Goal: Information Seeking & Learning: Learn about a topic

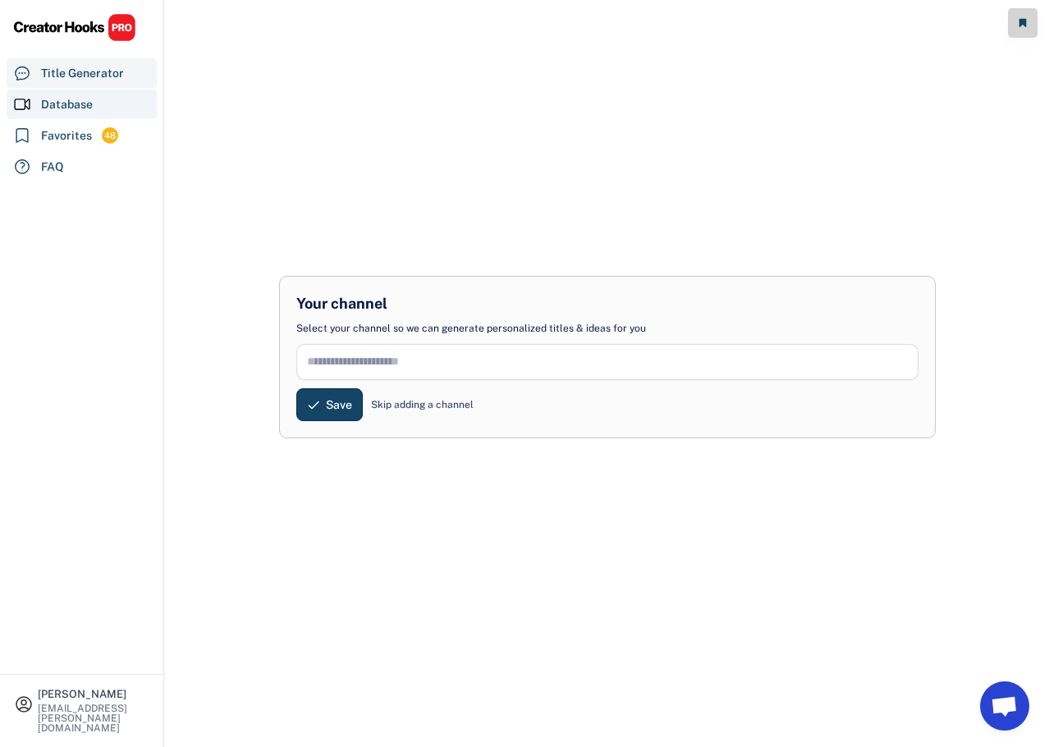
click at [75, 105] on div "Database" at bounding box center [67, 104] width 52 height 17
select select "**********"
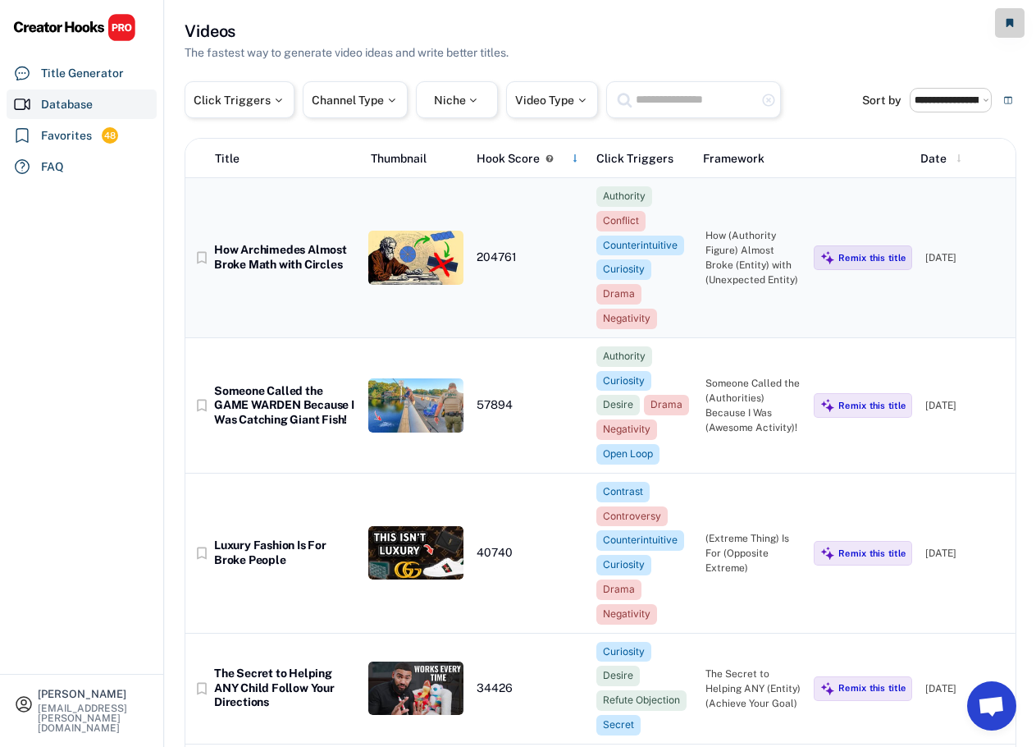
click at [306, 257] on div "How Archimedes Almost Broke Math with Circles" at bounding box center [284, 257] width 141 height 29
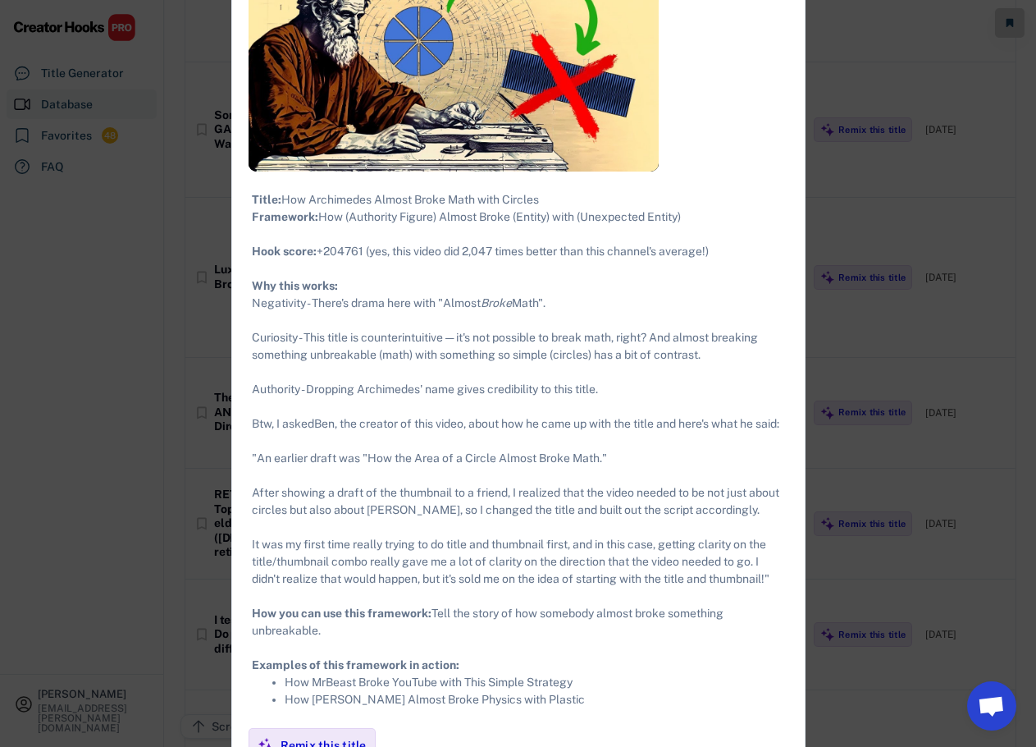
scroll to position [246, 0]
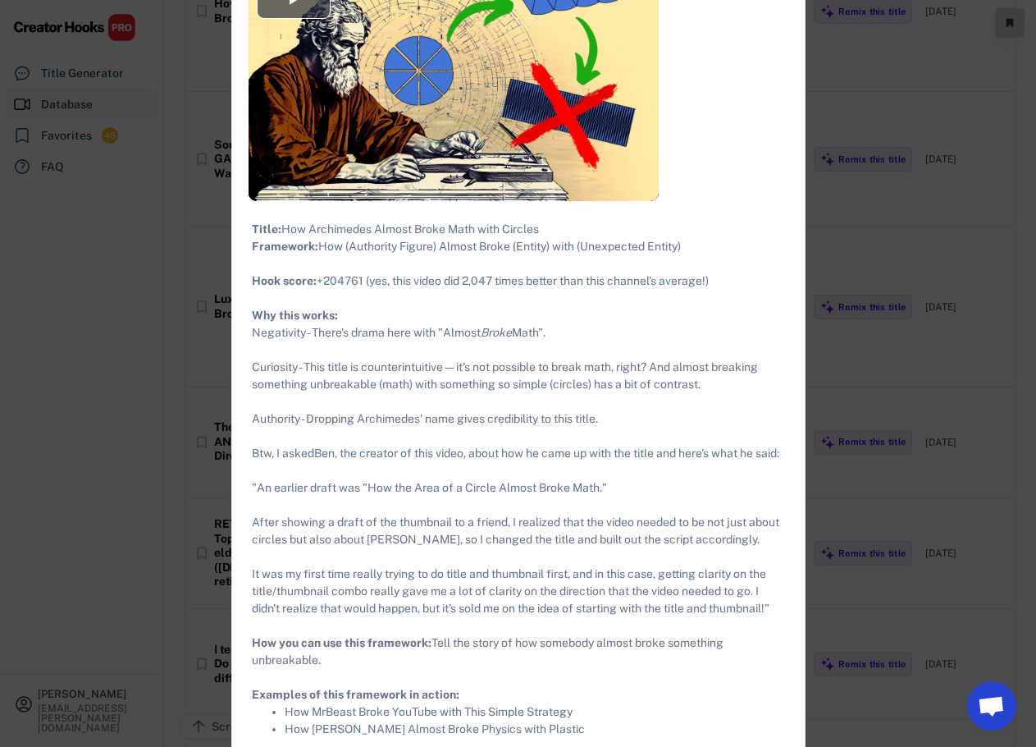
drag, startPoint x: 729, startPoint y: 303, endPoint x: 319, endPoint y: 261, distance: 412.4
click at [319, 261] on div "Title: How Archimedes Almost Broke Math with Circles Framework: How (Authority …" at bounding box center [518, 479] width 533 height 517
copy div "How (Authority Figure) Almost Broke (Entity) with (Unexpected Entity) ​ Hook sc…"
click at [884, 210] on div at bounding box center [518, 373] width 1036 height 747
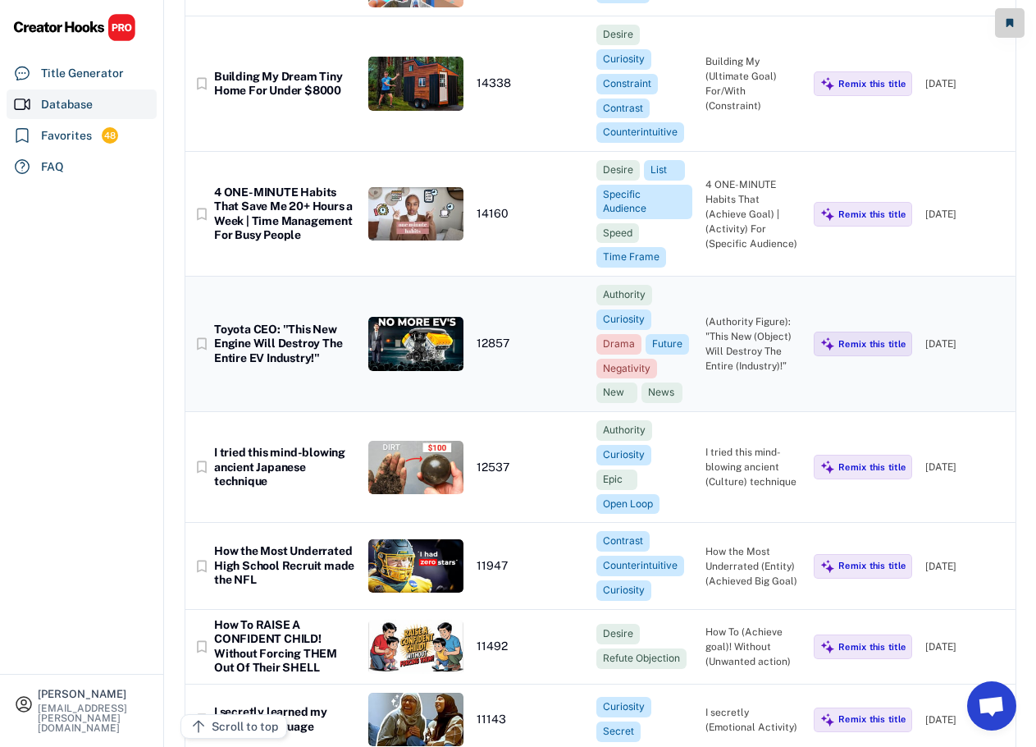
scroll to position [2544, 0]
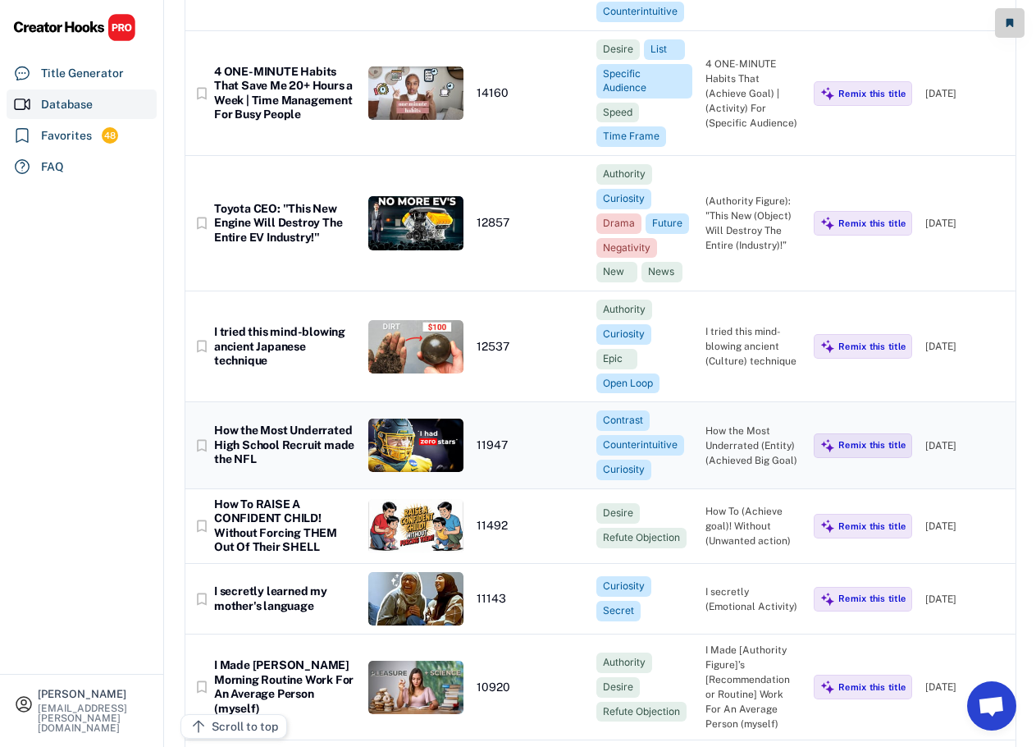
click at [294, 429] on div "How the Most Underrated High School Recruit made the NFL" at bounding box center [284, 444] width 141 height 43
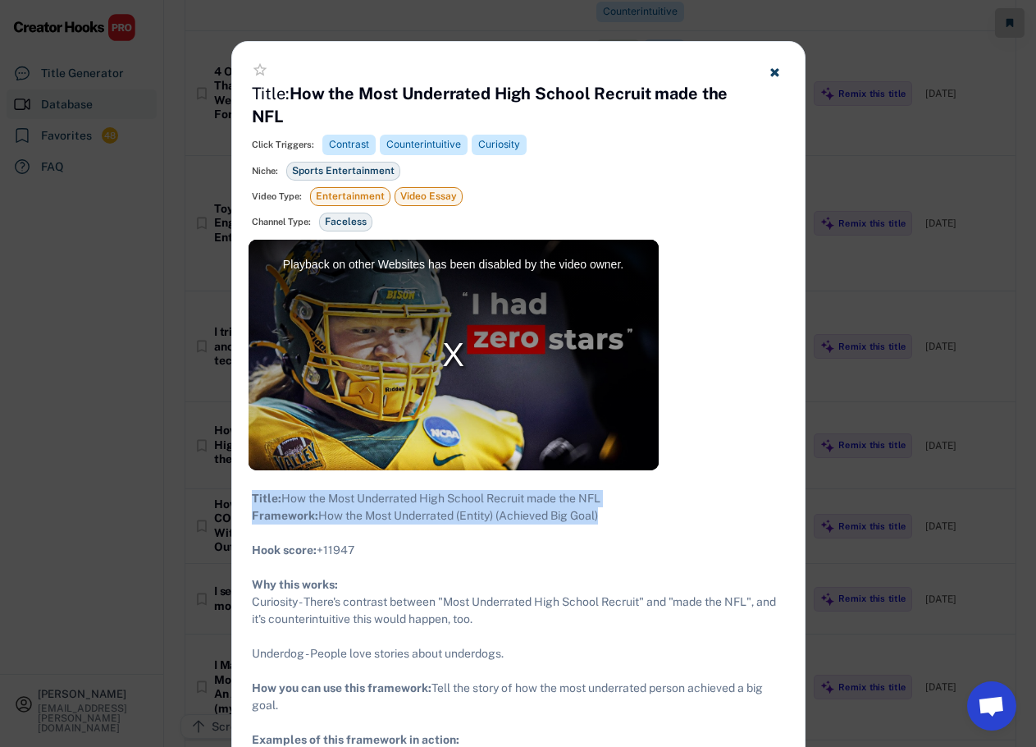
drag, startPoint x: 607, startPoint y: 537, endPoint x: 246, endPoint y: 496, distance: 363.4
click at [246, 496] on div "Title: How the Most Underrated High School Recruit made the NFL Framework: How …" at bounding box center [518, 636] width 573 height 332
copy div "Title: How the Most Underrated High School Recruit made the NFL Framework: How …"
click at [776, 70] on use at bounding box center [774, 72] width 8 height 8
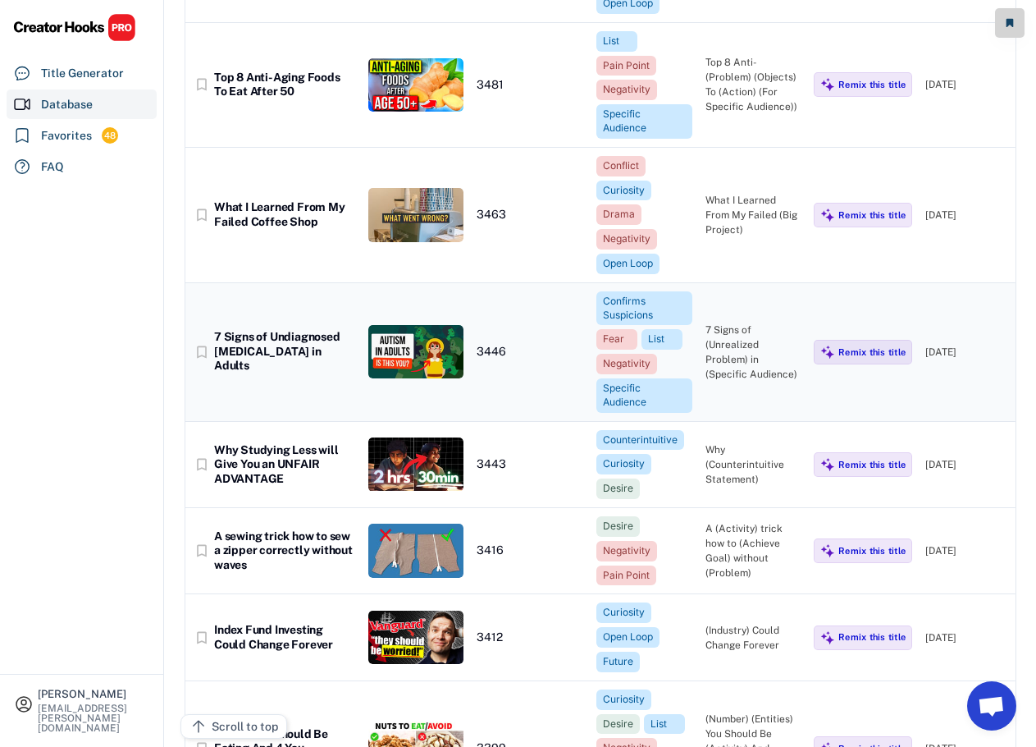
scroll to position [8615, 0]
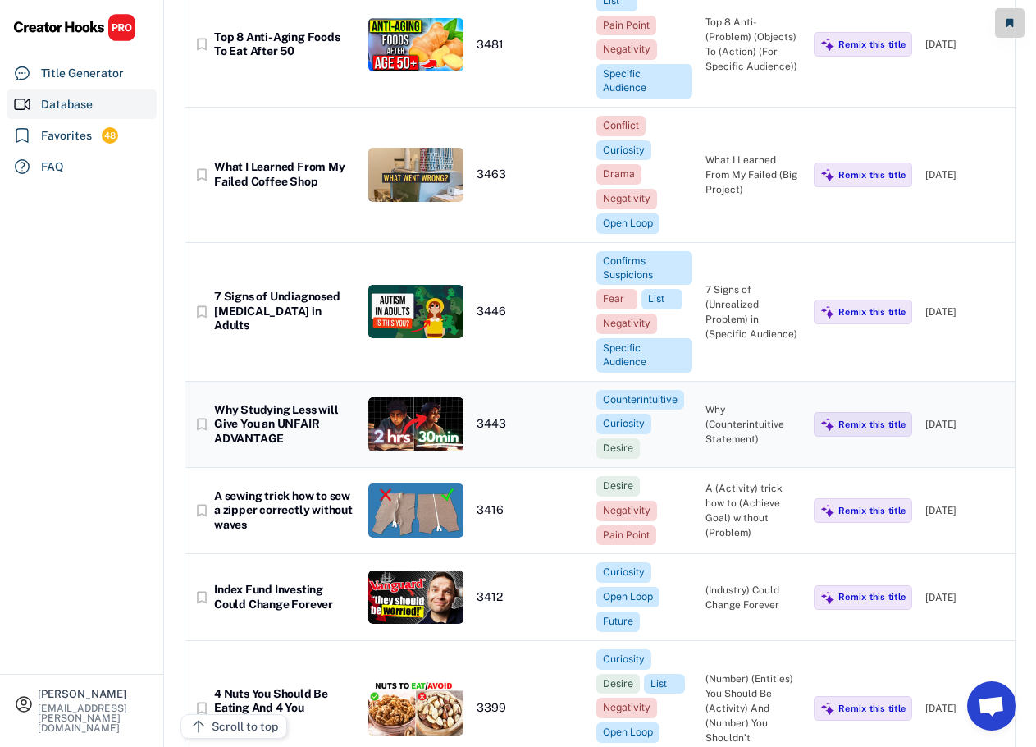
click at [244, 417] on div "Why Studying Less will Give You an UNFAIR ADVANTAGE" at bounding box center [284, 424] width 141 height 43
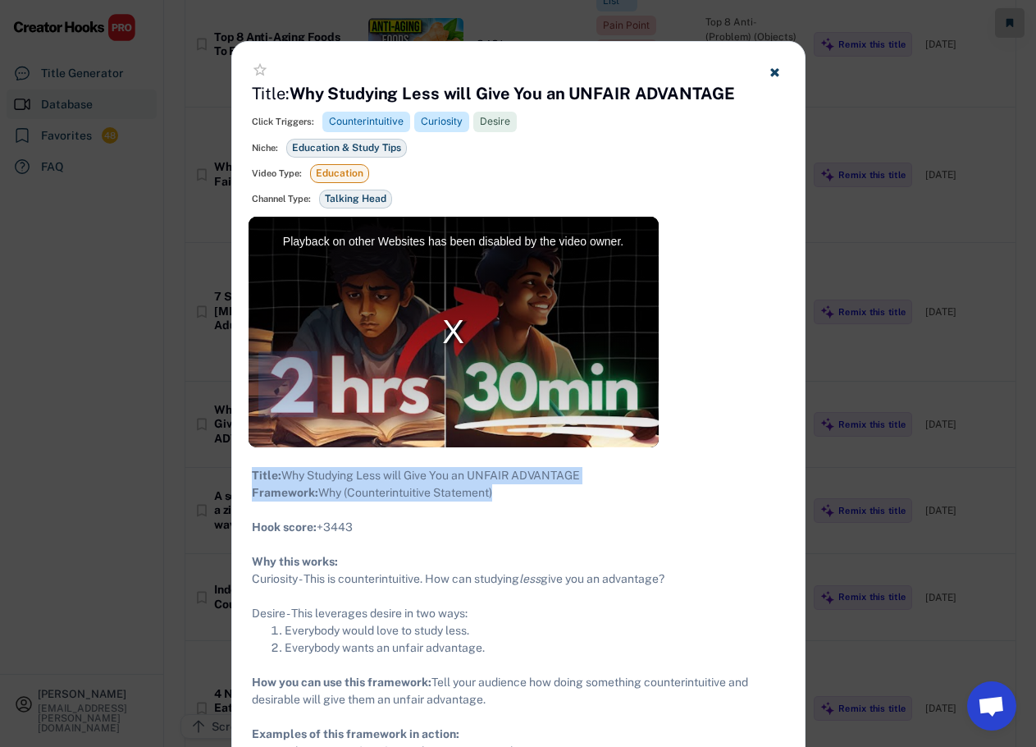
drag, startPoint x: 519, startPoint y: 507, endPoint x: 252, endPoint y: 481, distance: 267.9
click at [252, 481] on div "Title: Why Studying Less will Give You an UNFAIR ADVANTAGE Framework: Why (Coun…" at bounding box center [518, 622] width 533 height 310
copy div "Title: Why Studying Less will Give You an UNFAIR ADVANTAGE Framework: Why (Coun…"
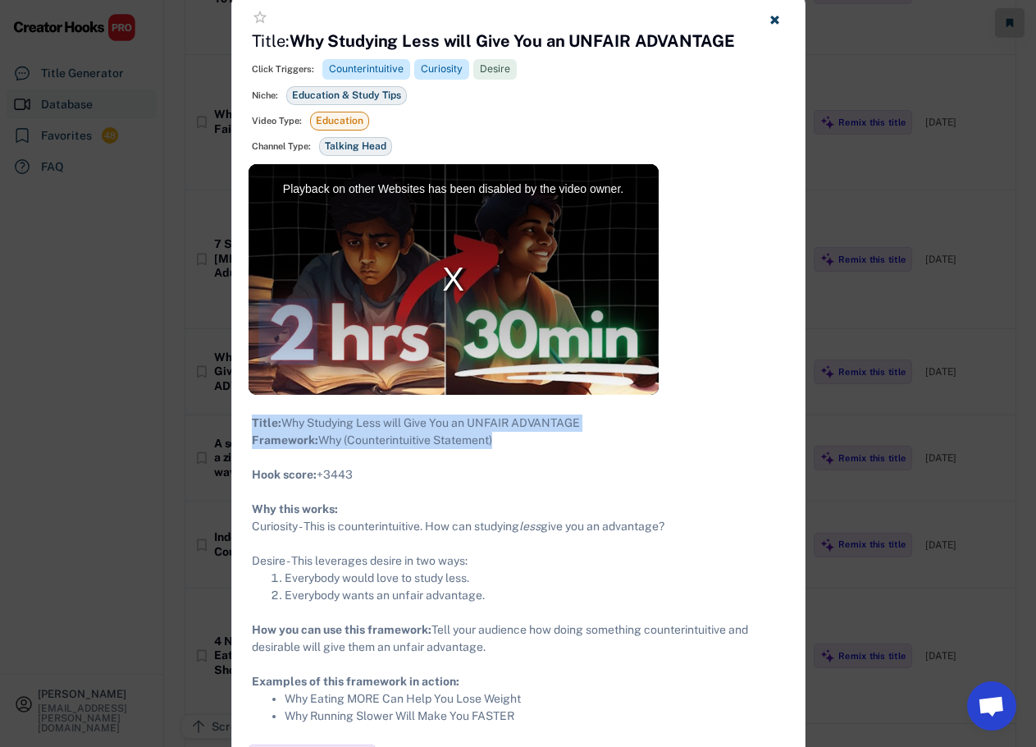
scroll to position [8697, 0]
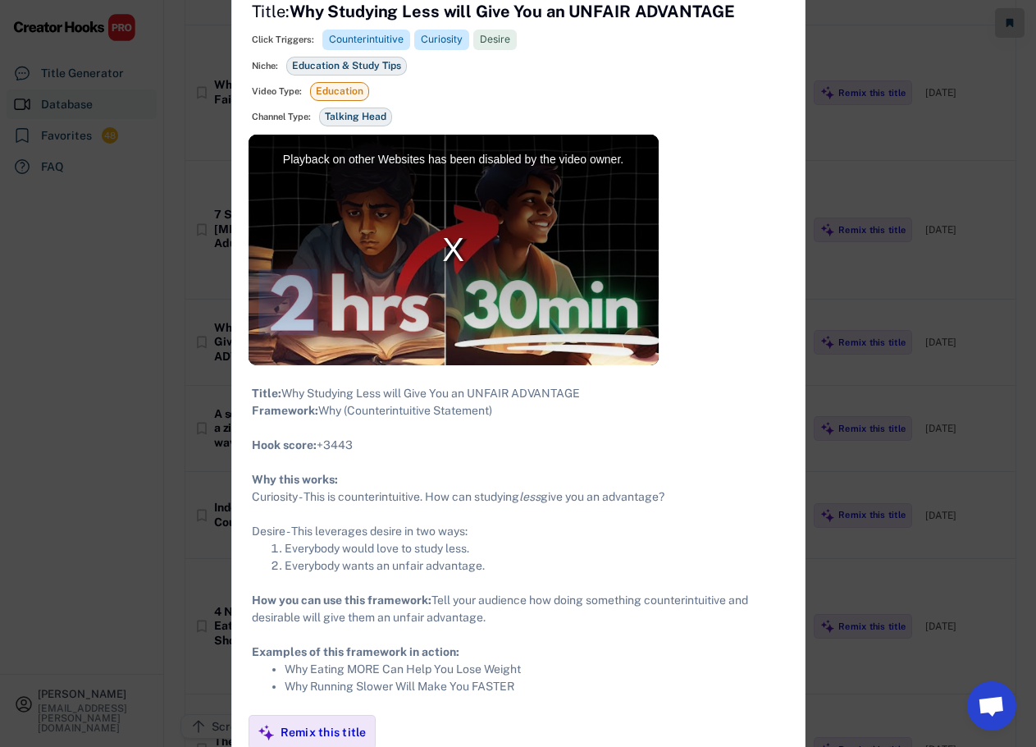
click at [875, 167] on div at bounding box center [518, 373] width 1036 height 747
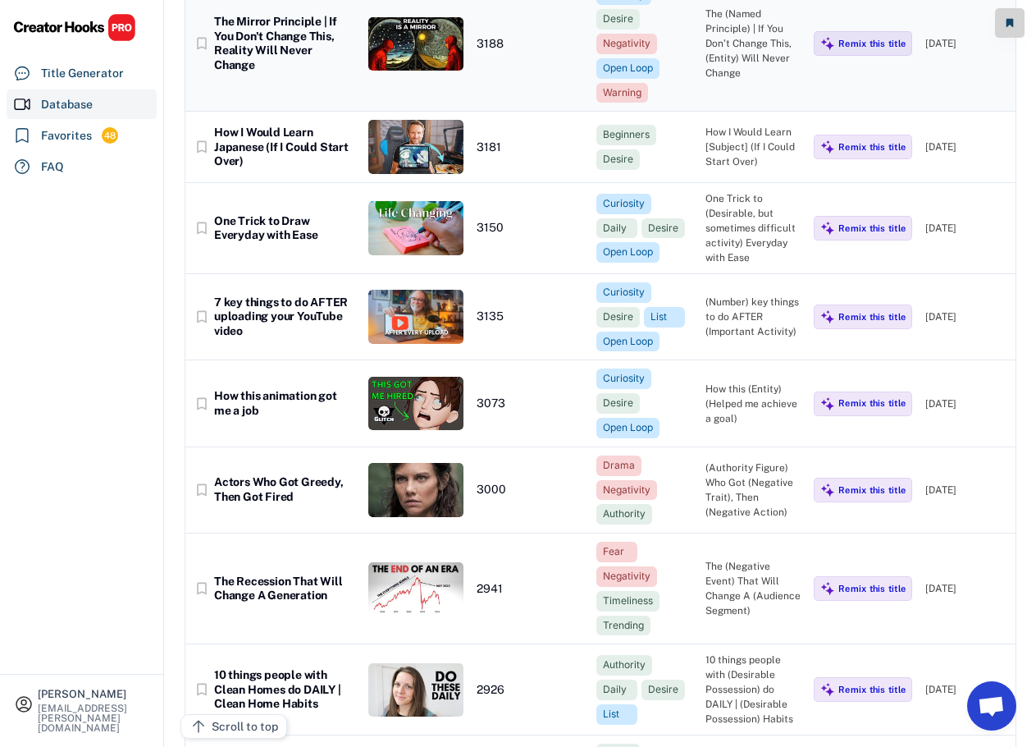
scroll to position [10010, 0]
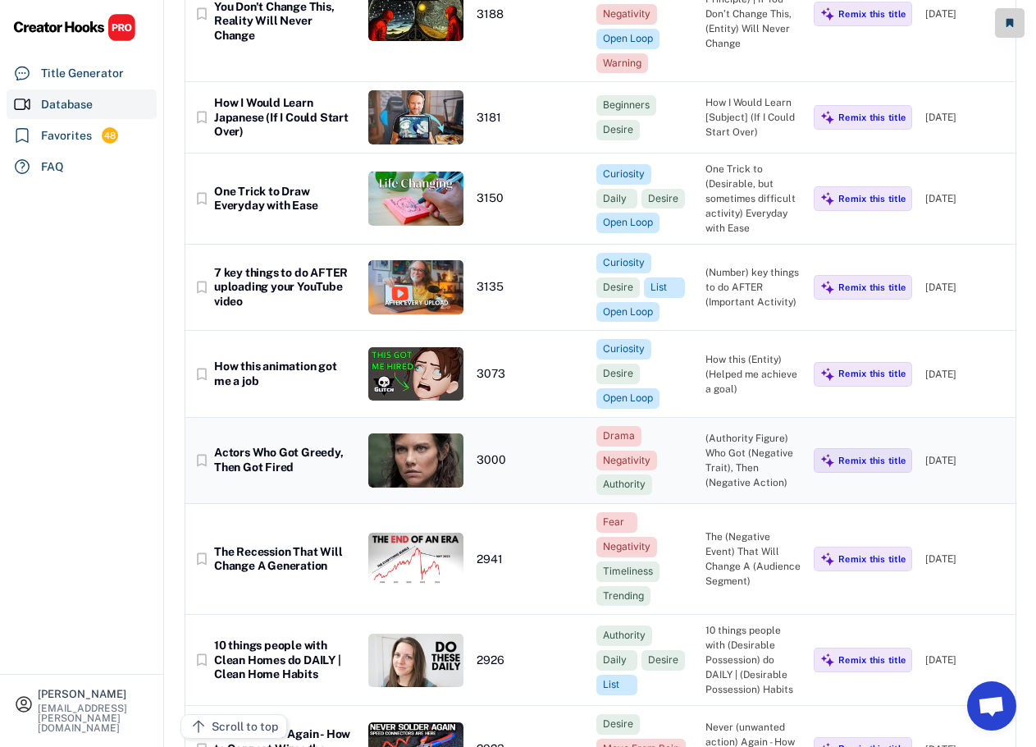
click at [325, 449] on div "Actors Who Got Greedy, Then Got Fired" at bounding box center [284, 460] width 141 height 29
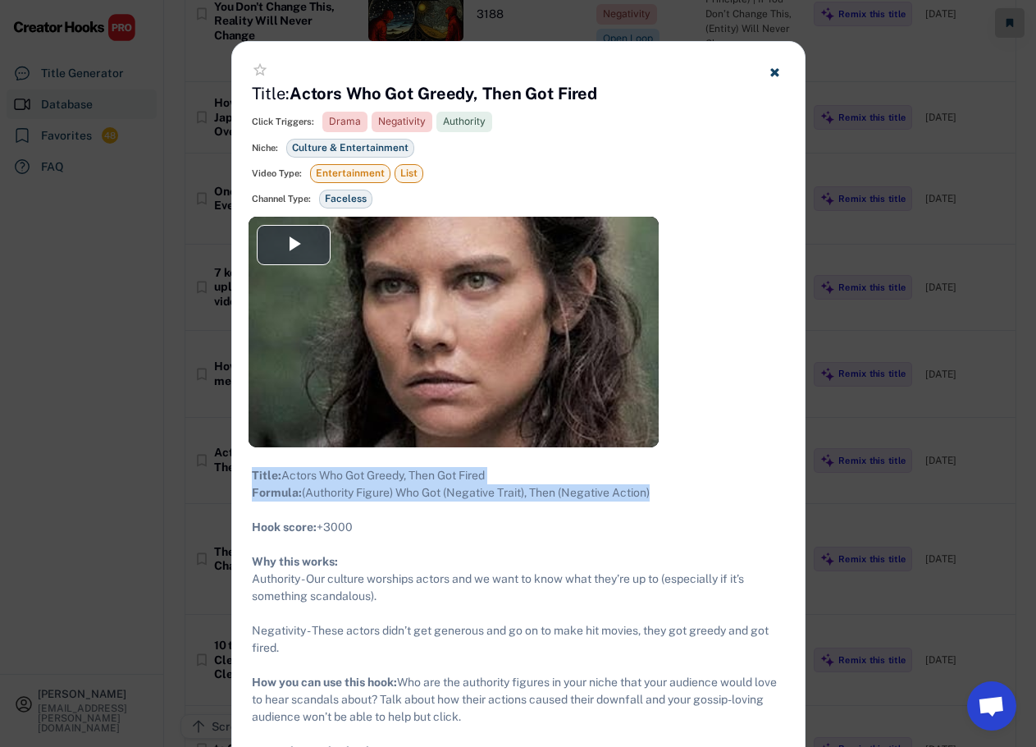
drag, startPoint x: 665, startPoint y: 509, endPoint x: 278, endPoint y: 471, distance: 389.1
click at [246, 478] on div "Title: Actors Who Got Greedy, Then Got Fired Formula: (Authority Figure) Who Go…" at bounding box center [518, 630] width 573 height 367
copy div "Title: Actors Who Got Greedy, Then Got Fired Formula: (Authority Figure) Who Go…"
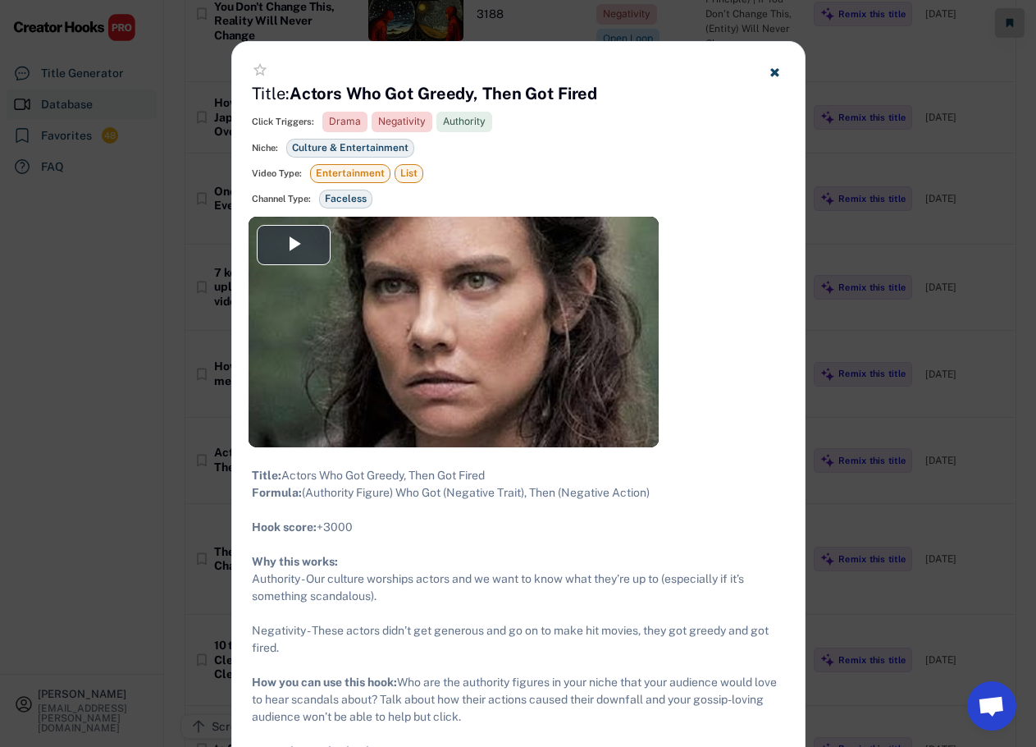
click at [855, 357] on div at bounding box center [518, 373] width 1036 height 747
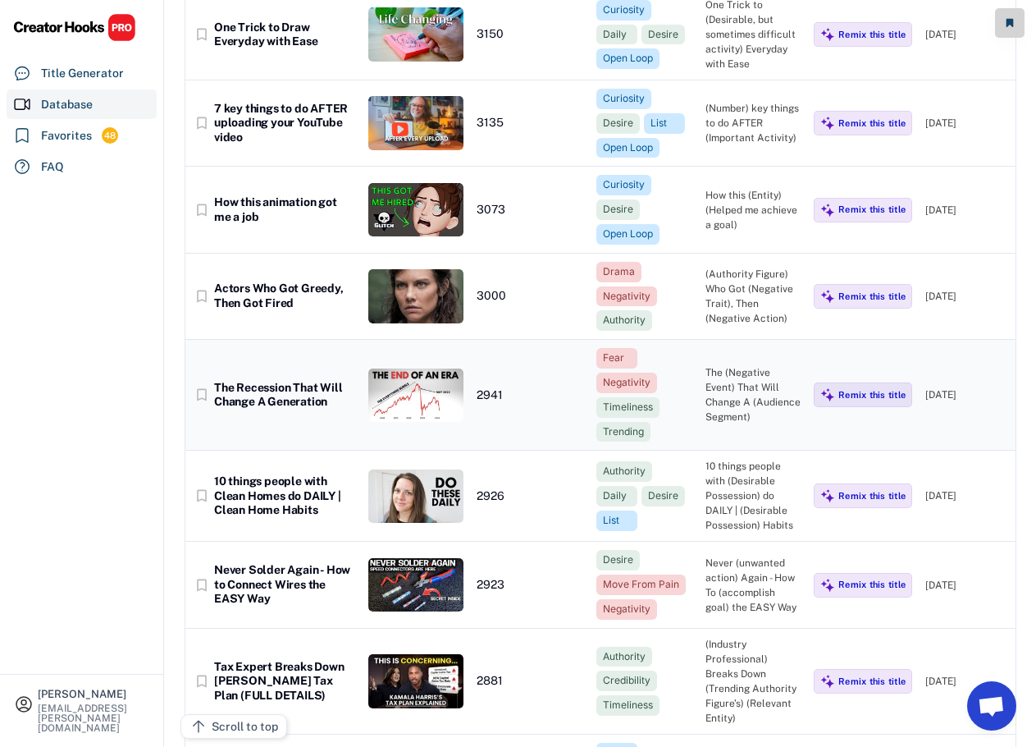
scroll to position [10256, 0]
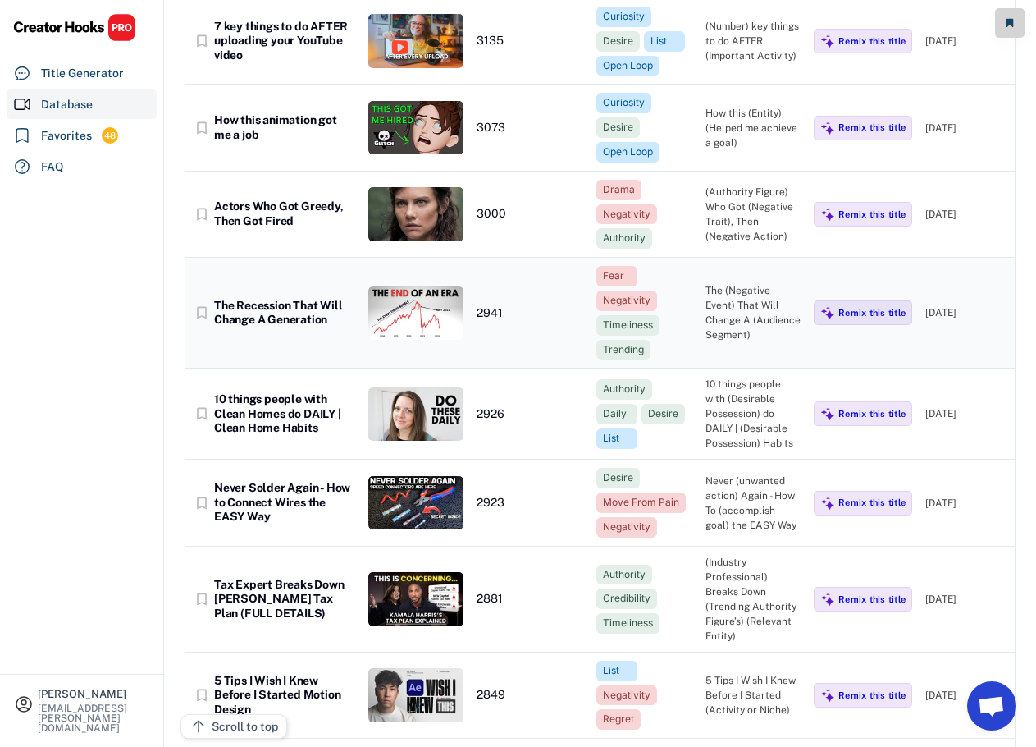
click at [320, 305] on div "The Recession That Will Change A Generation" at bounding box center [284, 313] width 141 height 29
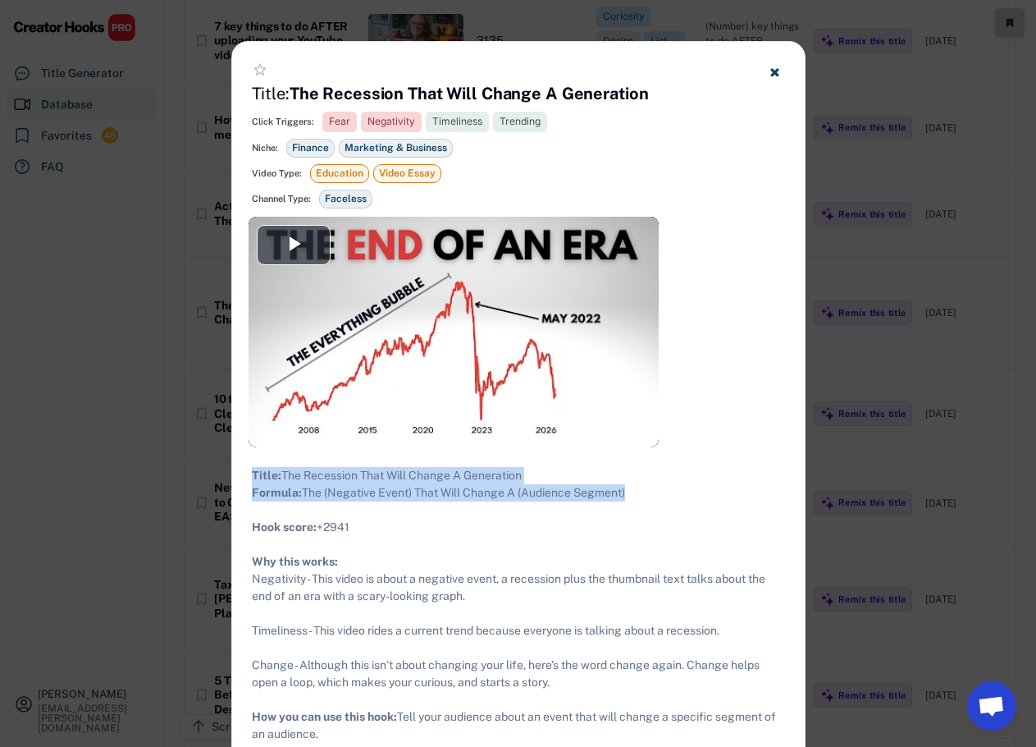
drag, startPoint x: 666, startPoint y: 514, endPoint x: 267, endPoint y: 473, distance: 401.6
click at [252, 473] on div "Title: The Recession That Will Change A Generation Formula: The (Negative Event…" at bounding box center [518, 639] width 533 height 345
copy div "Title: The Recession That Will Change A Generation Formula: The (Negative Event…"
click at [777, 73] on use at bounding box center [774, 72] width 8 height 8
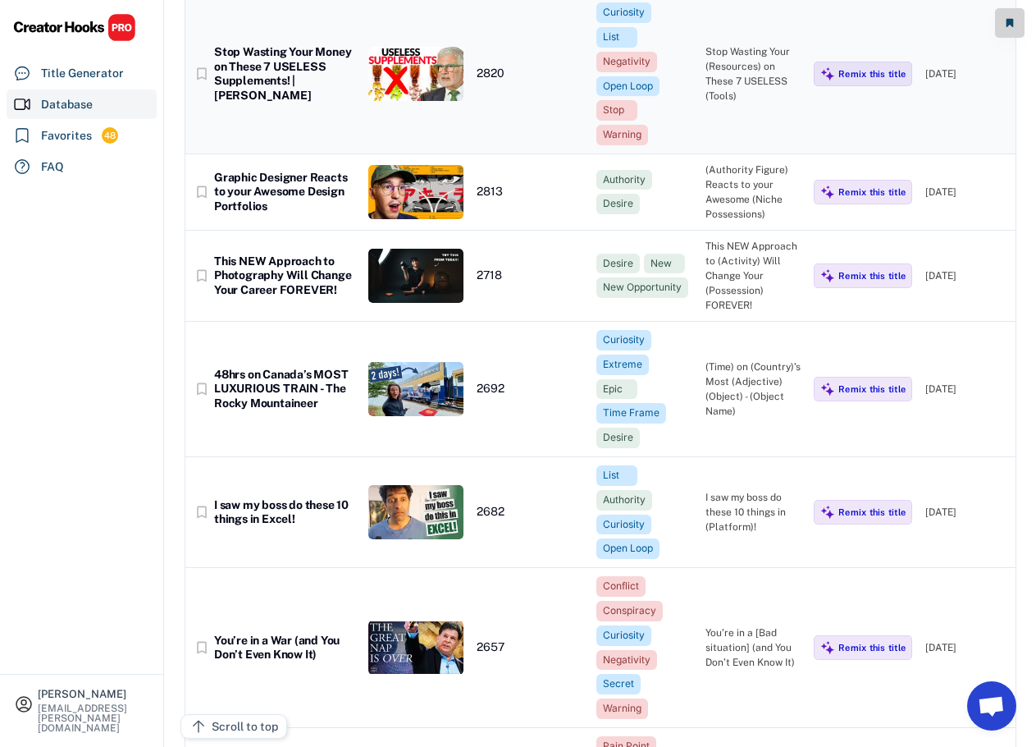
scroll to position [11159, 0]
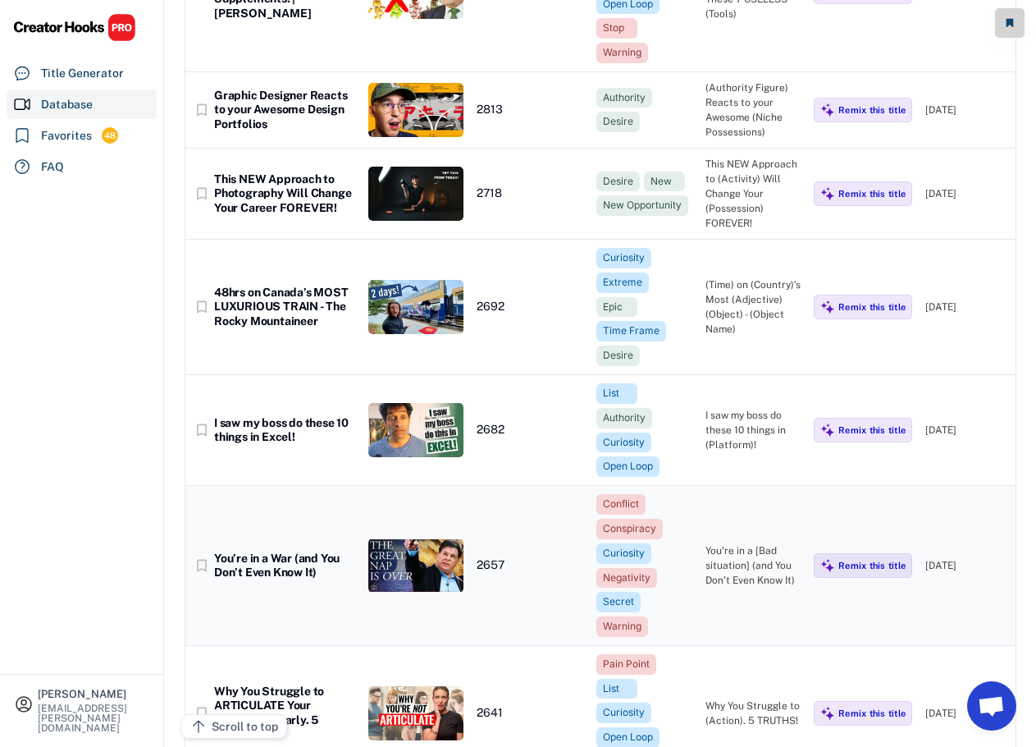
click at [298, 551] on div "You’re in a War (and You Don’t Even Know It)" at bounding box center [284, 565] width 141 height 29
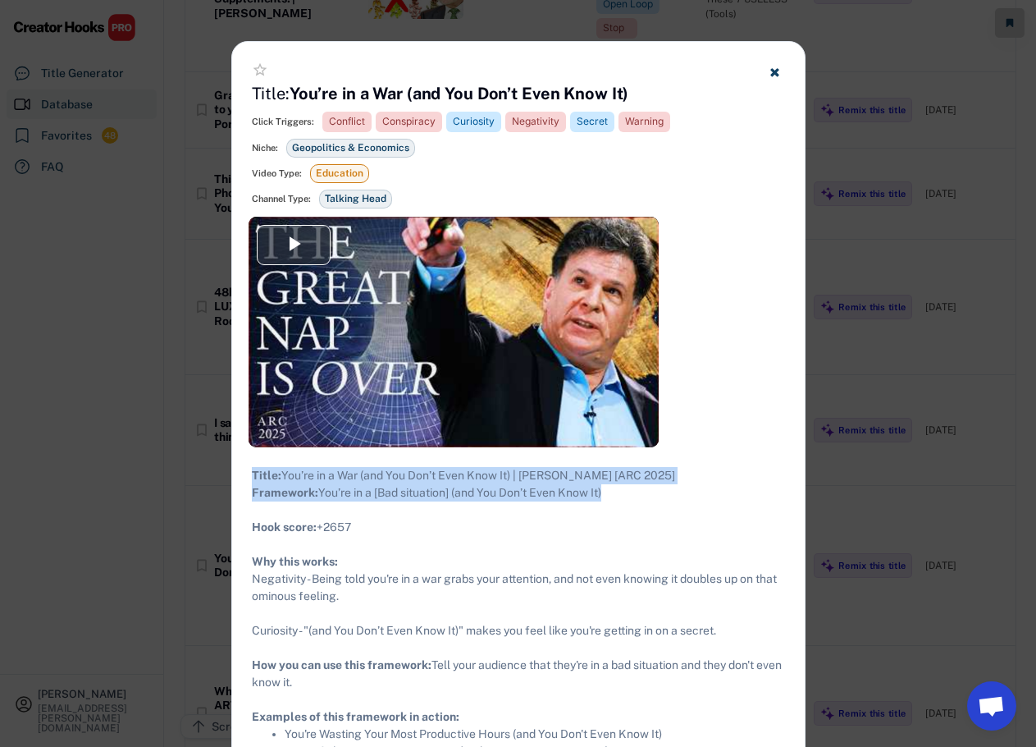
drag, startPoint x: 623, startPoint y: 514, endPoint x: 253, endPoint y: 476, distance: 372.0
click at [253, 476] on div "Title: You’re in a War (and You Don’t Even Know It) | [PERSON_NAME] [ARC 2025] …" at bounding box center [518, 613] width 533 height 293
copy div "Title: You’re in a War (and You Don’t Even Know It) | [PERSON_NAME] [ARC 2025] …"
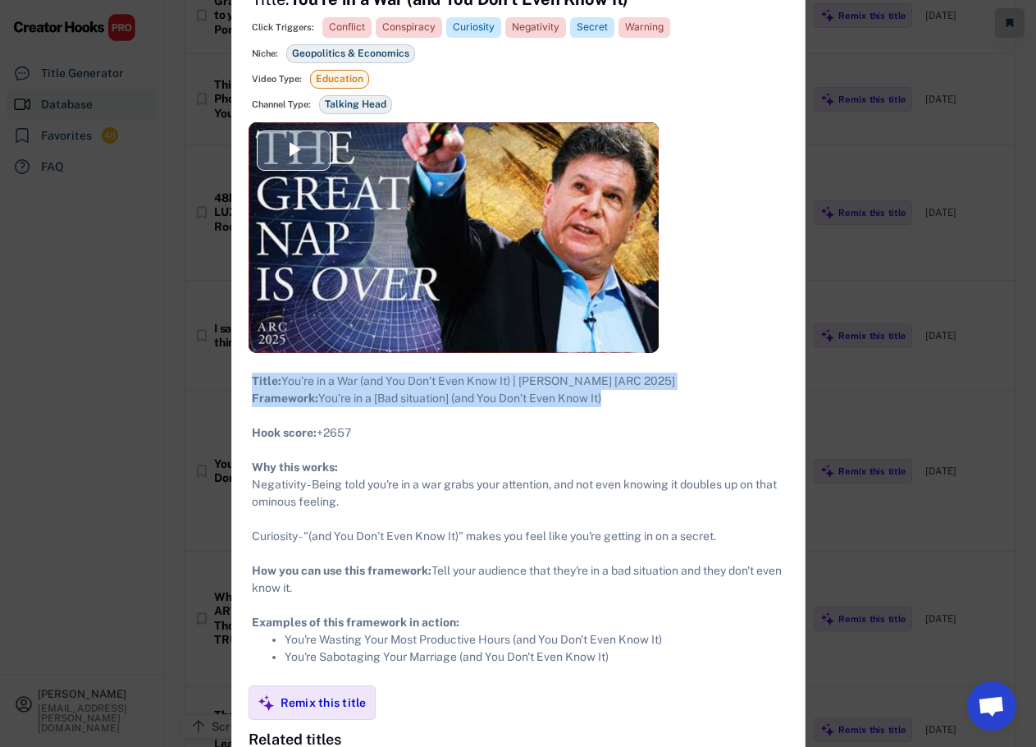
scroll to position [11487, 0]
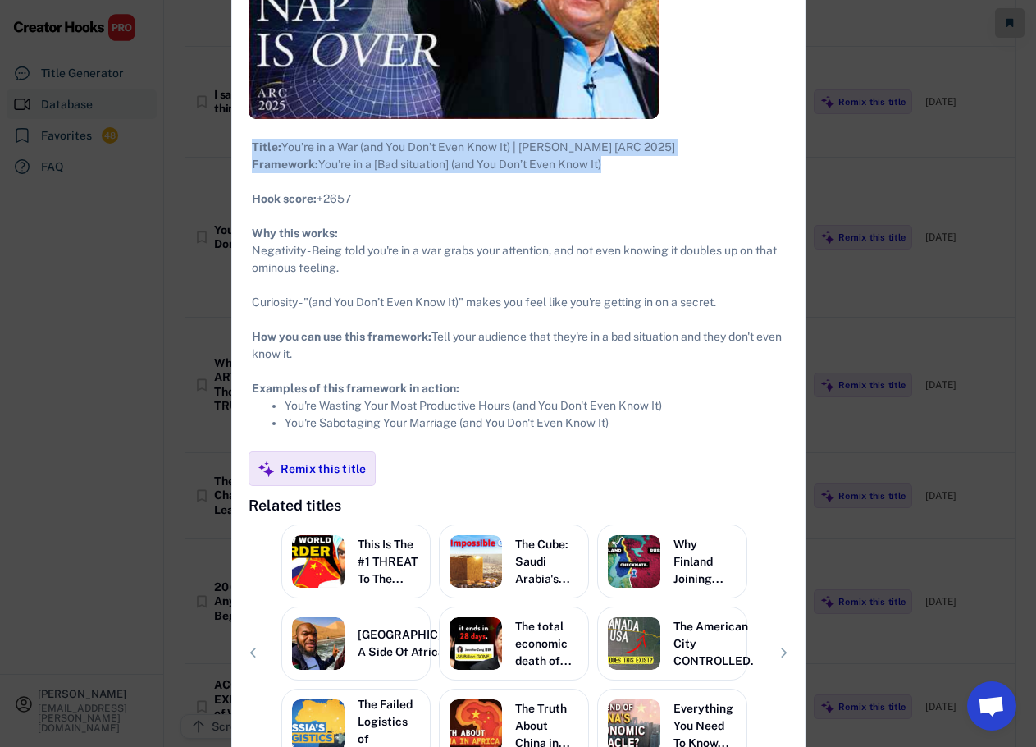
click at [816, 312] on div at bounding box center [518, 373] width 1036 height 747
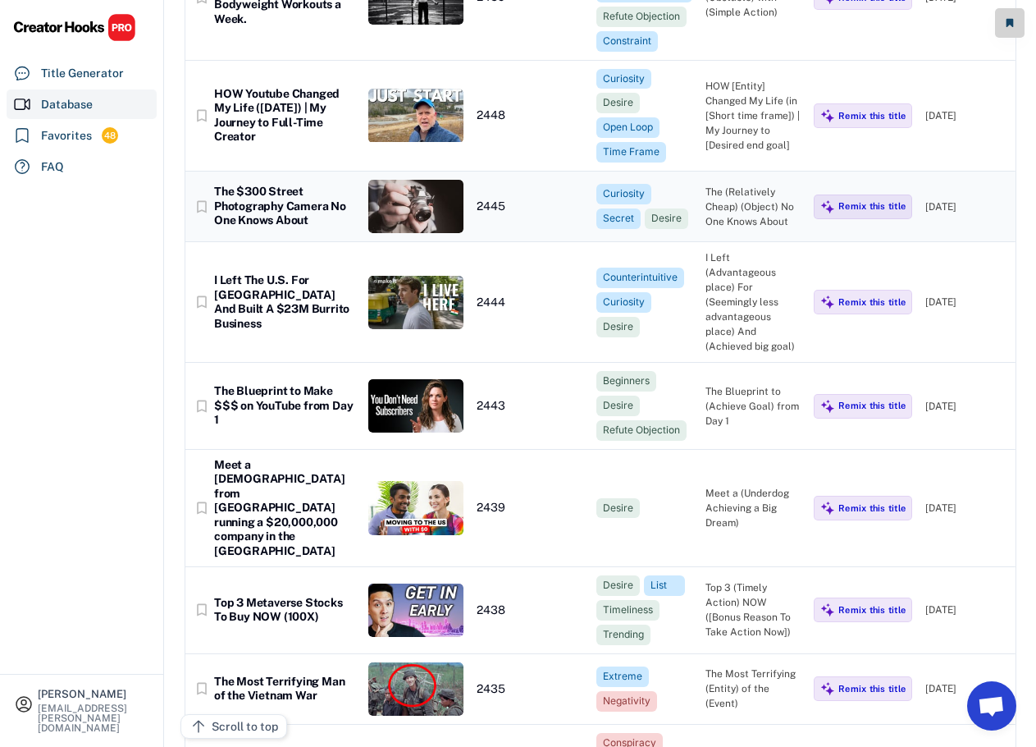
scroll to position [13128, 0]
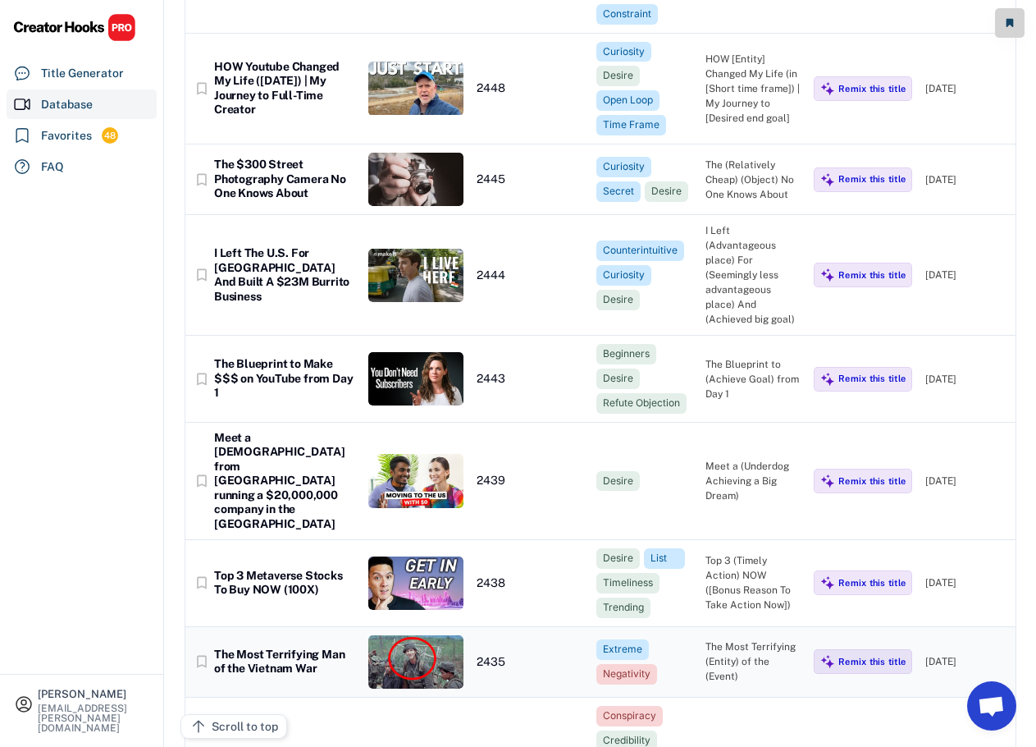
click at [312, 647] on div "The Most Terrifying Man of the Vietnam War" at bounding box center [284, 661] width 141 height 29
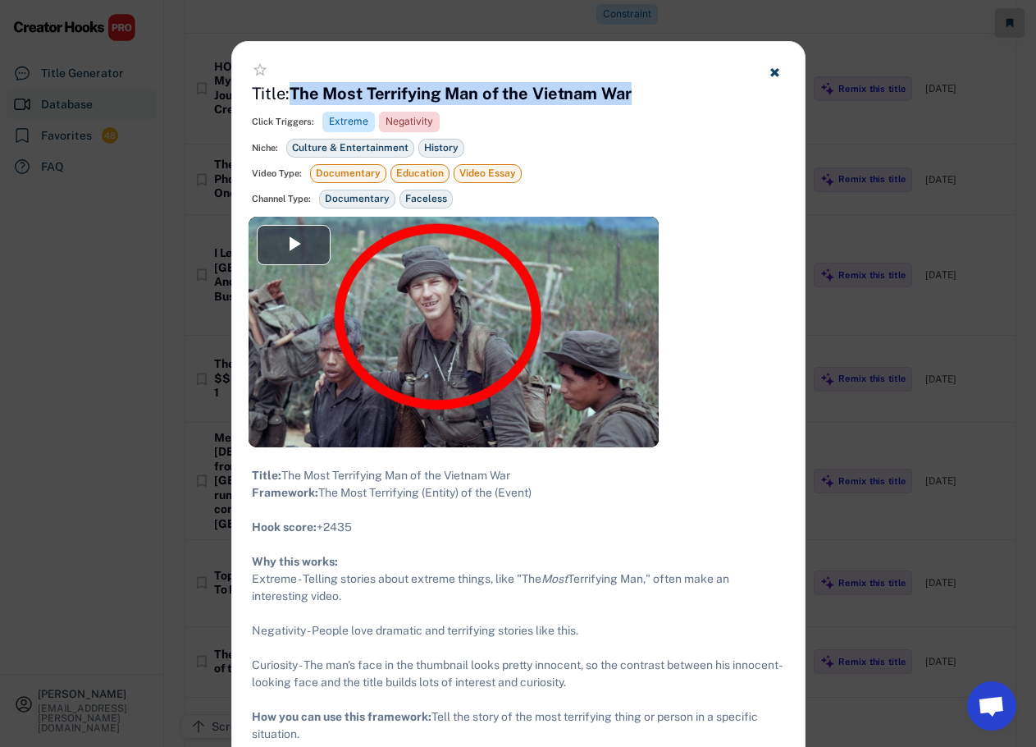
drag, startPoint x: 635, startPoint y: 93, endPoint x: 297, endPoint y: 84, distance: 338.2
click at [297, 84] on div "star_border Title: The Most Terrifying Man of the Vietnam War Click Triggers: E…" at bounding box center [518, 129] width 573 height 175
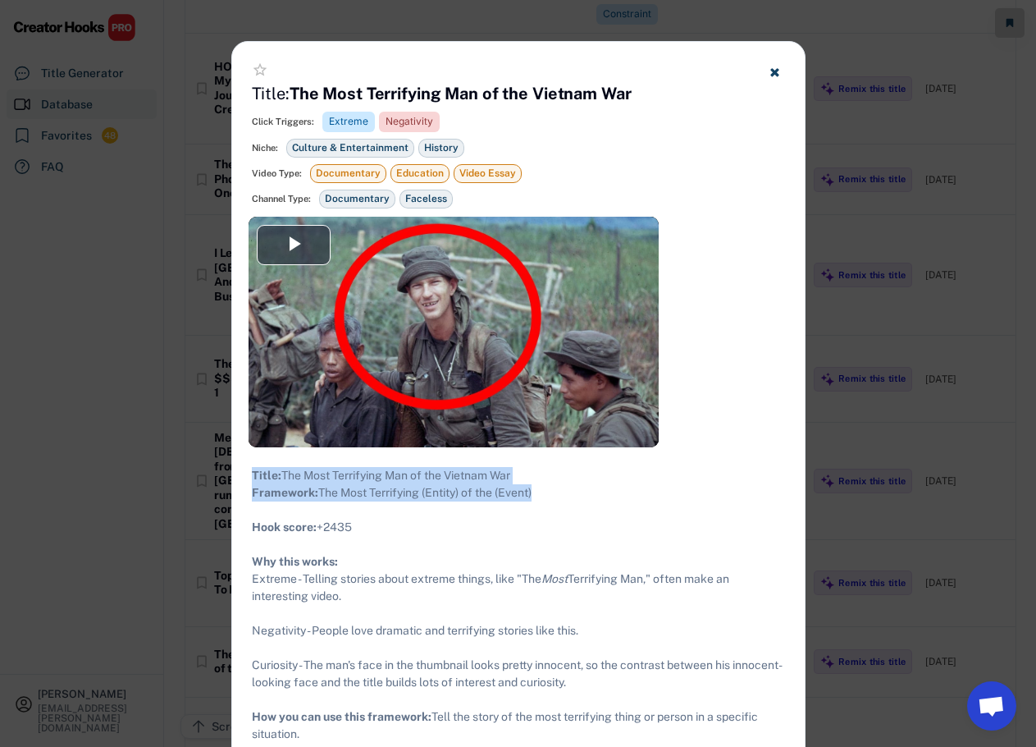
drag, startPoint x: 551, startPoint y: 506, endPoint x: 247, endPoint y: 469, distance: 305.8
click at [247, 469] on div "Title: The Most Terrifying Man of the Vietnam War Framework: The Most Terrifyin…" at bounding box center [518, 639] width 573 height 384
copy div "Title: The Most Terrifying Man of the Vietnam War Framework: The Most Terrifyin…"
click at [771, 69] on use at bounding box center [774, 72] width 8 height 8
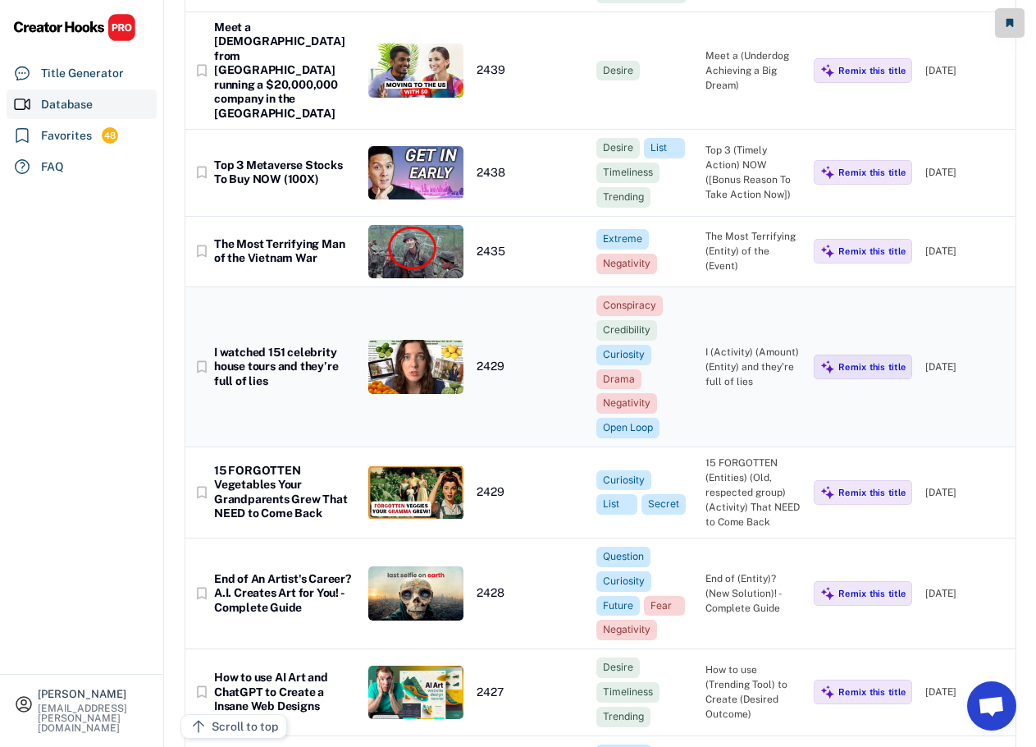
scroll to position [13620, 0]
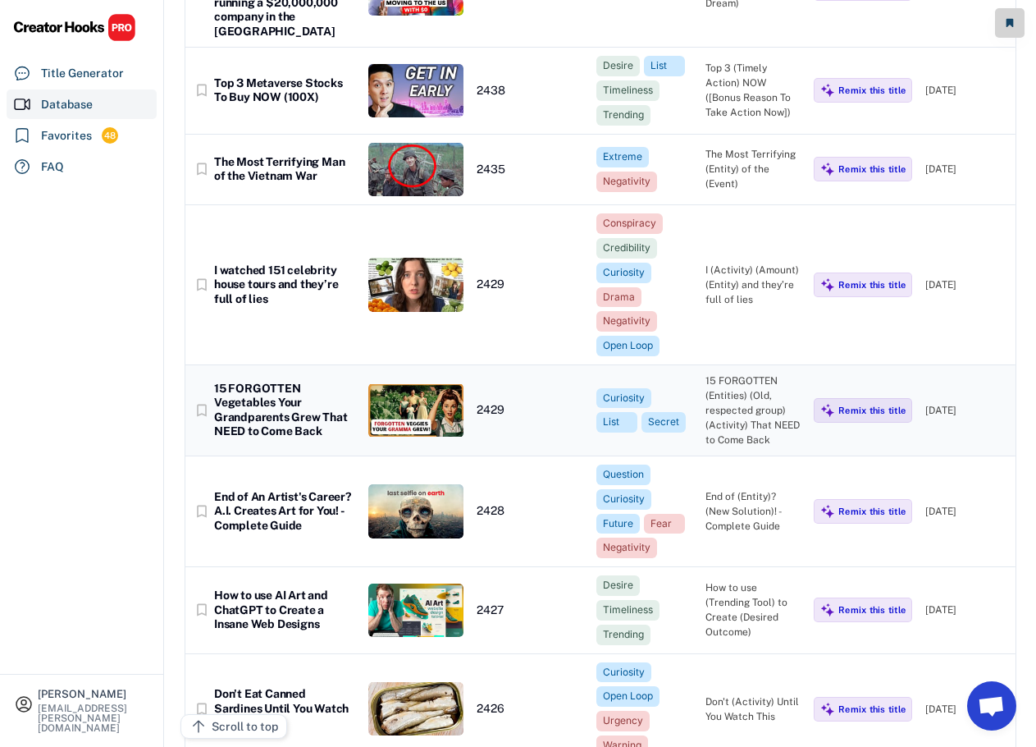
click at [280, 382] on div "15 FORGOTTEN Vegetables Your Grandparents Grew That NEED to Come Back" at bounding box center [284, 410] width 141 height 57
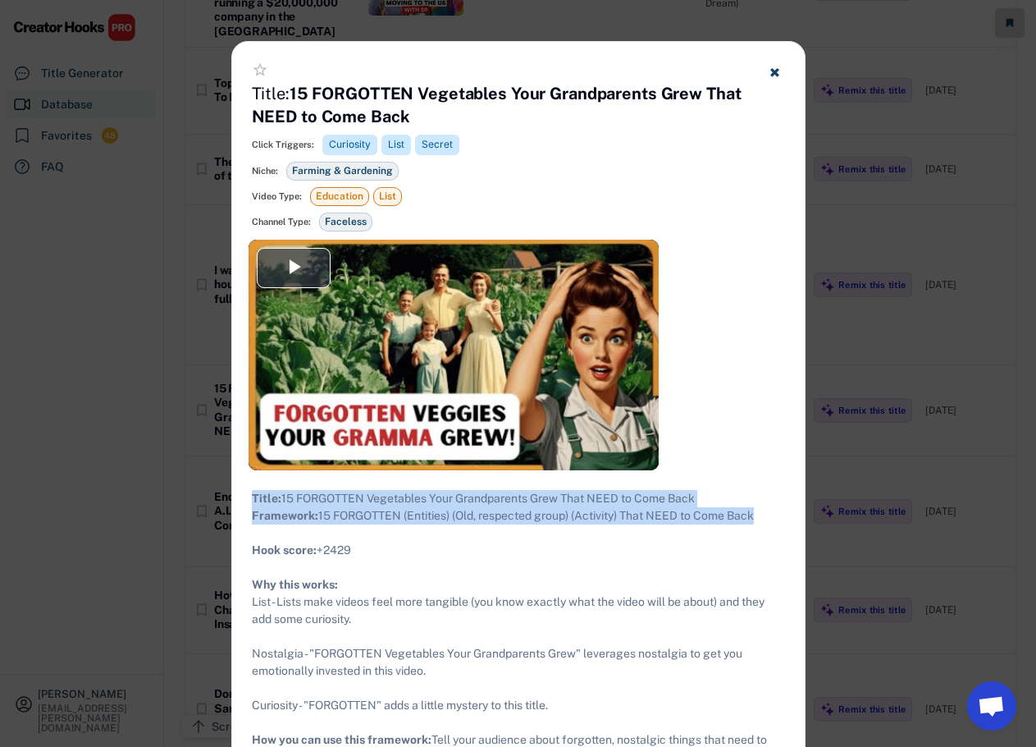
drag, startPoint x: 774, startPoint y: 537, endPoint x: 262, endPoint y: 498, distance: 513.5
click at [253, 498] on div "Title: 15 FORGOTTEN Vegetables Your Grandparents Grew That NEED to Come Back Fr…" at bounding box center [518, 662] width 533 height 345
copy div "Title: 15 FORGOTTEN Vegetables Your Grandparents Grew That NEED to Come Back Fr…"
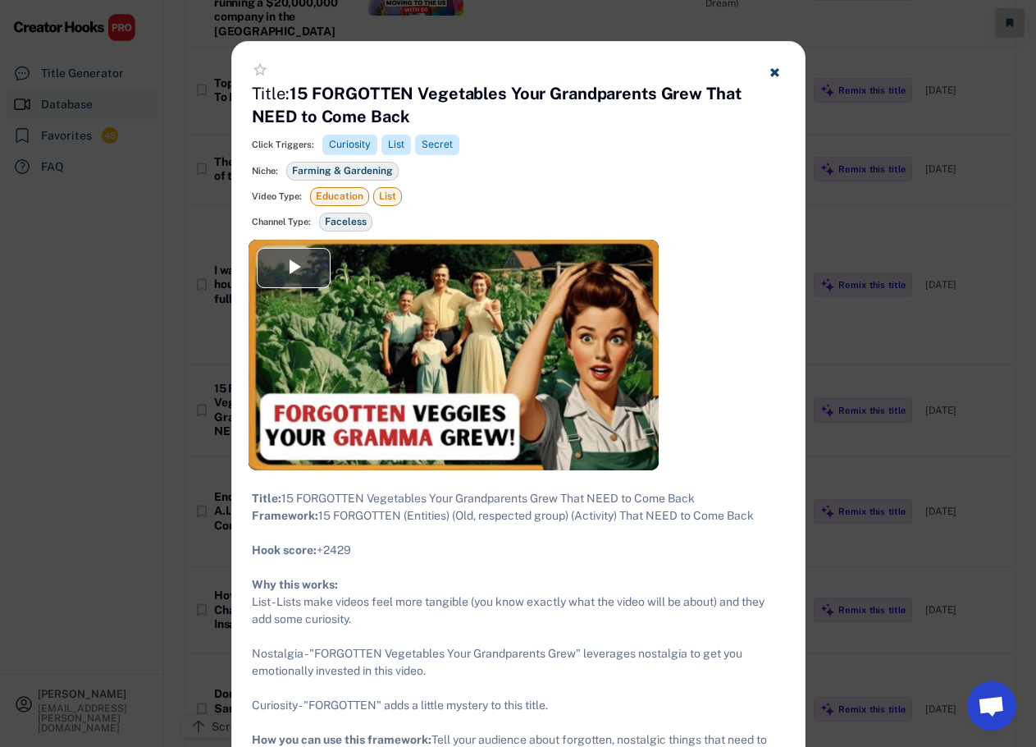
click at [866, 240] on div at bounding box center [518, 373] width 1036 height 747
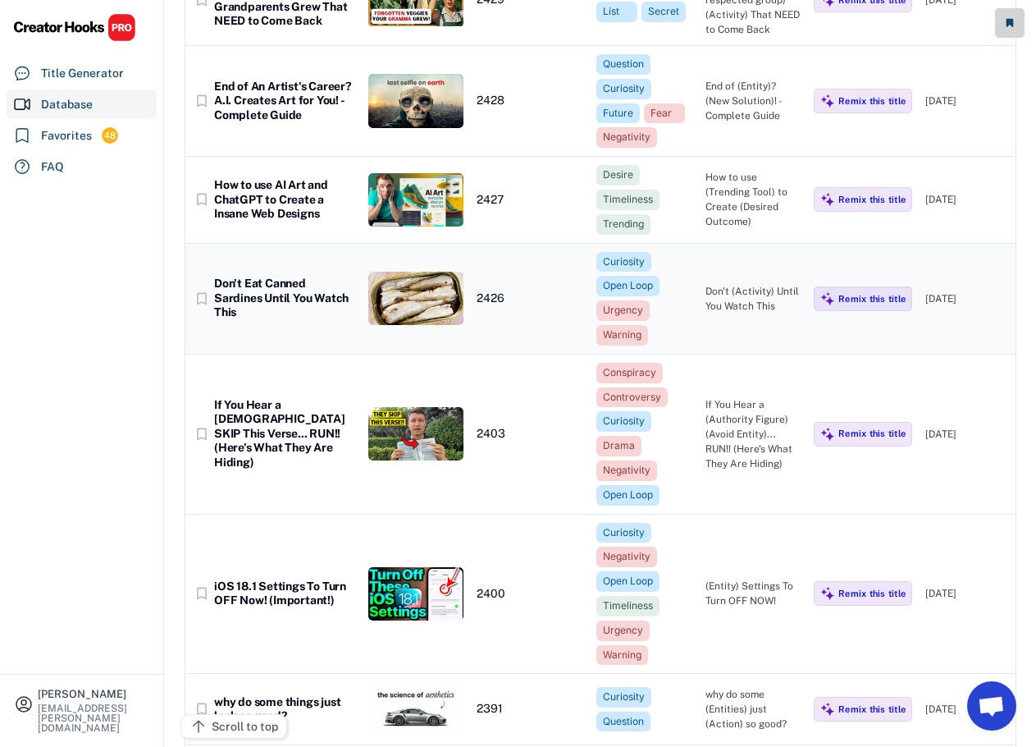
scroll to position [13948, 0]
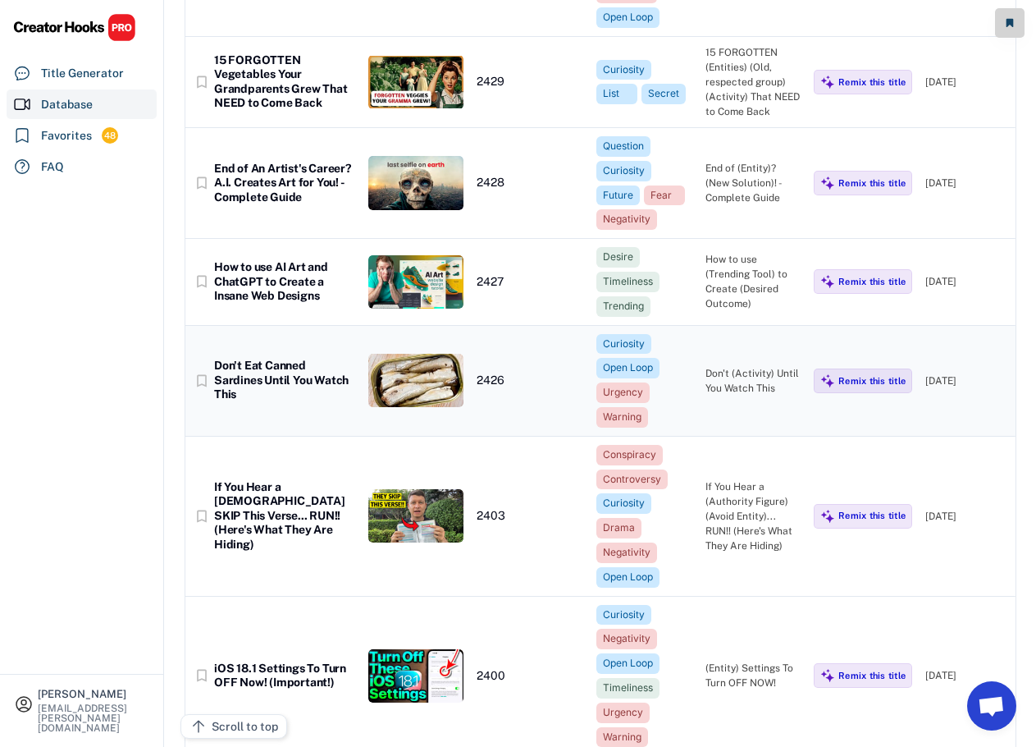
click at [301, 359] on div "Don't Eat Canned Sardines Until You Watch This" at bounding box center [284, 380] width 141 height 43
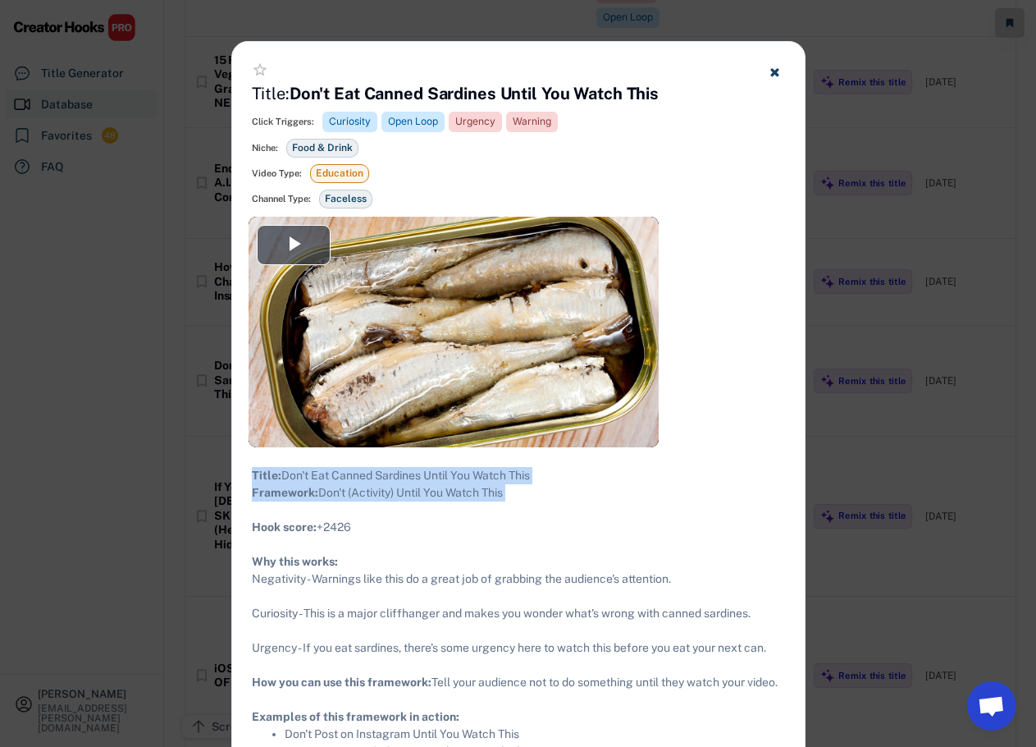
drag, startPoint x: 526, startPoint y: 520, endPoint x: 281, endPoint y: 473, distance: 249.9
click at [249, 476] on div "Title: Don't Eat Canned Sardines Until You Watch This Framework: Don't (Activit…" at bounding box center [518, 613] width 573 height 332
copy div "Title: Don't Eat Canned Sardines Until You Watch This Framework: Don't (Activit…"
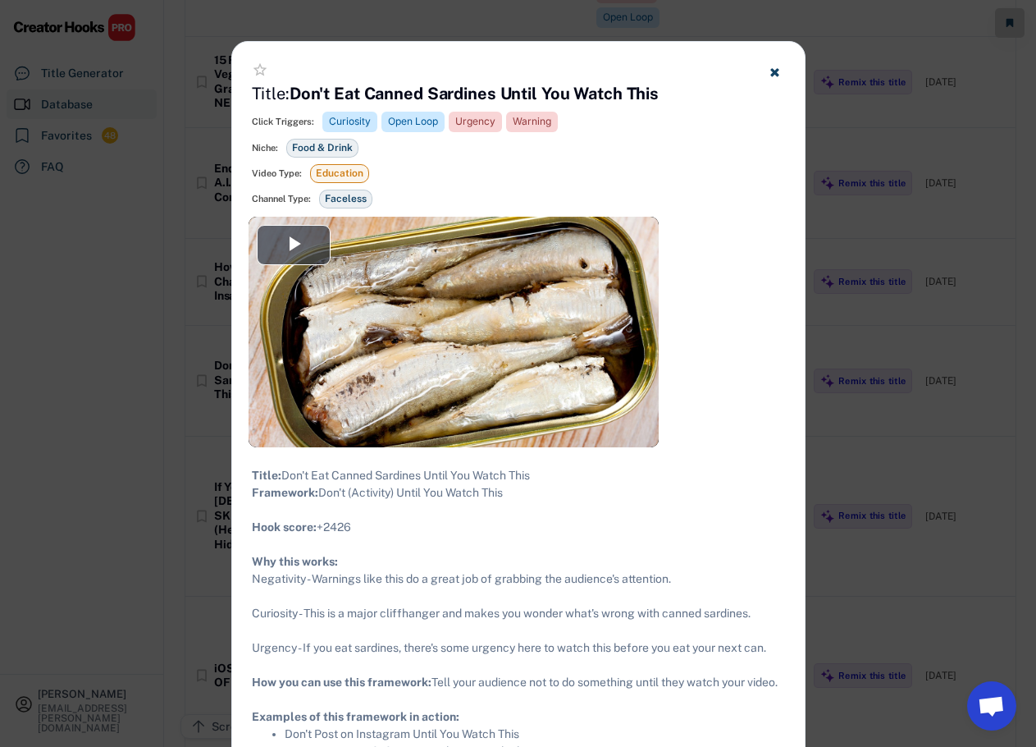
click at [860, 427] on div at bounding box center [518, 373] width 1036 height 747
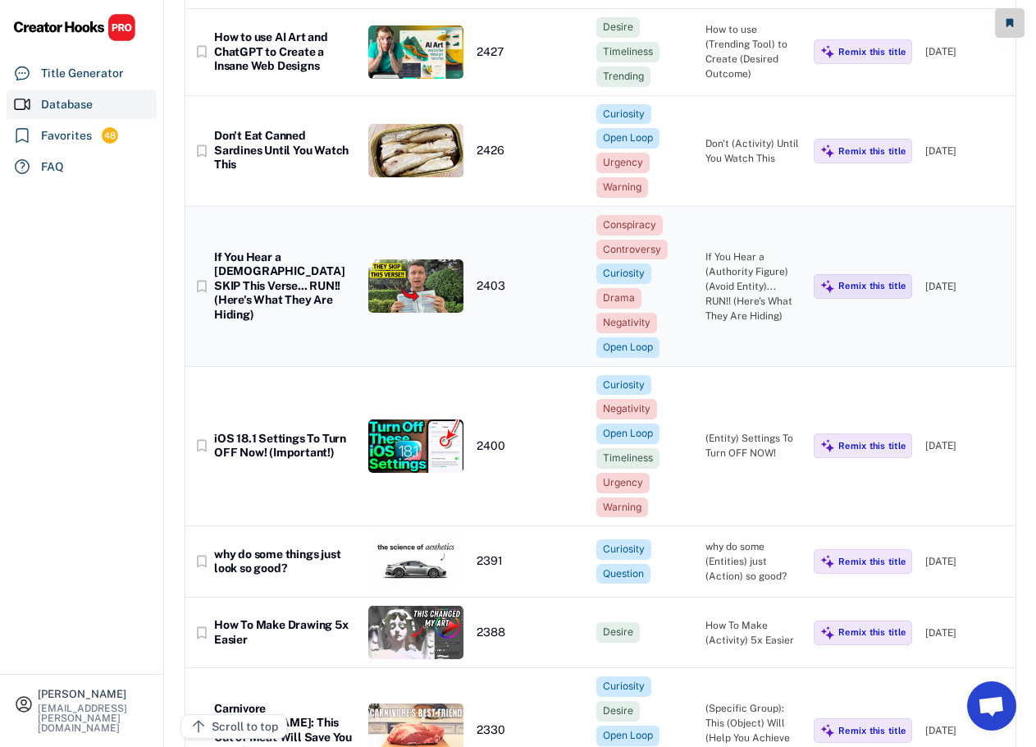
scroll to position [14195, 0]
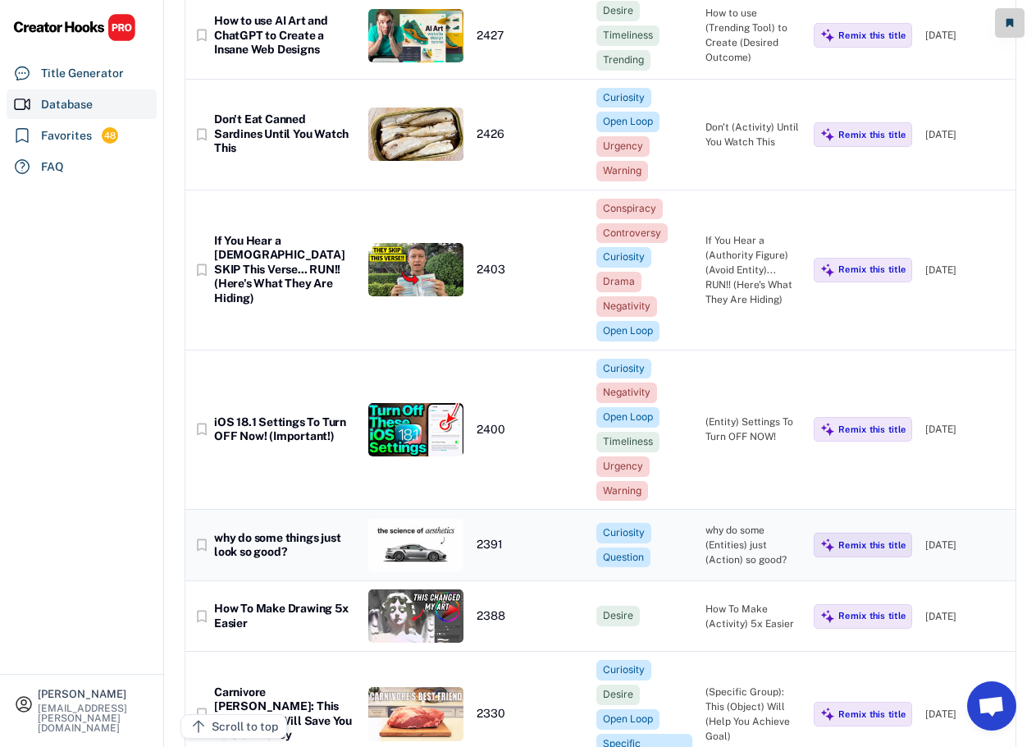
click at [723, 523] on div "why do some (Entities) just (Action) so good?" at bounding box center [754, 545] width 96 height 44
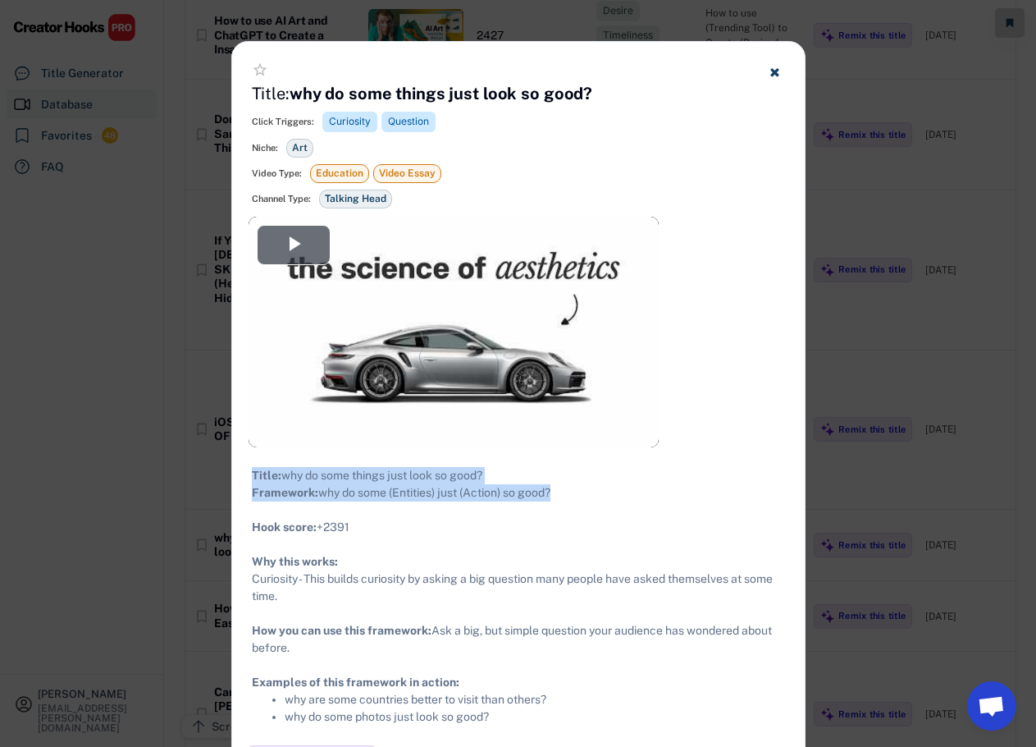
drag, startPoint x: 569, startPoint y: 508, endPoint x: 250, endPoint y: 473, distance: 321.0
click at [250, 473] on div "Title: why do some things just look so good? Framework: why do some (Entities) …" at bounding box center [518, 596] width 573 height 298
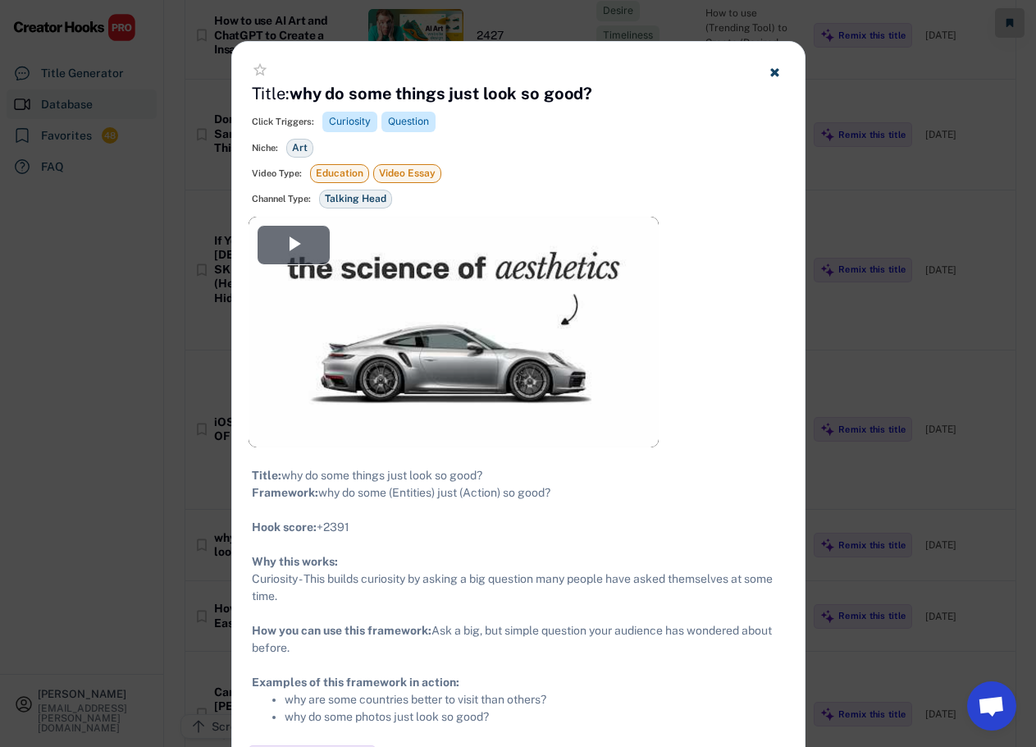
click at [894, 258] on div at bounding box center [518, 373] width 1036 height 747
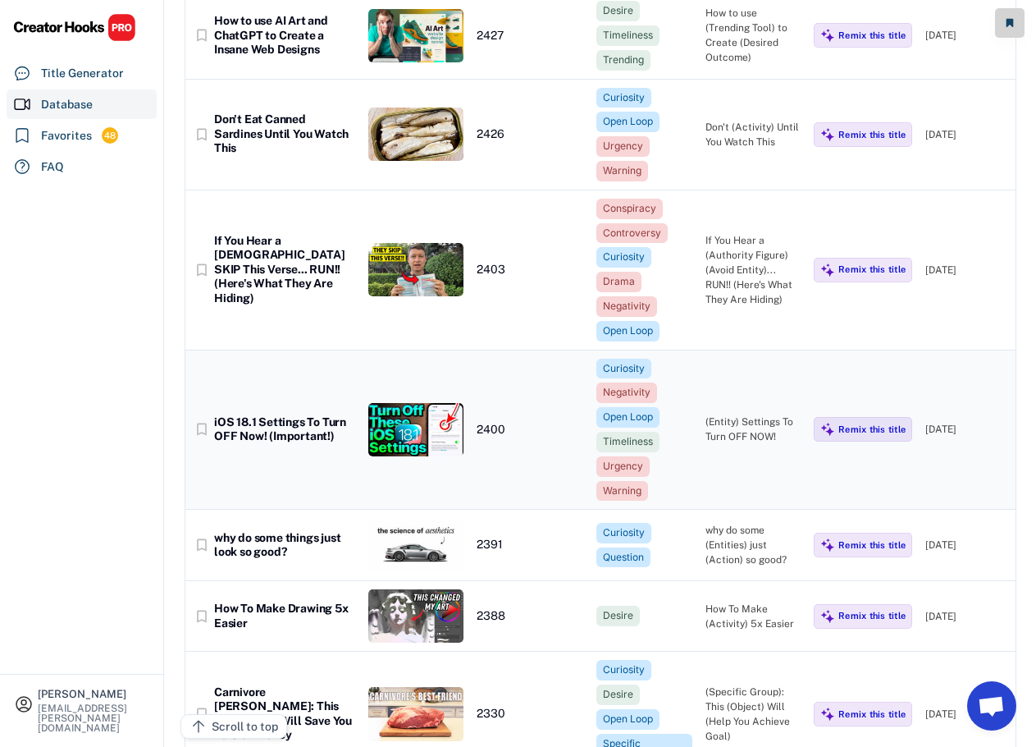
scroll to position [14277, 0]
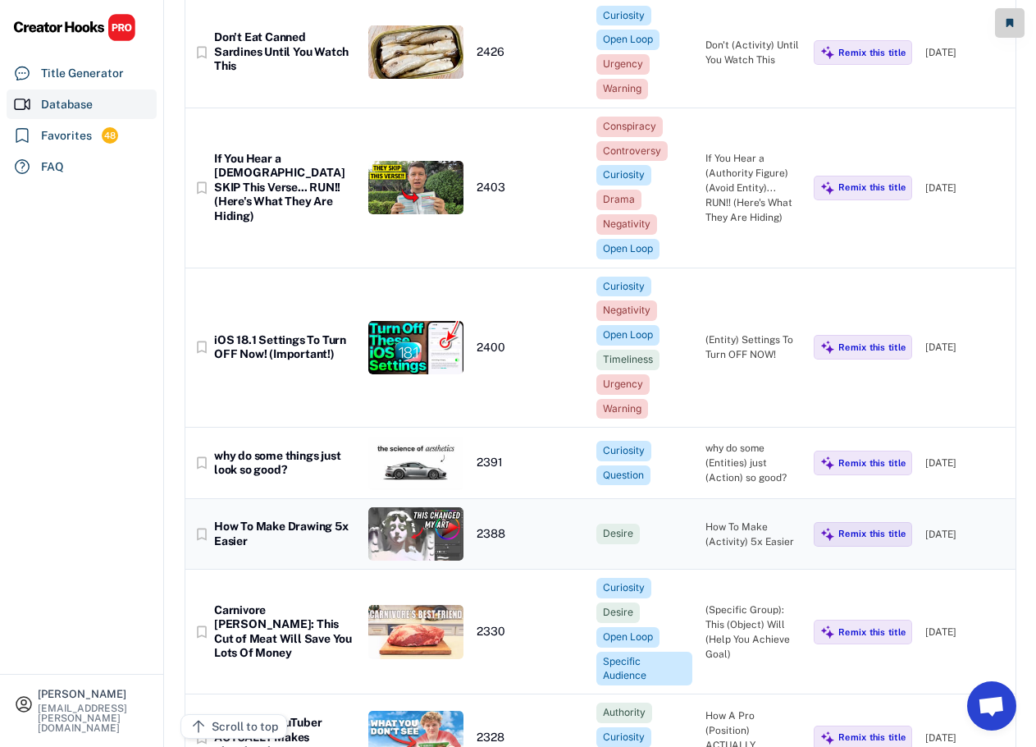
click at [323, 519] on div "How To Make Drawing 5x Easier" at bounding box center [284, 533] width 141 height 29
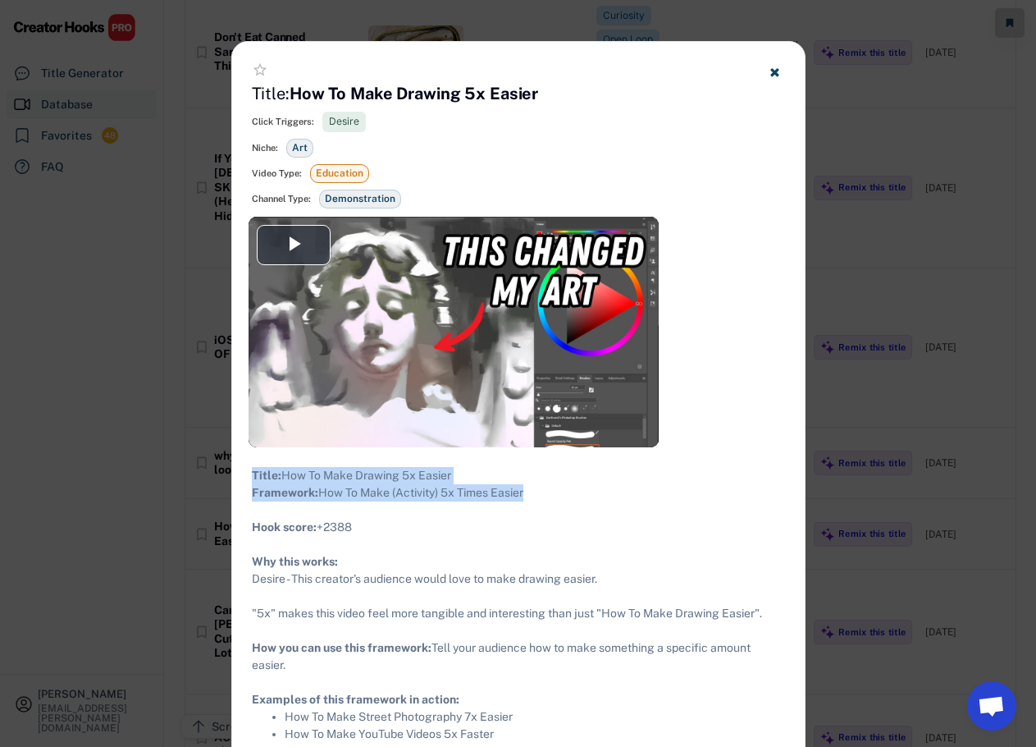
drag, startPoint x: 541, startPoint y: 513, endPoint x: 249, endPoint y: 470, distance: 294.4
click at [249, 470] on div "Title: How To Make Drawing 5x Easier Framework: How To Make (Activity) 5x Times…" at bounding box center [518, 604] width 573 height 315
click at [862, 202] on div at bounding box center [518, 373] width 1036 height 747
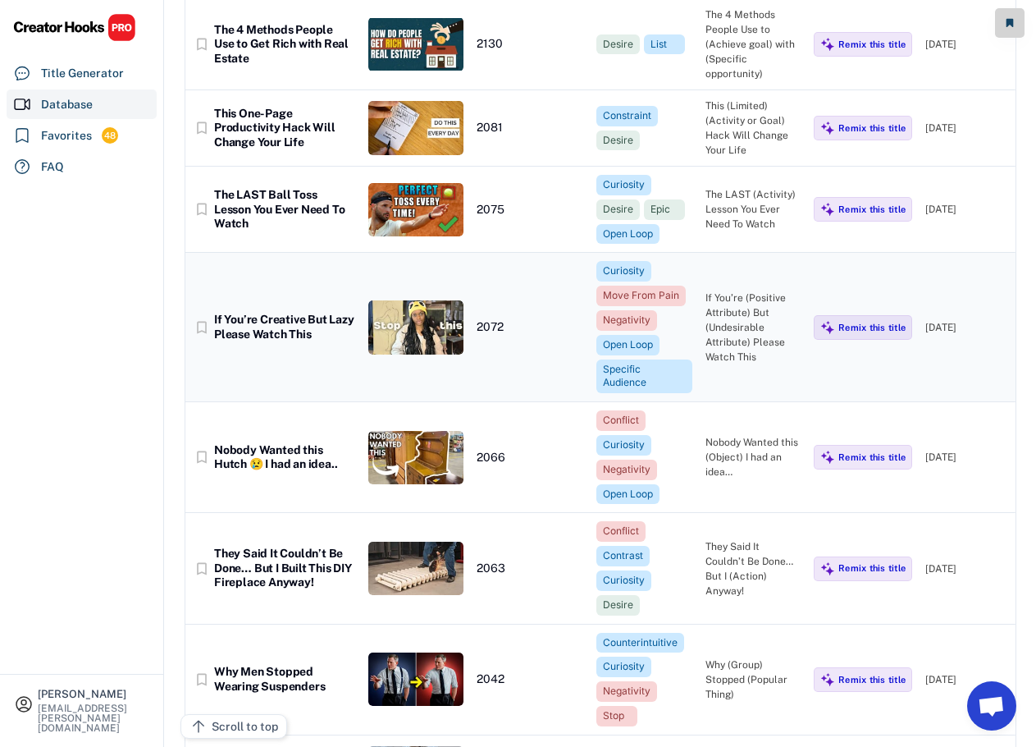
scroll to position [17148, 0]
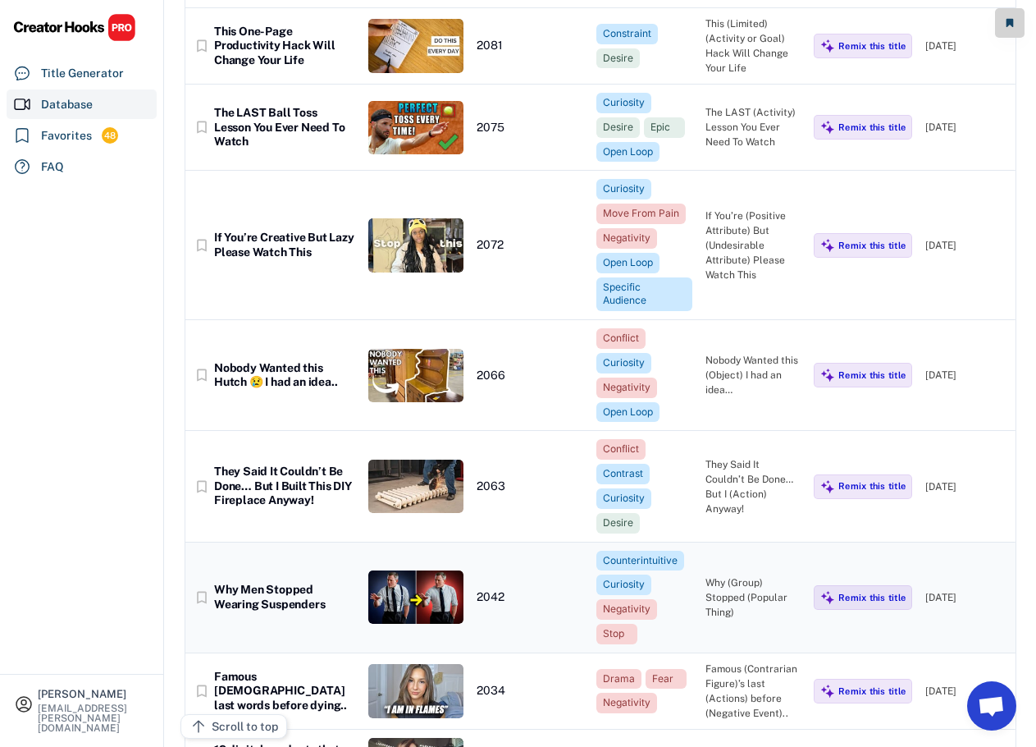
click at [313, 583] on div "Why Men Stopped Wearing Suspenders" at bounding box center [284, 597] width 141 height 29
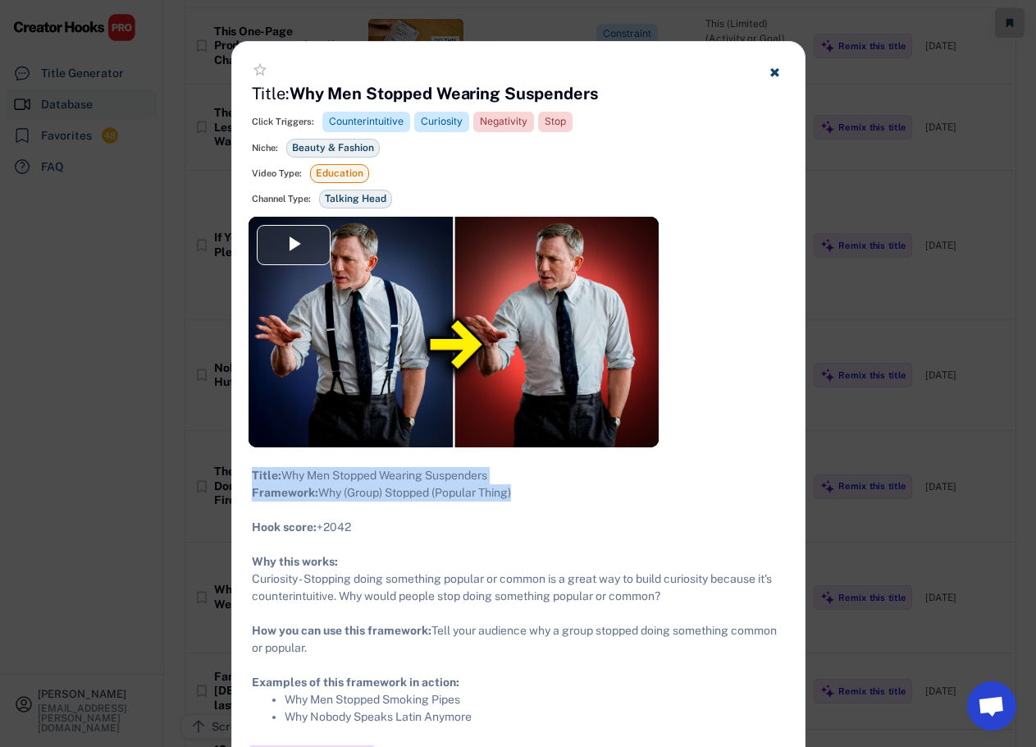
drag, startPoint x: 521, startPoint y: 509, endPoint x: 276, endPoint y: 471, distance: 248.2
click at [252, 469] on div "Title: Why Men Stopped Wearing Suspenders Framework: Why (Group) Stopped (Popul…" at bounding box center [518, 596] width 533 height 258
click at [186, 370] on div at bounding box center [518, 373] width 1036 height 747
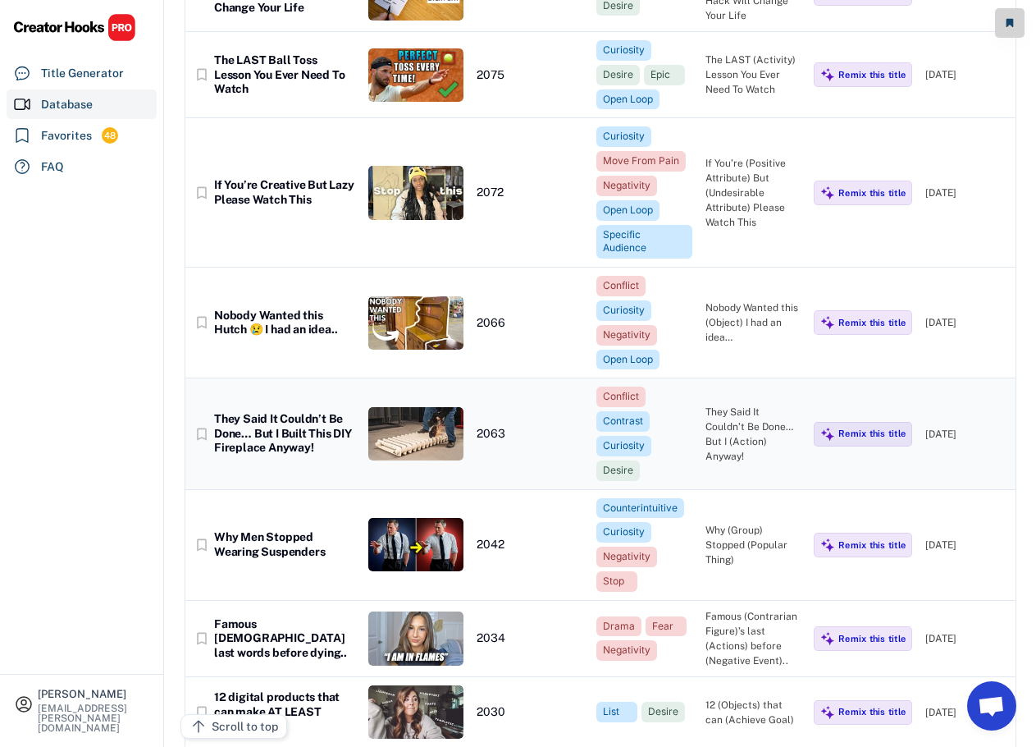
scroll to position [17230, 0]
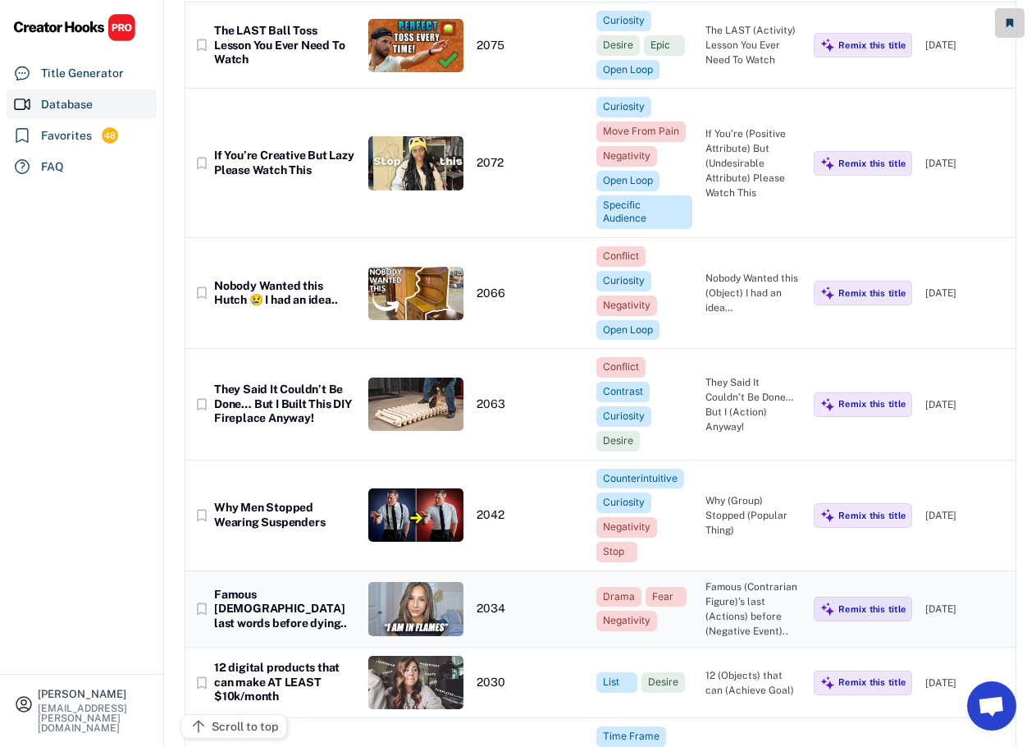
click at [274, 587] on div "Famous [DEMOGRAPHIC_DATA] last words before dying.." at bounding box center [284, 608] width 141 height 43
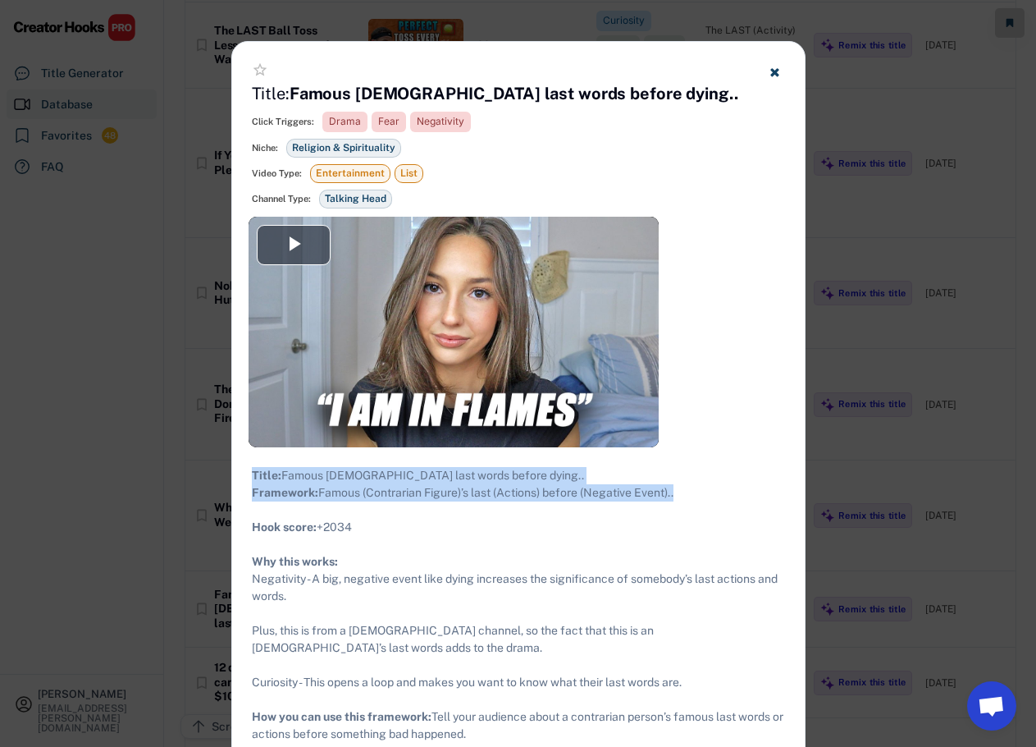
drag, startPoint x: 688, startPoint y: 504, endPoint x: 250, endPoint y: 467, distance: 438.9
click at [250, 467] on div "Title: Famous [DEMOGRAPHIC_DATA] last words before dying.. Framework: Famous (C…" at bounding box center [518, 639] width 573 height 384
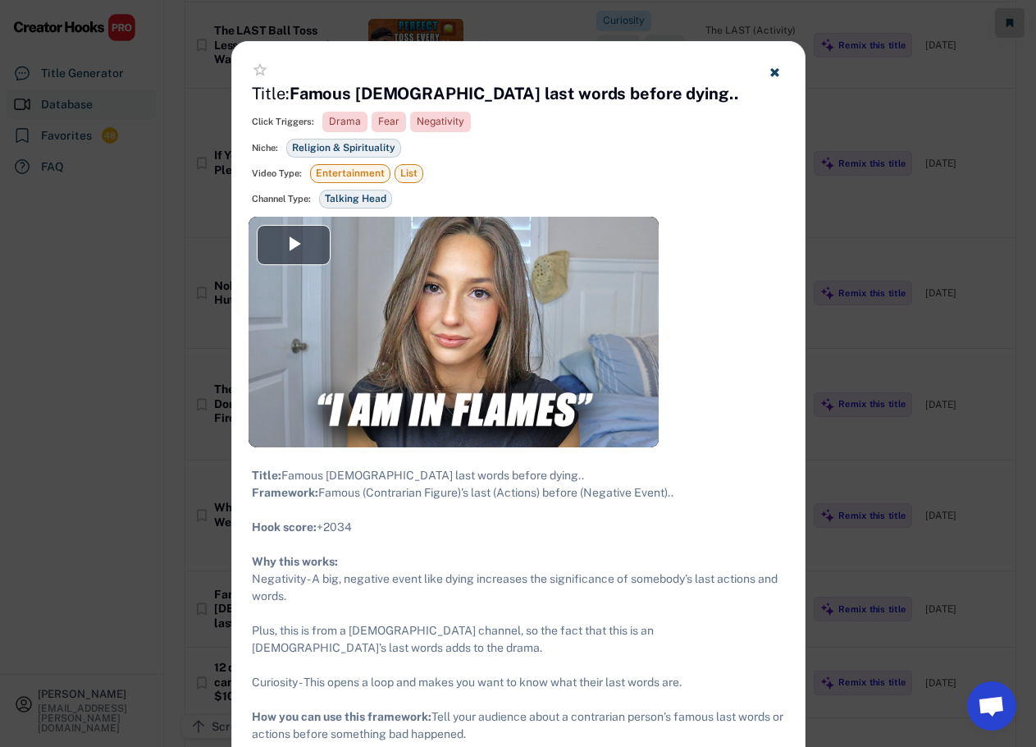
click at [910, 240] on div at bounding box center [518, 373] width 1036 height 747
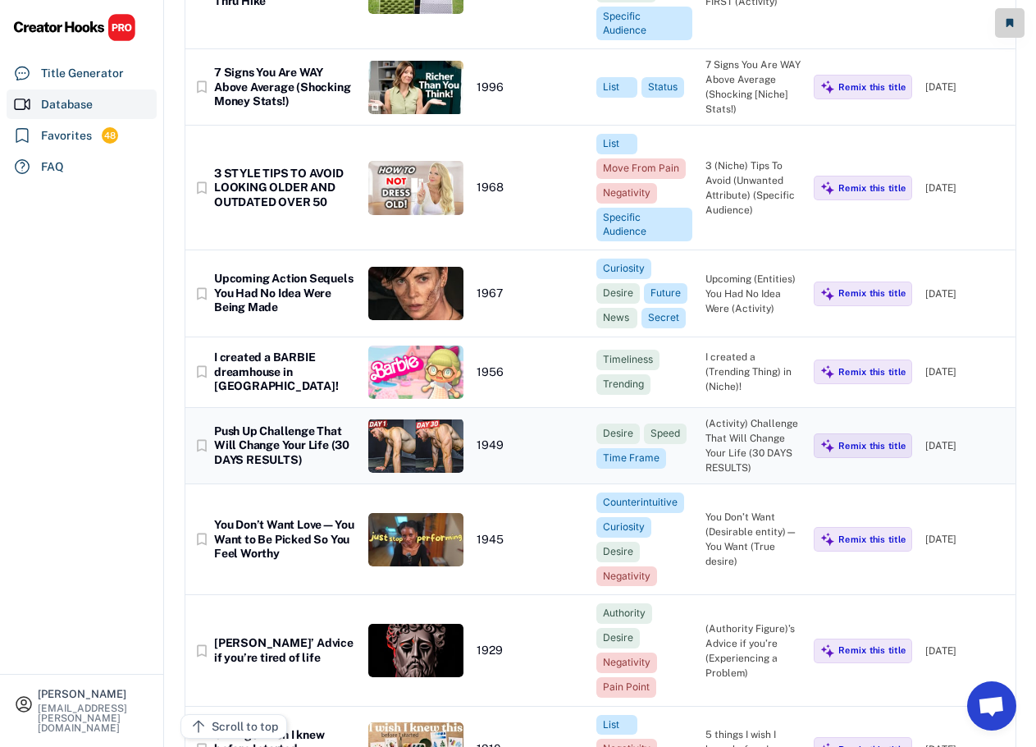
scroll to position [18051, 0]
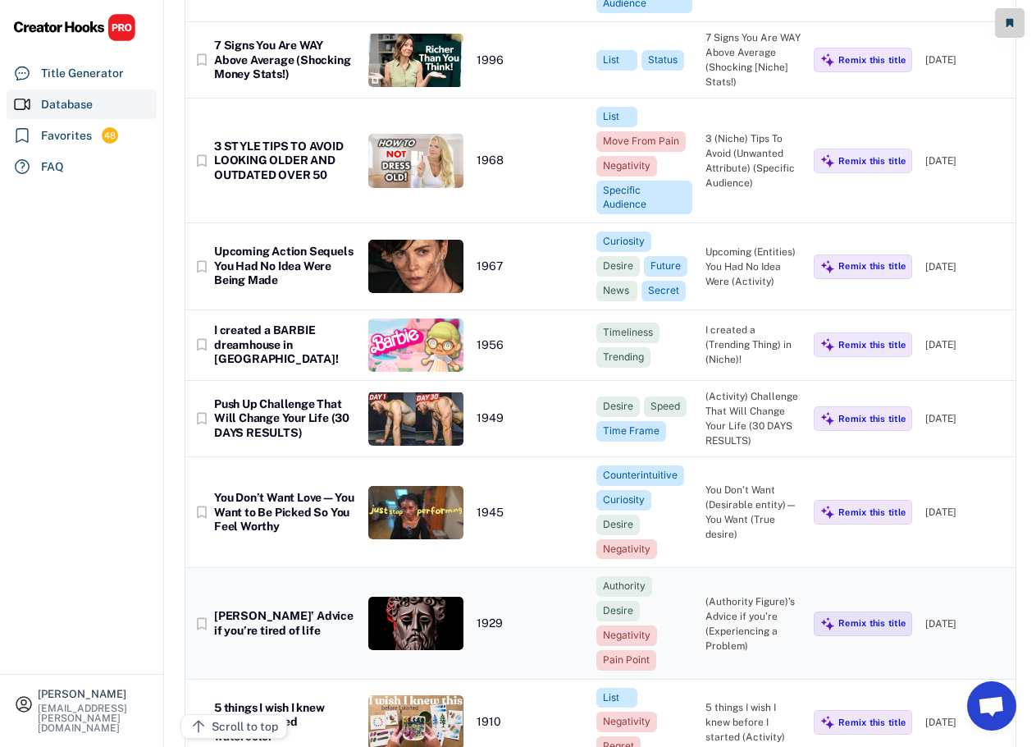
click at [303, 609] on div "[PERSON_NAME]’ Advice if you’re tired of life" at bounding box center [284, 623] width 141 height 29
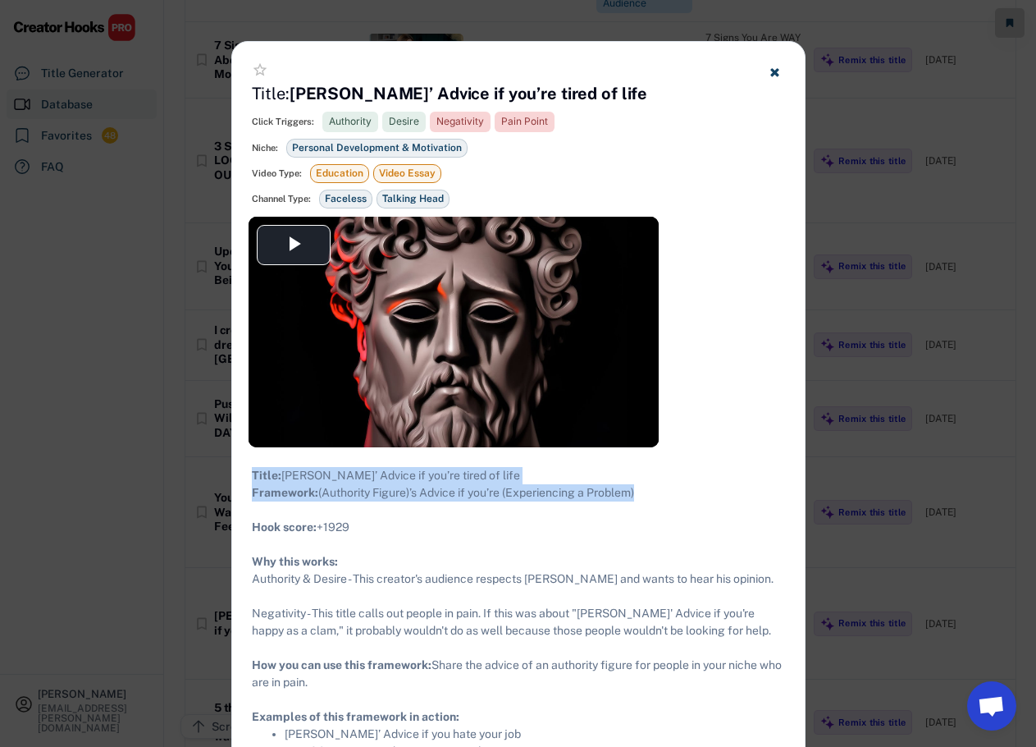
drag, startPoint x: 680, startPoint y: 510, endPoint x: 251, endPoint y: 469, distance: 431.1
click at [252, 469] on div "Title: [PERSON_NAME]’ Advice if you’re tired of life Framework: (Authority Figu…" at bounding box center [518, 613] width 533 height 293
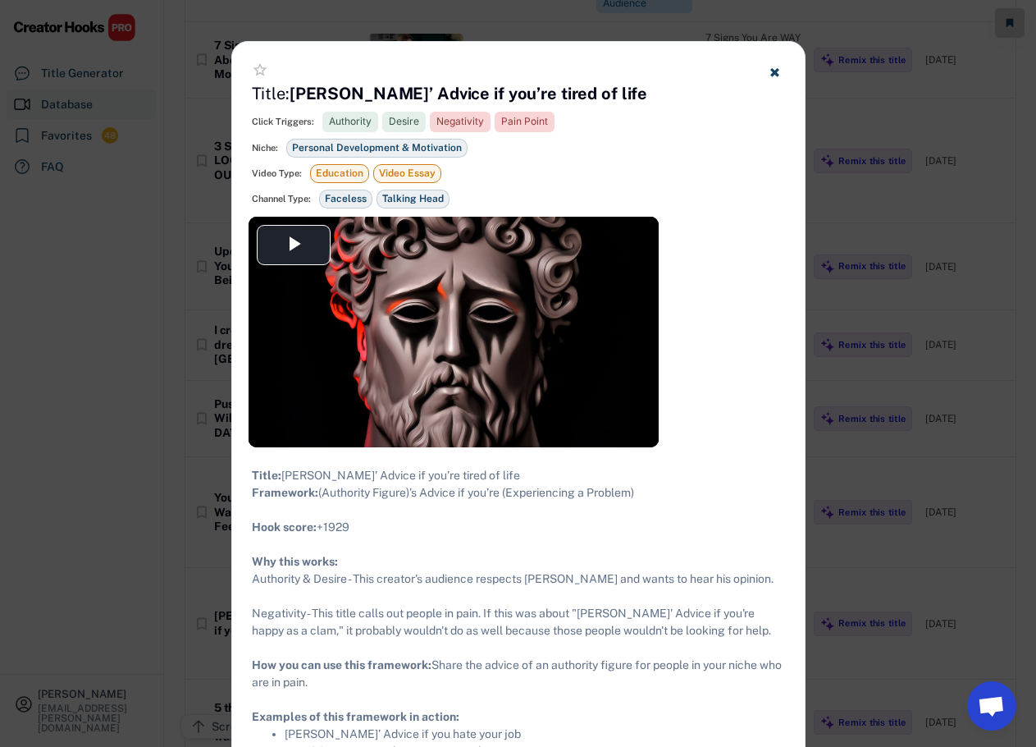
click at [853, 267] on div at bounding box center [518, 373] width 1036 height 747
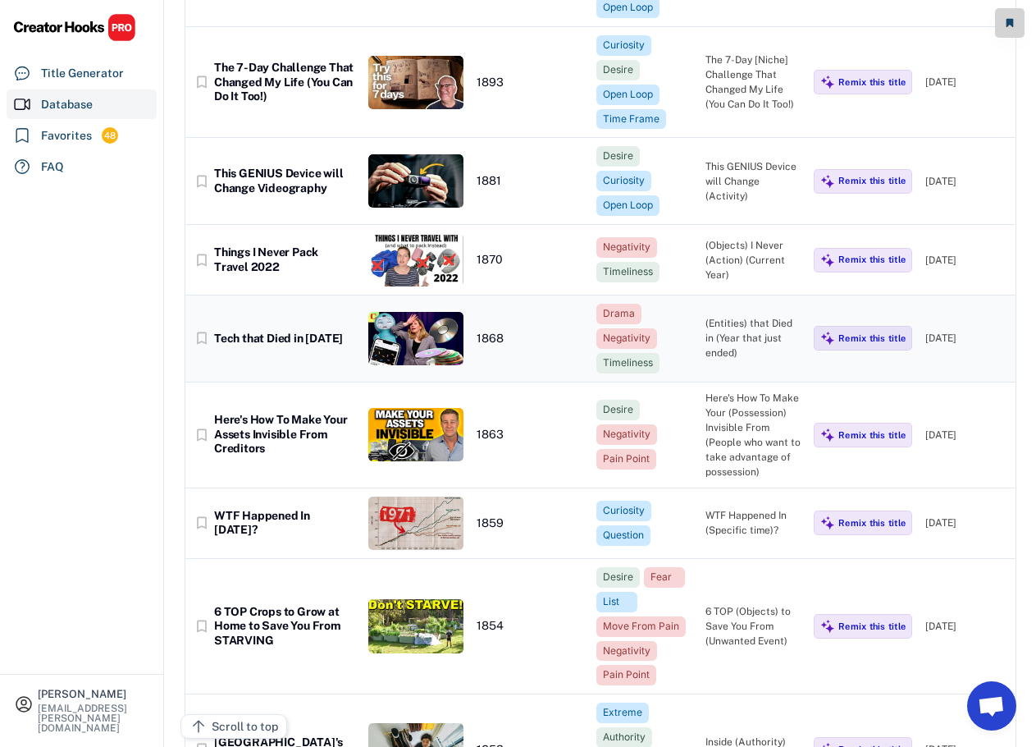
scroll to position [19118, 0]
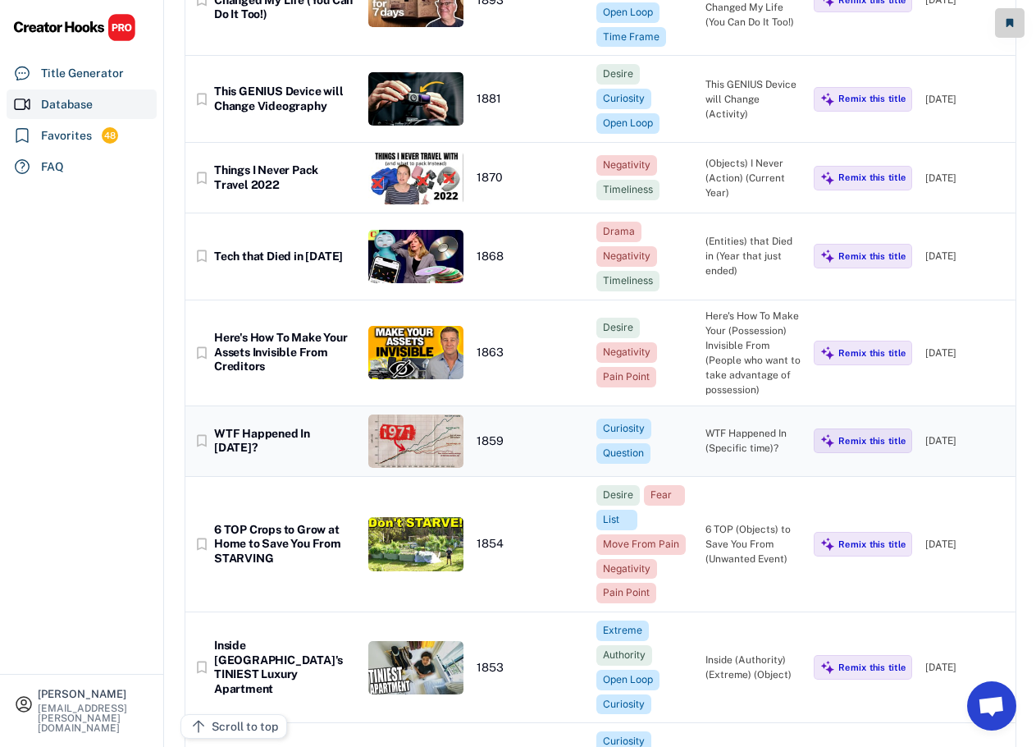
click at [321, 427] on div "WTF Happened In [DATE]?" at bounding box center [284, 441] width 141 height 29
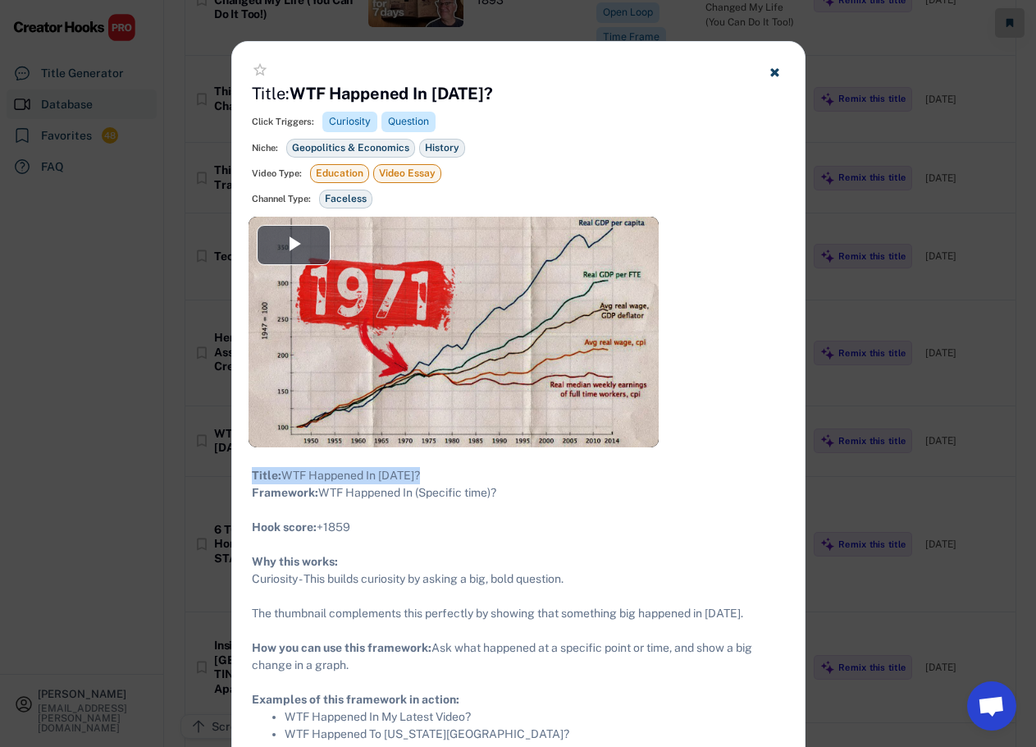
drag, startPoint x: 519, startPoint y: 501, endPoint x: 252, endPoint y: 471, distance: 269.1
click at [252, 471] on div "Title: WTF Happened In [DATE]? Framework: WTF Happened In (Specific time)? ​ Ho…" at bounding box center [518, 605] width 533 height 276
click at [455, 493] on div "Title: WTF Happened In [DATE]? Framework: WTF Happened In (Specific time)? ​ Ho…" at bounding box center [518, 605] width 533 height 276
drag, startPoint x: 507, startPoint y: 508, endPoint x: 253, endPoint y: 476, distance: 256.4
click at [253, 476] on div "Title: WTF Happened In [DATE]? Framework: WTF Happened In (Specific time)? ​ Ho…" at bounding box center [518, 605] width 533 height 276
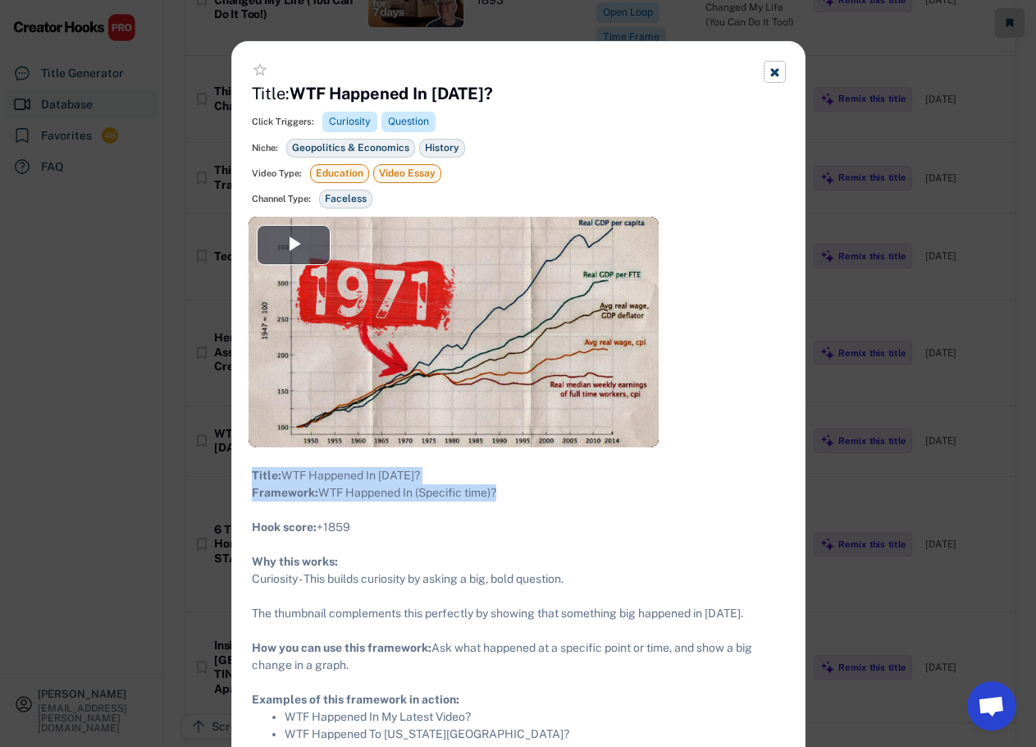
click at [770, 74] on icon at bounding box center [775, 72] width 12 height 12
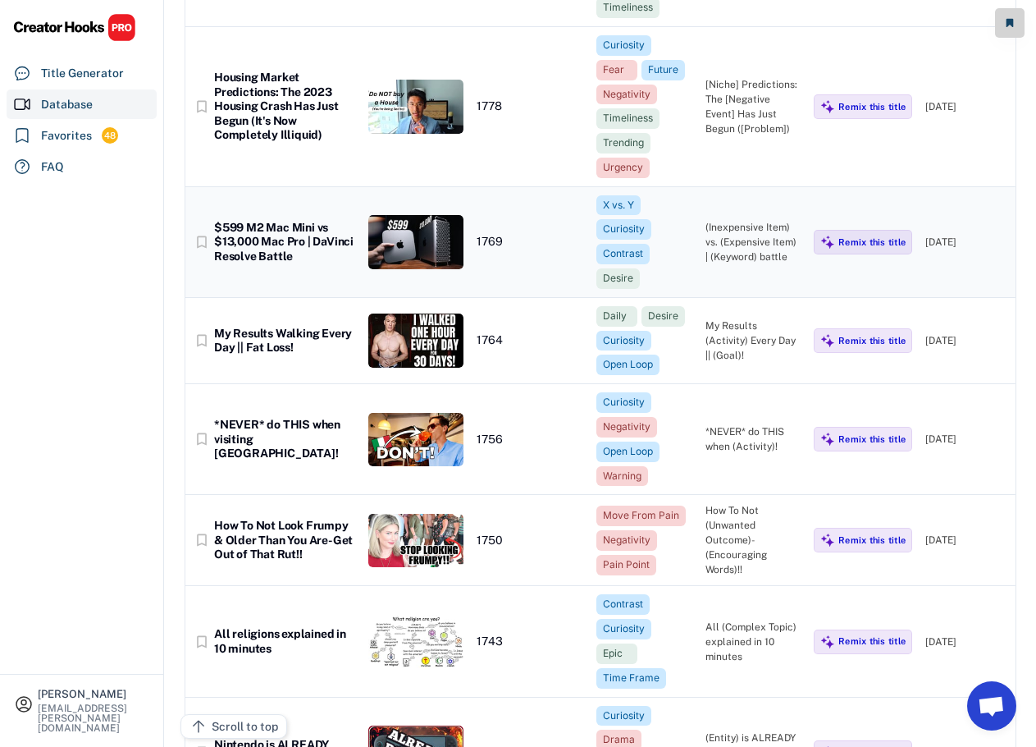
scroll to position [20512, 0]
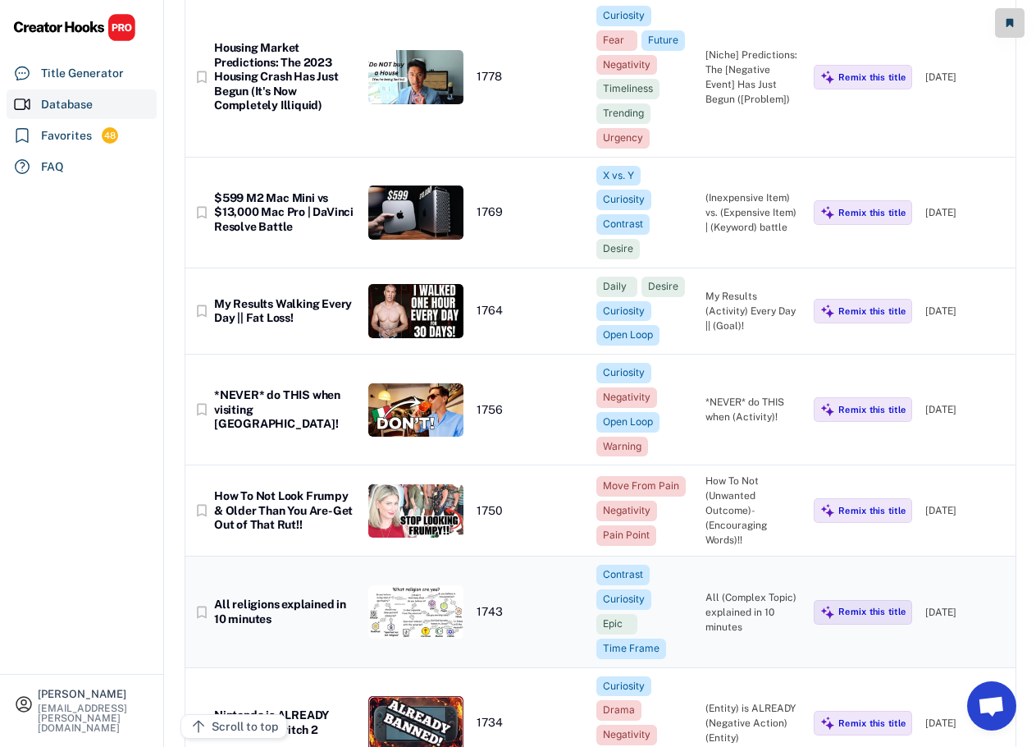
click at [291, 597] on div "All religions explained in 10 minutes" at bounding box center [284, 611] width 141 height 29
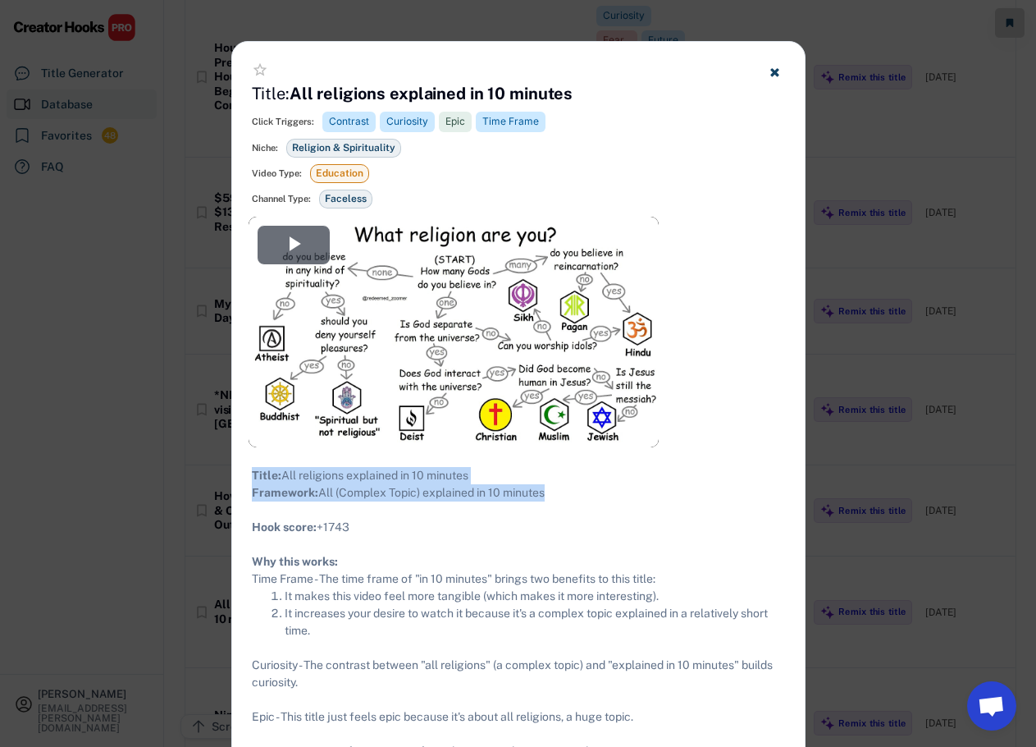
drag, startPoint x: 551, startPoint y: 511, endPoint x: 247, endPoint y: 467, distance: 306.8
click at [247, 467] on div "Title: All religions explained in 10 minutes Framework: All (Complex Topic) exp…" at bounding box center [518, 647] width 573 height 401
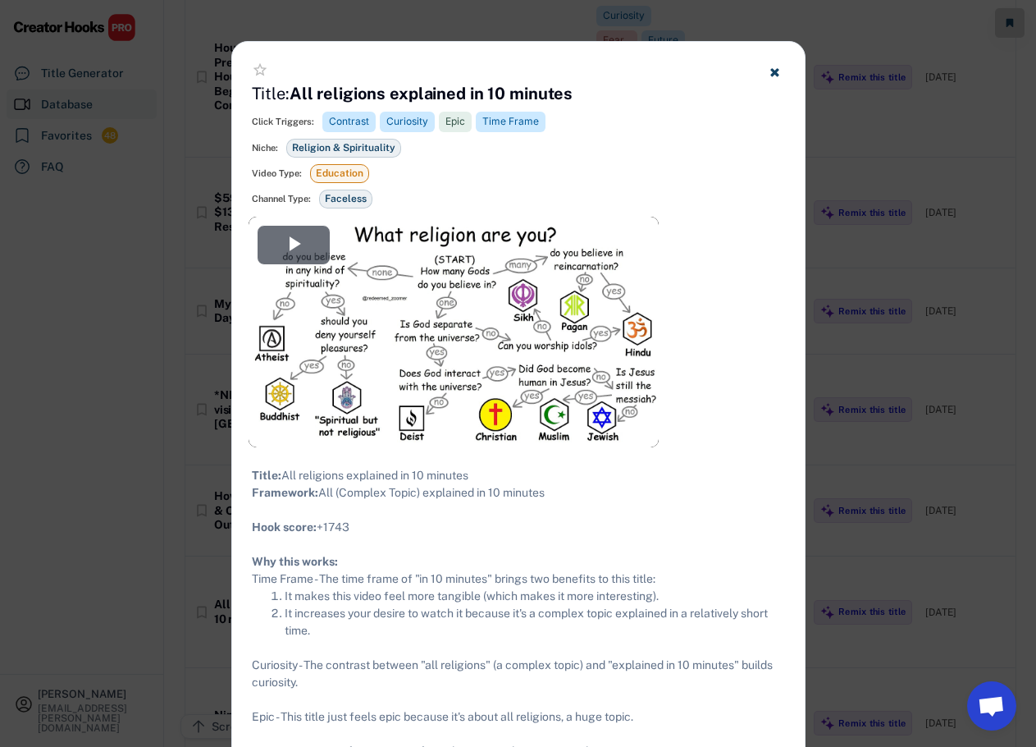
click at [842, 291] on div at bounding box center [518, 373] width 1036 height 747
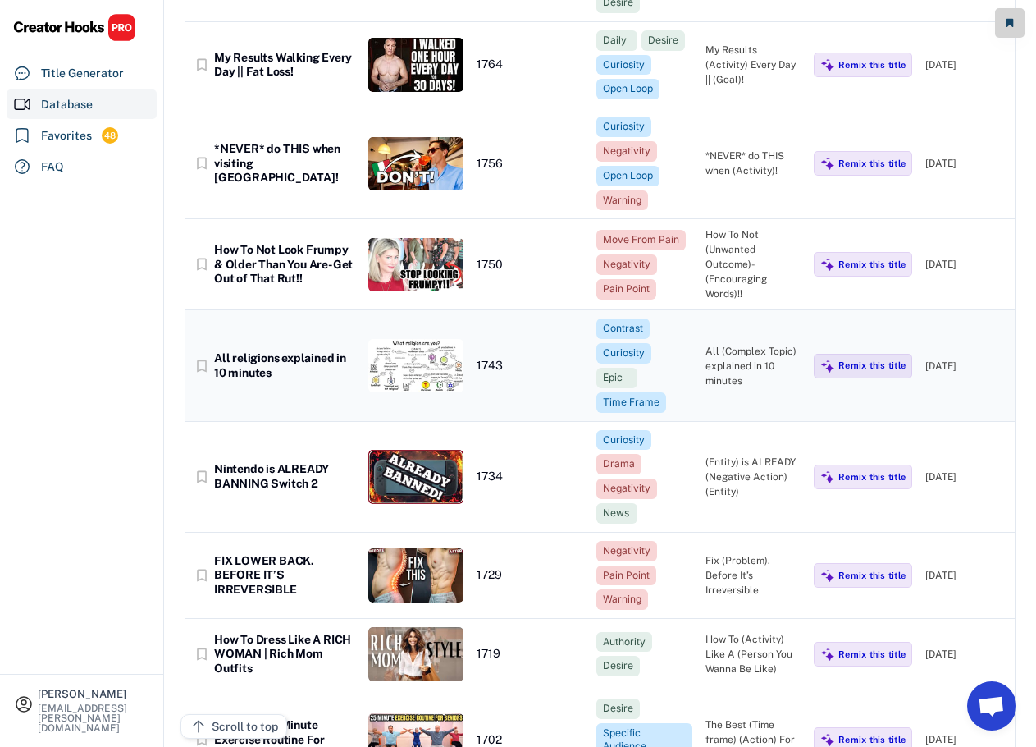
scroll to position [20841, 0]
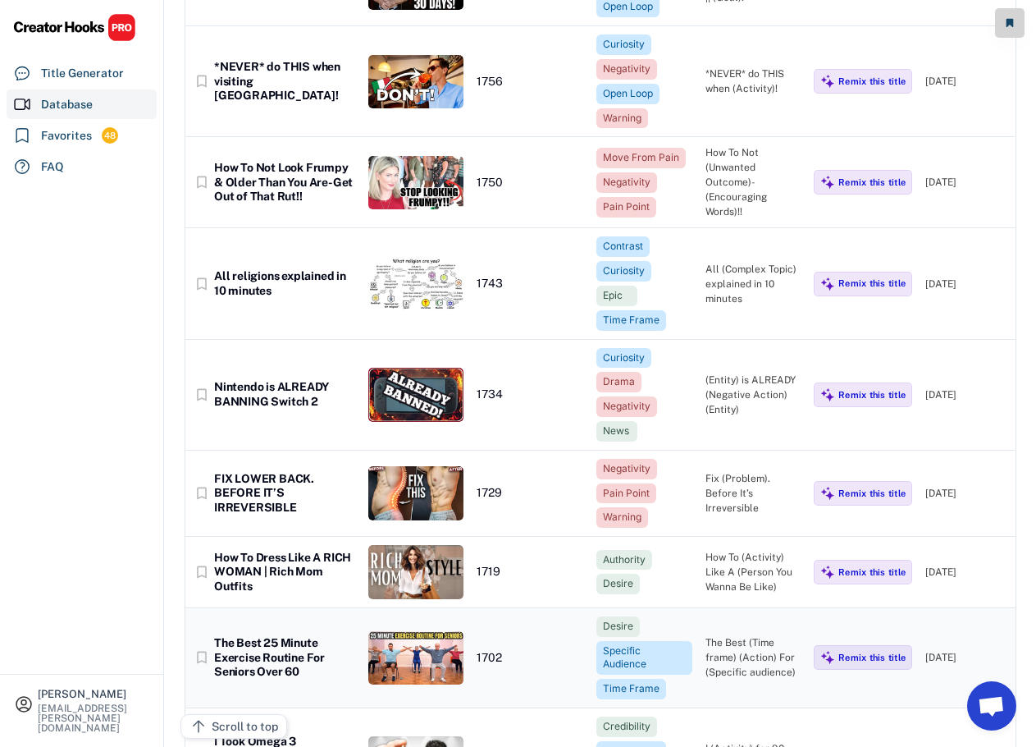
click at [267, 636] on div "The Best 25 Minute Exercise Routine For Seniors Over 60" at bounding box center [284, 657] width 141 height 43
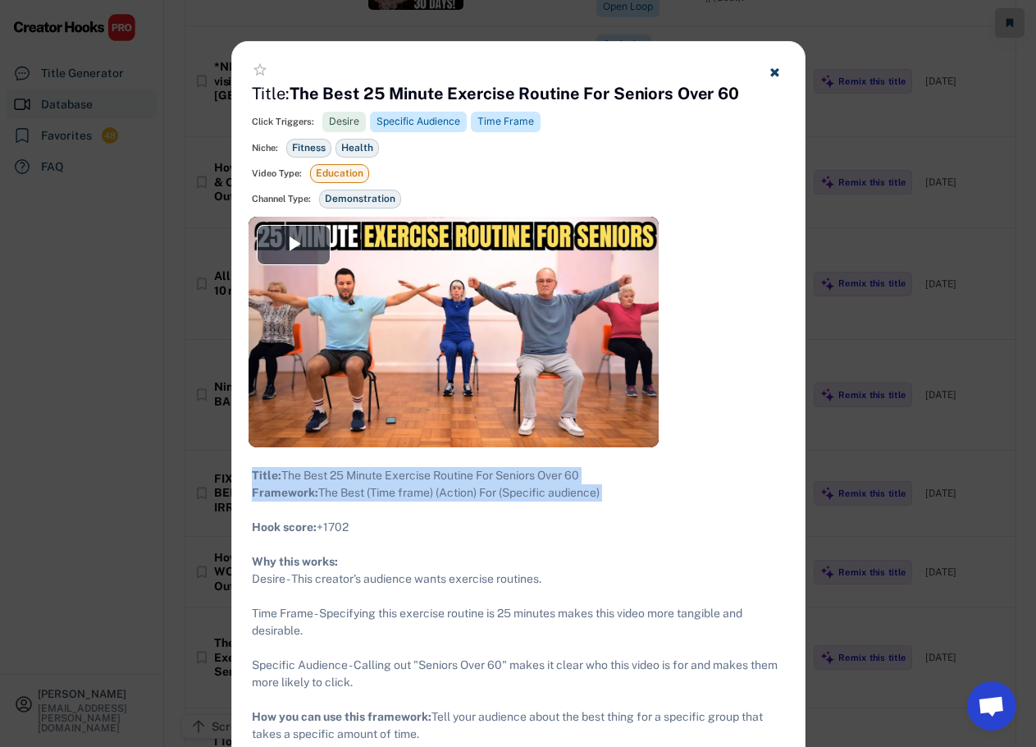
drag, startPoint x: 623, startPoint y: 519, endPoint x: 286, endPoint y: 480, distance: 338.7
click at [252, 471] on div "Title: The Best 25 Minute Exercise Routine For Seniors Over 60 Framework: The B…" at bounding box center [518, 639] width 533 height 345
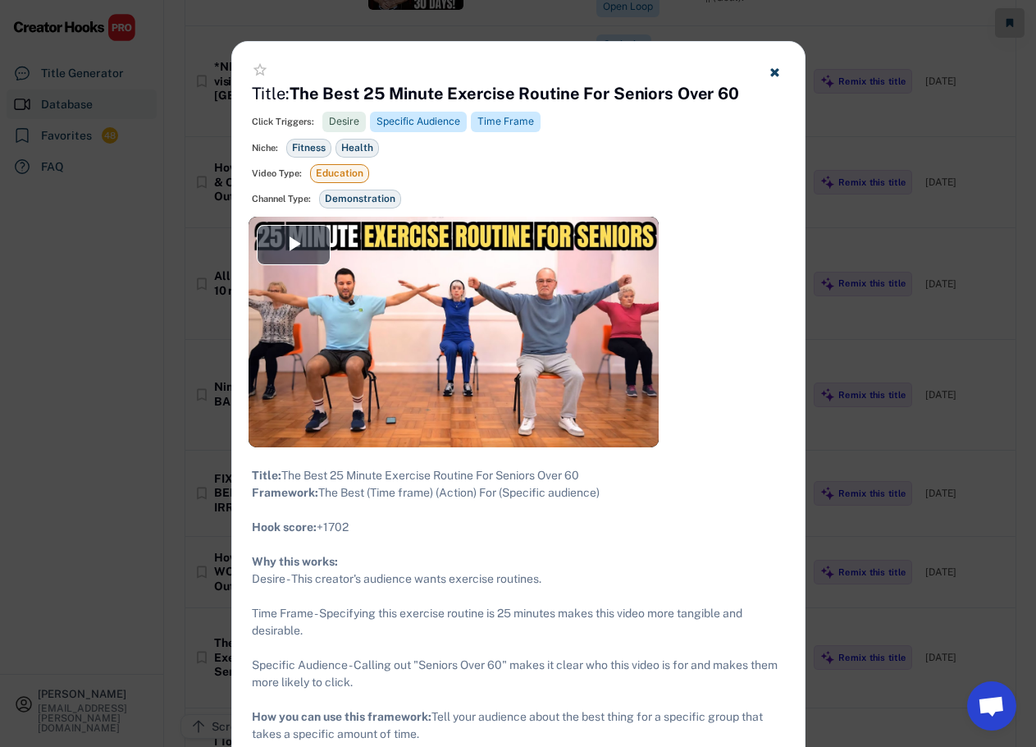
click at [884, 230] on div at bounding box center [518, 373] width 1036 height 747
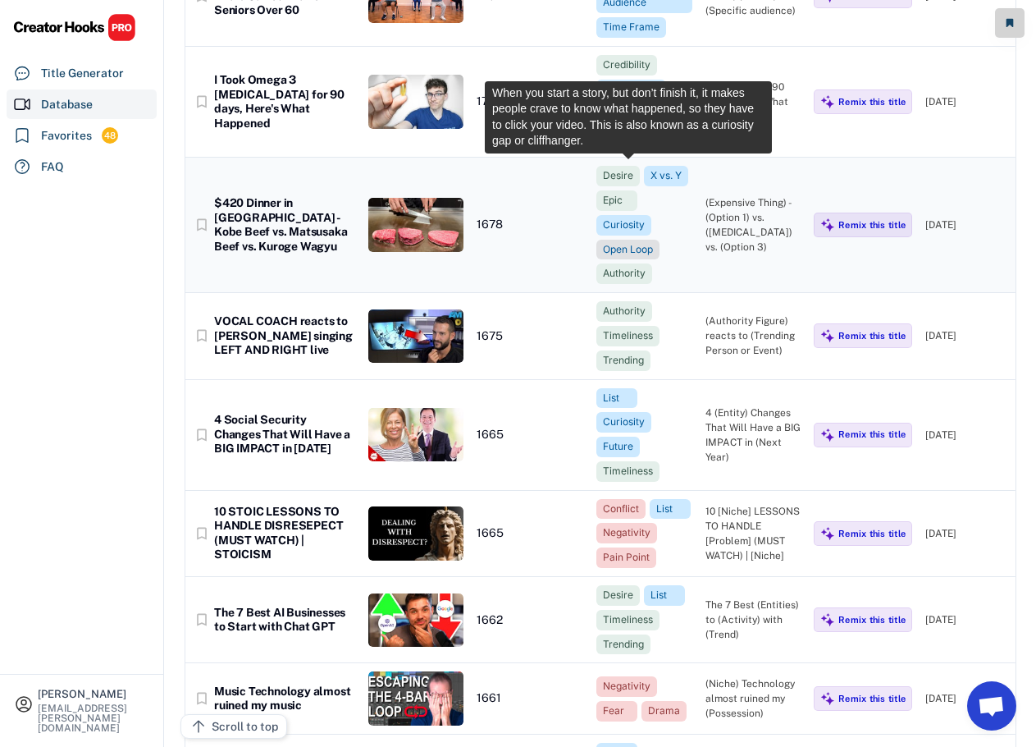
scroll to position [21579, 0]
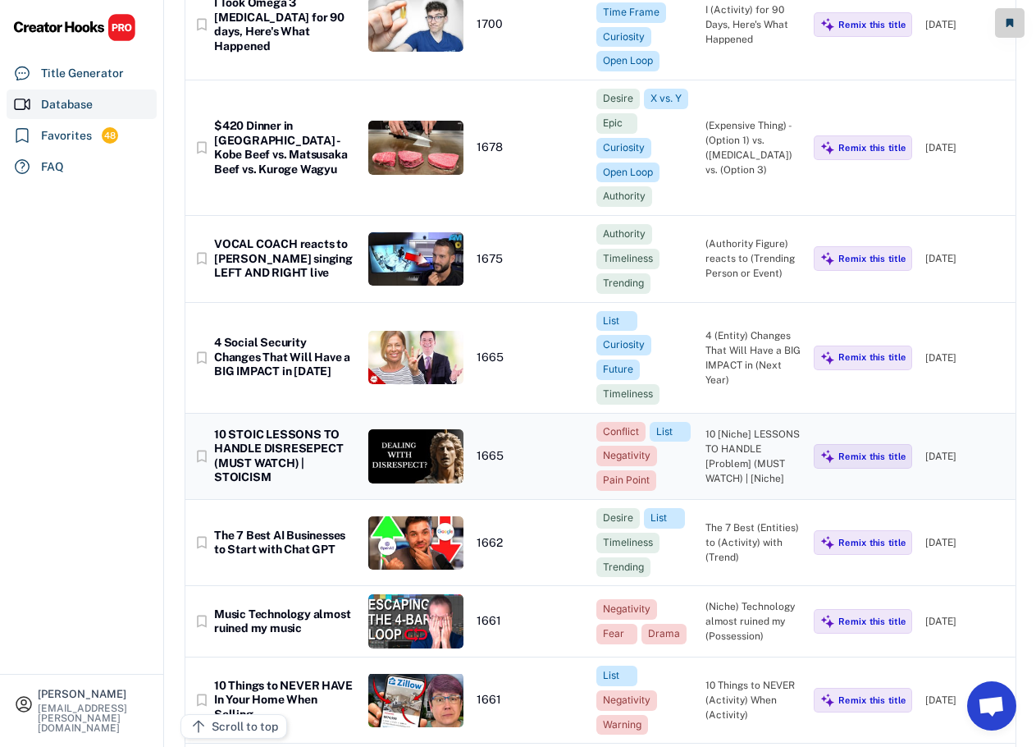
click at [287, 427] on div "10 STOIC LESSONS TO HANDLE DISRESEPECT (MUST WATCH) | STOICISM" at bounding box center [284, 455] width 141 height 57
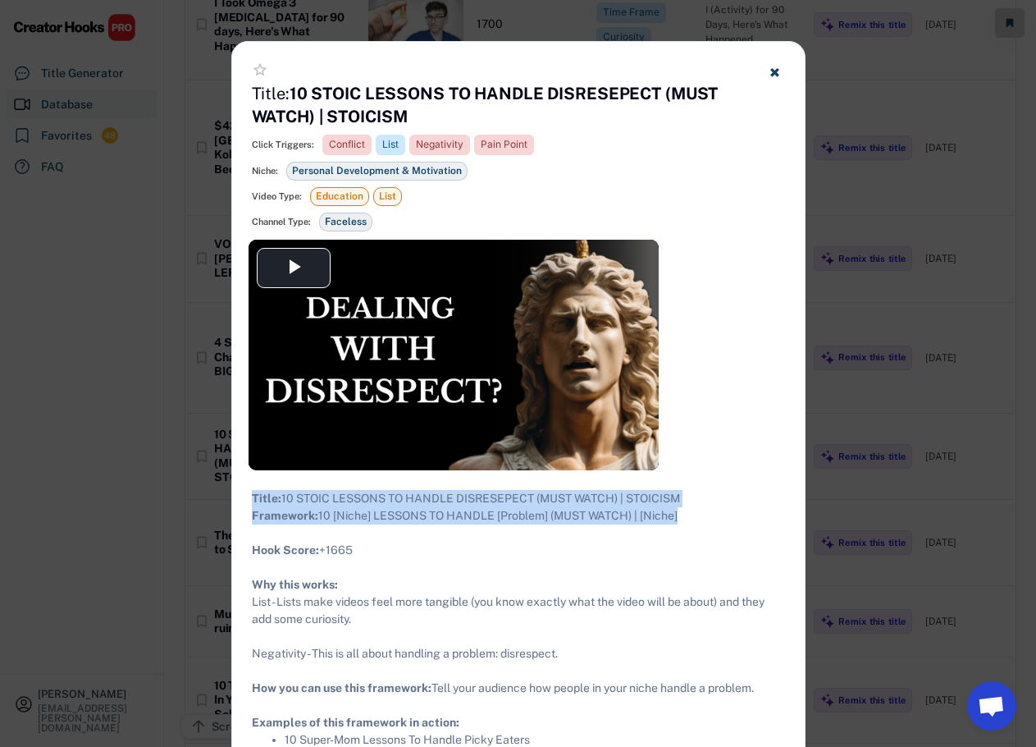
drag, startPoint x: 688, startPoint y: 533, endPoint x: 247, endPoint y: 501, distance: 441.8
click at [247, 501] on div "Title: 10 STOIC LESSONS TO HANDLE DISRESEPECT (MUST WATCH) | STOICISM Framework…" at bounding box center [518, 627] width 573 height 315
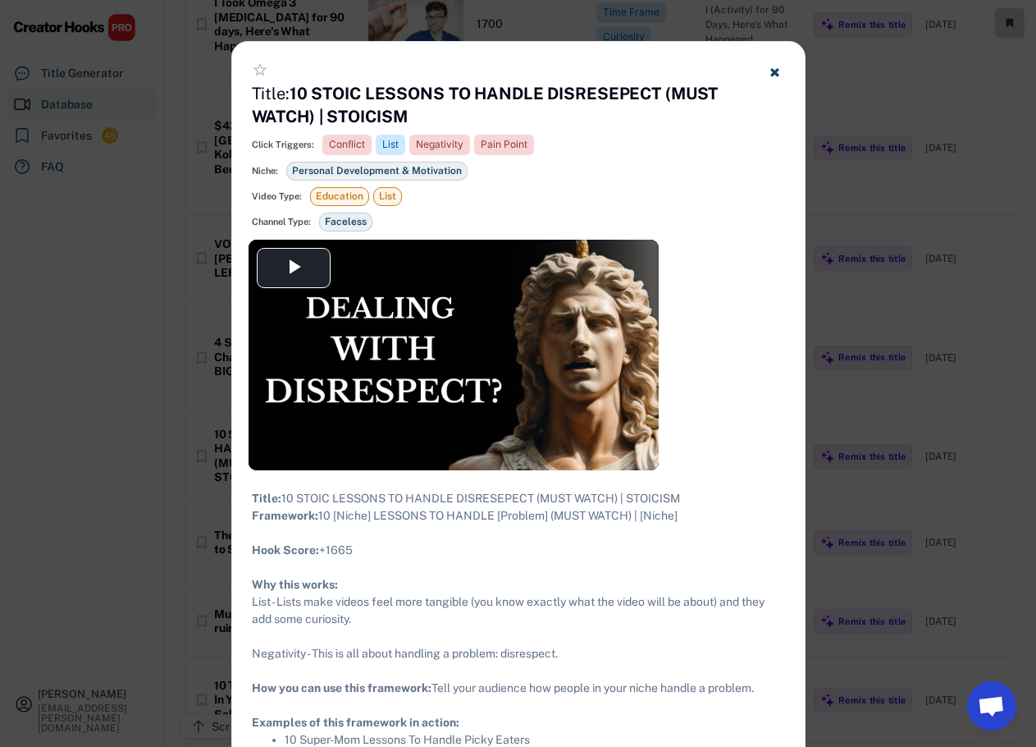
click at [866, 264] on div at bounding box center [518, 373] width 1036 height 747
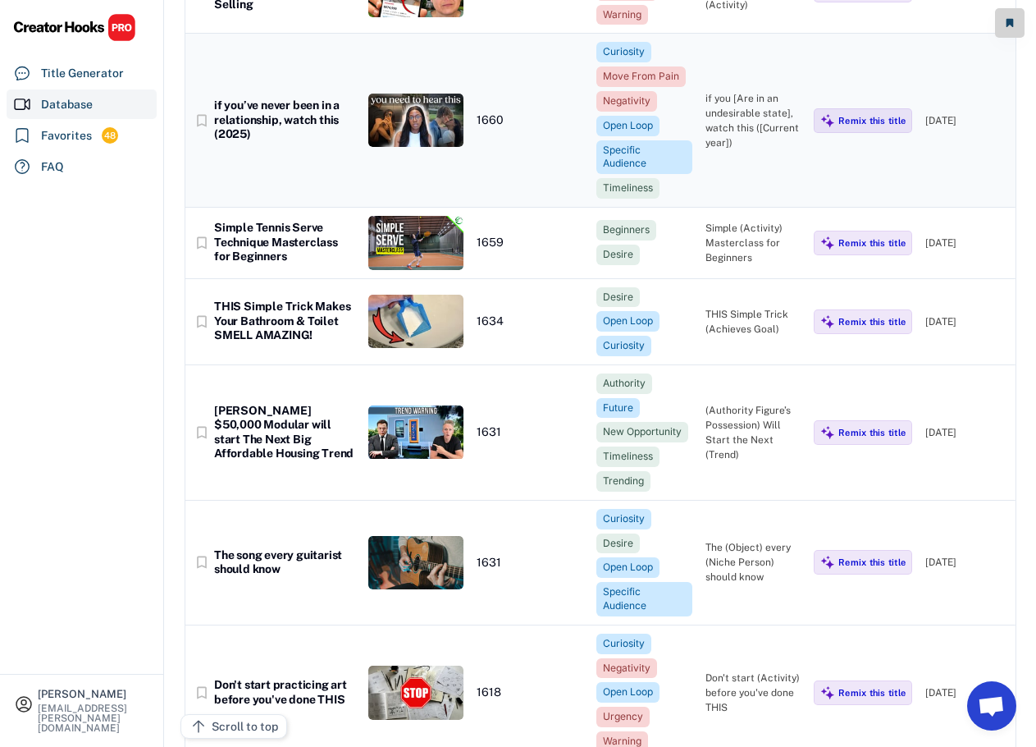
scroll to position [22317, 0]
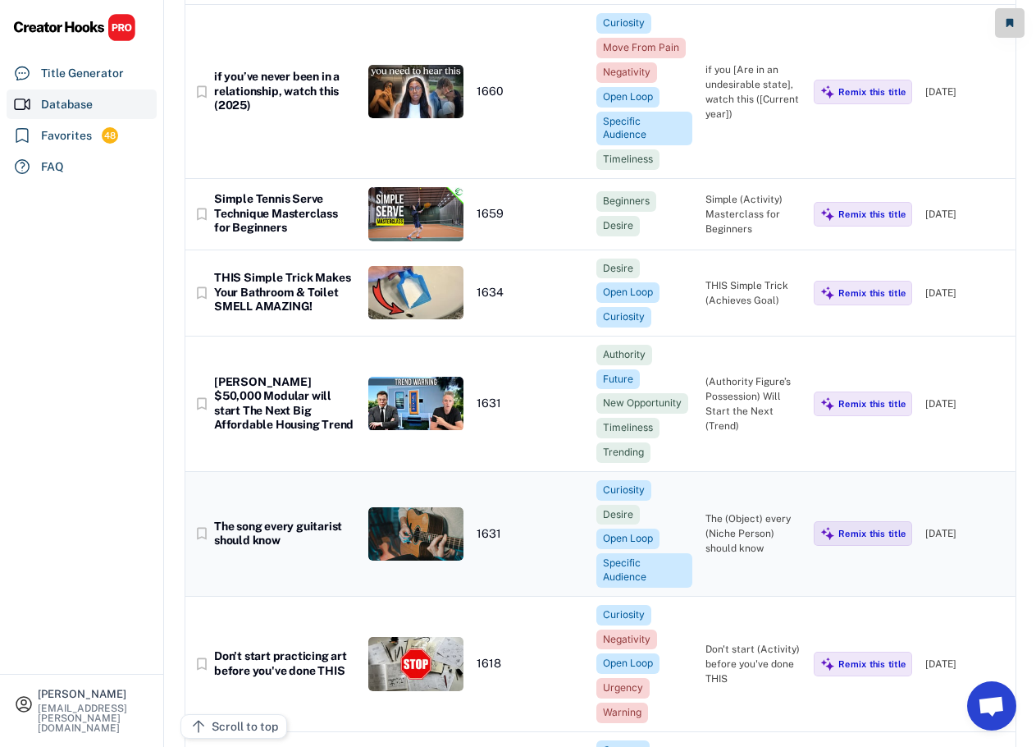
click at [752, 511] on div "The (Object) every (Niche Person) should know" at bounding box center [754, 533] width 96 height 44
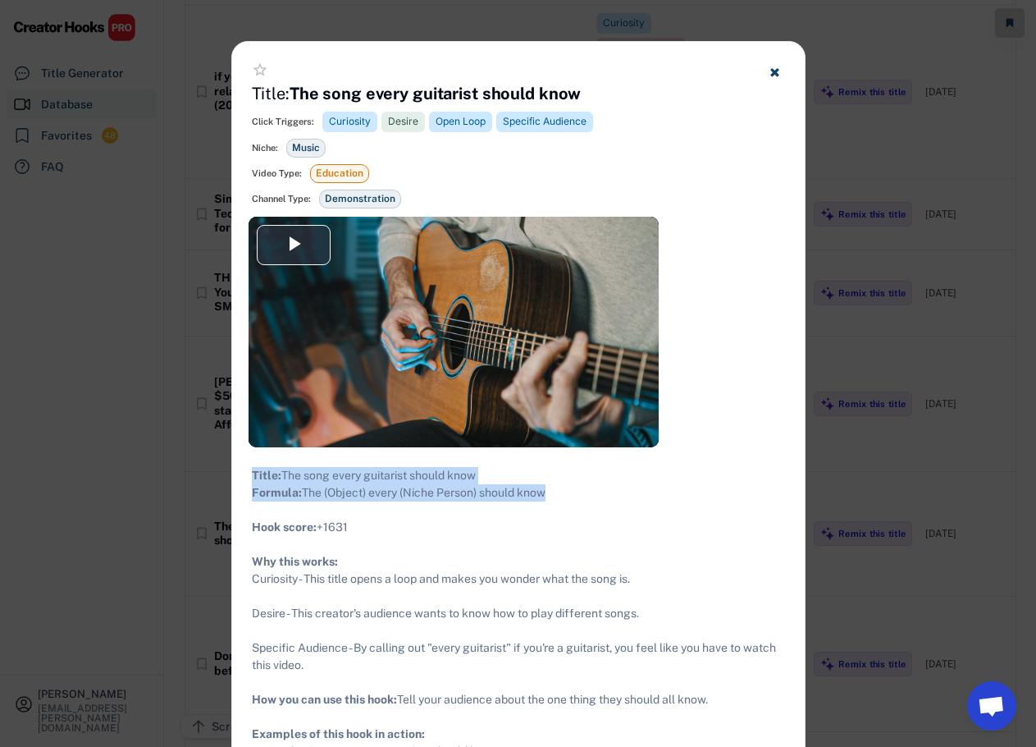
drag, startPoint x: 483, startPoint y: 504, endPoint x: 247, endPoint y: 477, distance: 237.8
click at [247, 477] on div "Title: The song every guitarist should know Formula: The (Object) every (Niche …" at bounding box center [518, 622] width 573 height 350
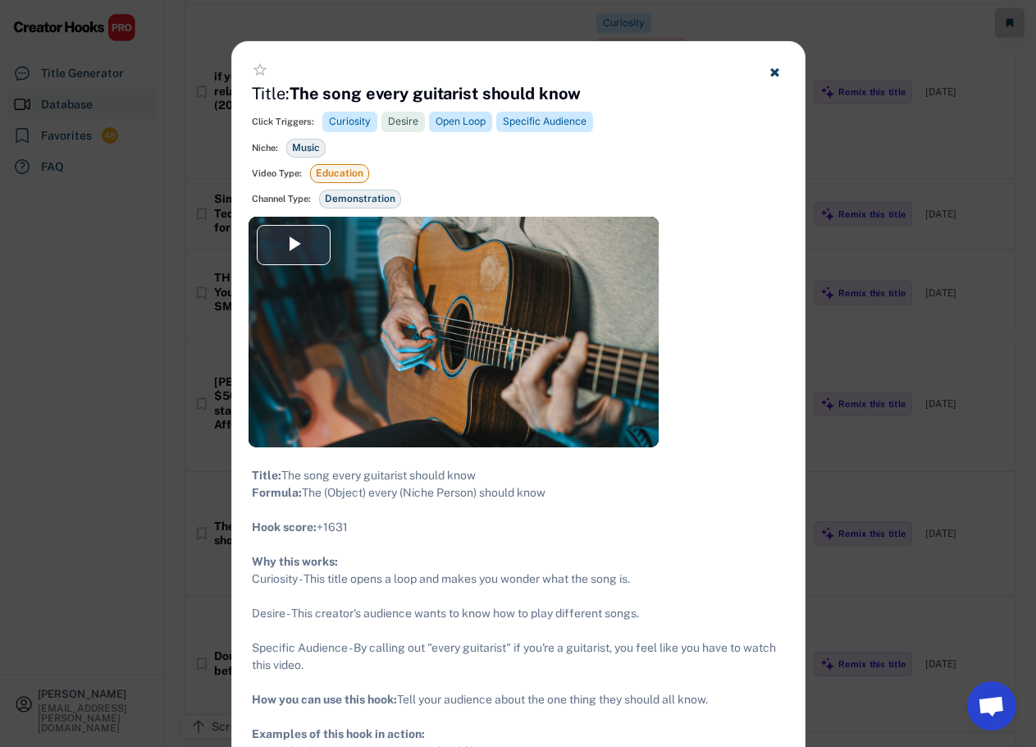
click at [917, 383] on div at bounding box center [518, 373] width 1036 height 747
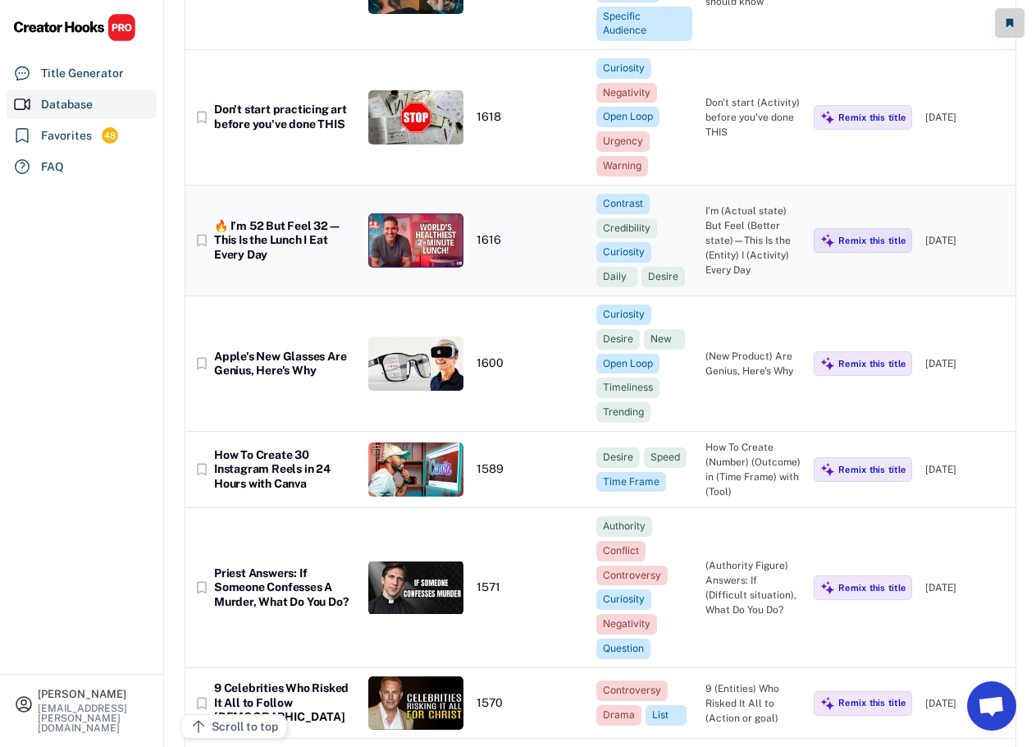
scroll to position [22892, 0]
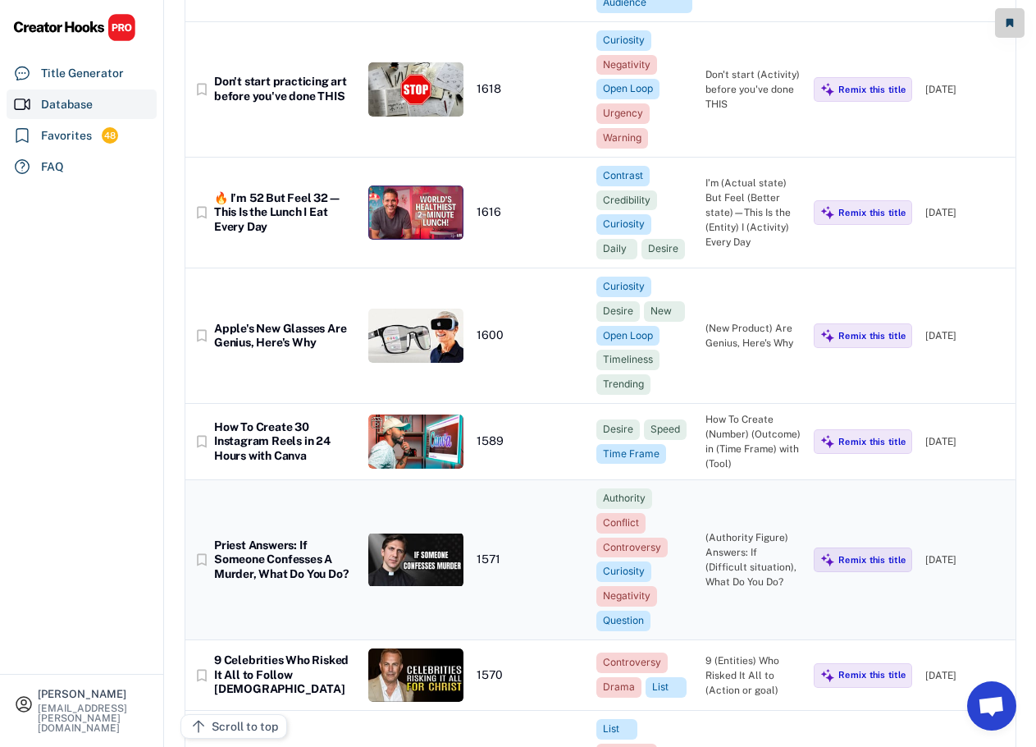
click at [321, 538] on div "Priest Answers: If Someone Confesses A Murder, What Do You Do?" at bounding box center [284, 559] width 141 height 43
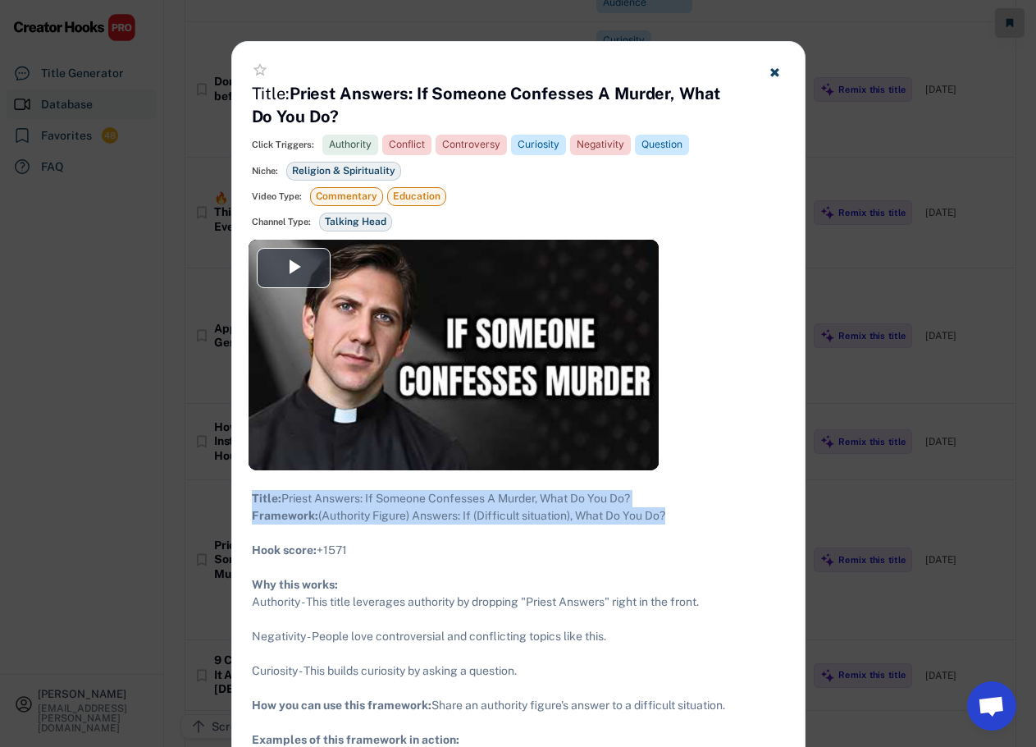
drag, startPoint x: 711, startPoint y: 531, endPoint x: 249, endPoint y: 498, distance: 463.9
click at [249, 498] on div "Title: Priest Answers: If Someone Confesses A Murder, What Do You Do? Framework…" at bounding box center [518, 636] width 573 height 332
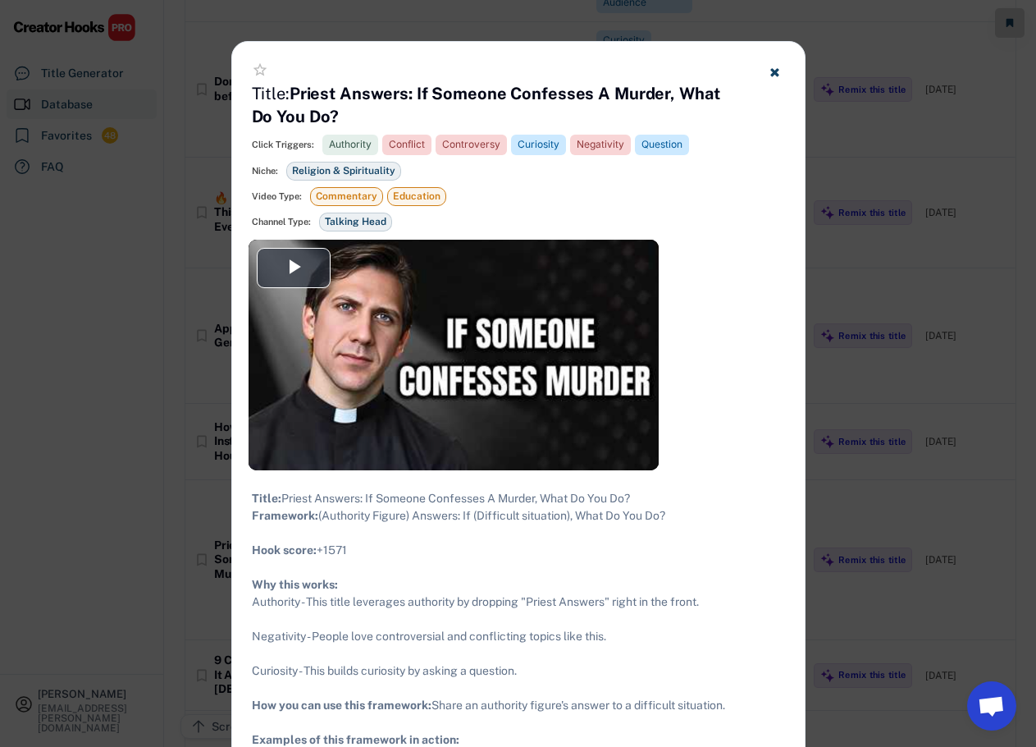
click at [853, 315] on div at bounding box center [518, 373] width 1036 height 747
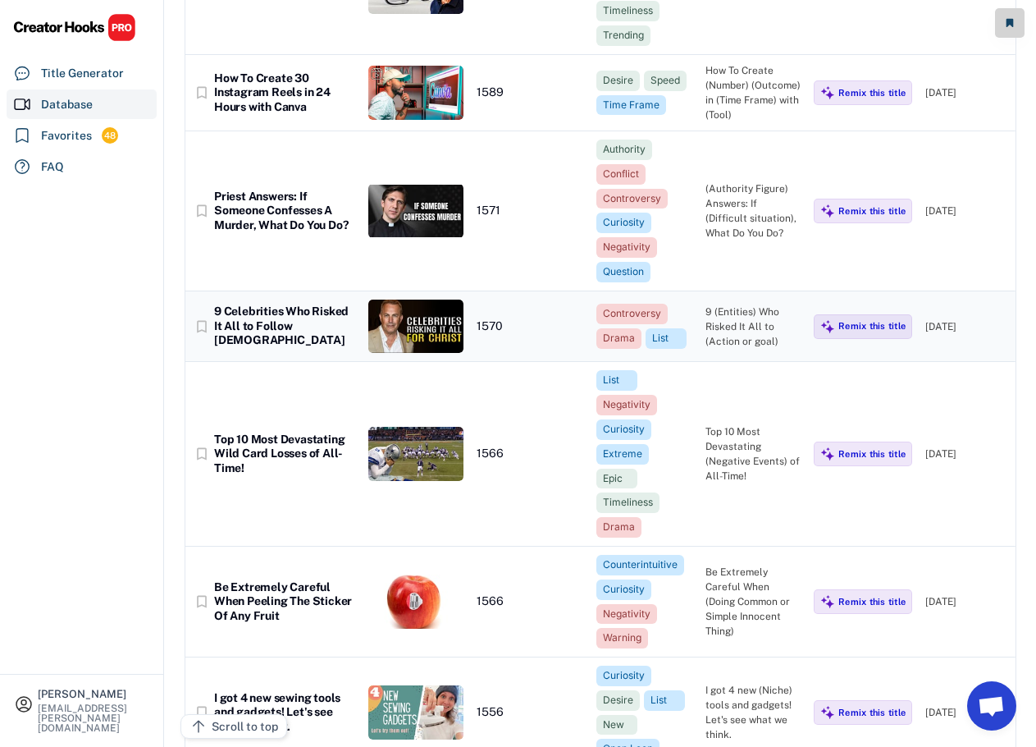
scroll to position [23302, 0]
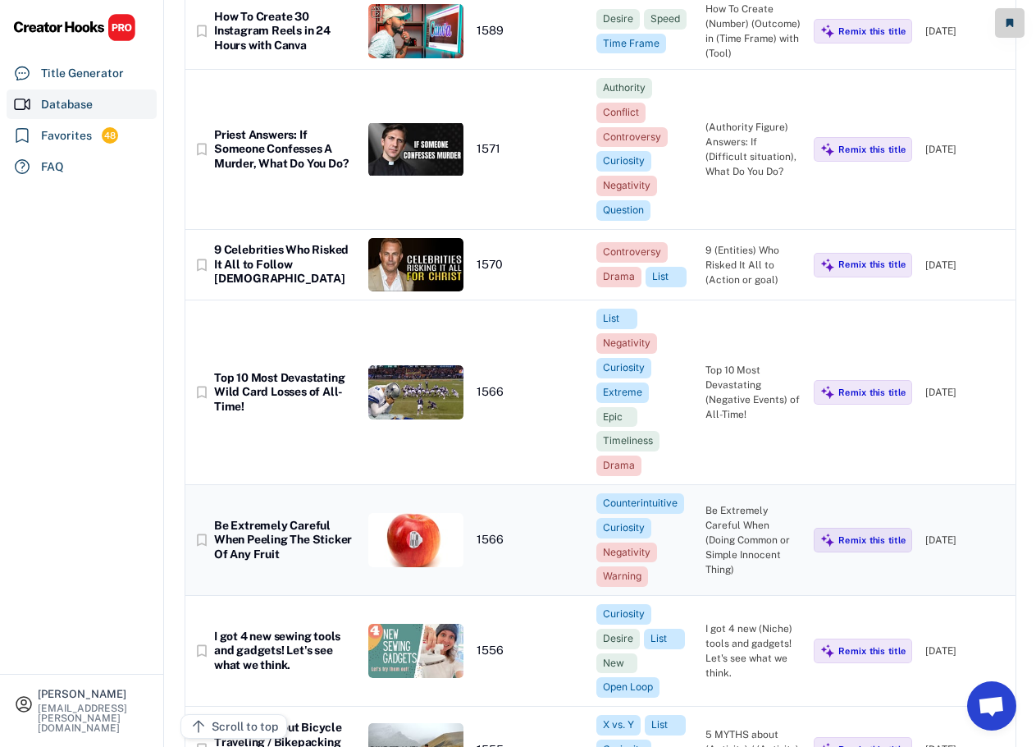
click at [304, 519] on div "Be Extremely Careful When Peeling The Sticker Of Any Fruit" at bounding box center [284, 540] width 141 height 43
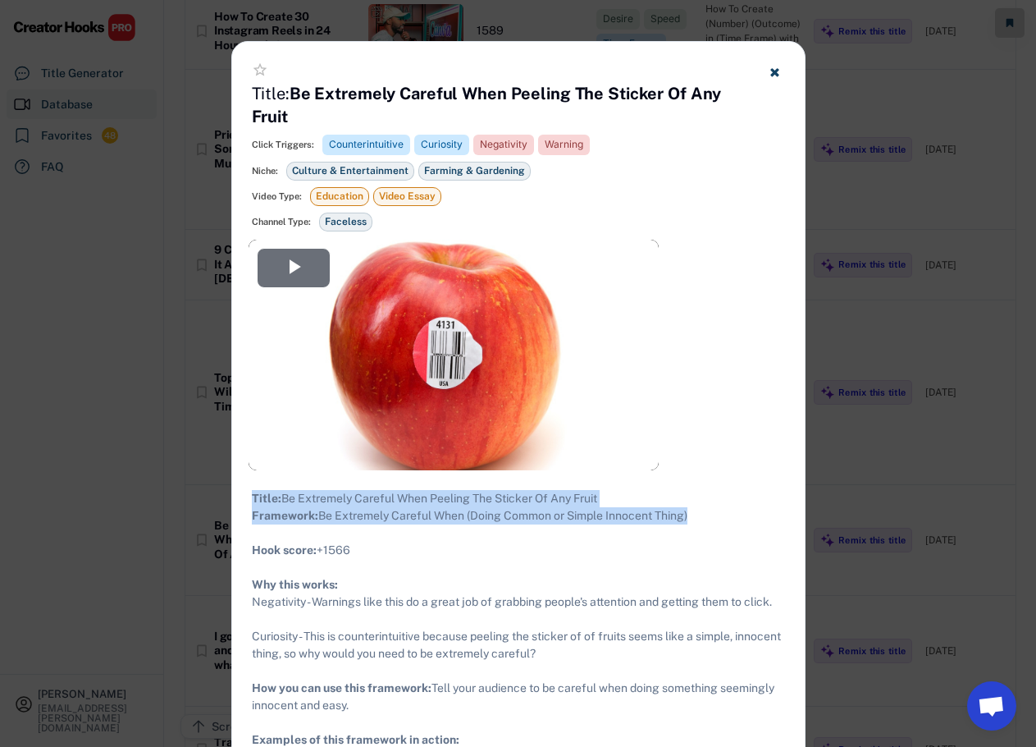
drag, startPoint x: 702, startPoint y: 537, endPoint x: 258, endPoint y: 501, distance: 444.6
click at [252, 502] on div "Title: Be Extremely Careful When Peeling The Sticker Of Any Fruit Framework: Be…" at bounding box center [518, 636] width 533 height 293
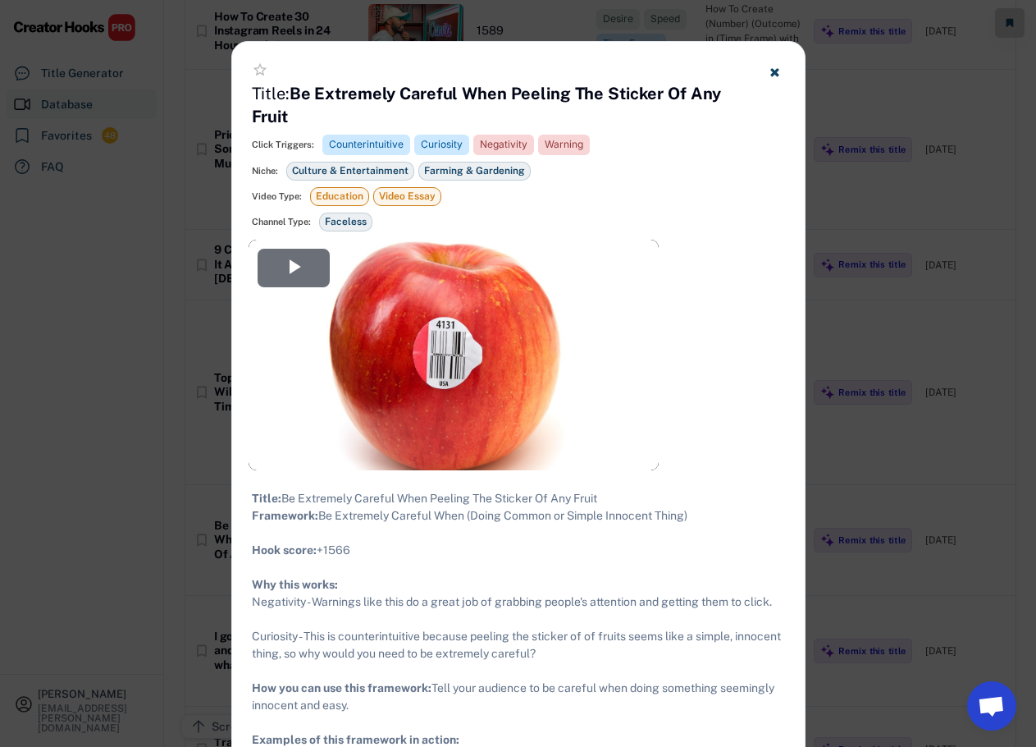
click at [884, 281] on div at bounding box center [518, 373] width 1036 height 747
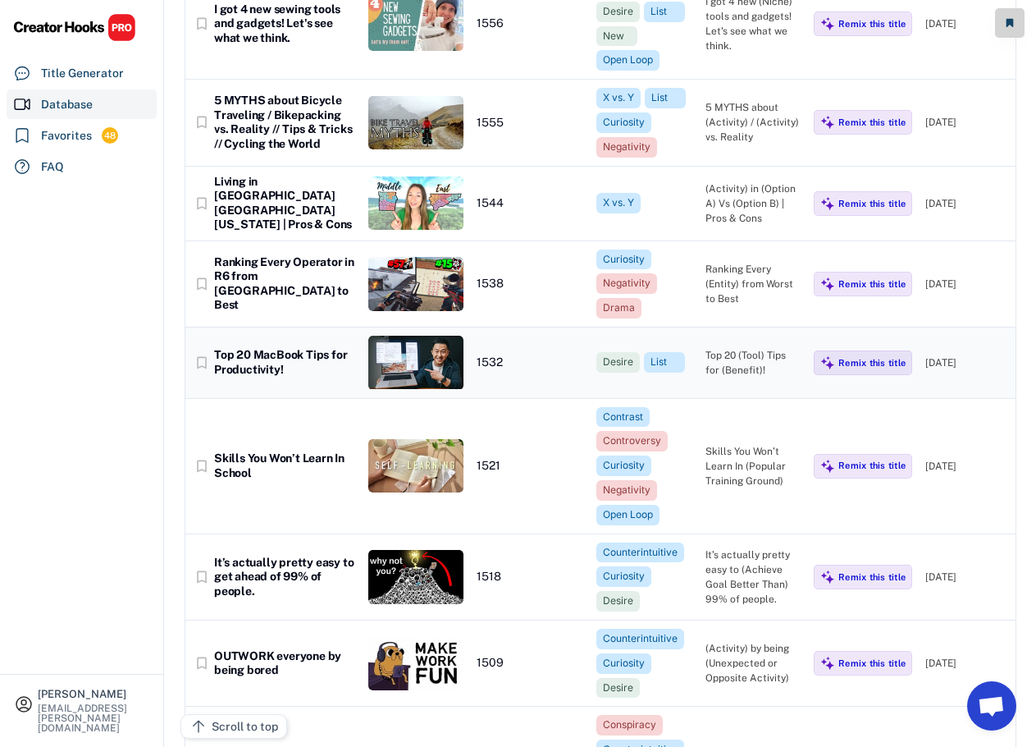
scroll to position [23958, 0]
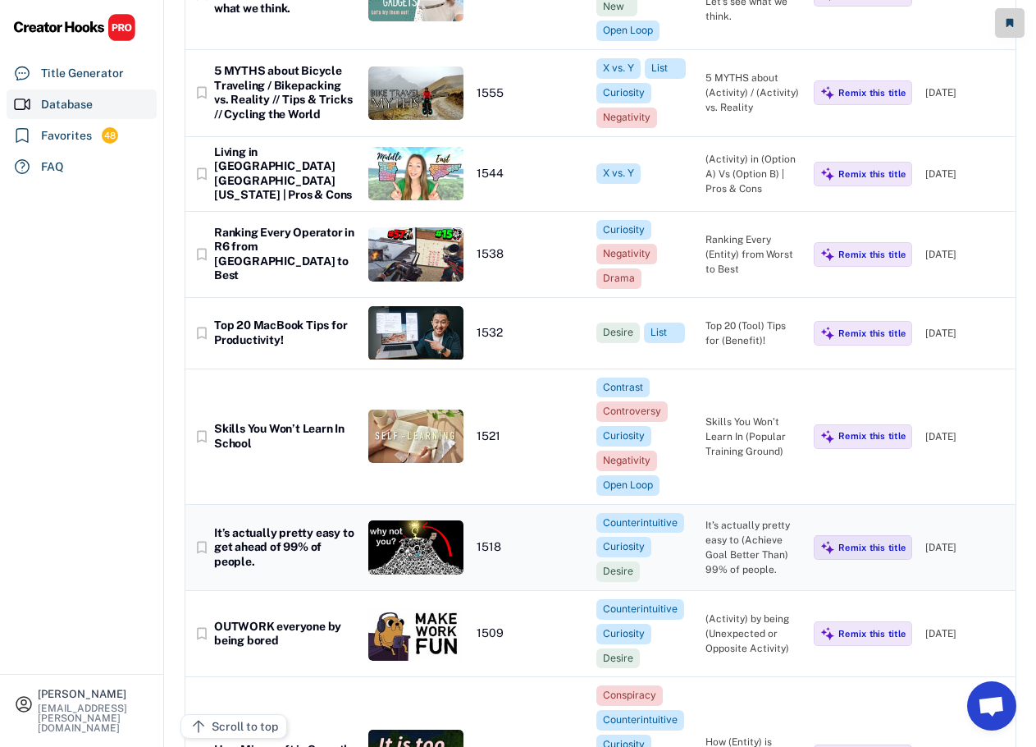
click at [291, 526] on div "It’s actually pretty easy to get ahead of 99% of people." at bounding box center [284, 547] width 141 height 43
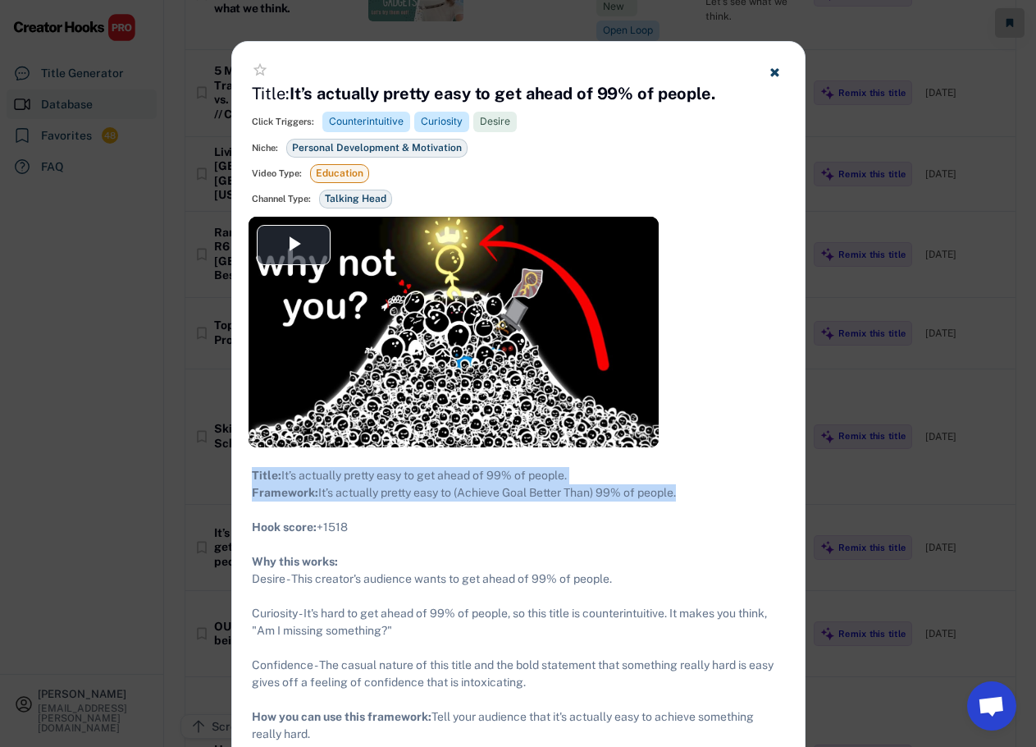
drag, startPoint x: 692, startPoint y: 513, endPoint x: 249, endPoint y: 473, distance: 444.8
click at [249, 473] on div "Title: It’s actually pretty easy to get ahead of 99% of people. Framework: It’s…" at bounding box center [518, 639] width 573 height 384
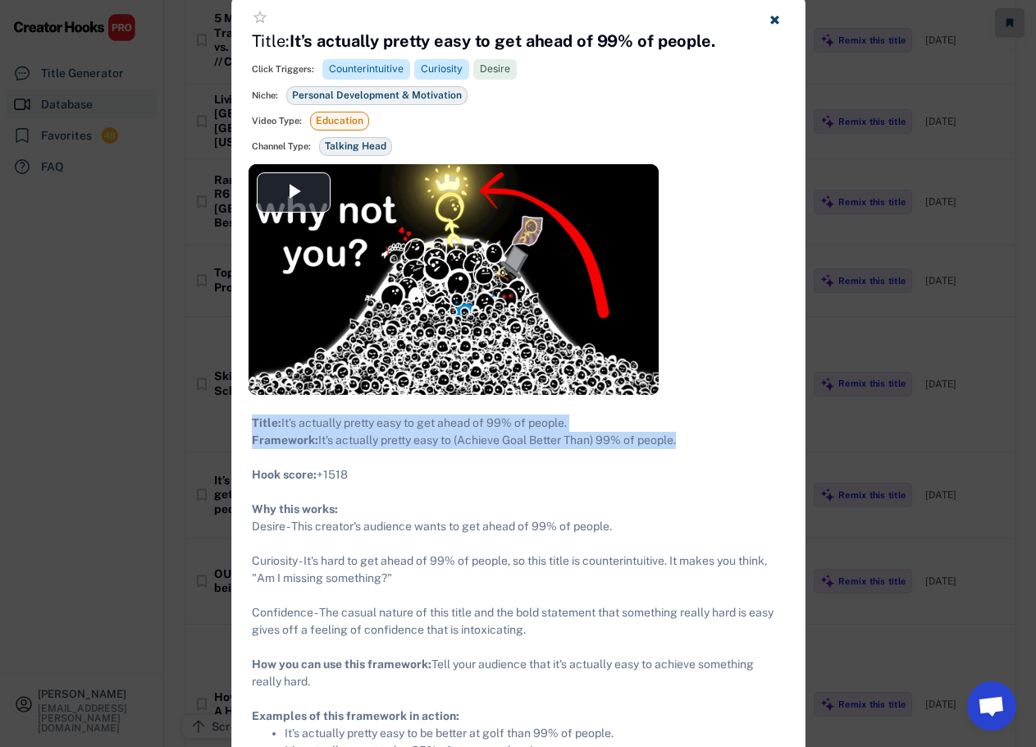
scroll to position [24040, 0]
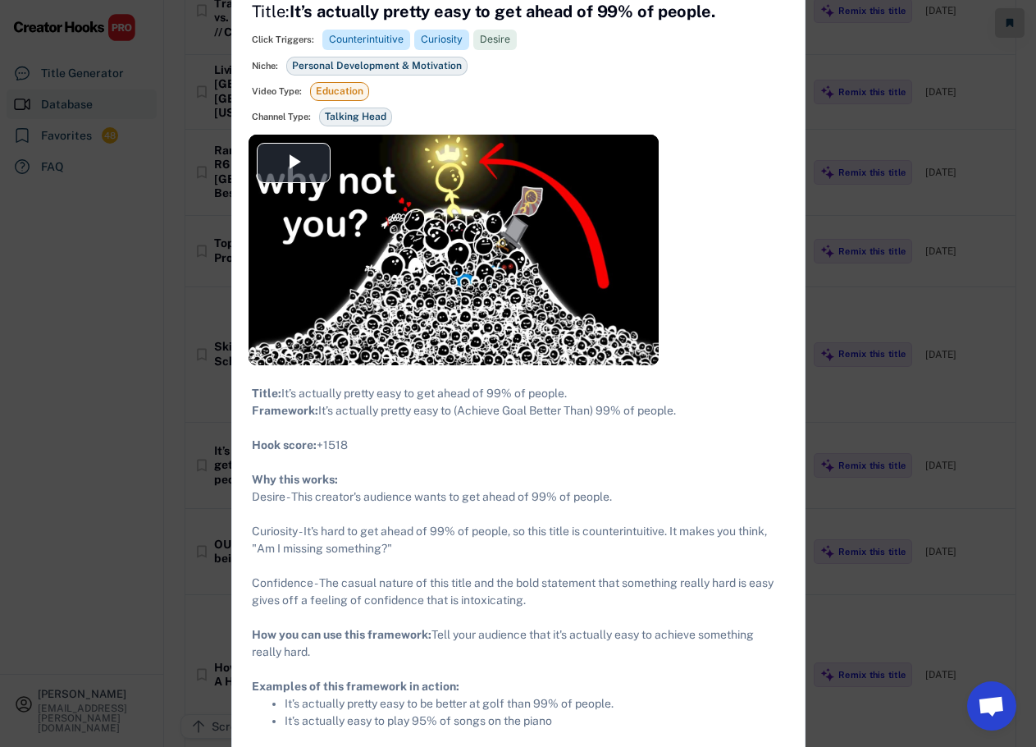
click at [894, 383] on div at bounding box center [518, 373] width 1036 height 747
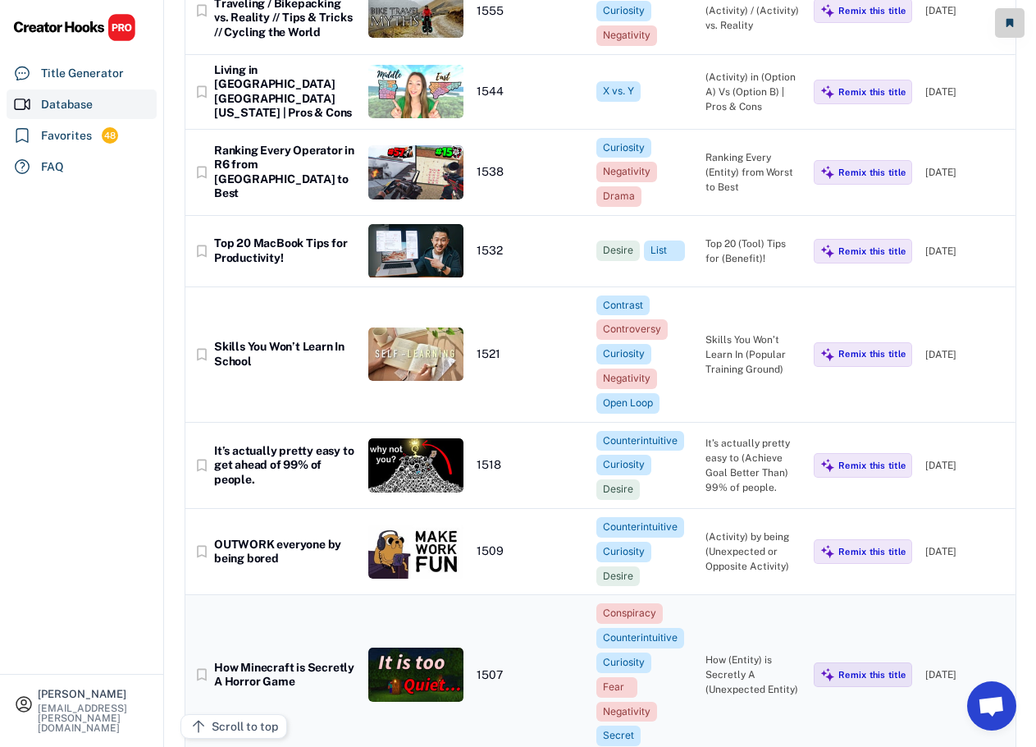
click at [720, 652] on div "How (Entity) is Secretly A (Unexpected Entity)" at bounding box center [754, 674] width 96 height 44
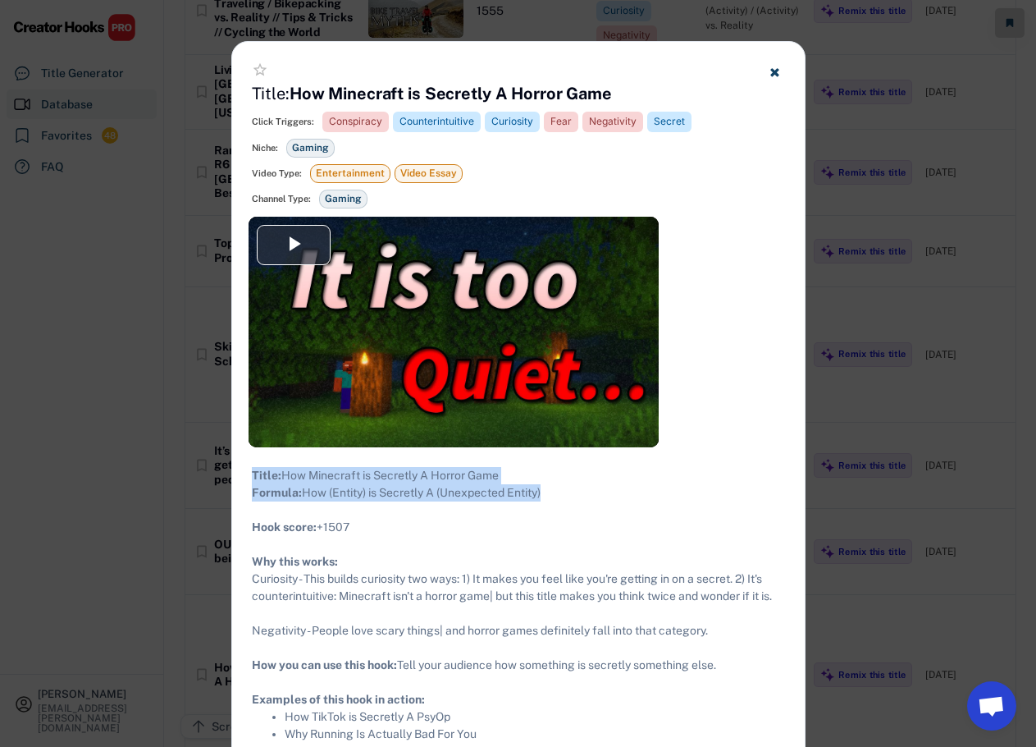
drag, startPoint x: 564, startPoint y: 518, endPoint x: 252, endPoint y: 475, distance: 315.5
click at [252, 475] on div "Title: How Minecraft is Secretly A Horror Game Formula: How (Entity) is Secretl…" at bounding box center [518, 605] width 533 height 276
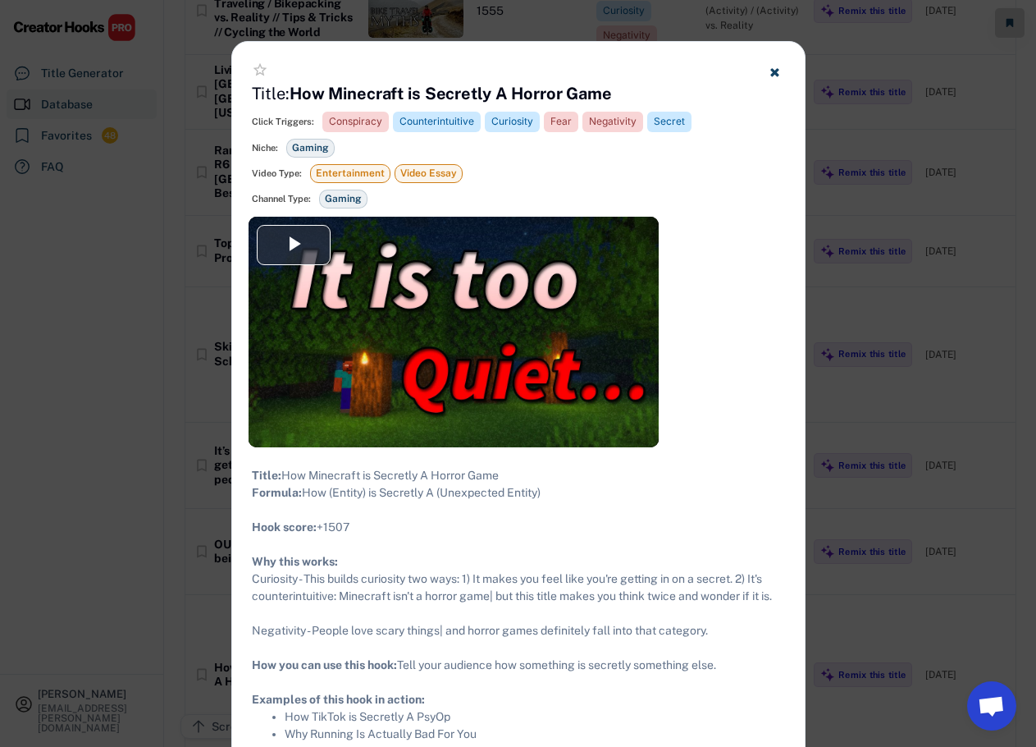
click at [152, 373] on div at bounding box center [518, 373] width 1036 height 747
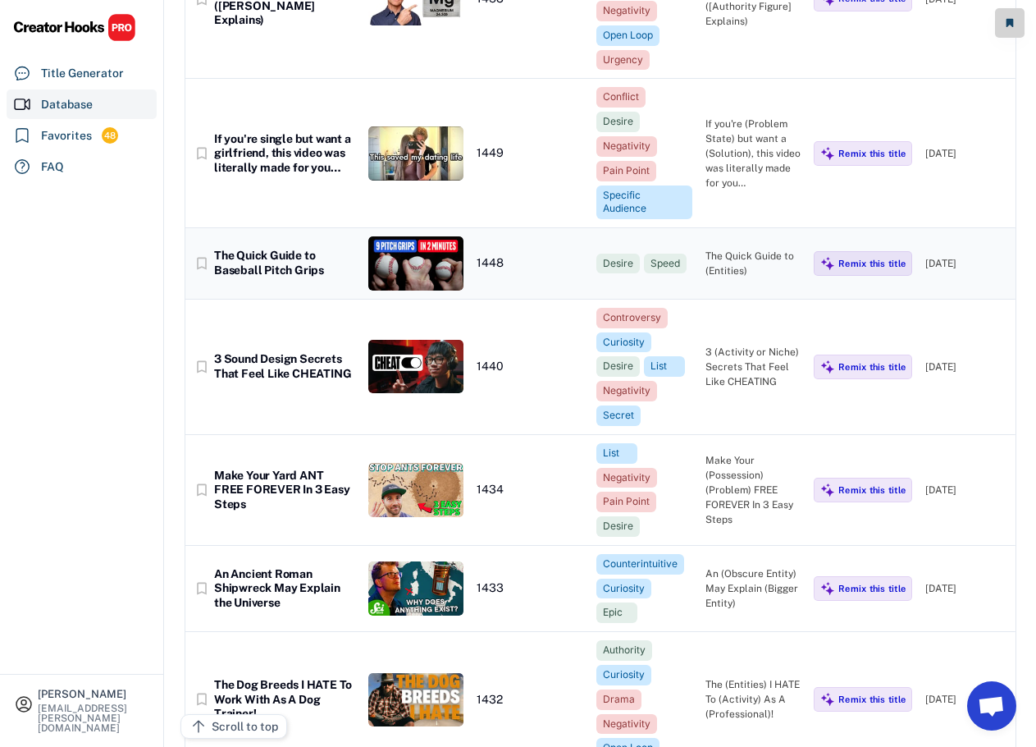
scroll to position [25107, 0]
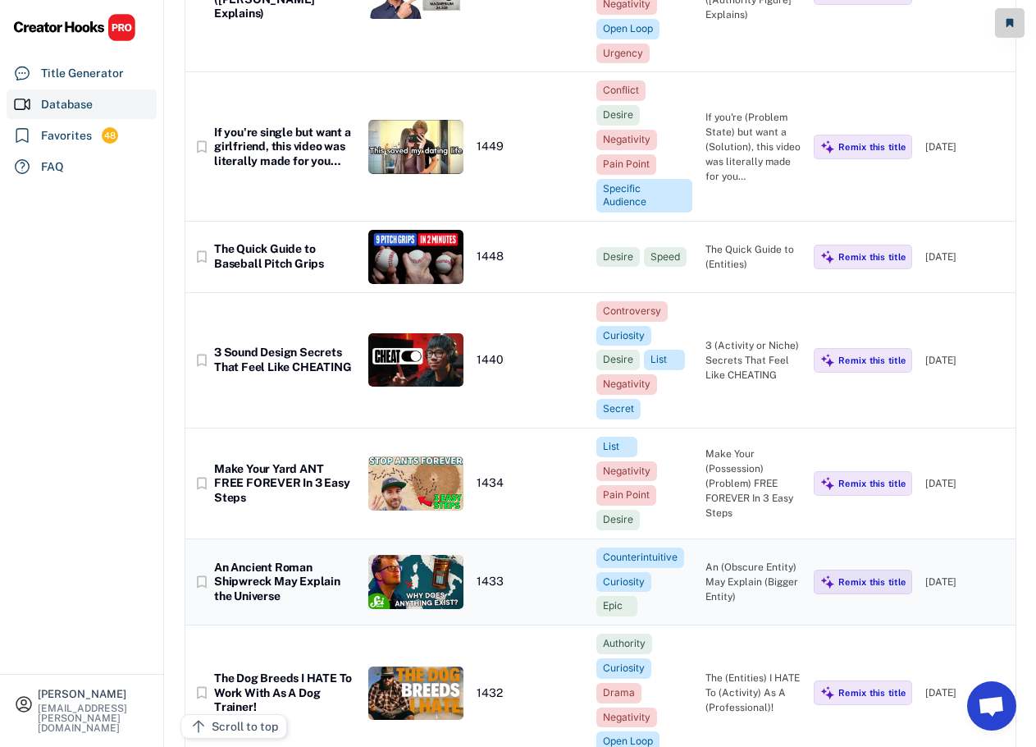
click at [298, 539] on div "bookmark_border An Ancient Roman Shipwreck May Explain the Universe 1433 Counte…" at bounding box center [600, 582] width 830 height 86
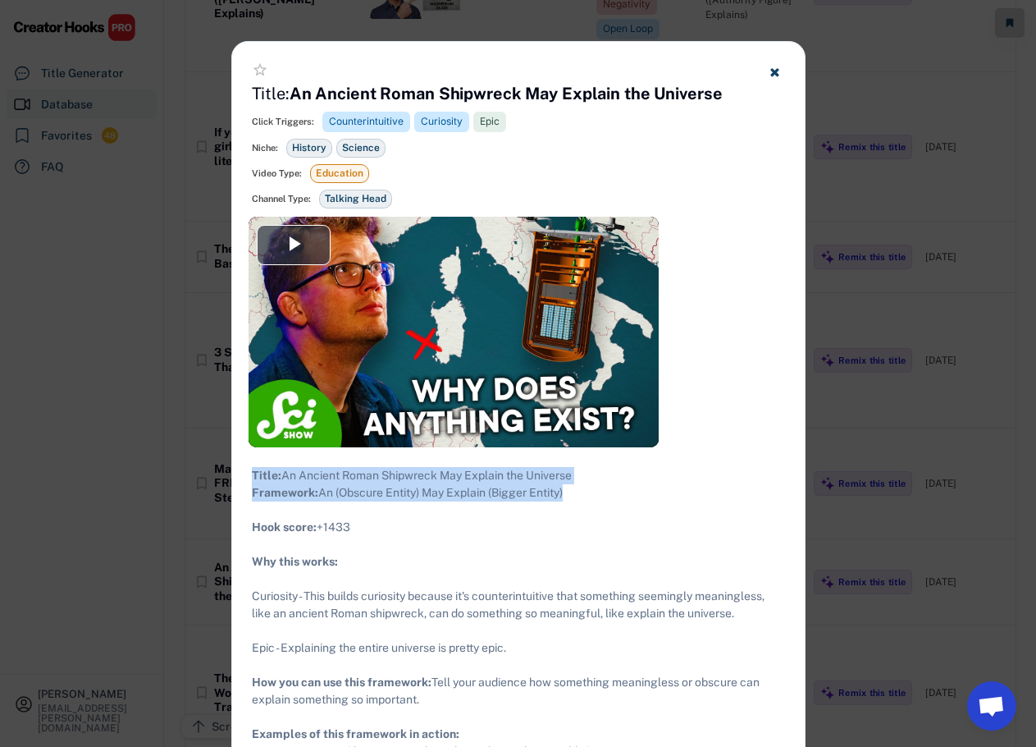
drag, startPoint x: 583, startPoint y: 511, endPoint x: 250, endPoint y: 473, distance: 334.4
click at [250, 473] on div "Title: An Ancient Roman Shipwreck May Explain the Universe Framework: An (Obscu…" at bounding box center [518, 622] width 573 height 350
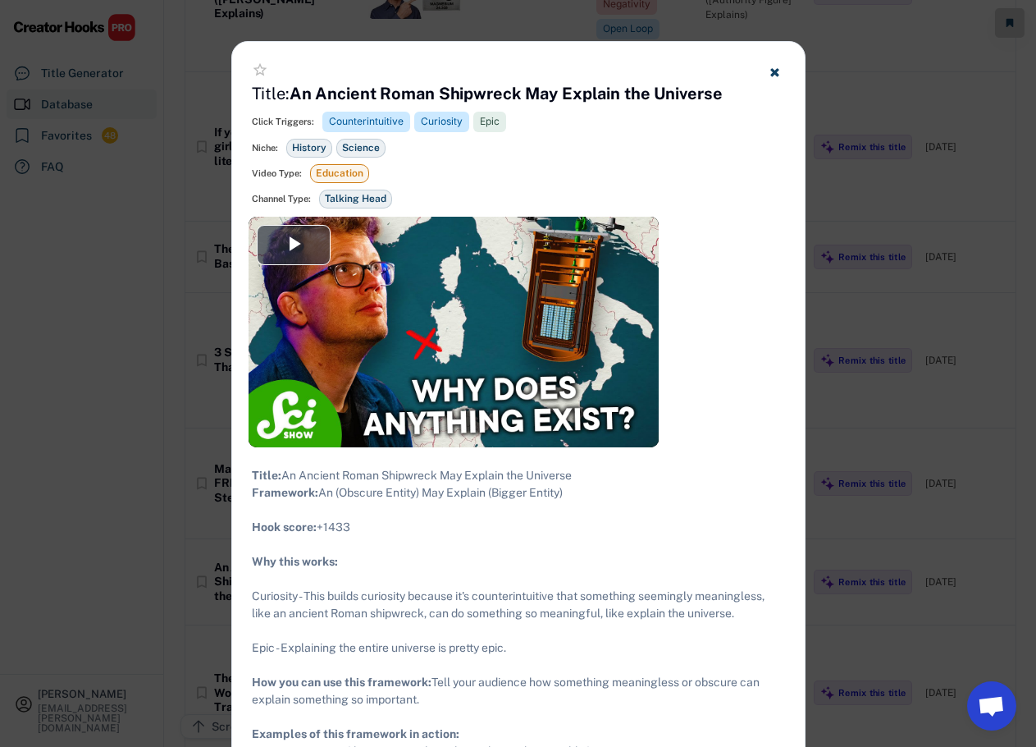
click at [97, 283] on div at bounding box center [518, 373] width 1036 height 747
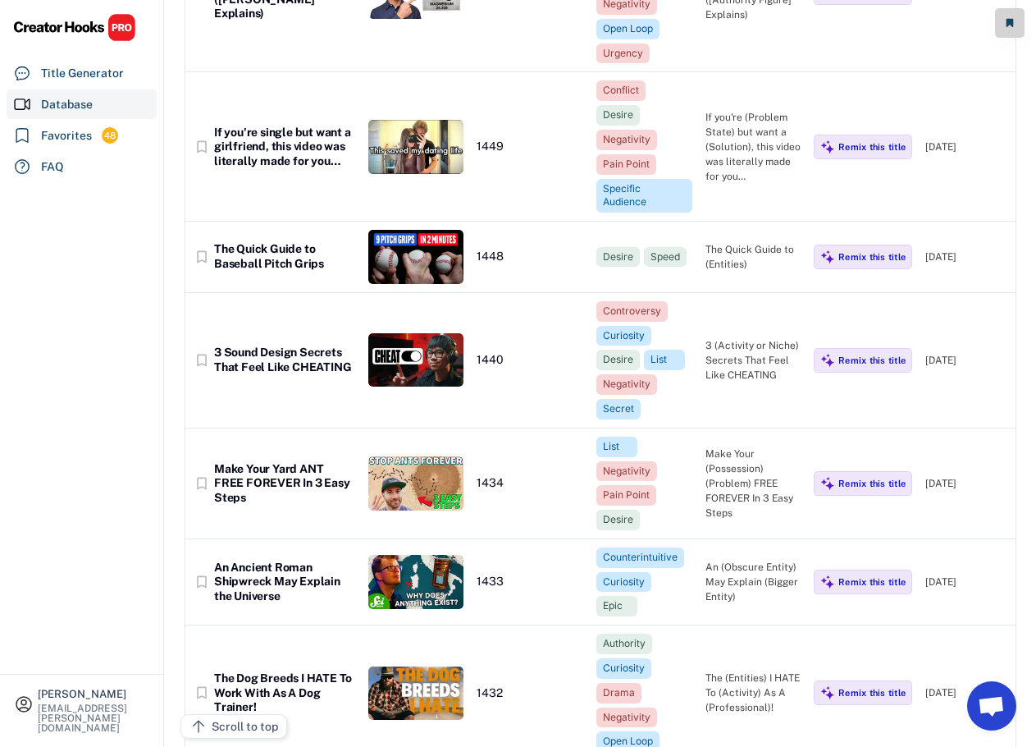
click at [114, 328] on div "[PERSON_NAME] [PERSON_NAME][EMAIL_ADDRESS][PERSON_NAME][DOMAIN_NAME] Title Gene…" at bounding box center [82, 373] width 164 height 747
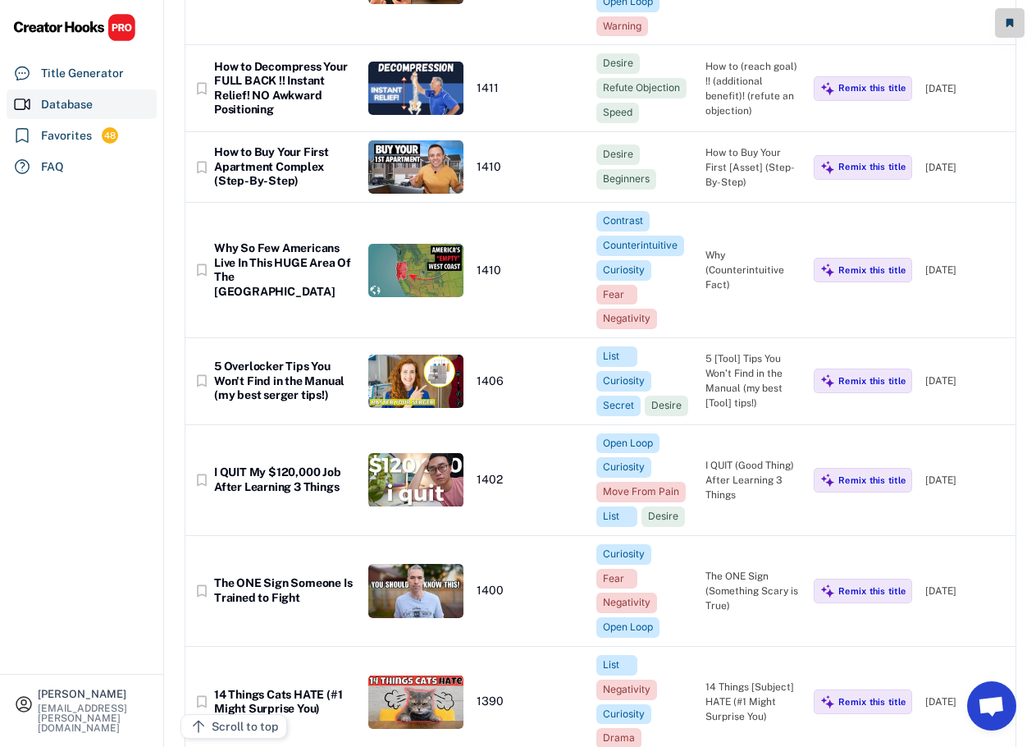
scroll to position [26256, 0]
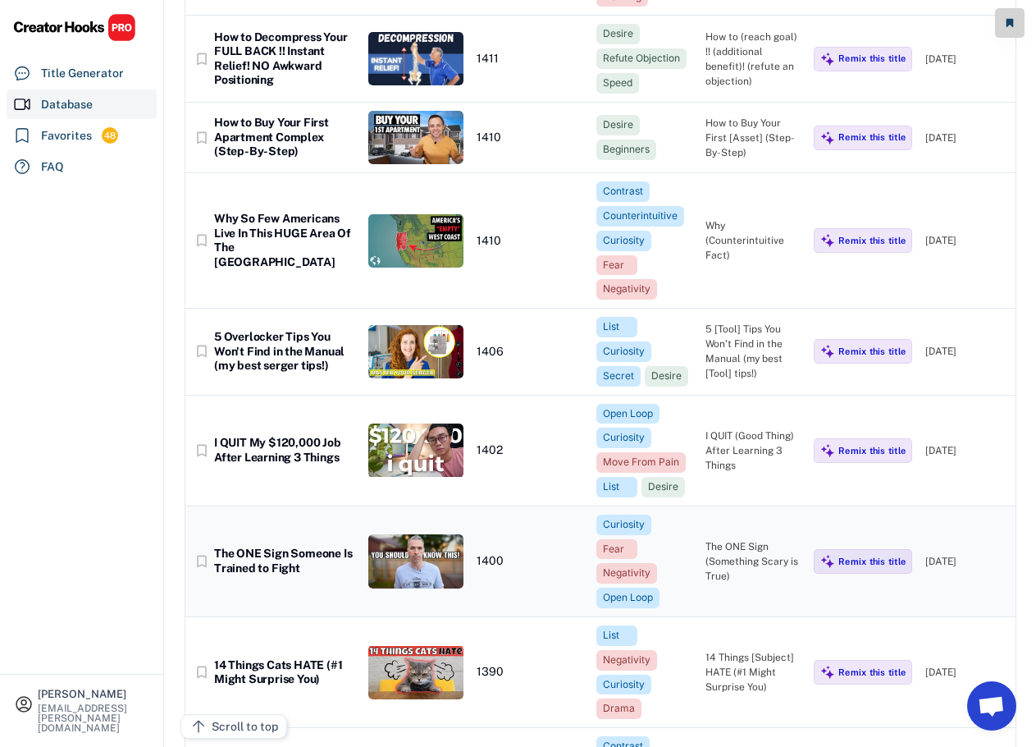
click at [301, 546] on div "The ONE Sign Someone Is Trained to Fight" at bounding box center [284, 560] width 141 height 29
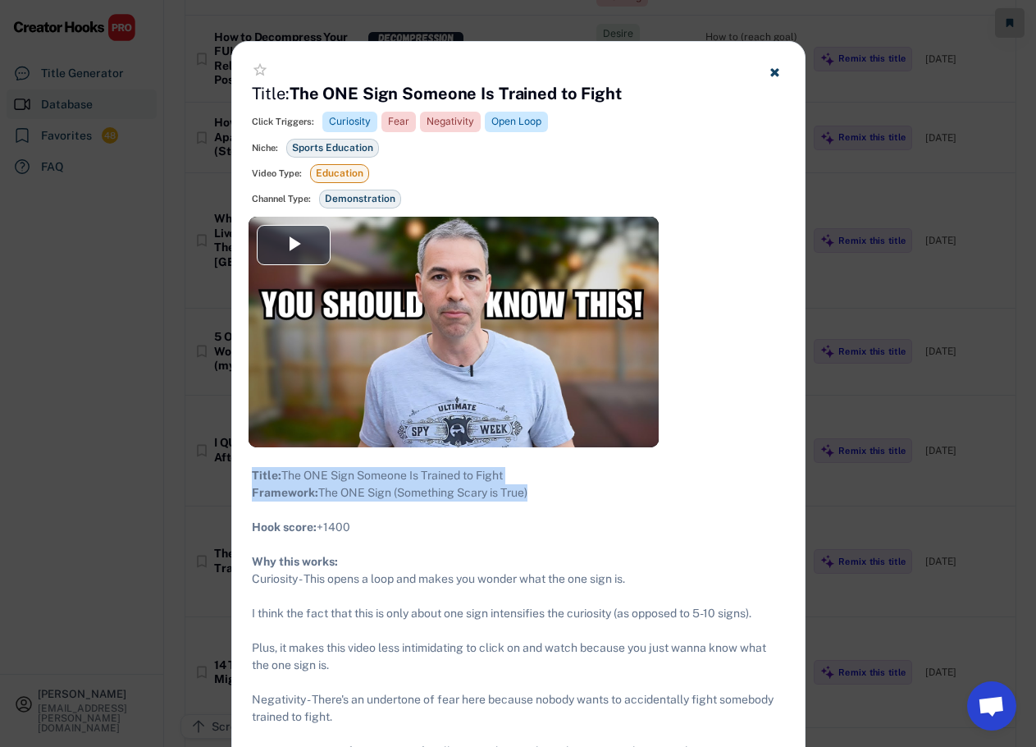
drag, startPoint x: 540, startPoint y: 511, endPoint x: 253, endPoint y: 476, distance: 289.3
click at [253, 476] on div "Title: The ONE Sign Someone Is Trained to Fight Framework: The ONE Sign (Someth…" at bounding box center [518, 656] width 533 height 379
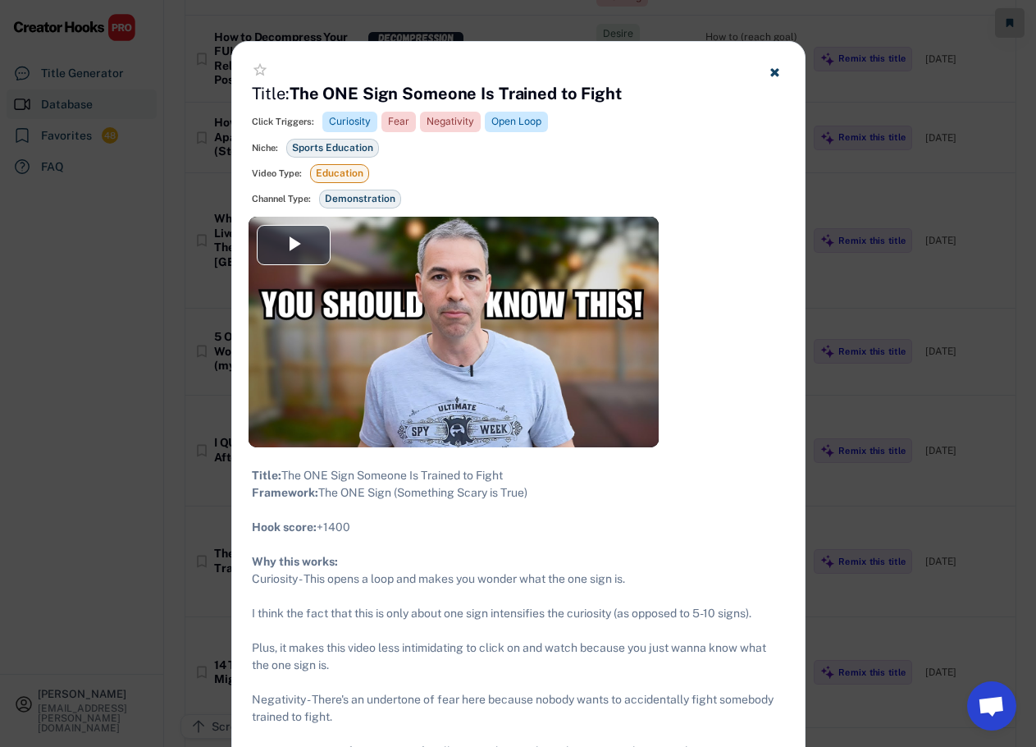
click at [121, 370] on div at bounding box center [518, 373] width 1036 height 747
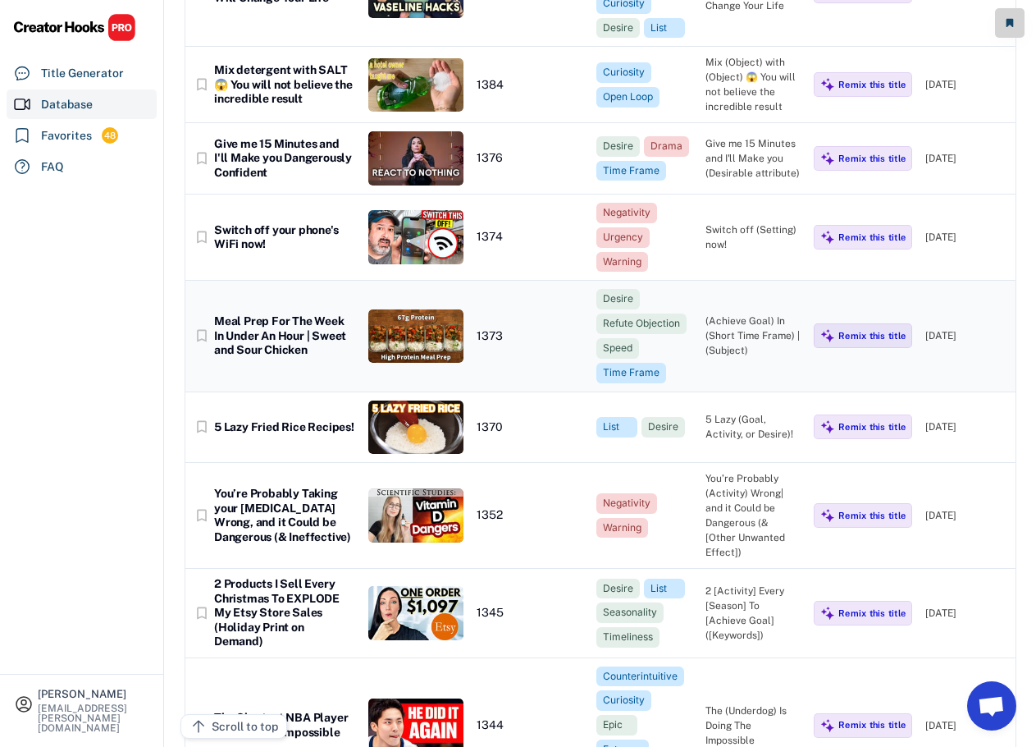
scroll to position [27076, 0]
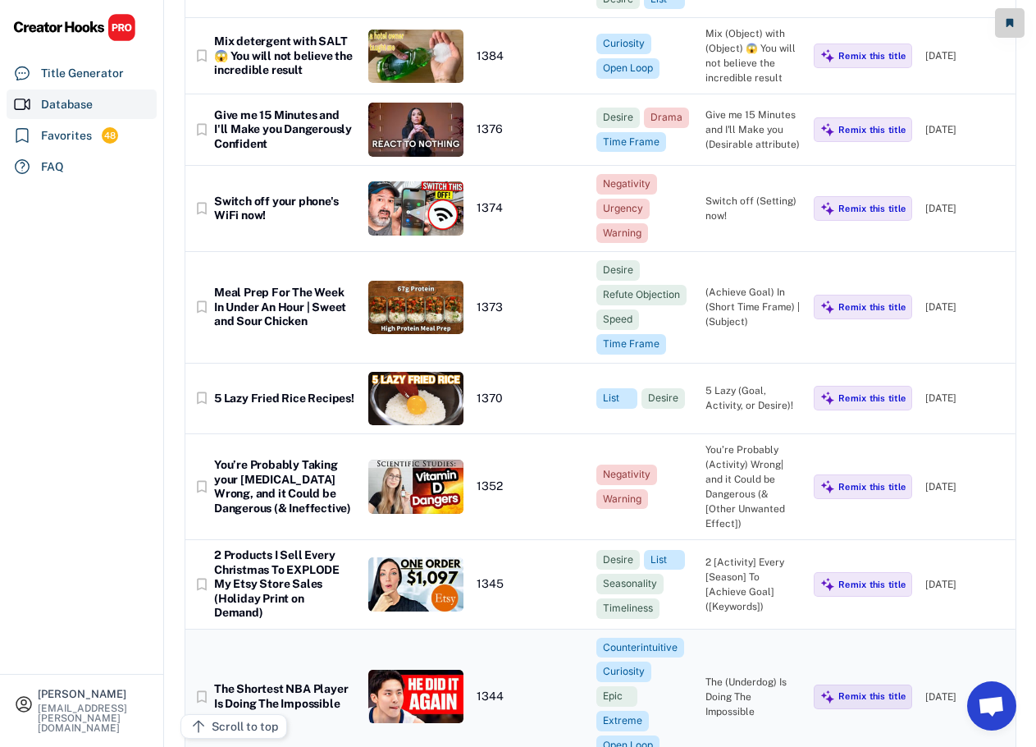
click at [332, 682] on div "The Shortest NBA Player Is Doing The Impossible" at bounding box center [284, 696] width 141 height 29
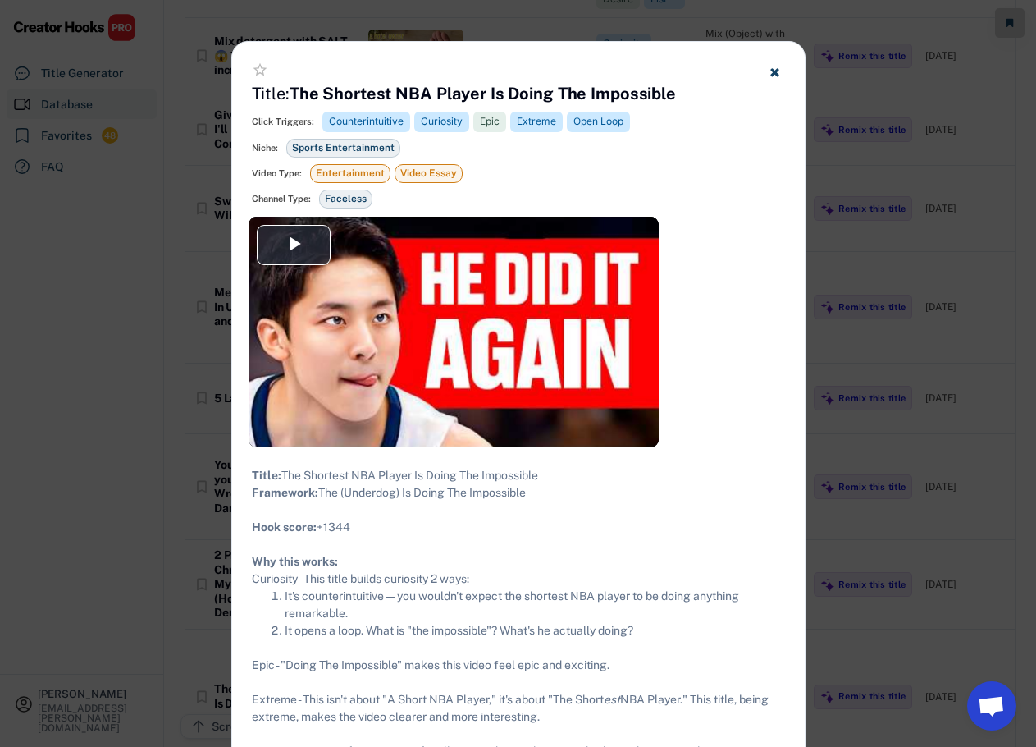
click at [883, 350] on div at bounding box center [518, 373] width 1036 height 747
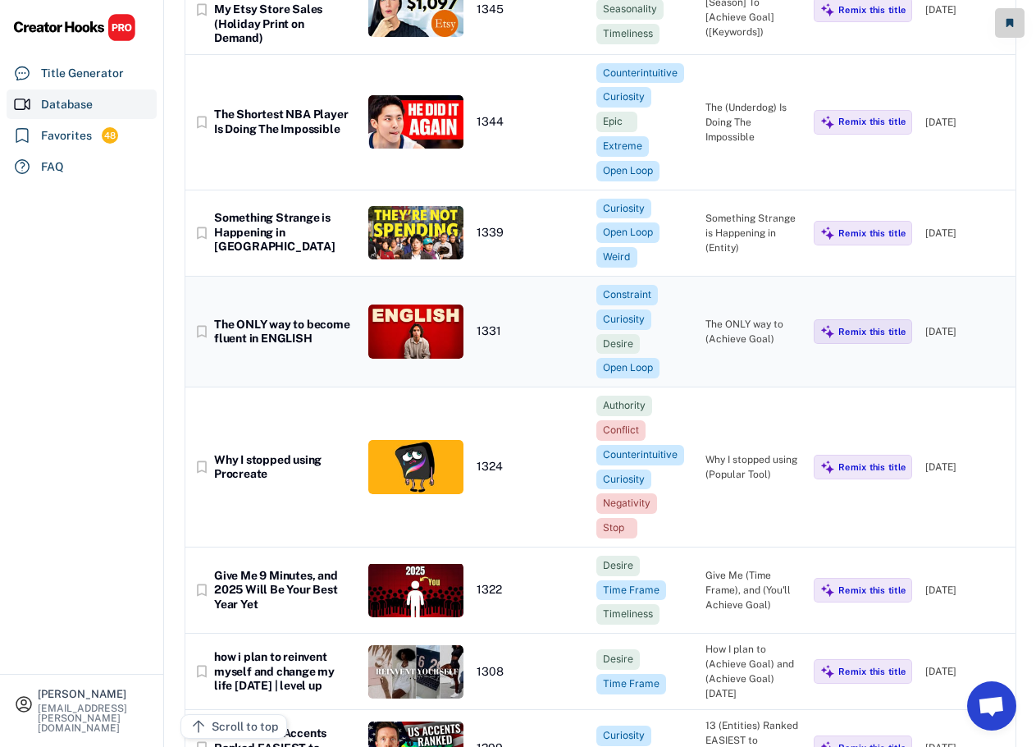
scroll to position [27733, 0]
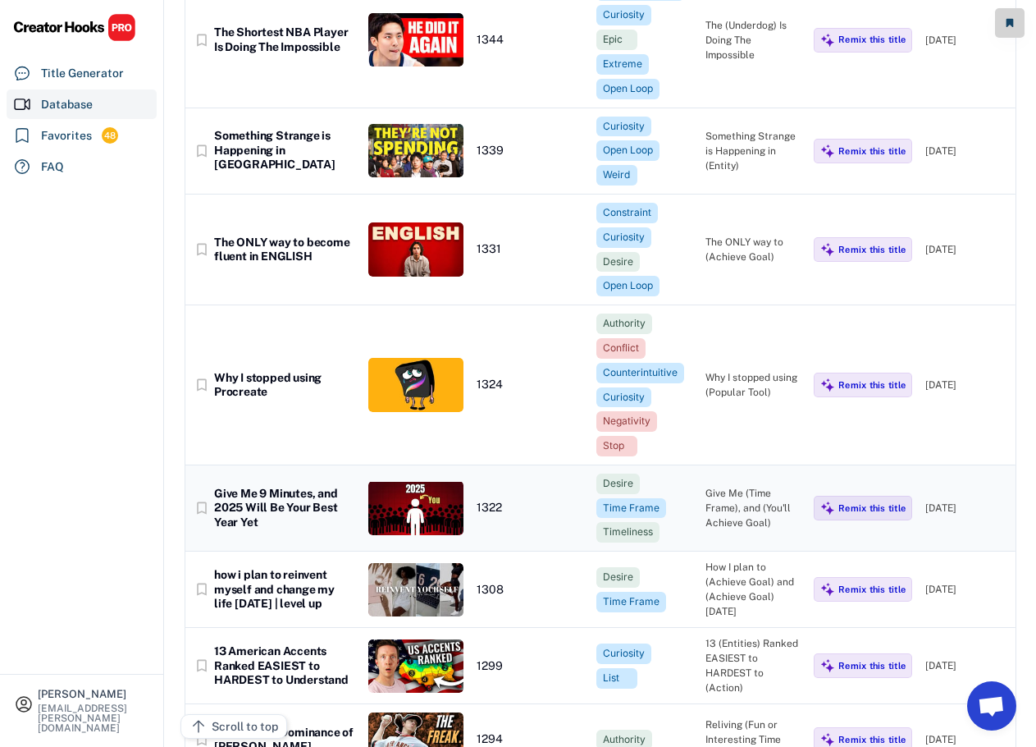
click at [322, 487] on div "Give Me 9 Minutes, and 2025 Will Be Your Best Year Yet" at bounding box center [284, 508] width 141 height 43
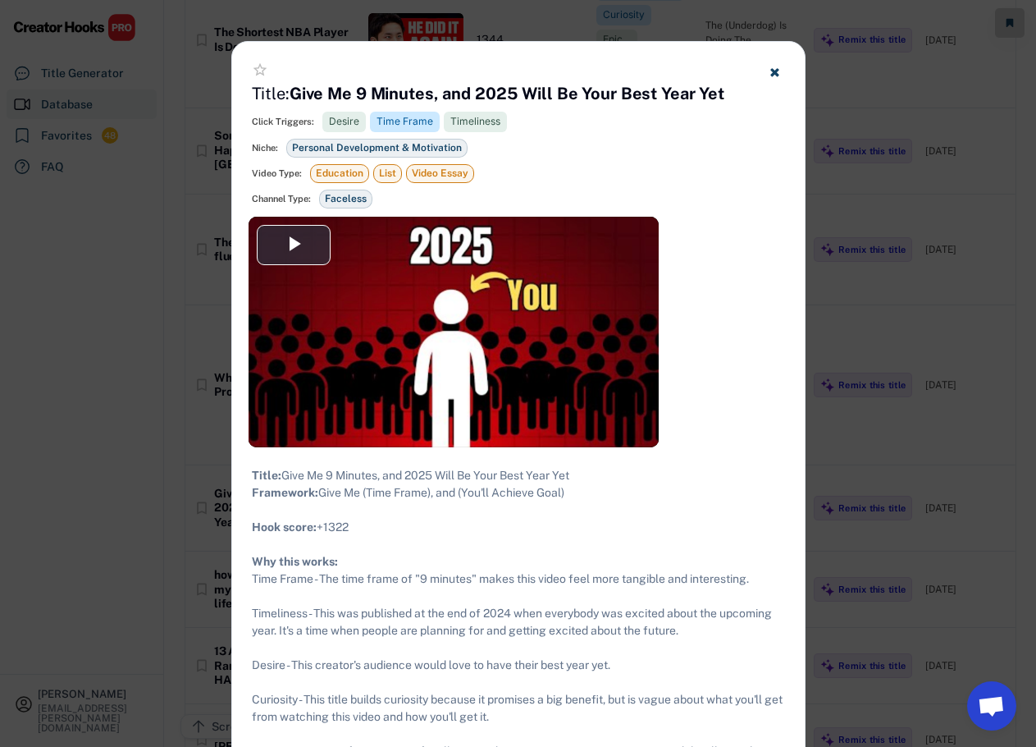
drag, startPoint x: 584, startPoint y: 501, endPoint x: 388, endPoint y: 487, distance: 196.5
click at [388, 487] on div "Title: Give Me 9 Minutes, and 2025 Will Be Your Best Year Yet Framework: Give M…" at bounding box center [518, 656] width 533 height 379
click at [566, 502] on div "Title: Give Me 9 Minutes, and 2025 Will Be Your Best Year Yet Framework: Give M…" at bounding box center [518, 656] width 533 height 379
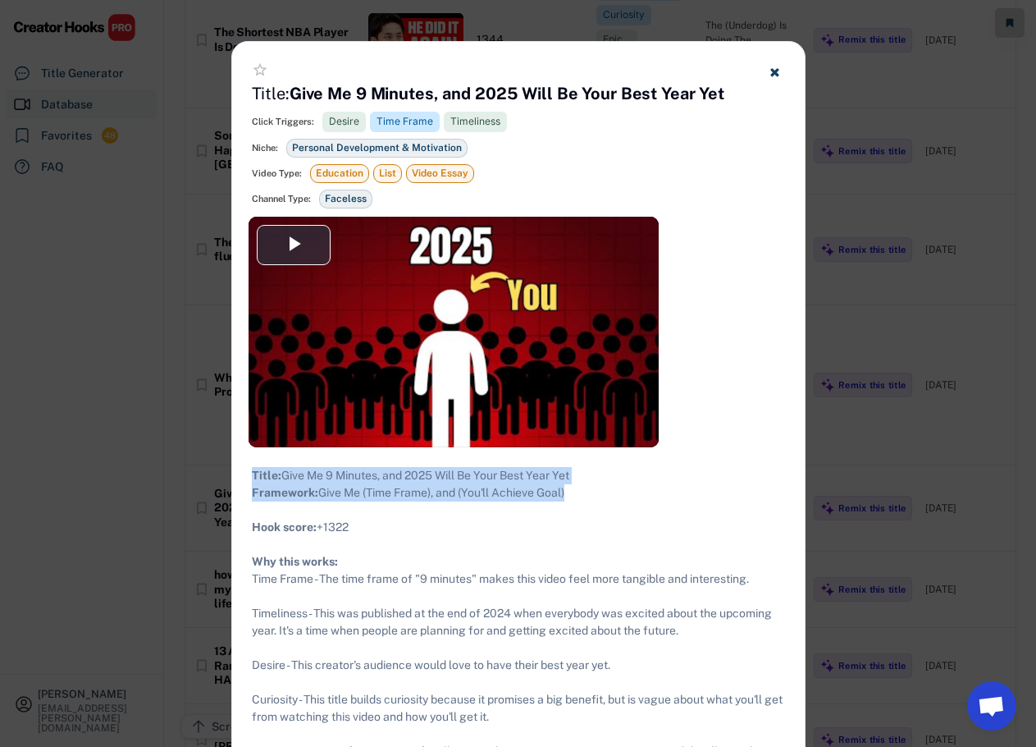
drag, startPoint x: 594, startPoint y: 507, endPoint x: 251, endPoint y: 470, distance: 344.9
click at [252, 470] on div "Title: Give Me 9 Minutes, and 2025 Will Be Your Best Year Yet Framework: Give M…" at bounding box center [518, 656] width 533 height 379
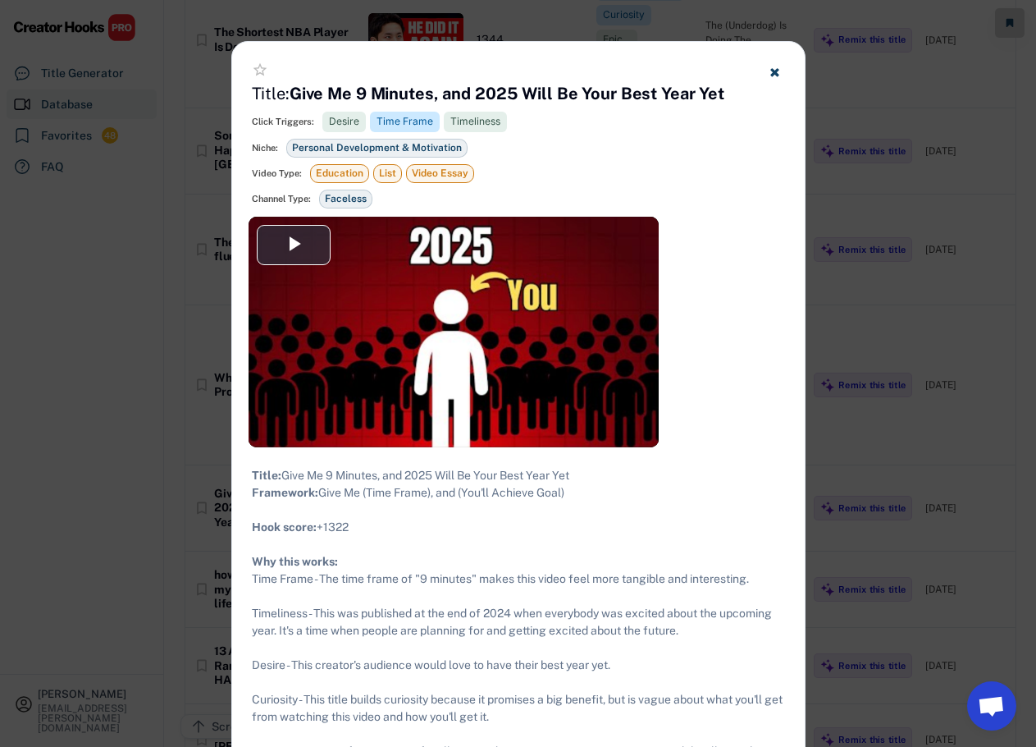
click at [91, 267] on div at bounding box center [518, 373] width 1036 height 747
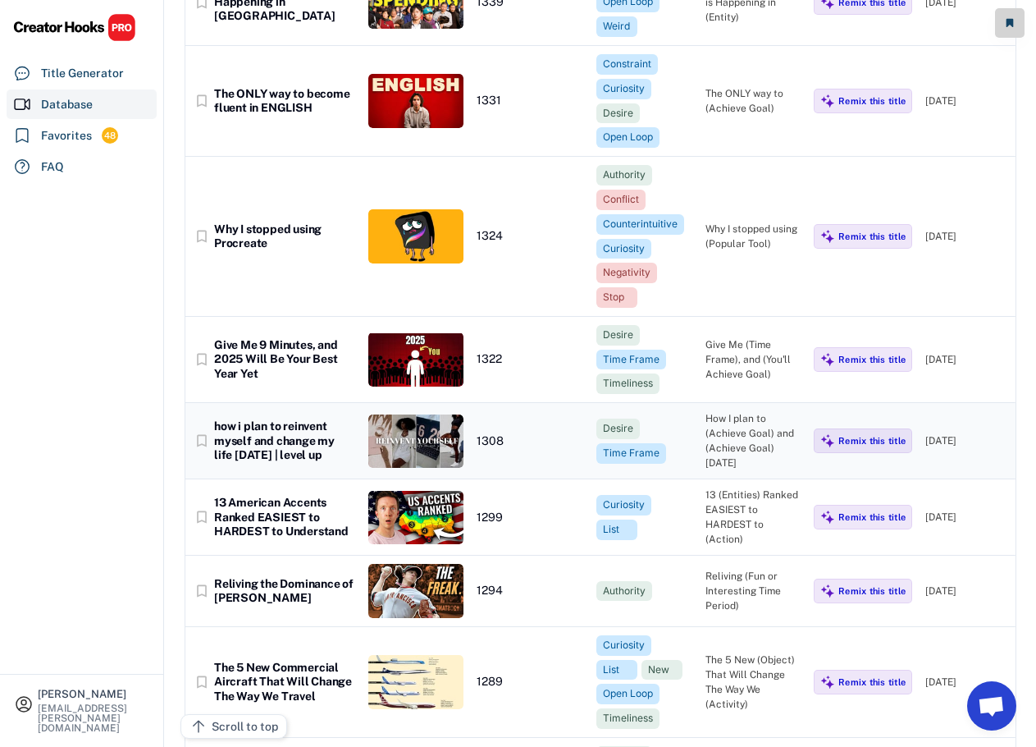
scroll to position [27897, 0]
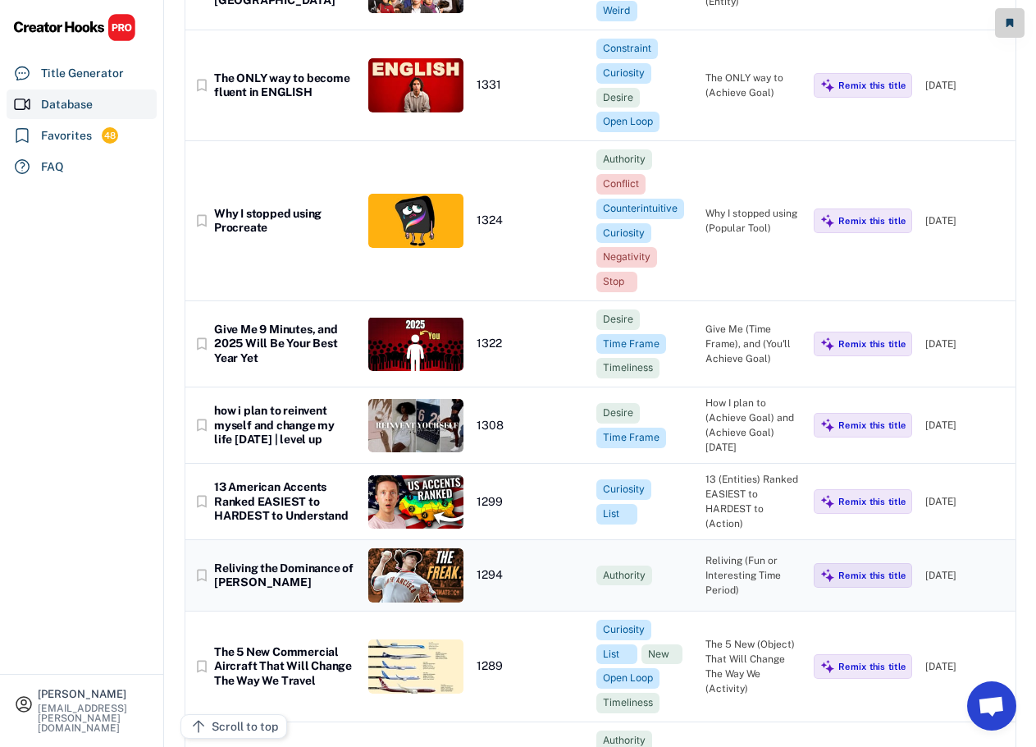
click at [324, 561] on div "Reliving the Dominance of [PERSON_NAME]" at bounding box center [284, 575] width 141 height 29
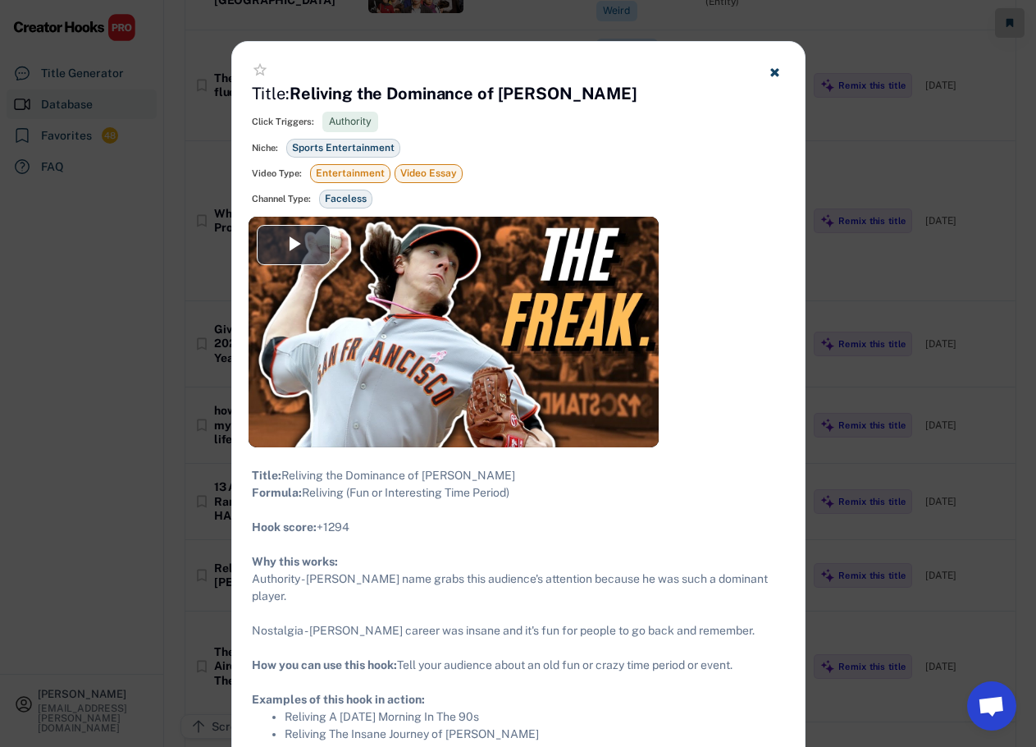
drag, startPoint x: 528, startPoint y: 510, endPoint x: 262, endPoint y: 476, distance: 268.9
click at [254, 478] on div "Title: Reliving the Dominance of [PERSON_NAME] Formula: Reliving (Fun or Intere…" at bounding box center [518, 605] width 533 height 276
click at [6, 328] on div at bounding box center [518, 373] width 1036 height 747
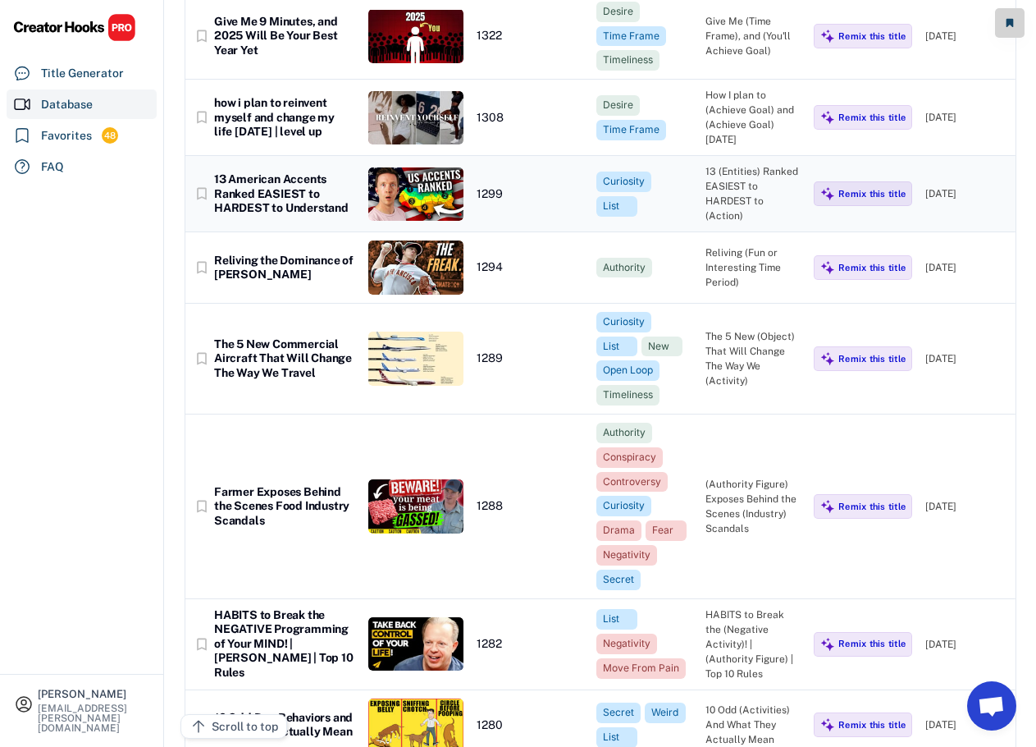
scroll to position [28225, 0]
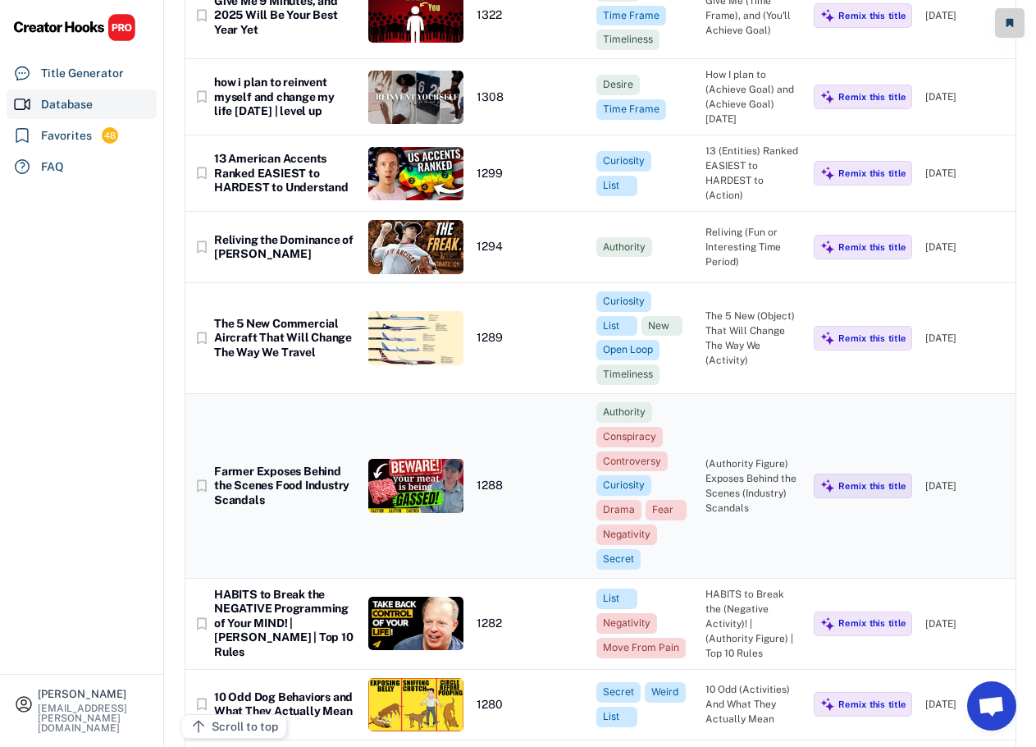
click at [245, 405] on div "bookmark_border Farmer Exposes Behind the Scenes Food Industry Scandals 1288 Au…" at bounding box center [600, 486] width 830 height 185
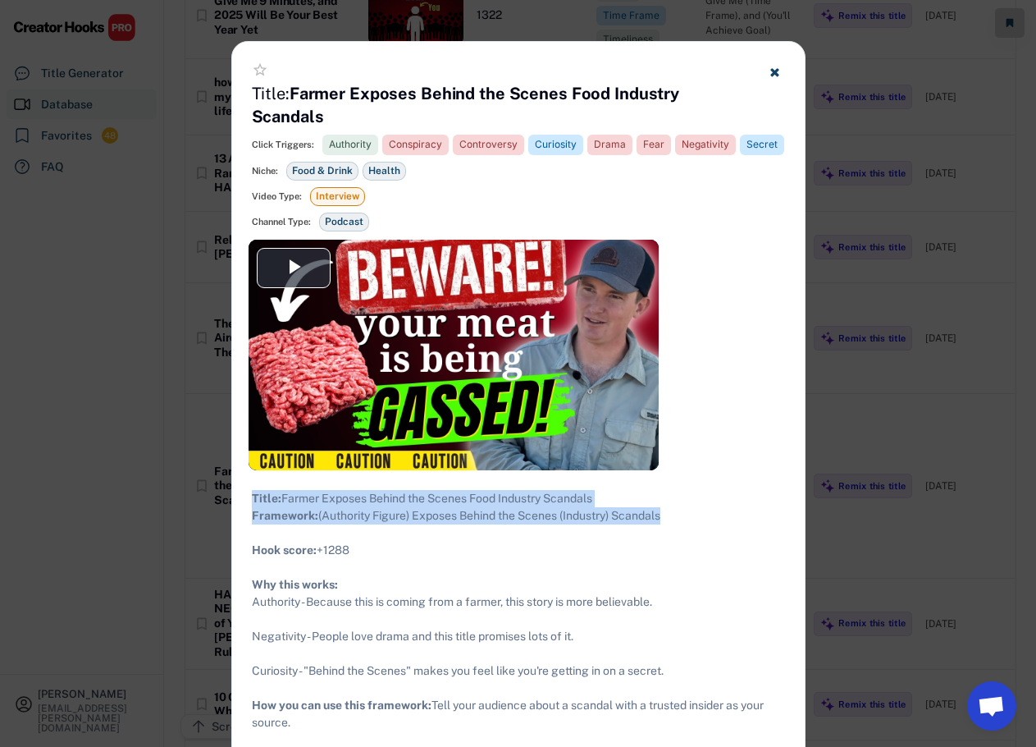
drag, startPoint x: 679, startPoint y: 533, endPoint x: 250, endPoint y: 505, distance: 430.0
click at [250, 505] on div "Title: Farmer Exposes Behind the Scenes Food Industry Scandals Framework: (Auth…" at bounding box center [518, 645] width 573 height 350
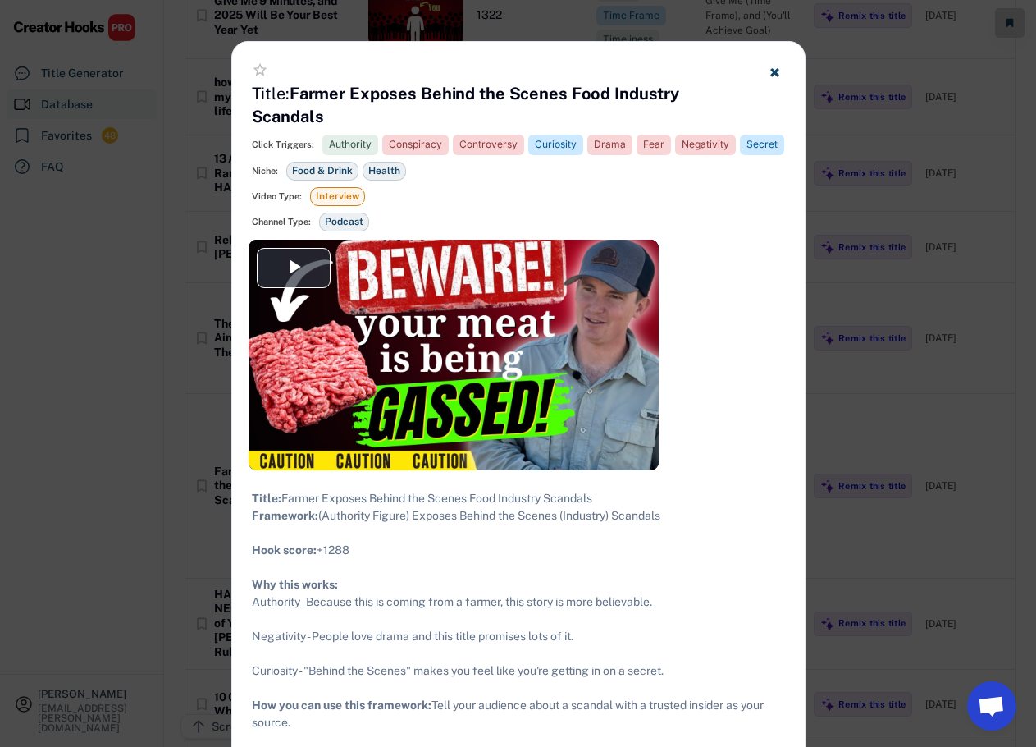
click at [940, 365] on div at bounding box center [518, 373] width 1036 height 747
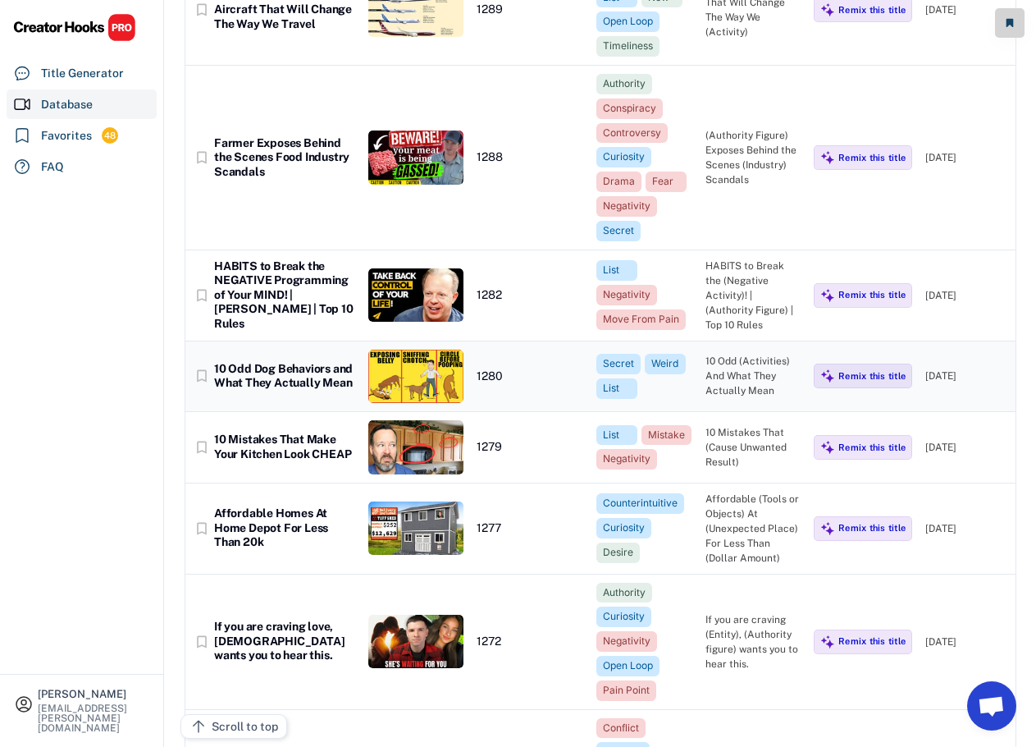
scroll to position [28635, 0]
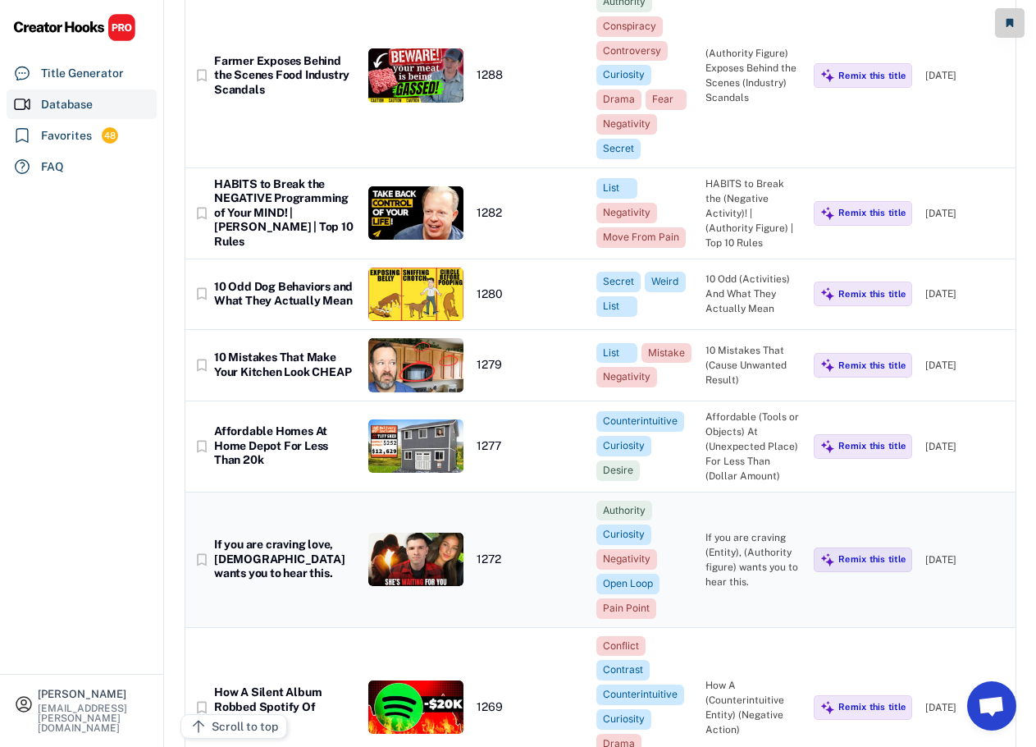
click at [247, 537] on div "If you are craving love, [DEMOGRAPHIC_DATA] wants you to hear this." at bounding box center [284, 558] width 141 height 43
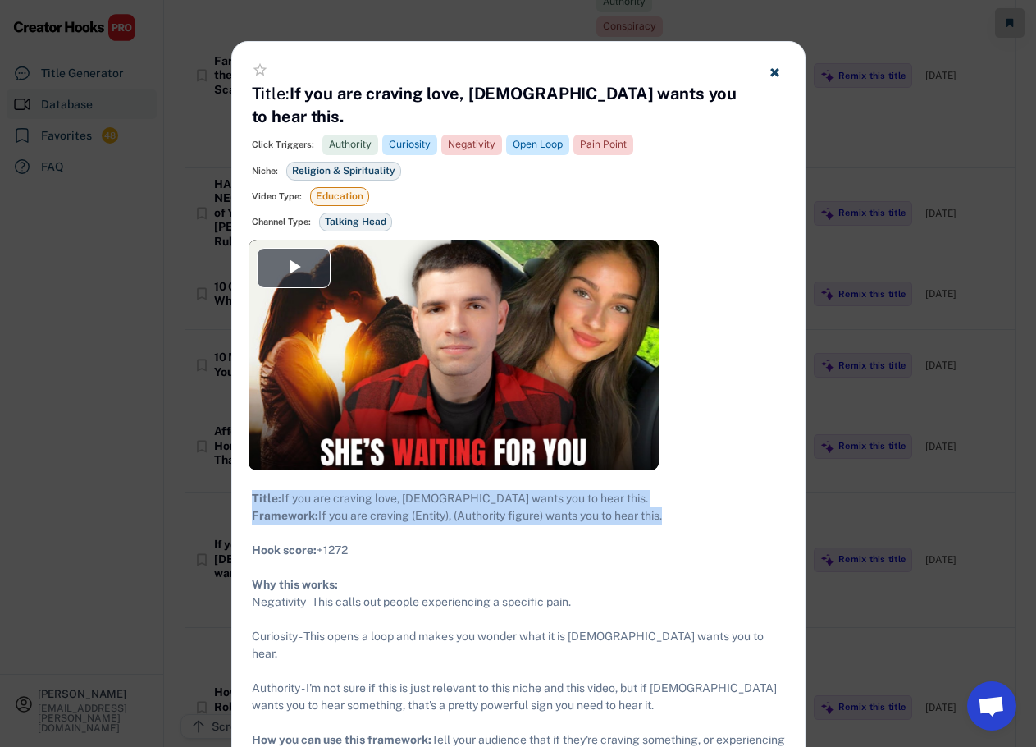
drag, startPoint x: 597, startPoint y: 511, endPoint x: 249, endPoint y: 475, distance: 349.8
click at [249, 475] on div "Title: If you are craving love, [DEMOGRAPHIC_DATA] wants you to hear this. Fram…" at bounding box center [518, 662] width 573 height 384
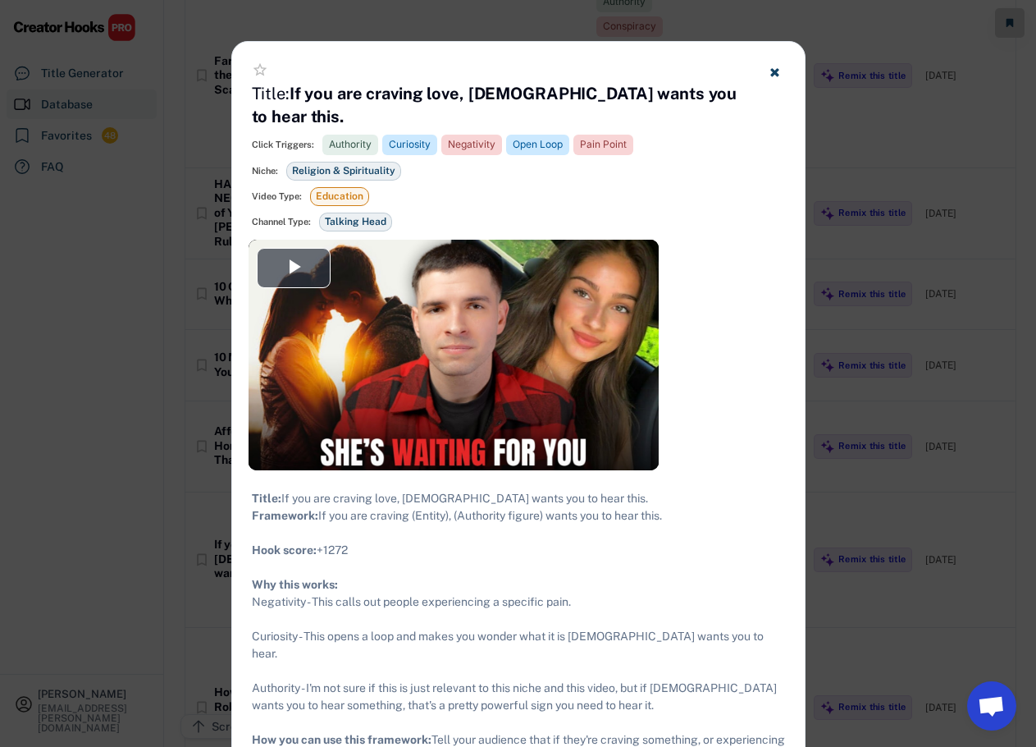
click at [846, 227] on div at bounding box center [518, 373] width 1036 height 747
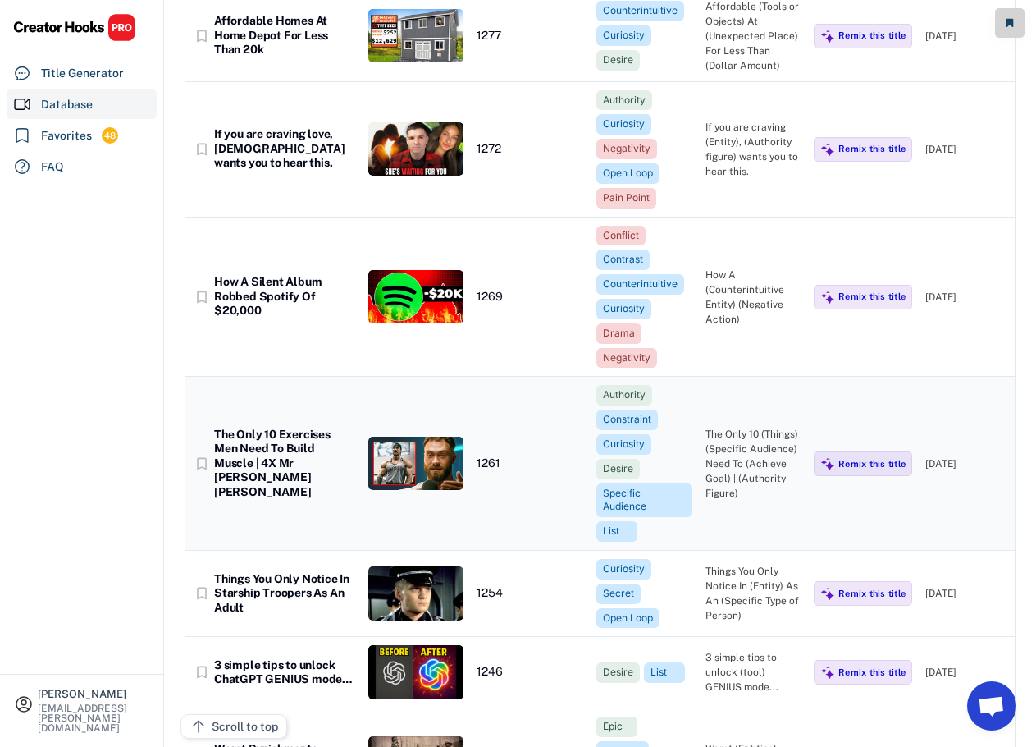
scroll to position [29128, 0]
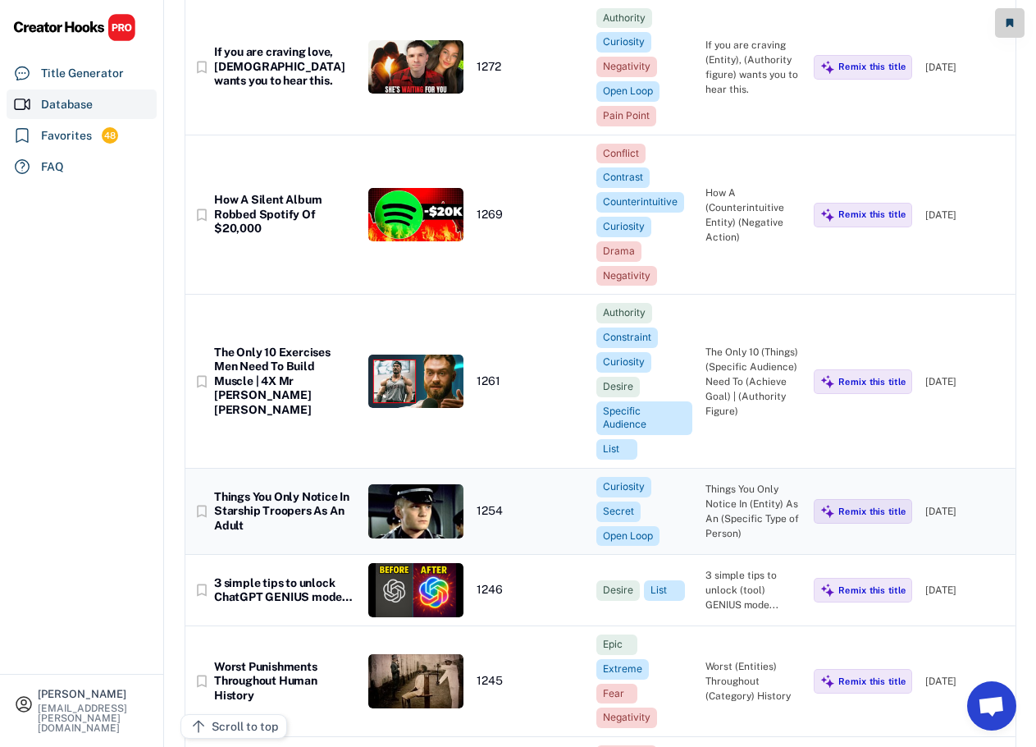
click at [277, 490] on div "Things You Only Notice In Starship Troopers As An Adult" at bounding box center [284, 511] width 141 height 43
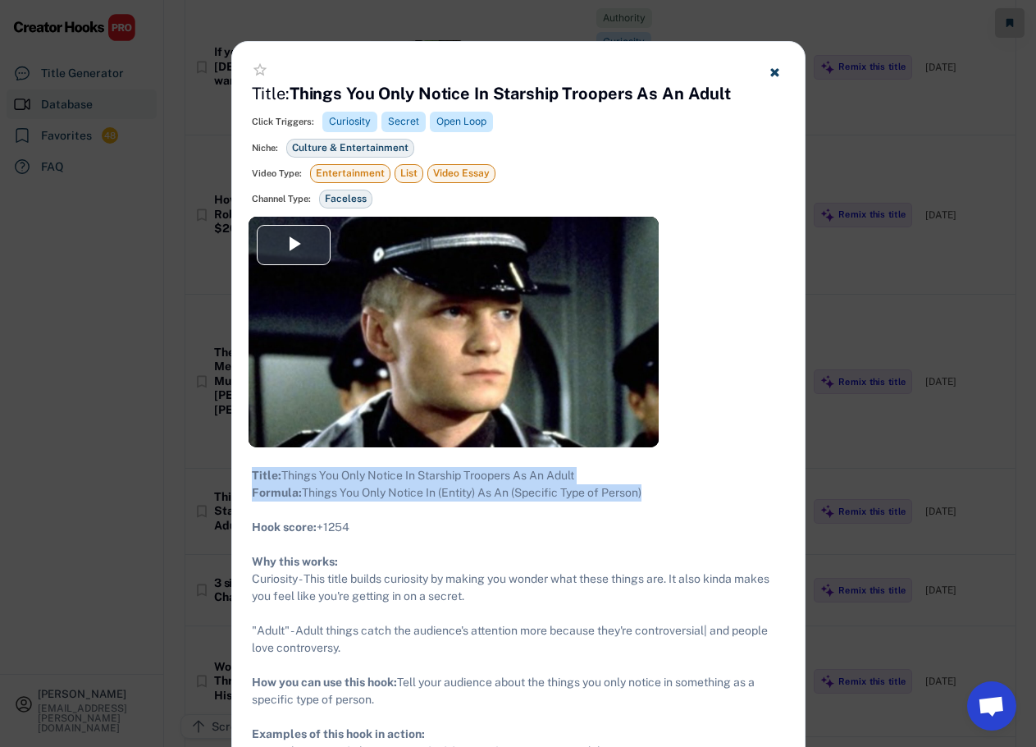
drag, startPoint x: 665, startPoint y: 505, endPoint x: 246, endPoint y: 474, distance: 419.6
click at [246, 474] on div "Title: Things You Only Notice In Starship Troopers As An Adult Formula: Things …" at bounding box center [518, 622] width 573 height 350
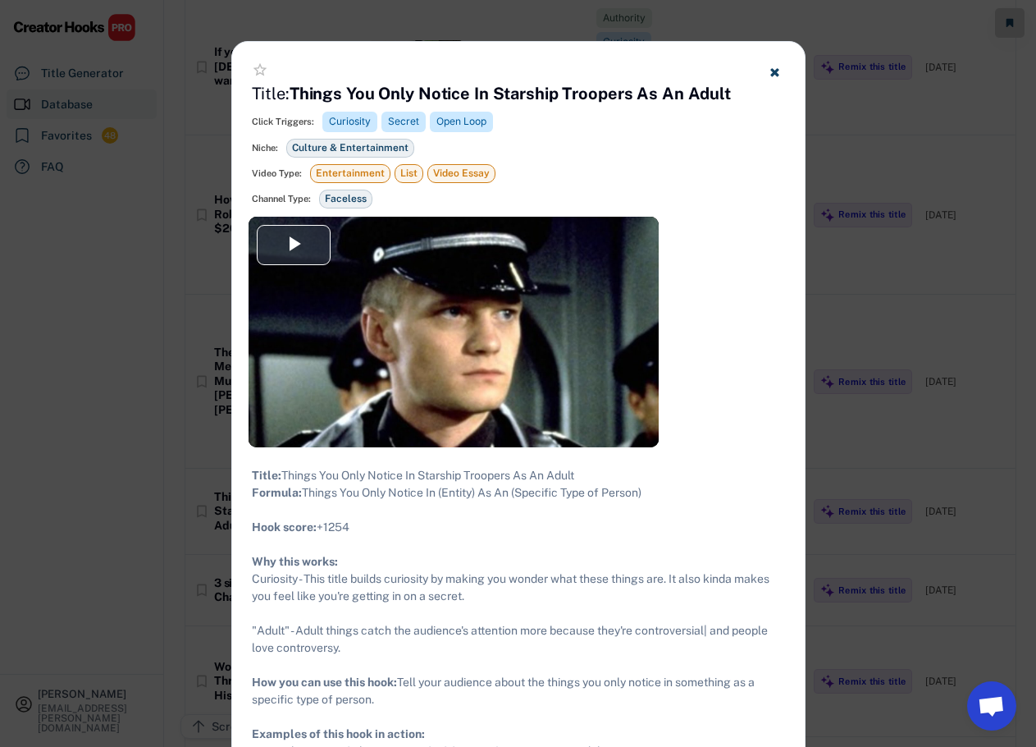
click at [927, 330] on div at bounding box center [518, 373] width 1036 height 747
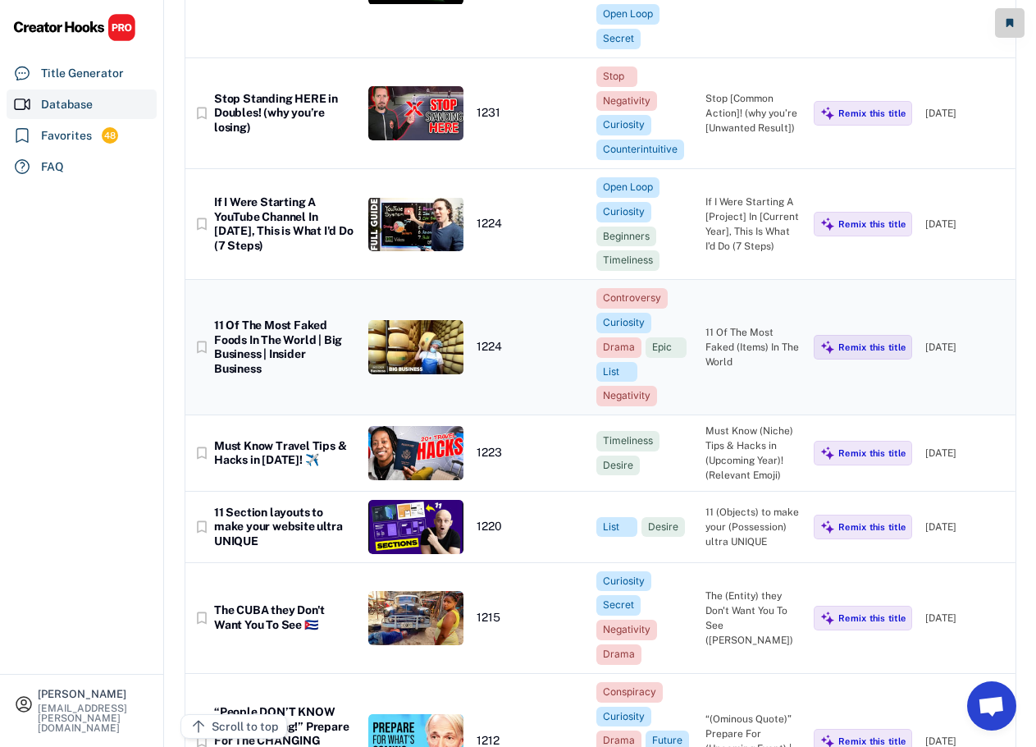
scroll to position [30358, 0]
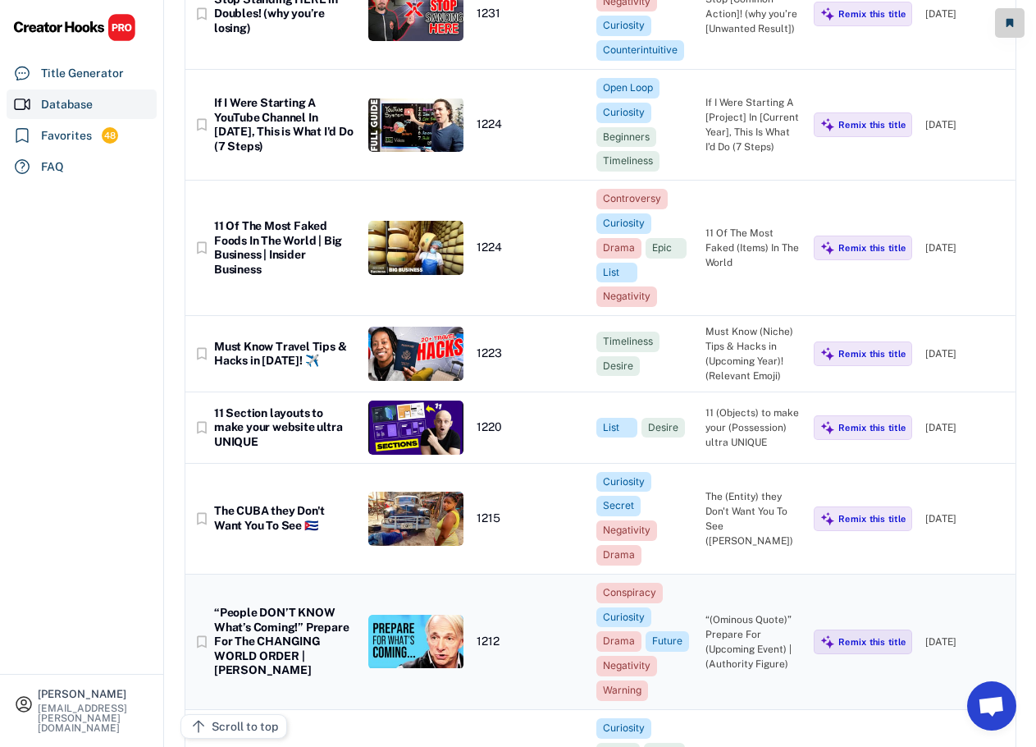
click at [260, 606] on div "“People DON’T KNOW What’s Coming!” Prepare For The CHANGING WORLD ORDER | [PERS…" at bounding box center [284, 642] width 141 height 72
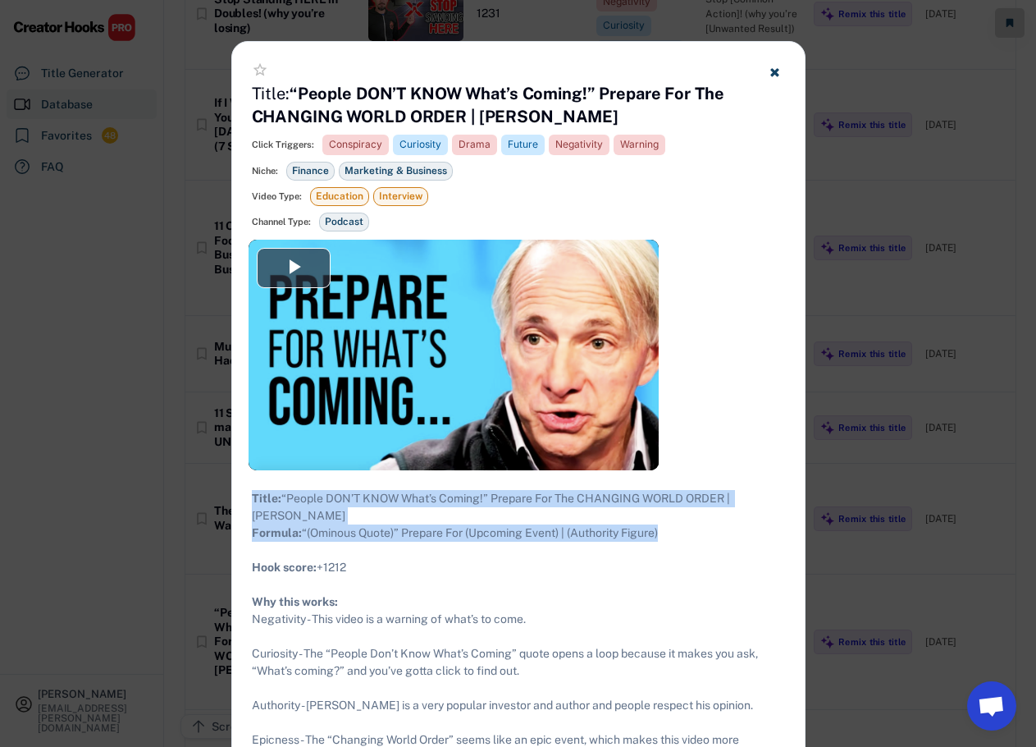
drag, startPoint x: 676, startPoint y: 545, endPoint x: 254, endPoint y: 501, distance: 424.1
click at [254, 501] on div "Title: “People DON’T KNOW What’s Coming!” Prepare For The CHANGING WORLD ORDER …" at bounding box center [518, 688] width 533 height 396
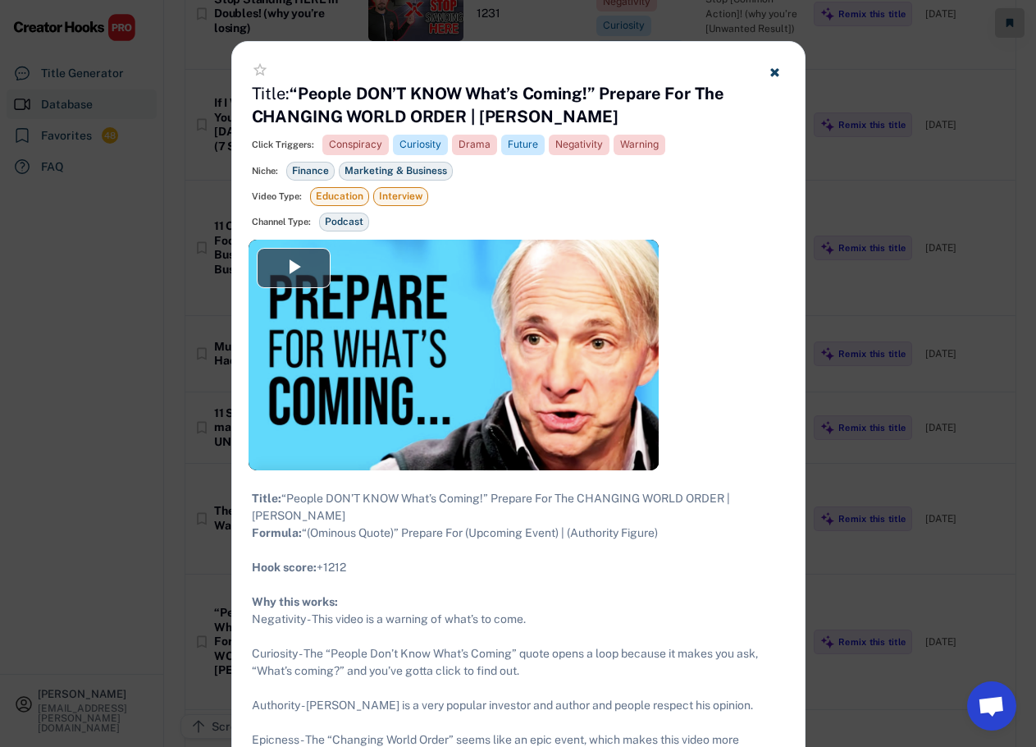
click at [233, 320] on div "**********" at bounding box center [518, 659] width 573 height 1234
click at [213, 332] on div at bounding box center [518, 373] width 1036 height 747
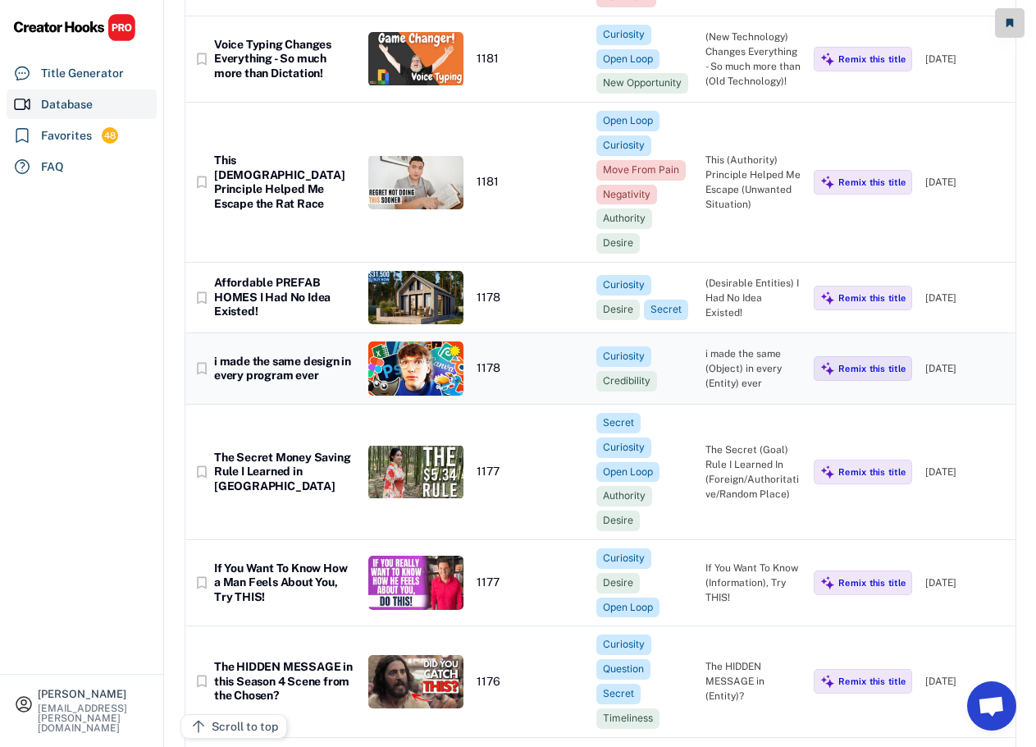
scroll to position [31999, 0]
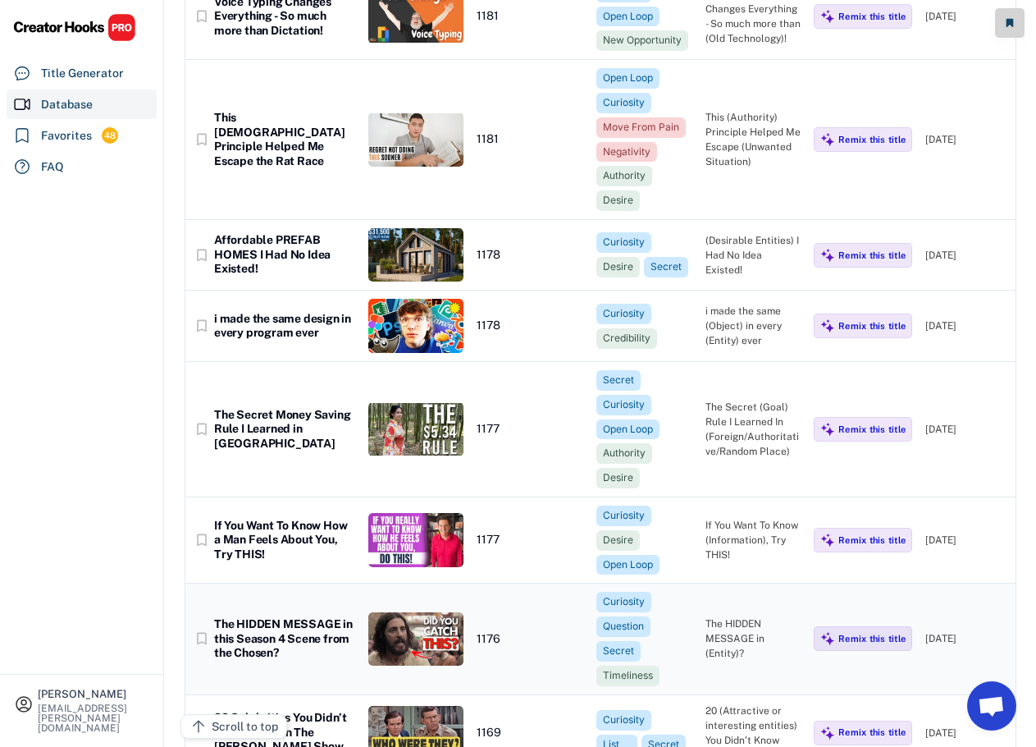
click at [303, 617] on div "The HIDDEN MESSAGE in this Season 4 Scene from the Chosen?" at bounding box center [284, 638] width 141 height 43
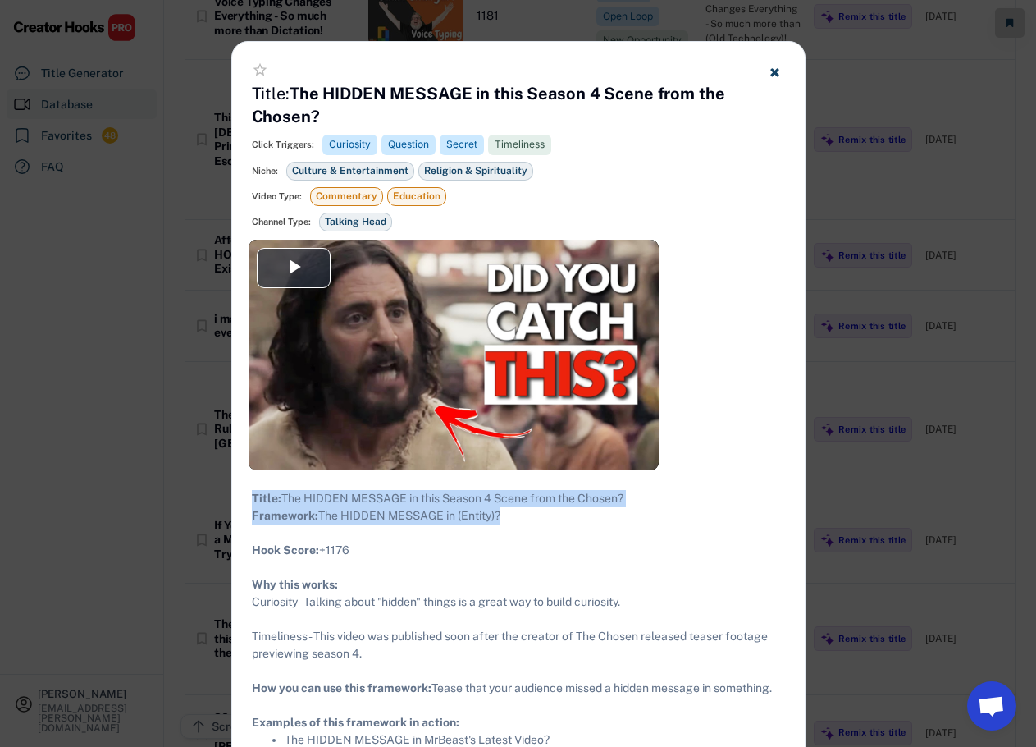
drag, startPoint x: 528, startPoint y: 539, endPoint x: 251, endPoint y: 496, distance: 279.8
click at [252, 496] on div "Title: The HIDDEN MESSAGE in this Season 4 Scene from the Chosen? Framework: Th…" at bounding box center [518, 628] width 533 height 276
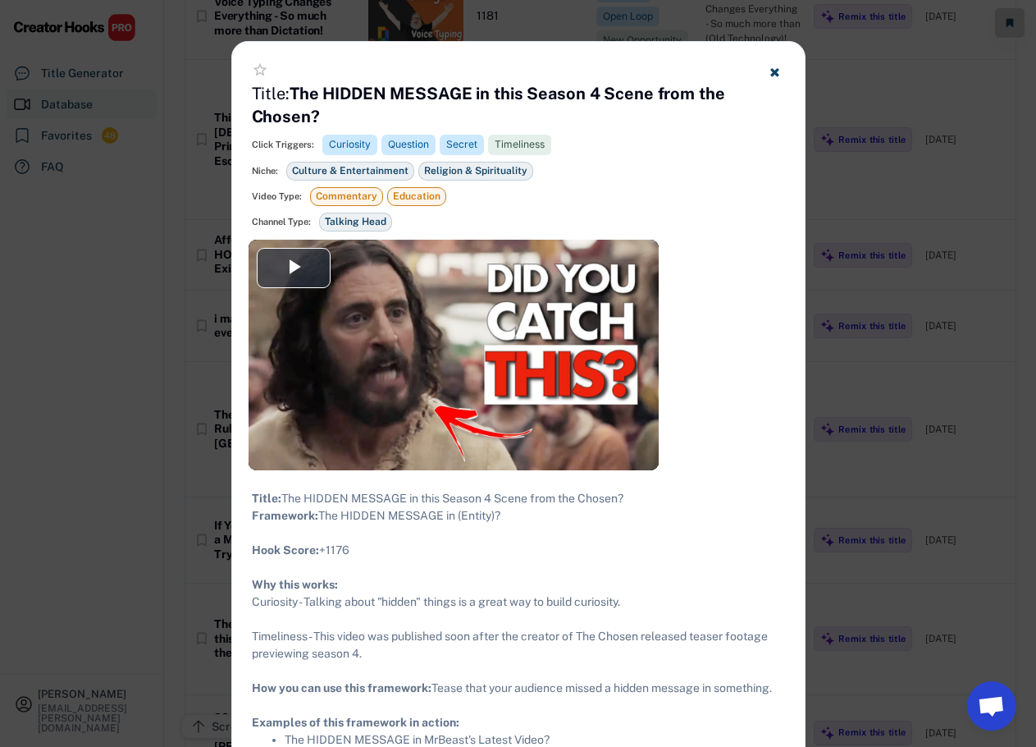
click at [825, 248] on div at bounding box center [518, 373] width 1036 height 747
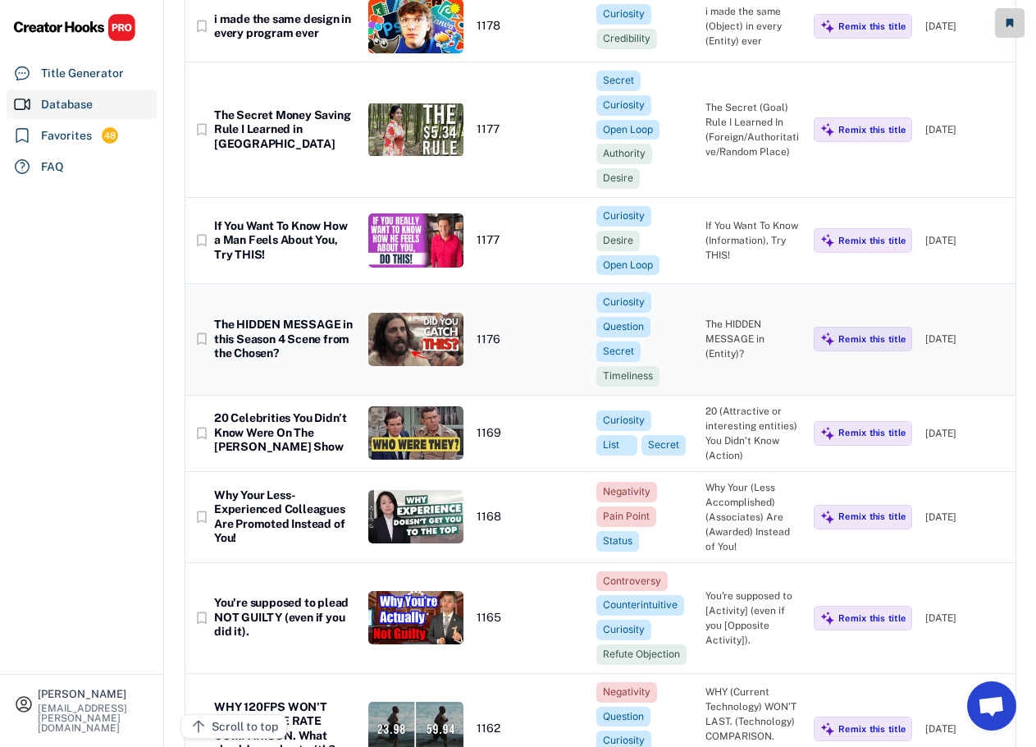
scroll to position [32327, 0]
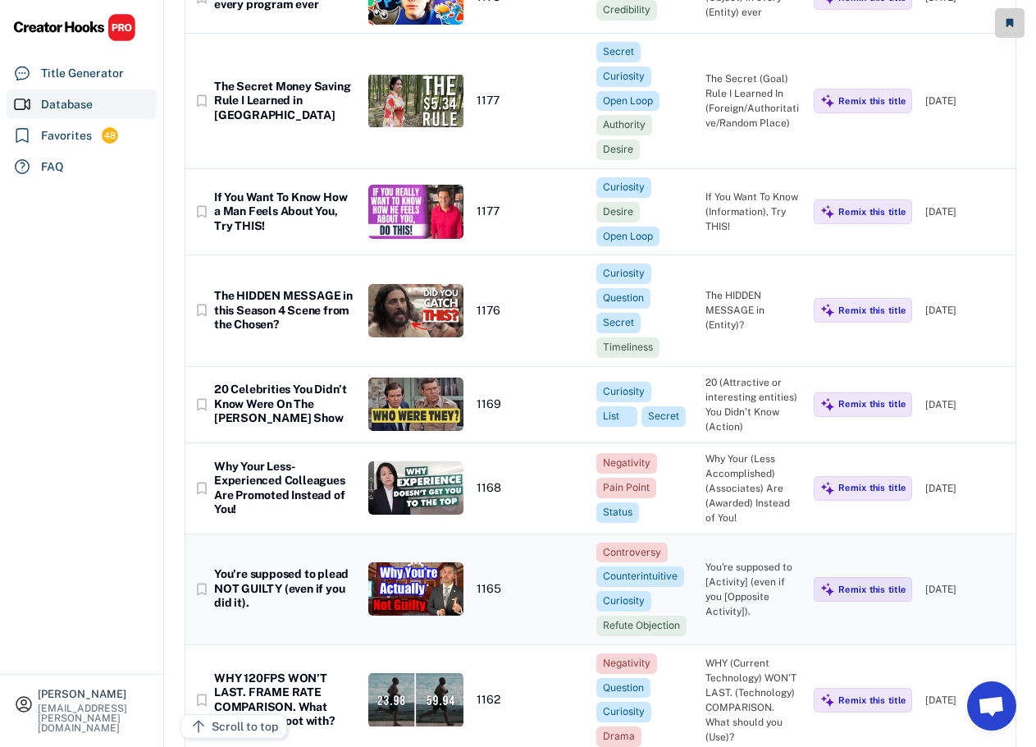
click at [313, 567] on div "You're supposed to plead NOT GUILTY (even if you did it)." at bounding box center [284, 588] width 141 height 43
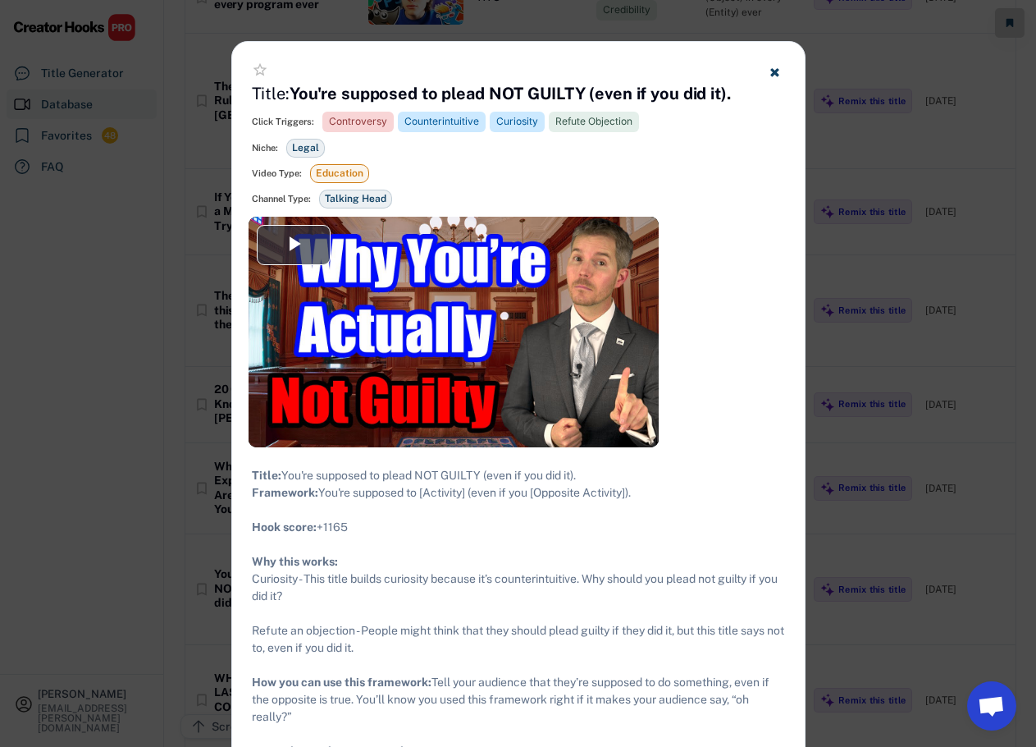
drag, startPoint x: 649, startPoint y: 510, endPoint x: 263, endPoint y: 478, distance: 387.8
click at [252, 480] on div "Title: You're supposed to plead NOT GUILTY (even if you did it). Framework: You…" at bounding box center [518, 630] width 533 height 327
click at [859, 304] on div at bounding box center [518, 373] width 1036 height 747
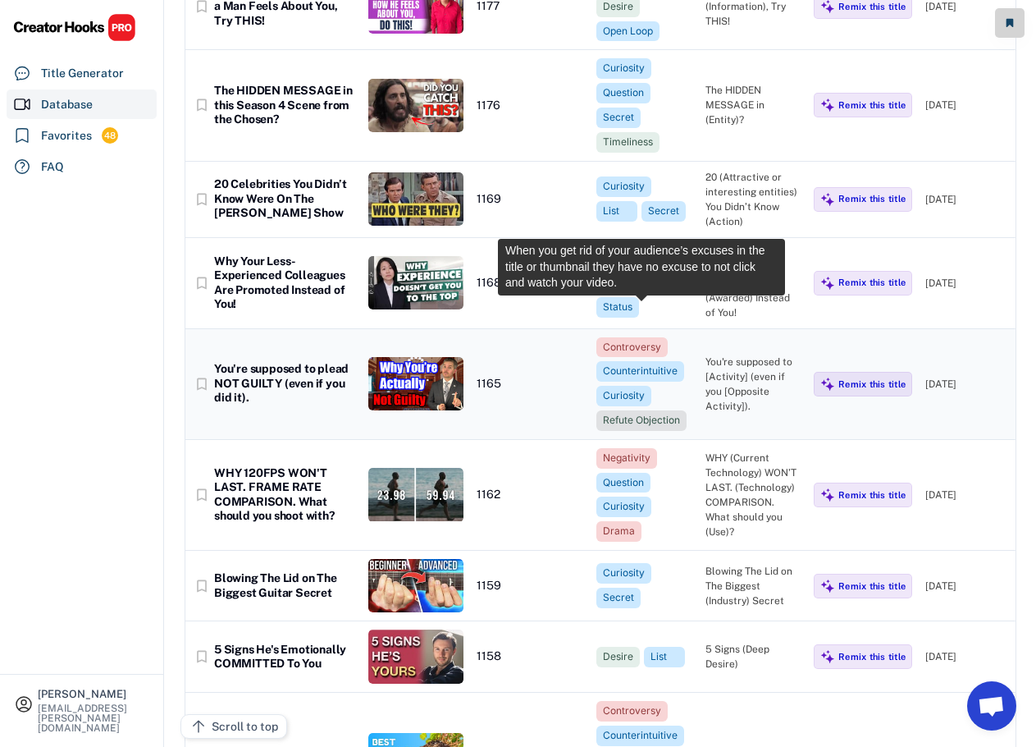
scroll to position [32574, 0]
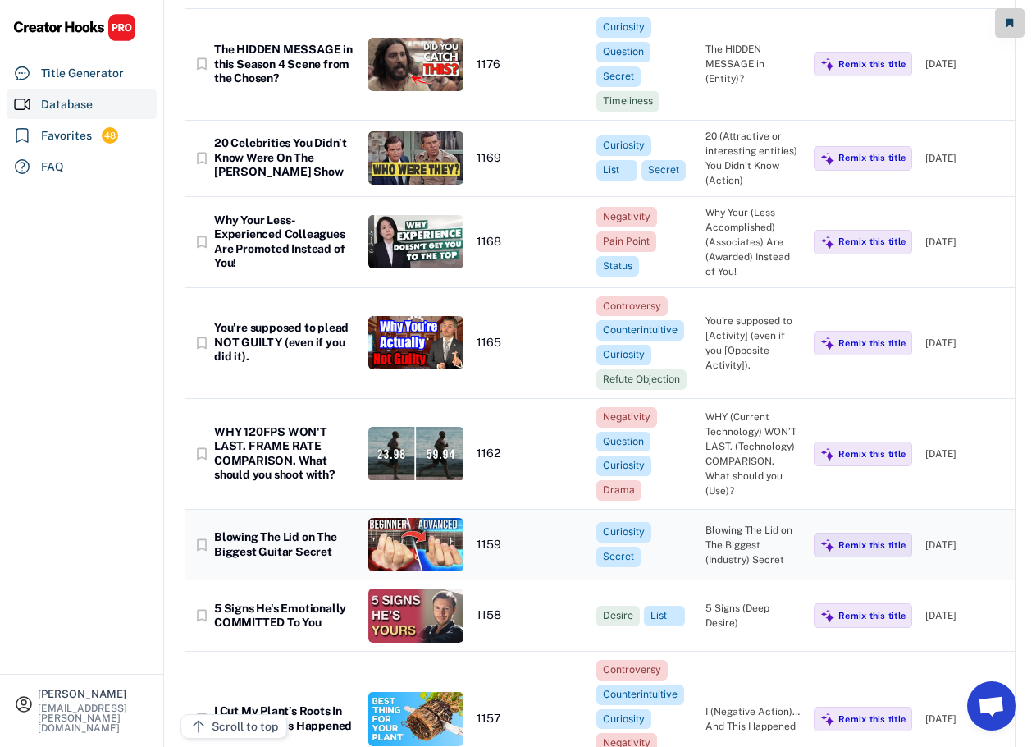
click at [271, 530] on div "Blowing The Lid on The Biggest Guitar Secret" at bounding box center [284, 544] width 141 height 29
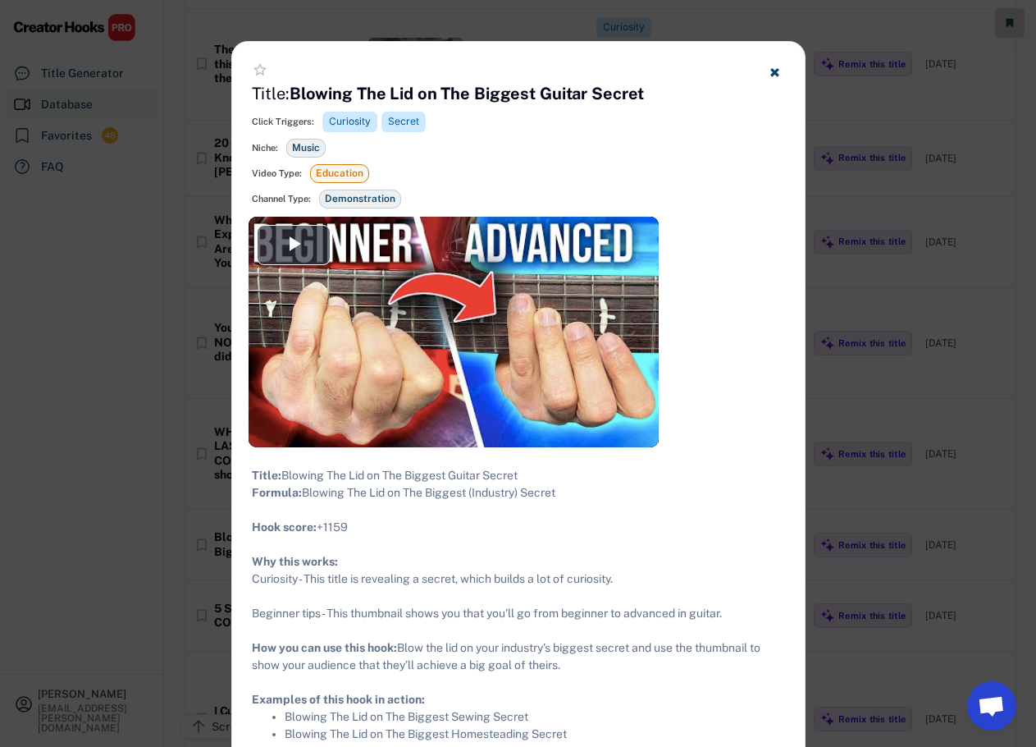
drag, startPoint x: 583, startPoint y: 505, endPoint x: 240, endPoint y: 474, distance: 344.4
click at [240, 474] on div "Title: Blowing The Lid on The Biggest Guitar Secret Formula: Blowing The Lid on…" at bounding box center [518, 604] width 573 height 315
click at [171, 423] on div at bounding box center [518, 373] width 1036 height 747
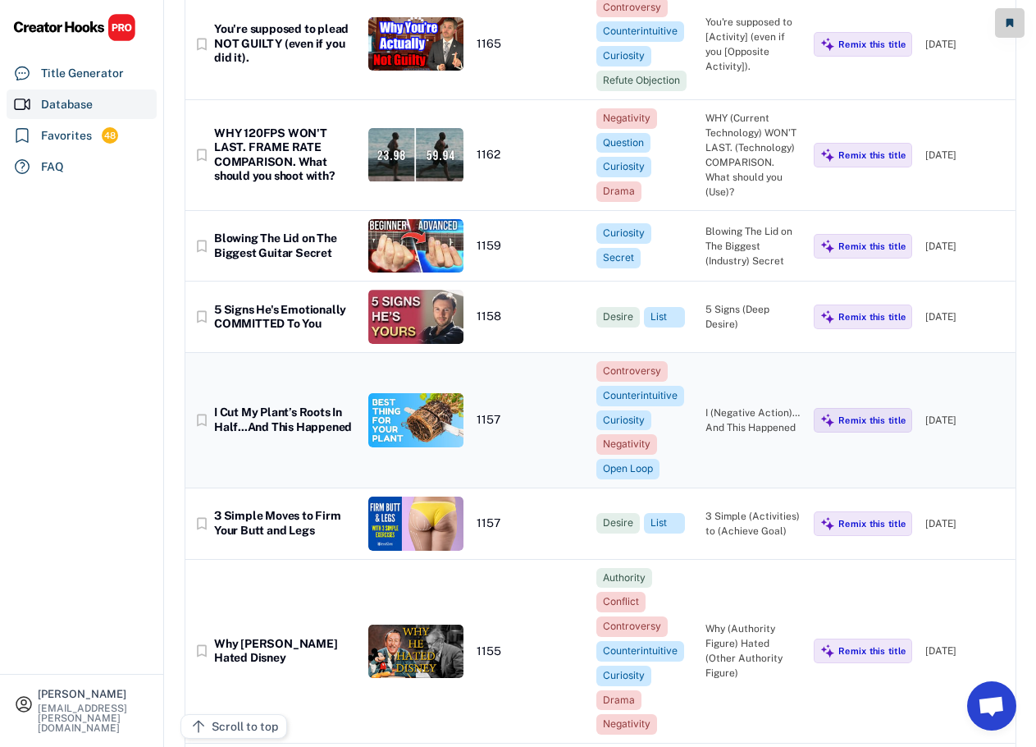
scroll to position [32902, 0]
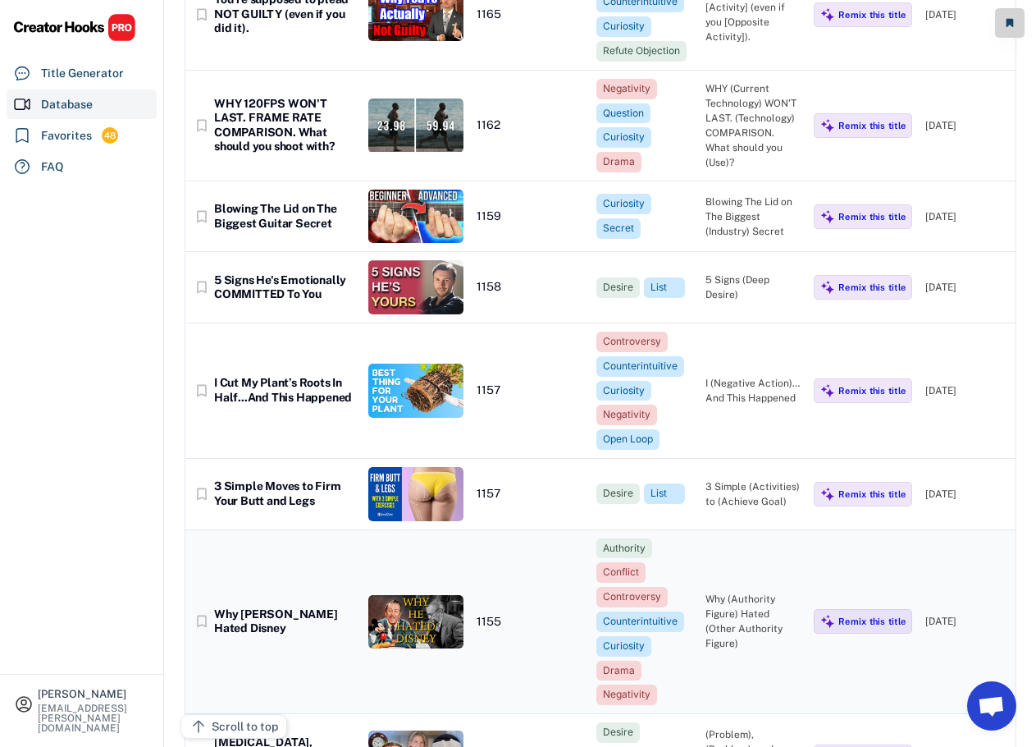
click at [292, 607] on div "Why [PERSON_NAME] Hated Disney" at bounding box center [284, 621] width 141 height 29
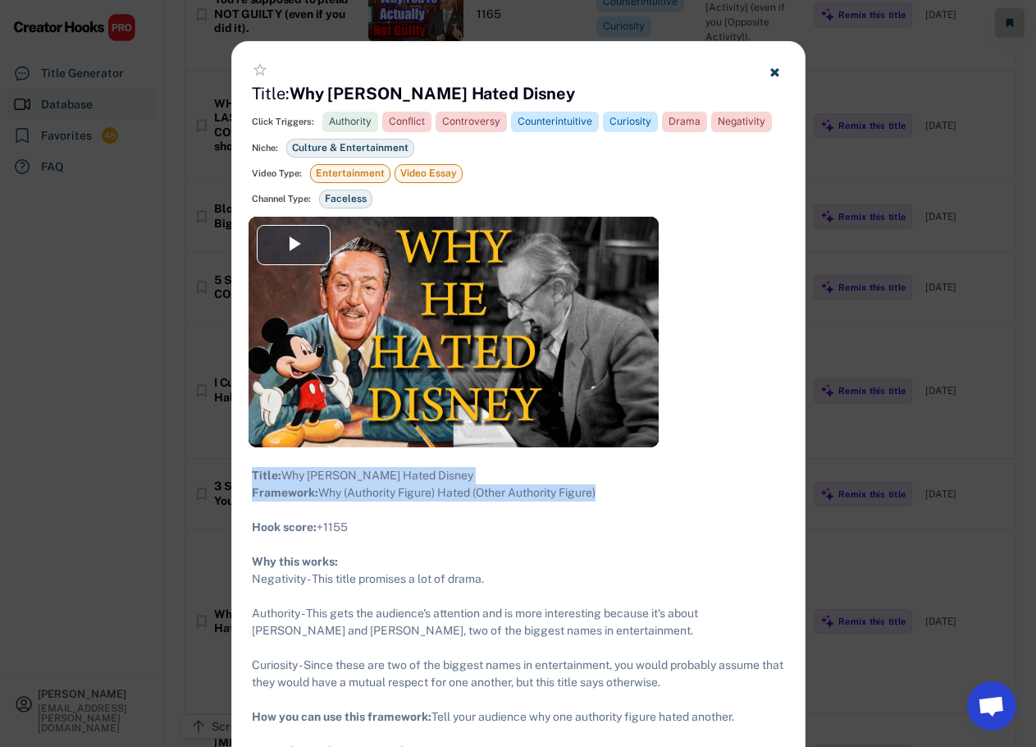
drag, startPoint x: 614, startPoint y: 510, endPoint x: 250, endPoint y: 475, distance: 365.1
click at [250, 475] on div "Title: Why [PERSON_NAME] Hated Disney Framework: Why (Authority Figure) Hated (…" at bounding box center [518, 630] width 573 height 367
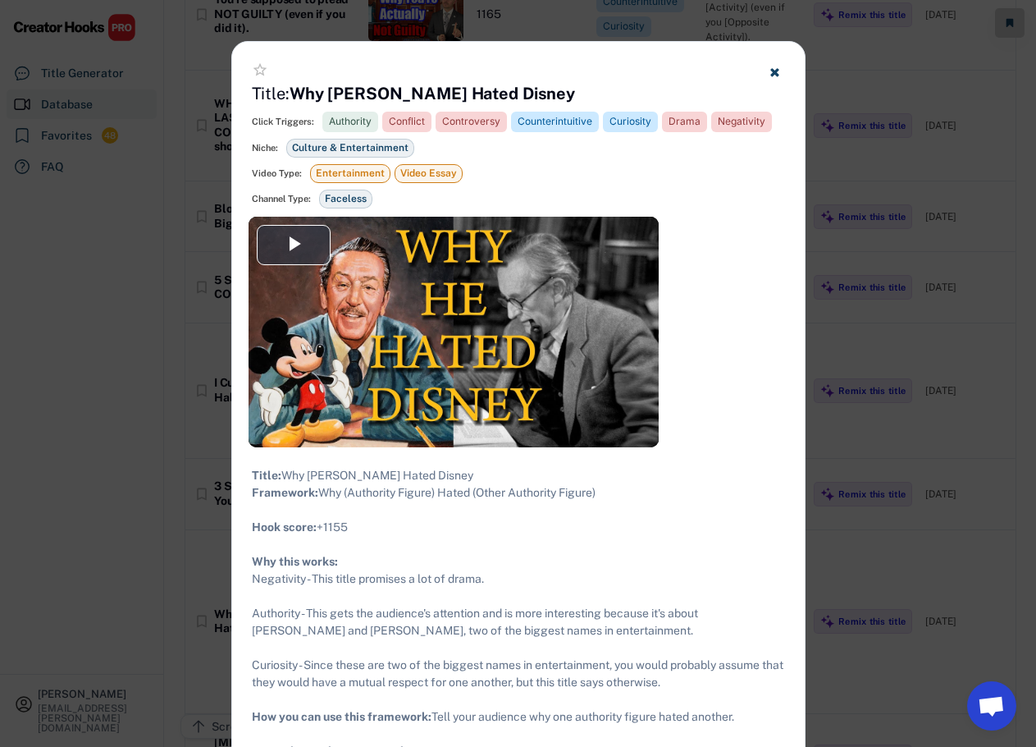
click at [106, 374] on div at bounding box center [518, 373] width 1036 height 747
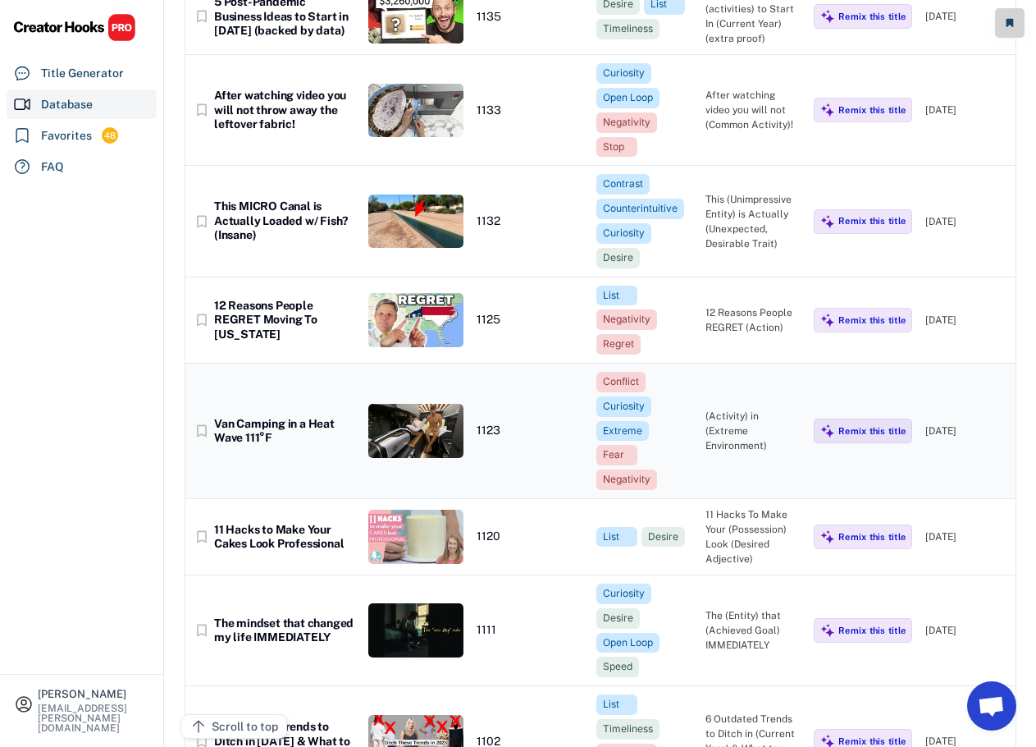
scroll to position [34133, 0]
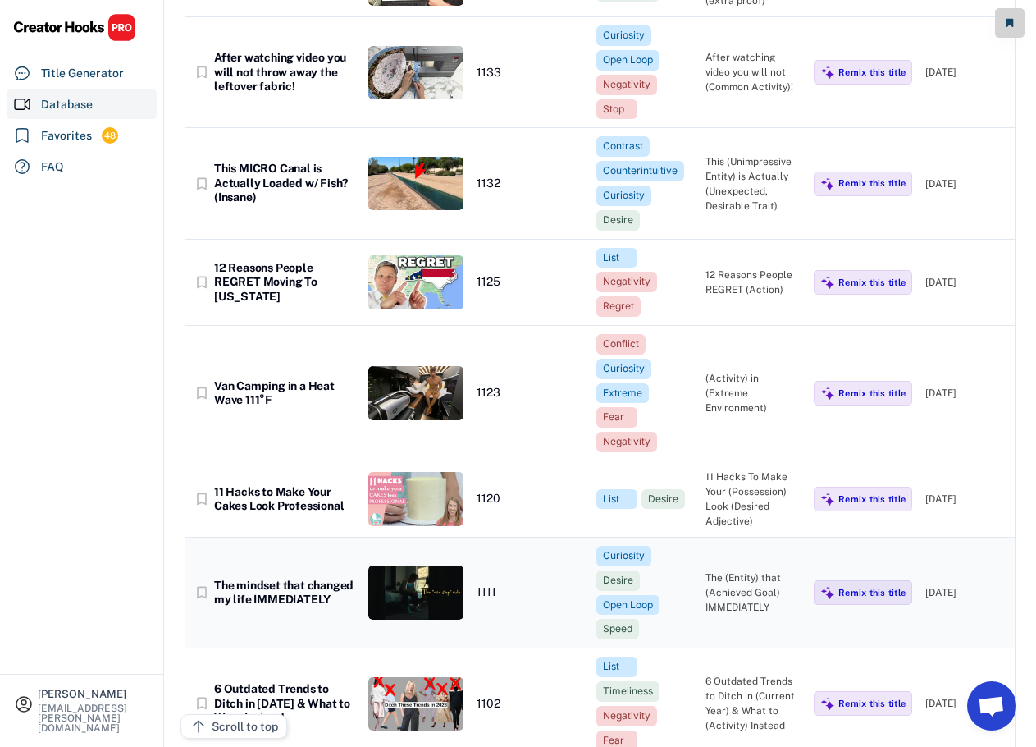
click at [334, 578] on div "The mindset that changed my life IMMEDIATELY" at bounding box center [284, 592] width 141 height 29
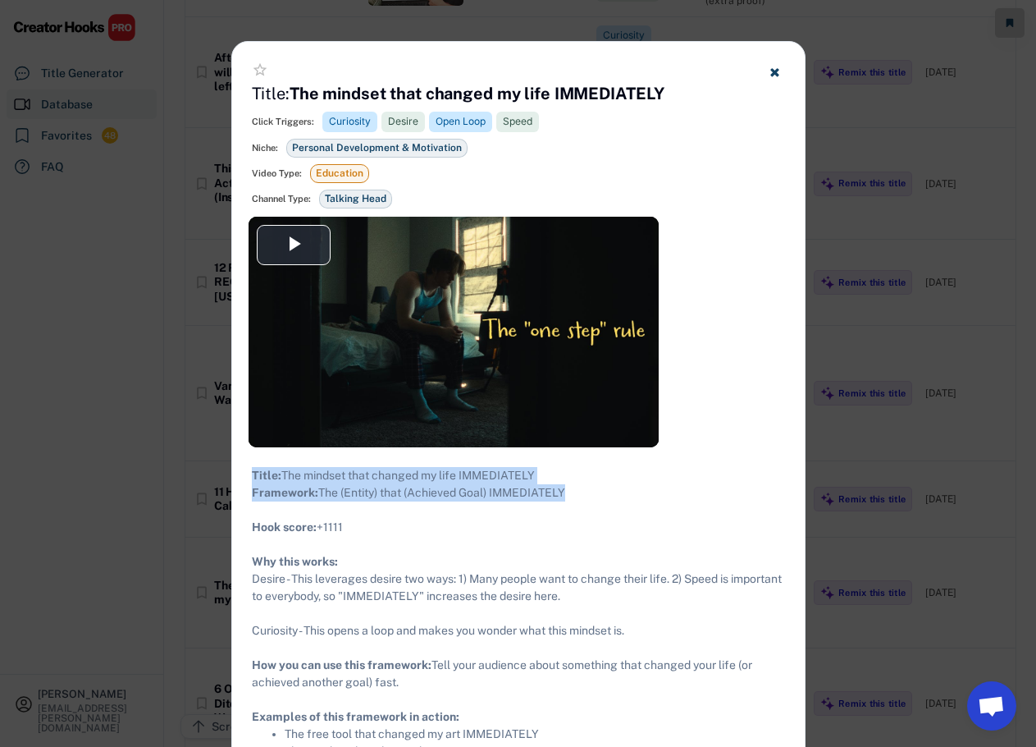
drag, startPoint x: 575, startPoint y: 506, endPoint x: 248, endPoint y: 469, distance: 329.5
click at [248, 469] on div "Title: The mindset that changed my life IMMEDIATELY Framework: The (Entity) tha…" at bounding box center [518, 613] width 573 height 332
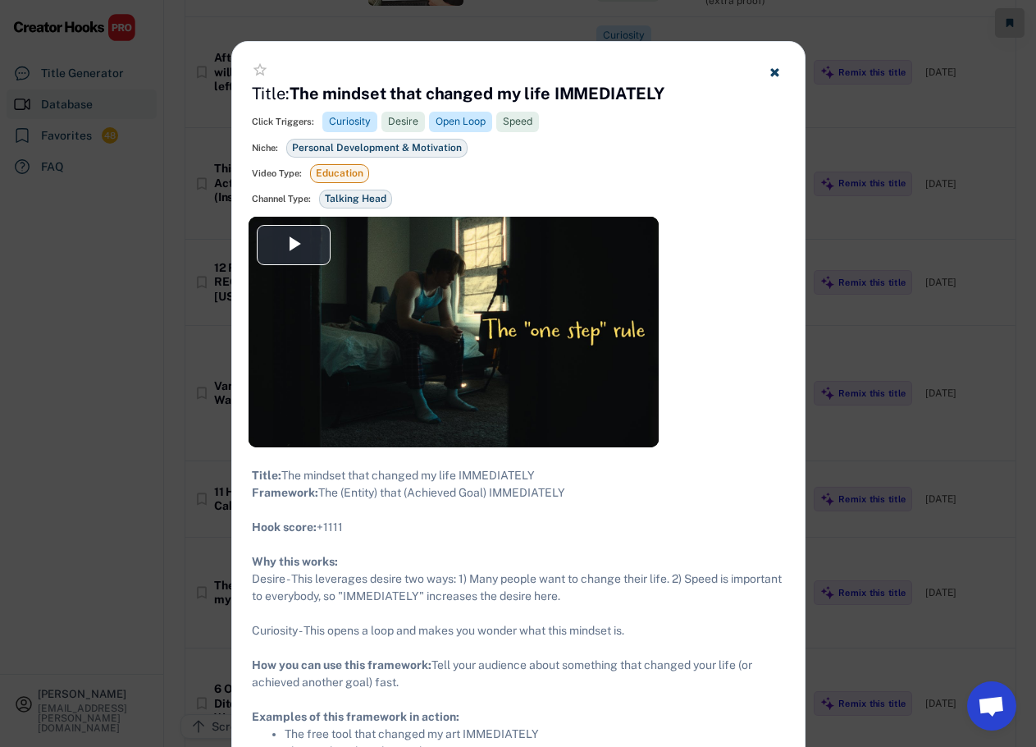
click at [828, 419] on div at bounding box center [518, 373] width 1036 height 747
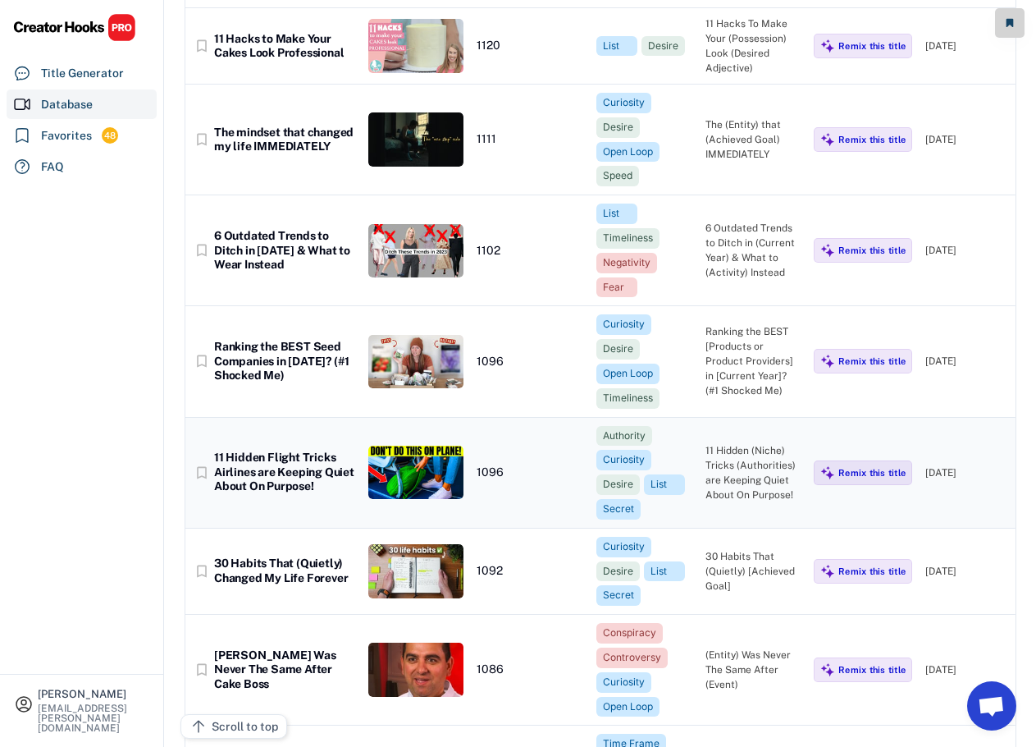
scroll to position [34625, 0]
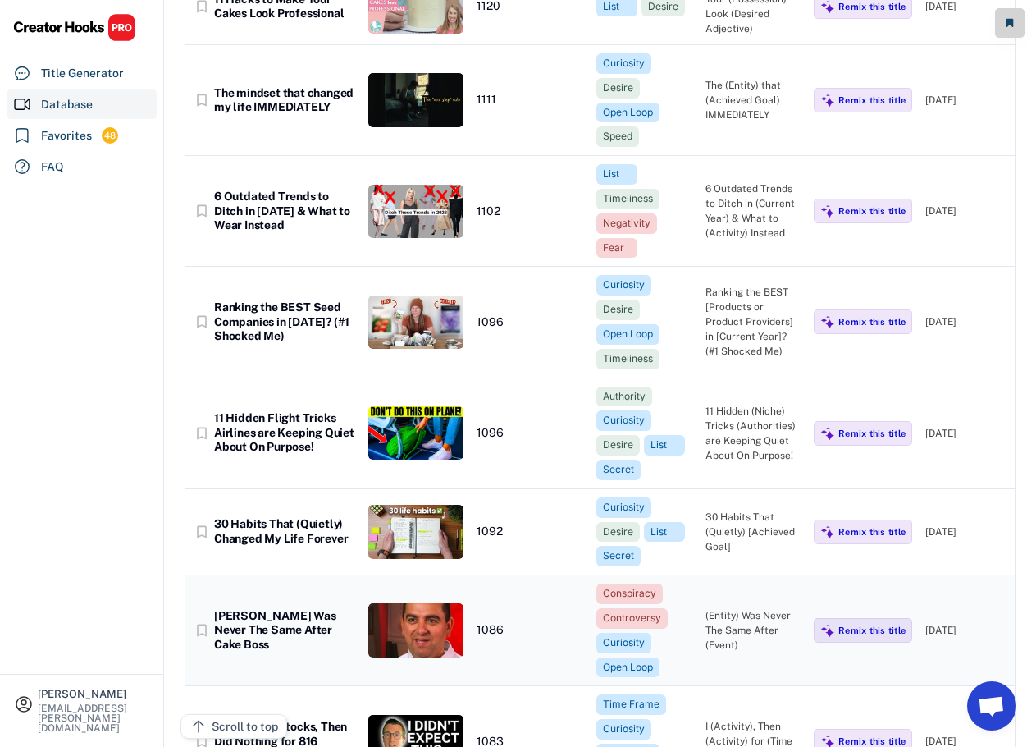
click at [306, 609] on div "[PERSON_NAME] Was Never The Same After Cake Boss" at bounding box center [284, 630] width 141 height 43
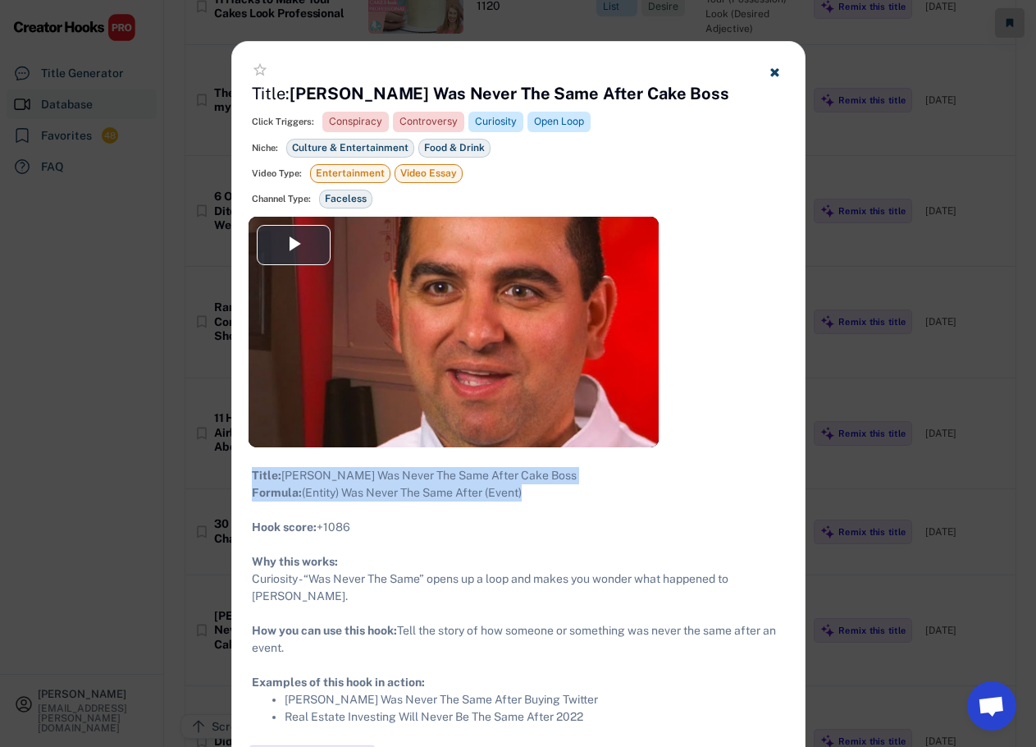
drag, startPoint x: 546, startPoint y: 512, endPoint x: 254, endPoint y: 475, distance: 294.4
click at [254, 475] on div "Title: [PERSON_NAME] Was Never The Same After Cake Boss Formula: (Entity) Was N…" at bounding box center [518, 596] width 533 height 258
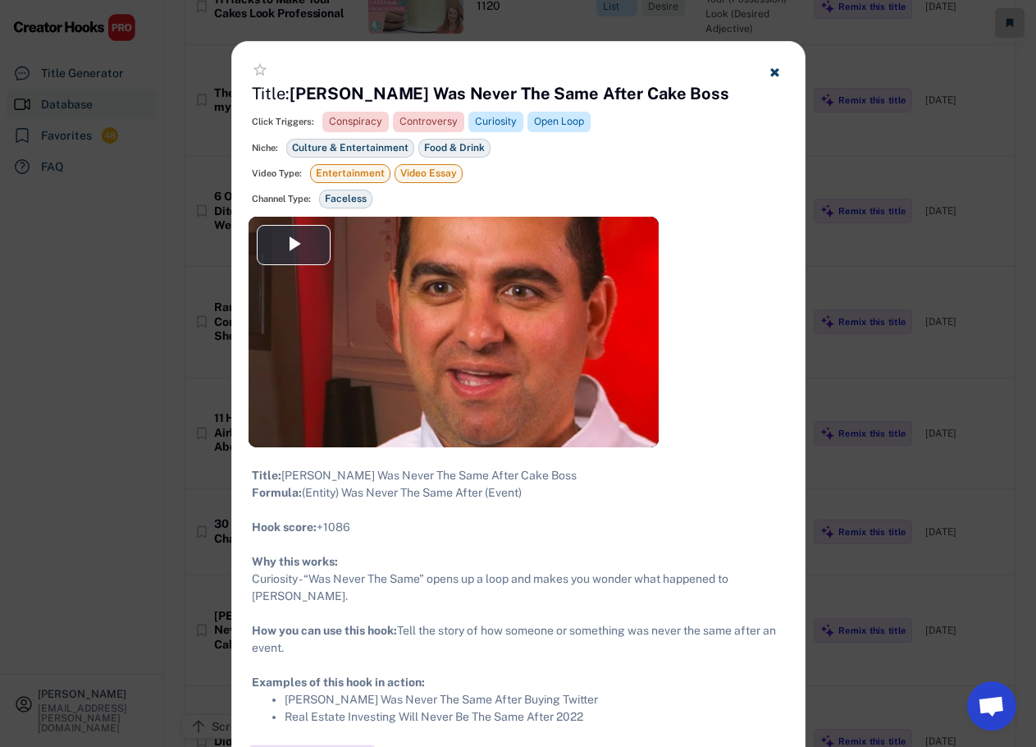
click at [908, 230] on div at bounding box center [518, 373] width 1036 height 747
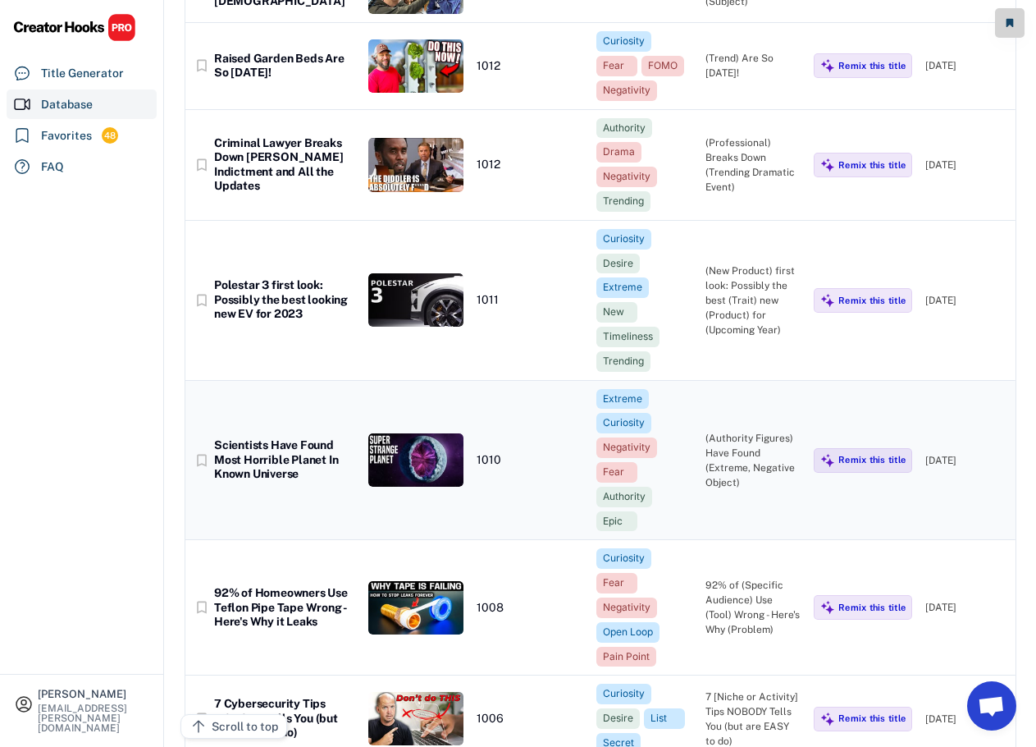
scroll to position [38153, 0]
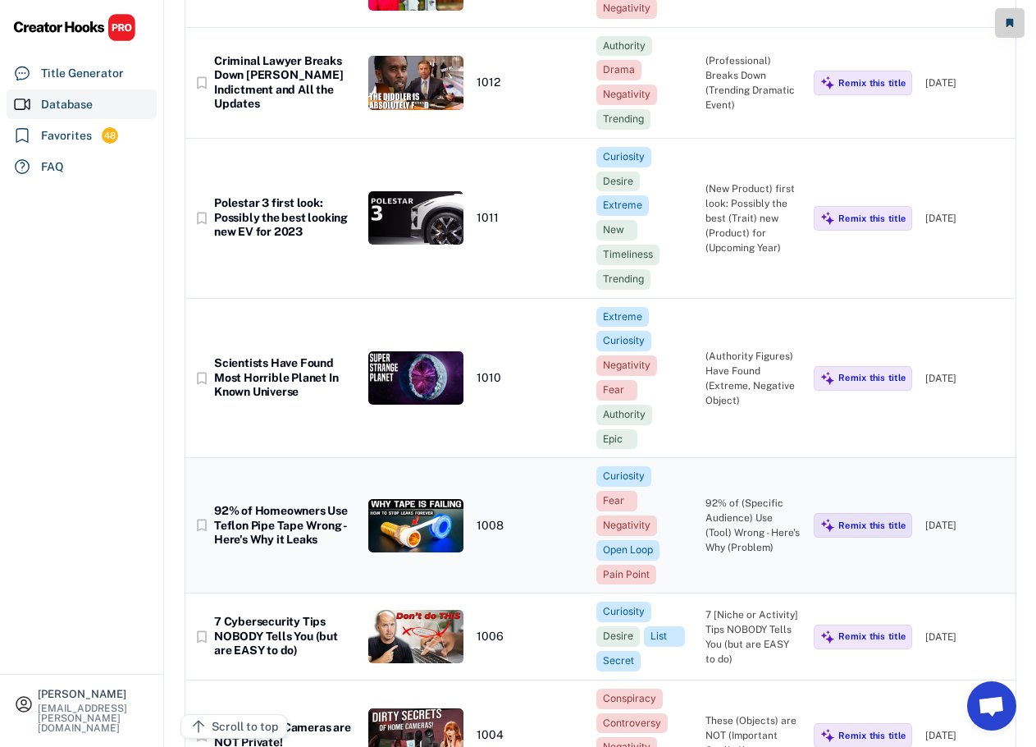
drag, startPoint x: 314, startPoint y: 375, endPoint x: 355, endPoint y: 395, distance: 45.9
click at [313, 504] on div "92% of Homeowners Use Teflon Pipe Tape Wrong - Here's Why it Leaks" at bounding box center [284, 525] width 141 height 43
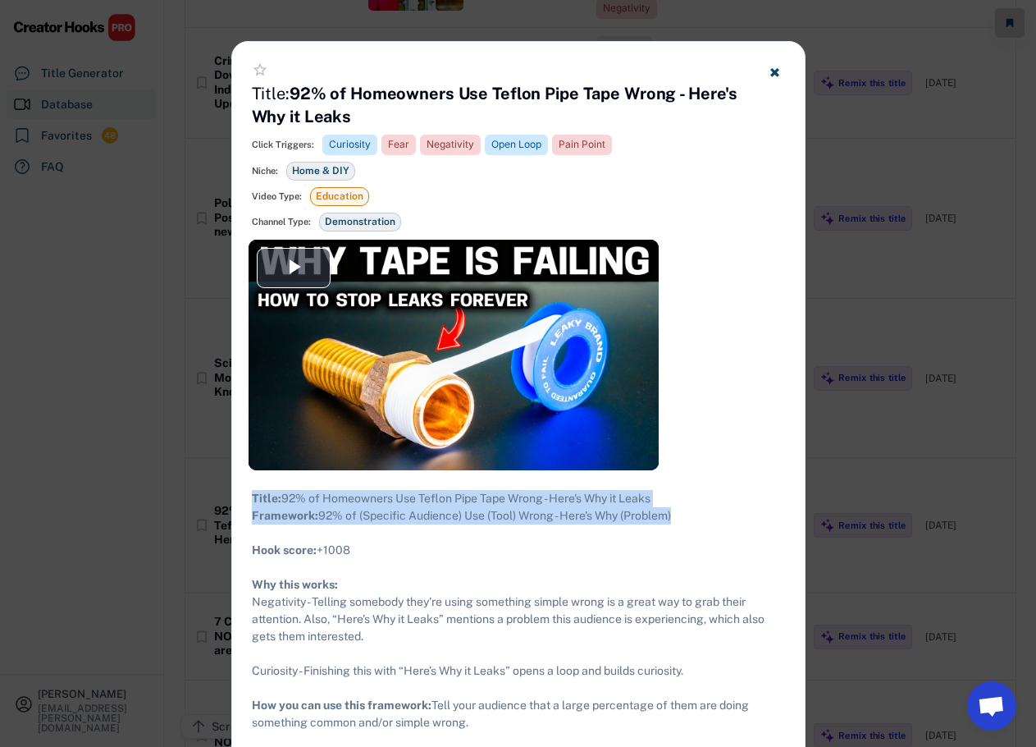
drag, startPoint x: 685, startPoint y: 528, endPoint x: 265, endPoint y: 493, distance: 421.5
click at [249, 491] on div "Title: 92% of Homeowners Use Teflon Pipe Tape Wrong - Here's Why it Leaks Frame…" at bounding box center [518, 645] width 573 height 350
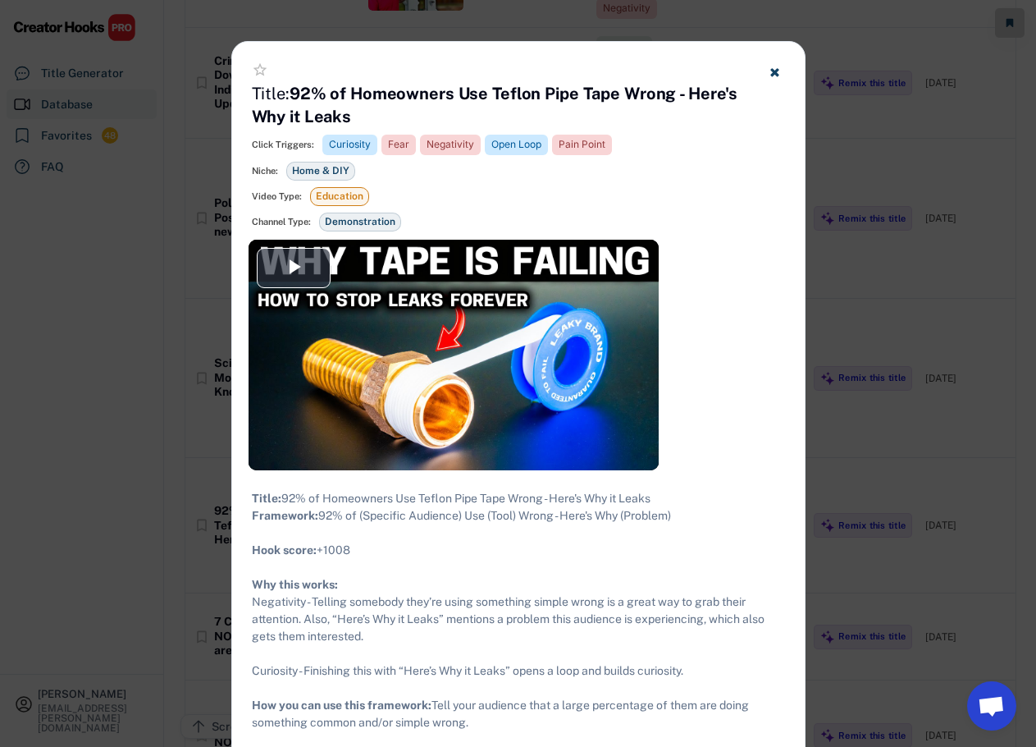
click at [856, 348] on div at bounding box center [518, 373] width 1036 height 747
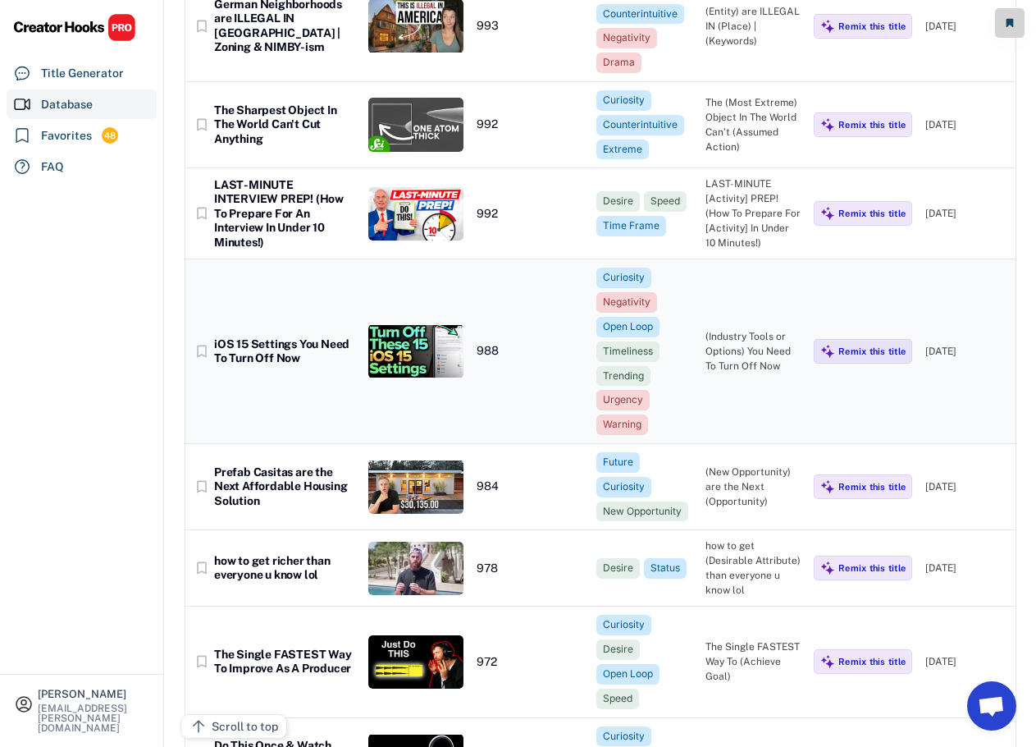
scroll to position [40040, 0]
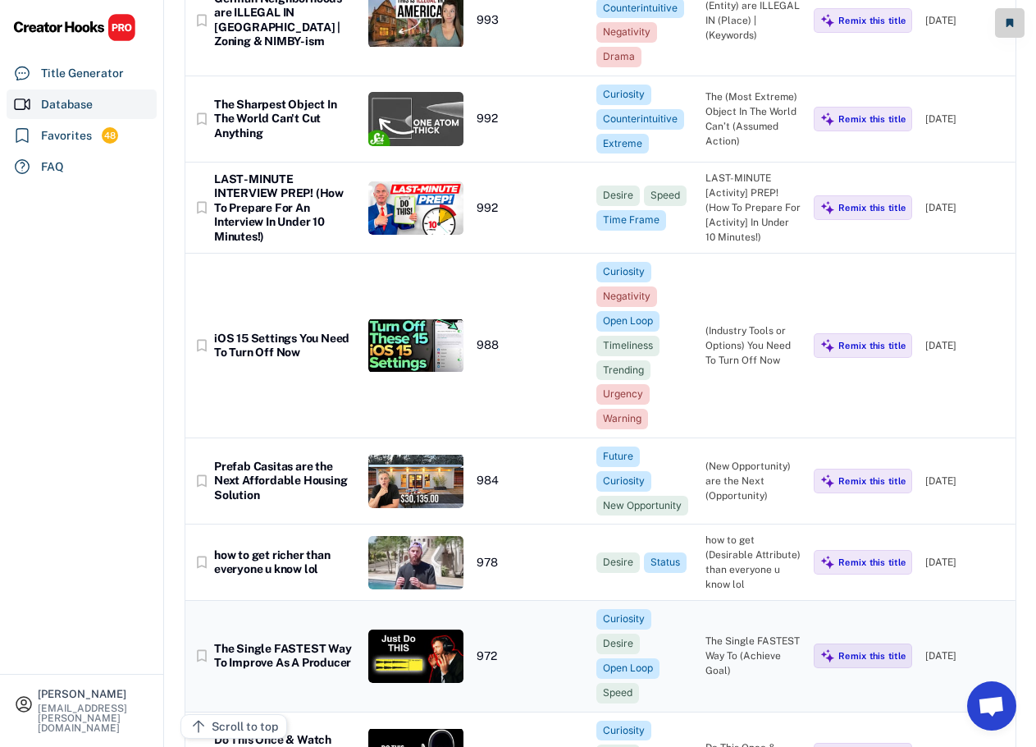
click at [304, 642] on div "The Single FASTEST Way To Improve As A Producer" at bounding box center [284, 656] width 141 height 29
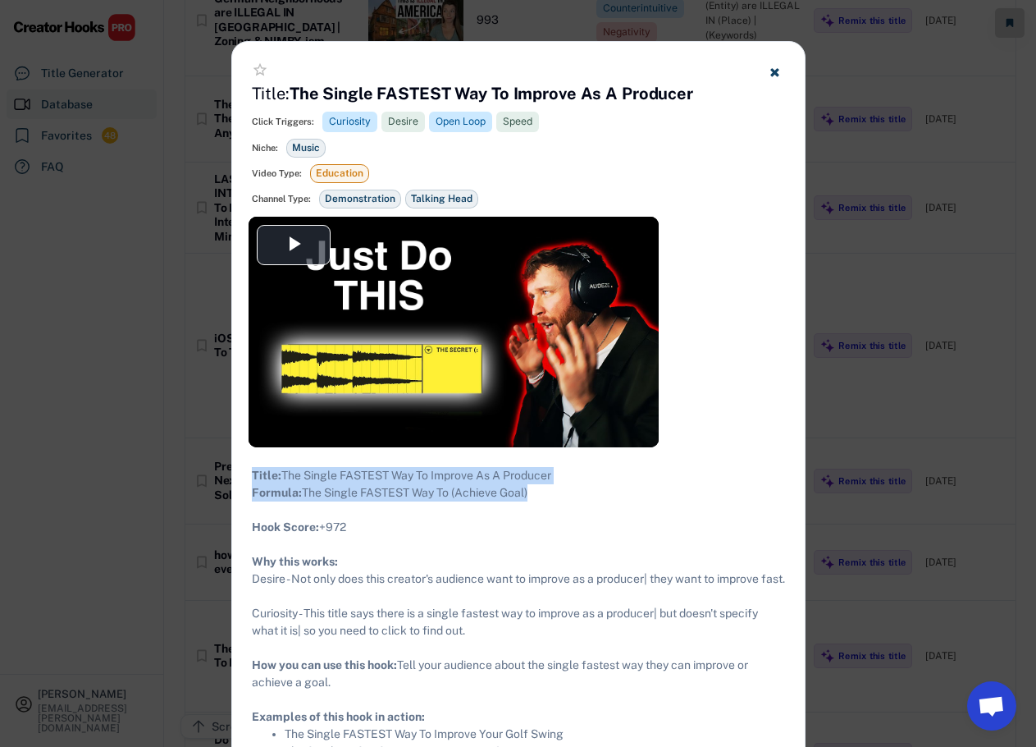
drag, startPoint x: 558, startPoint y: 508, endPoint x: 245, endPoint y: 472, distance: 315.5
click at [245, 472] on div "Title: The Single FASTEST Way To Improve As A Producer Formula: The Single FAST…" at bounding box center [518, 613] width 573 height 332
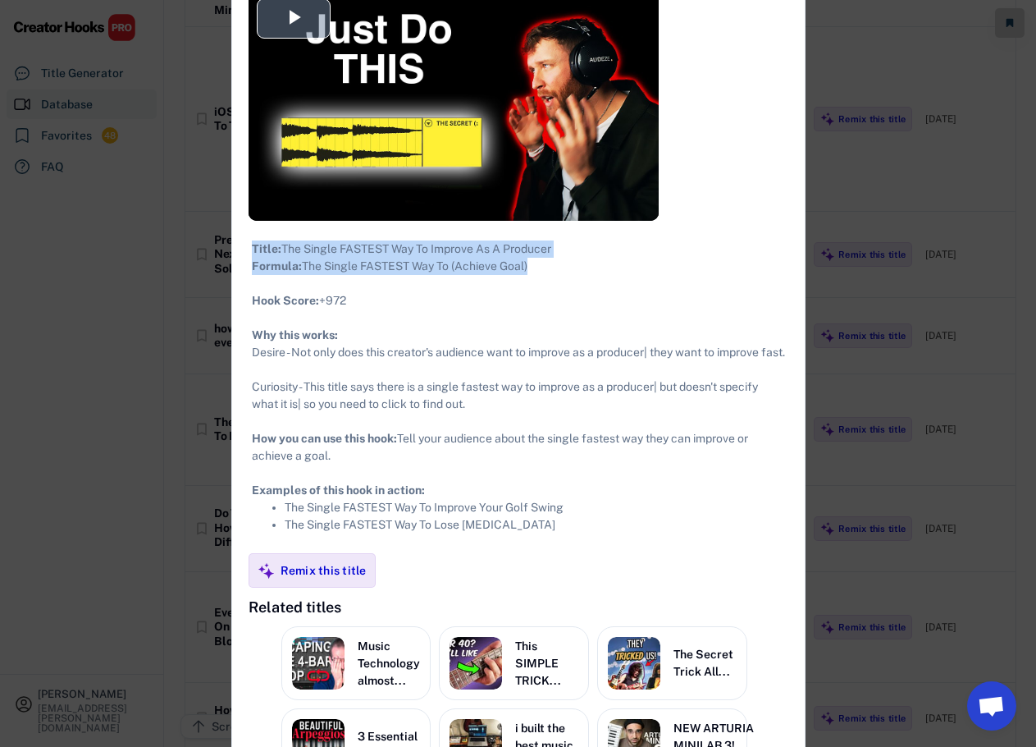
scroll to position [40532, 0]
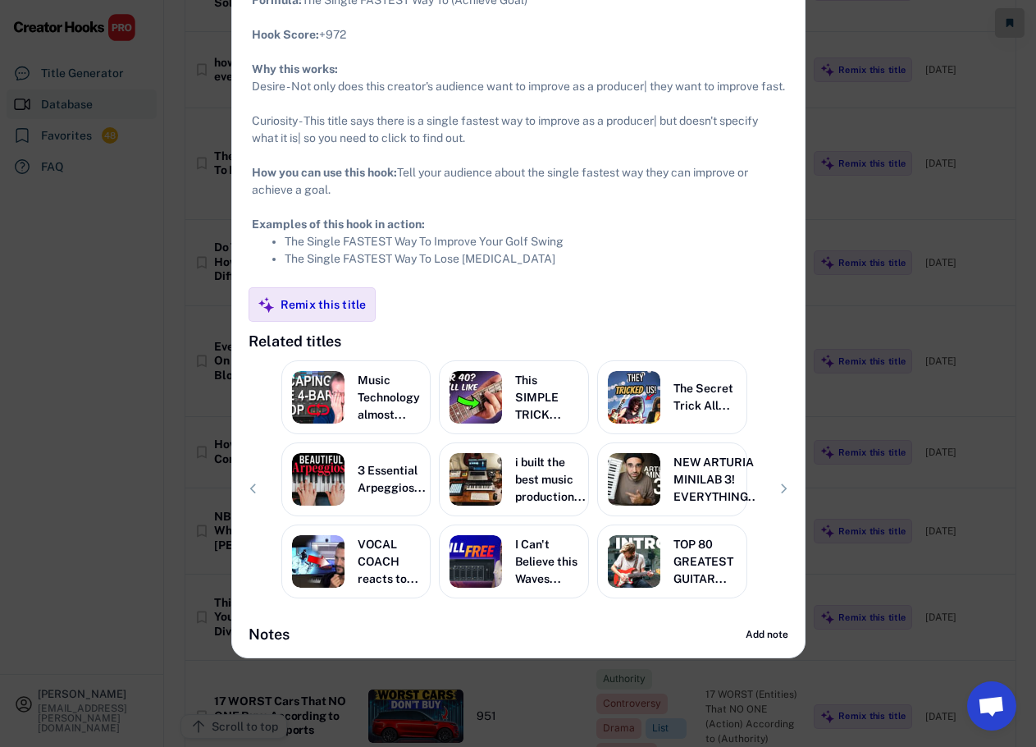
click at [892, 339] on div at bounding box center [518, 373] width 1036 height 747
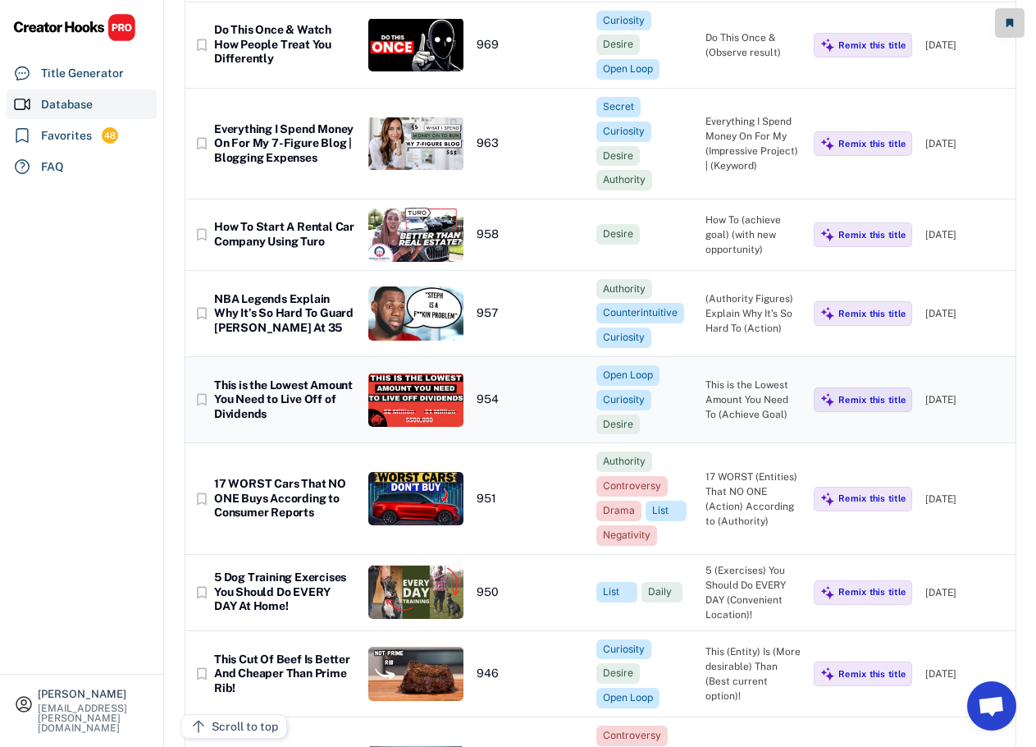
scroll to position [40779, 0]
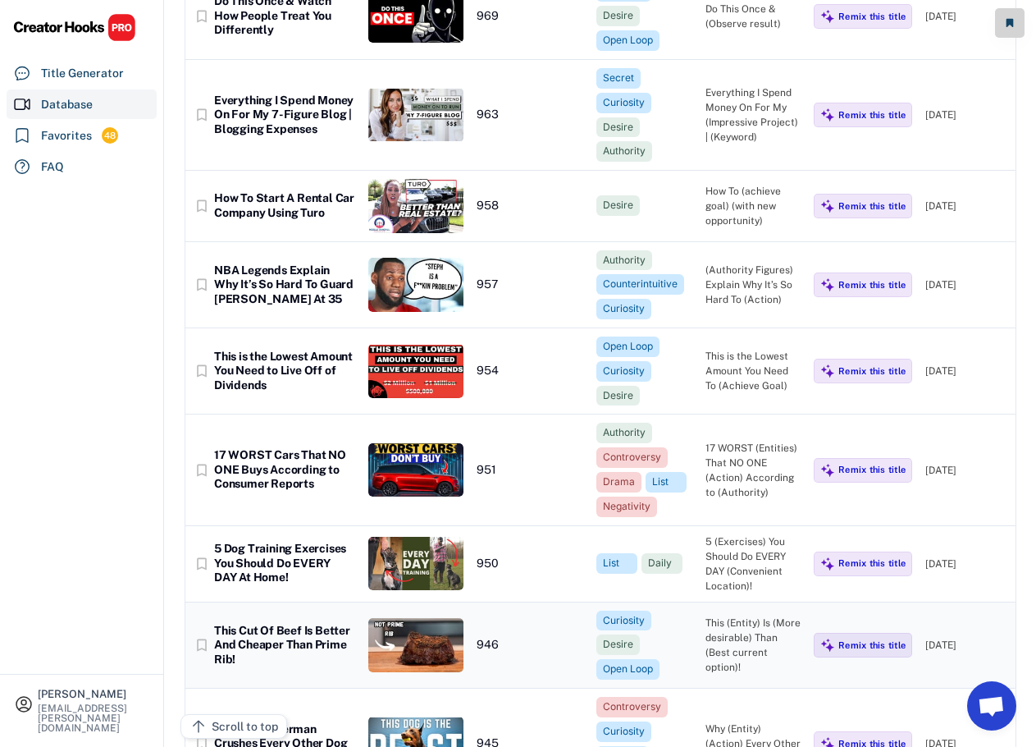
click at [277, 624] on div "This Cut Of Beef Is Better And Cheaper Than Prime Rib!" at bounding box center [284, 645] width 141 height 43
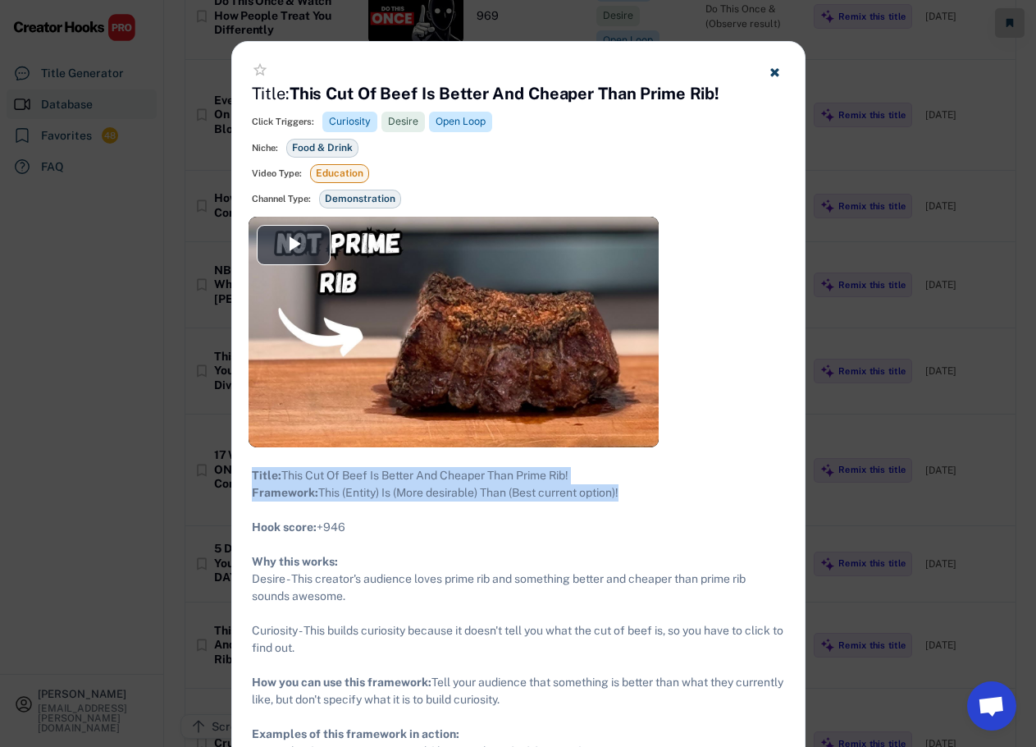
drag, startPoint x: 640, startPoint y: 509, endPoint x: 249, endPoint y: 474, distance: 392.1
click at [249, 474] on div "Title: This Cut Of Beef Is Better And Cheaper Than Prime Rib! Framework: This (…" at bounding box center [518, 622] width 573 height 350
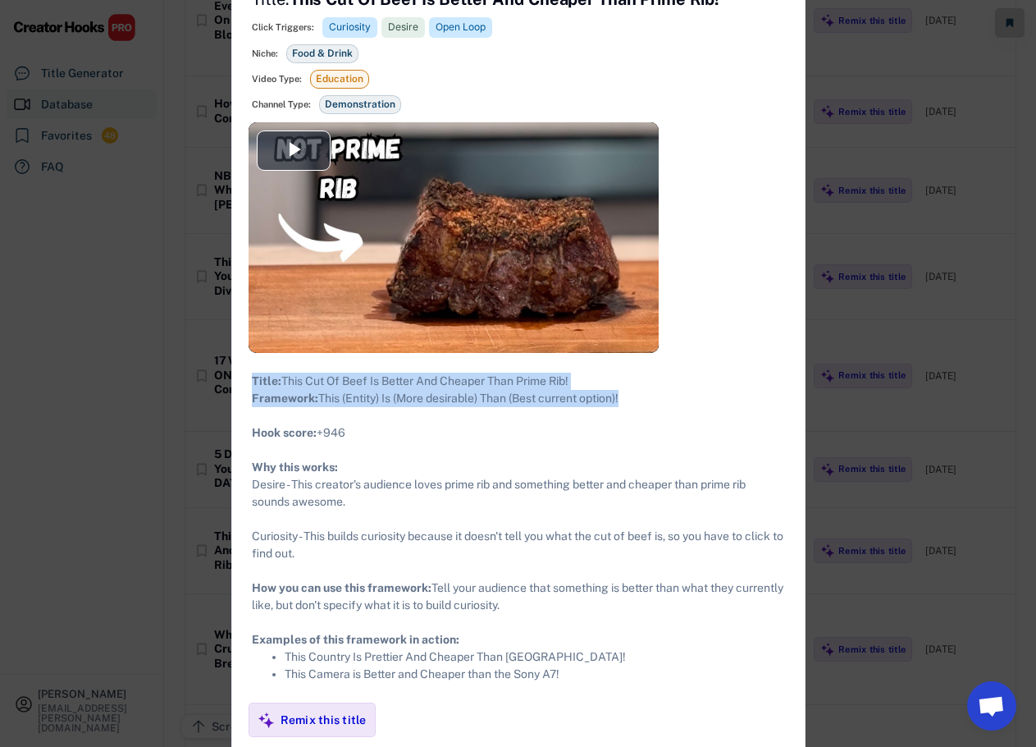
scroll to position [41025, 0]
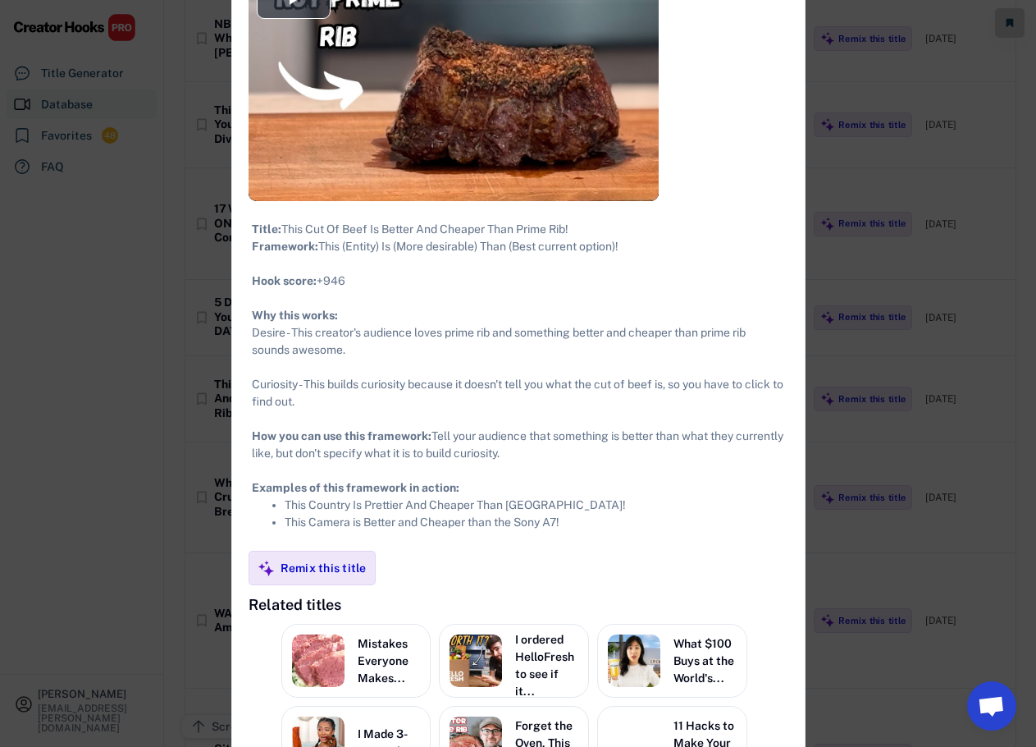
click at [852, 290] on div at bounding box center [518, 373] width 1036 height 747
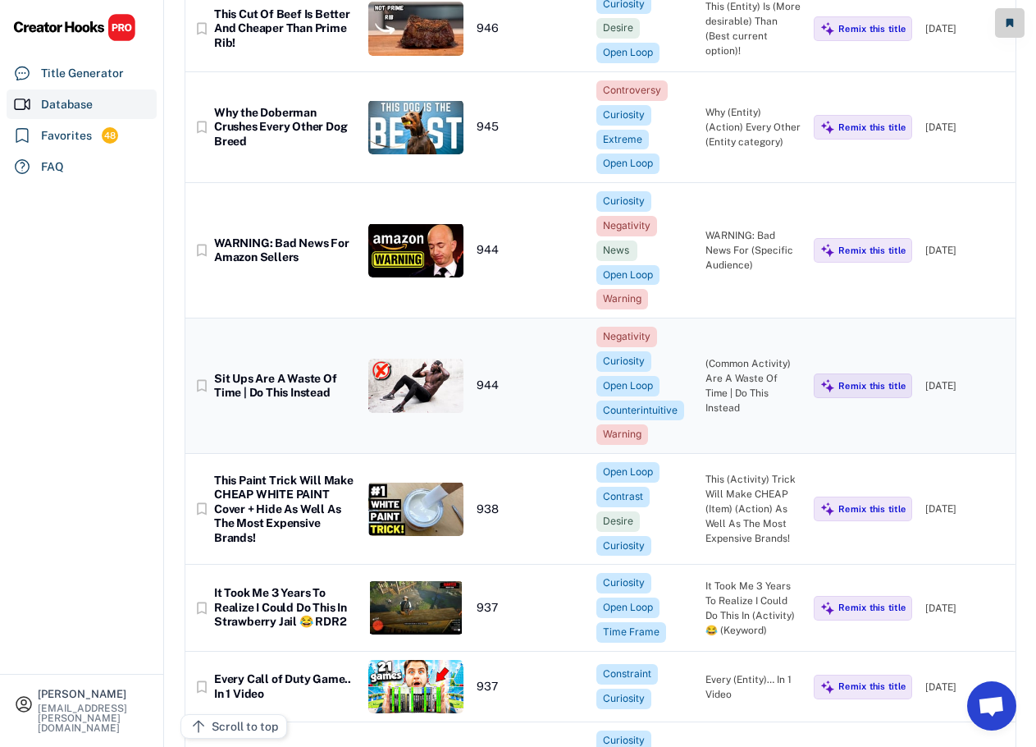
scroll to position [41435, 0]
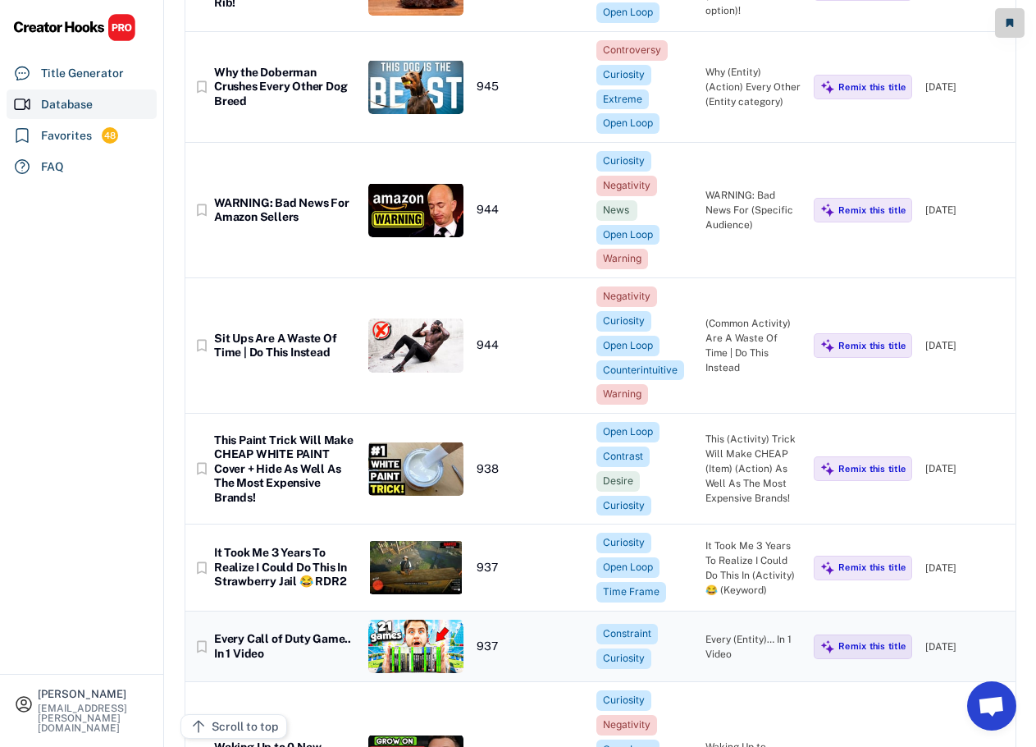
click at [303, 632] on div "Every Call of Duty Game.. In 1 Video" at bounding box center [284, 646] width 141 height 29
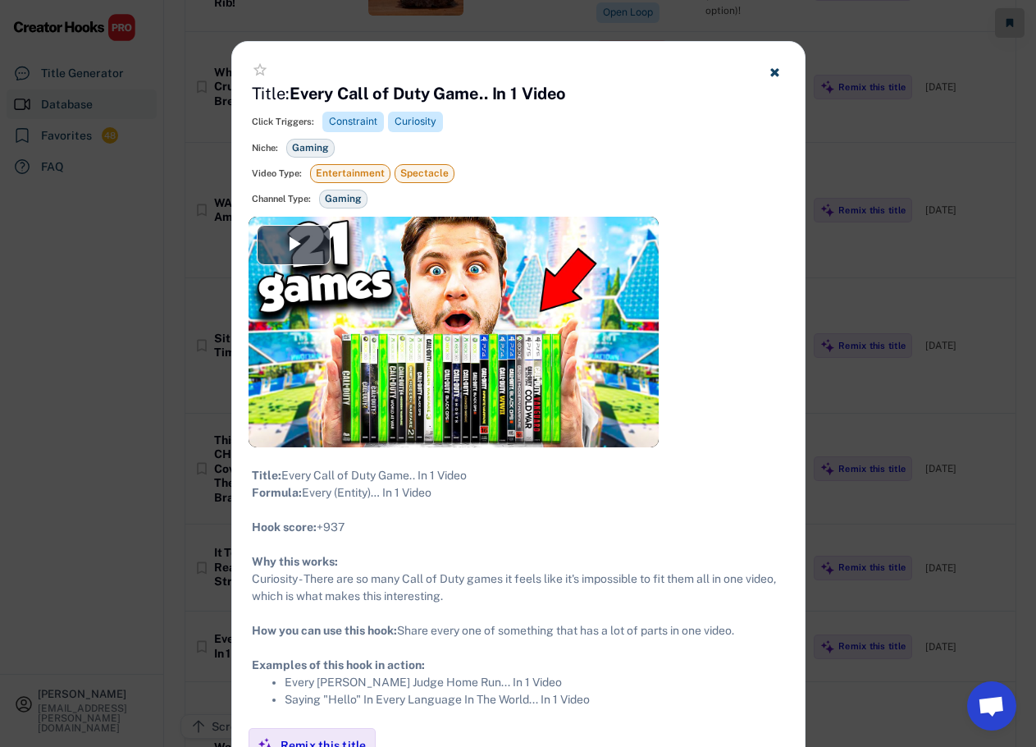
drag, startPoint x: 462, startPoint y: 514, endPoint x: 254, endPoint y: 473, distance: 211.4
click at [254, 473] on div "Title: Every Call of Duty Game.. In 1 Video Formula: Every (Entity)… In 1 Video…" at bounding box center [518, 587] width 533 height 241
click at [868, 220] on div at bounding box center [518, 373] width 1036 height 747
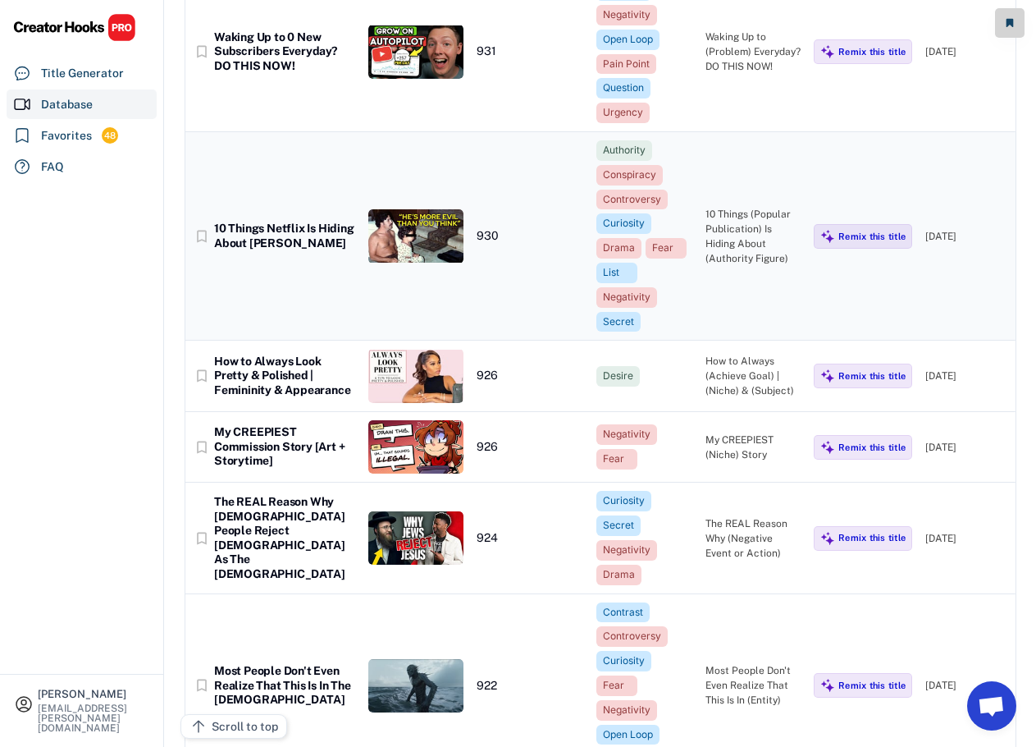
scroll to position [42173, 0]
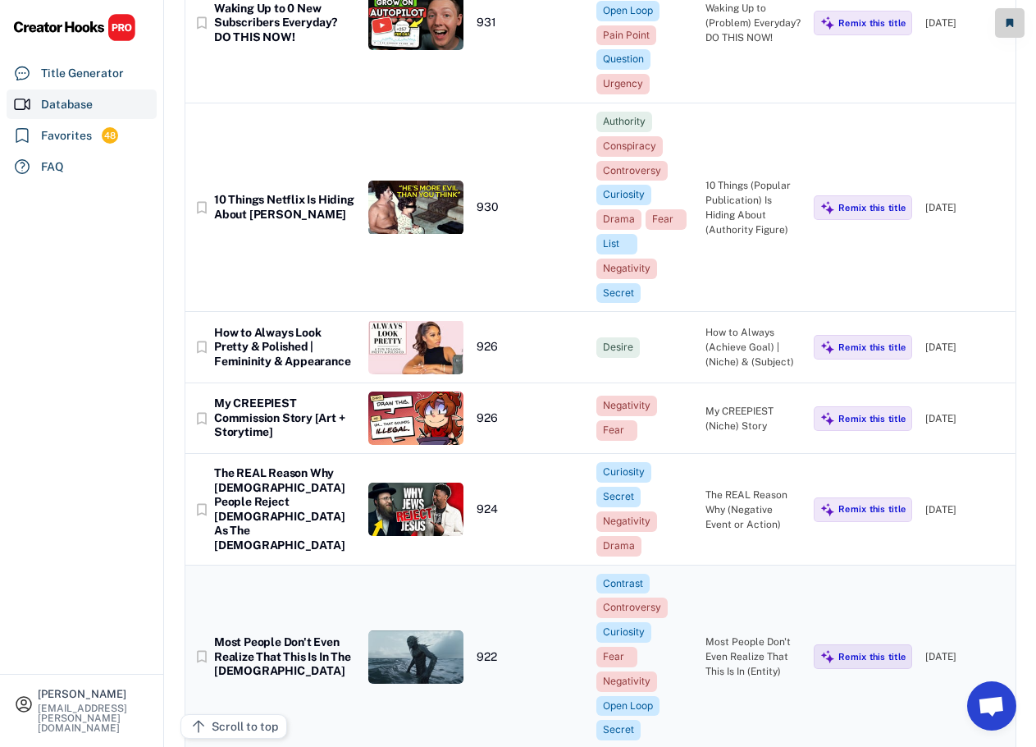
click at [303, 635] on div "Most People Don't Even Realize That This Is In The [DEMOGRAPHIC_DATA]" at bounding box center [284, 656] width 141 height 43
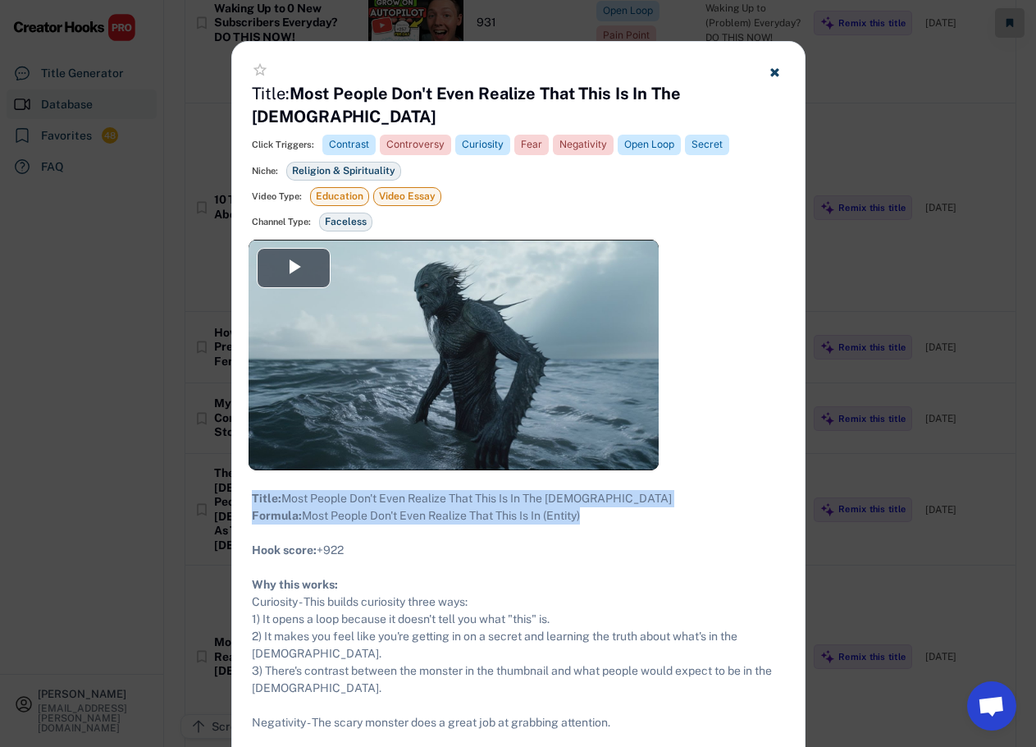
drag, startPoint x: 594, startPoint y: 509, endPoint x: 268, endPoint y: 472, distance: 327.8
click at [254, 490] on div "Title: Most People Don't Even Realize That This Is In The [DEMOGRAPHIC_DATA] Fo…" at bounding box center [518, 662] width 533 height 345
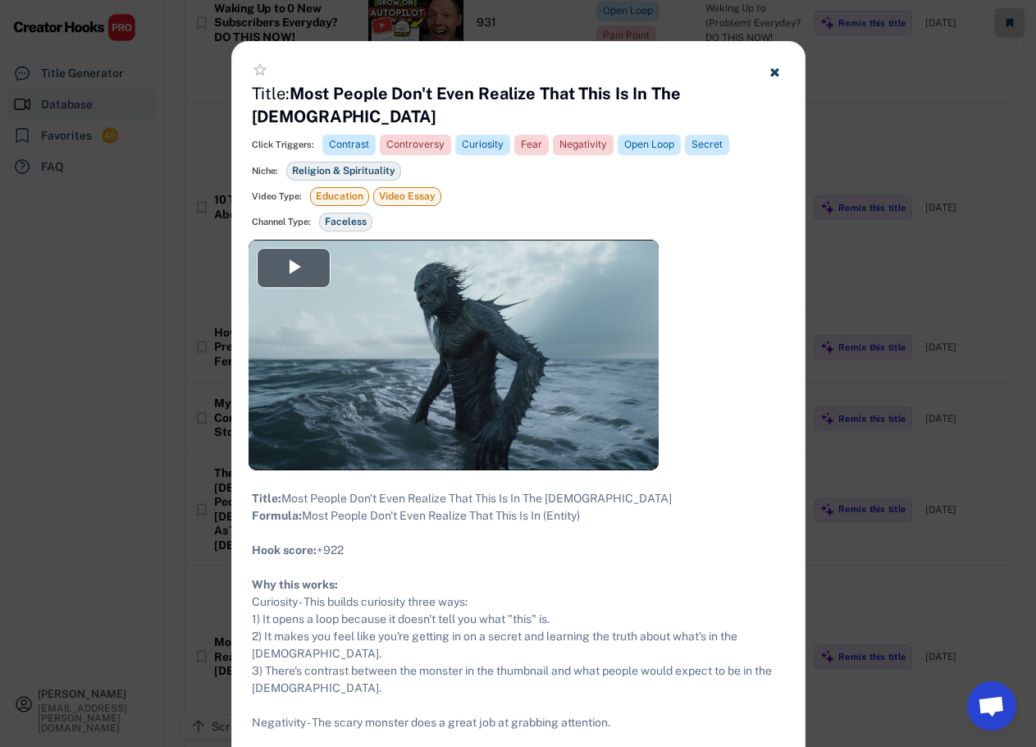
click at [883, 235] on div at bounding box center [518, 373] width 1036 height 747
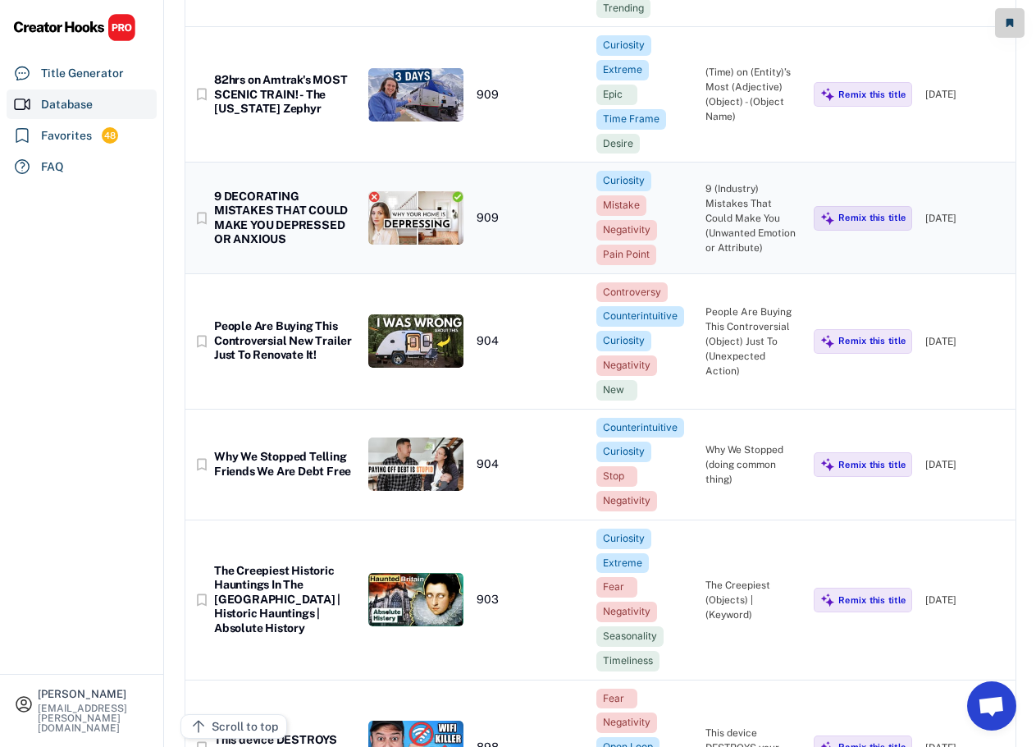
scroll to position [44471, 0]
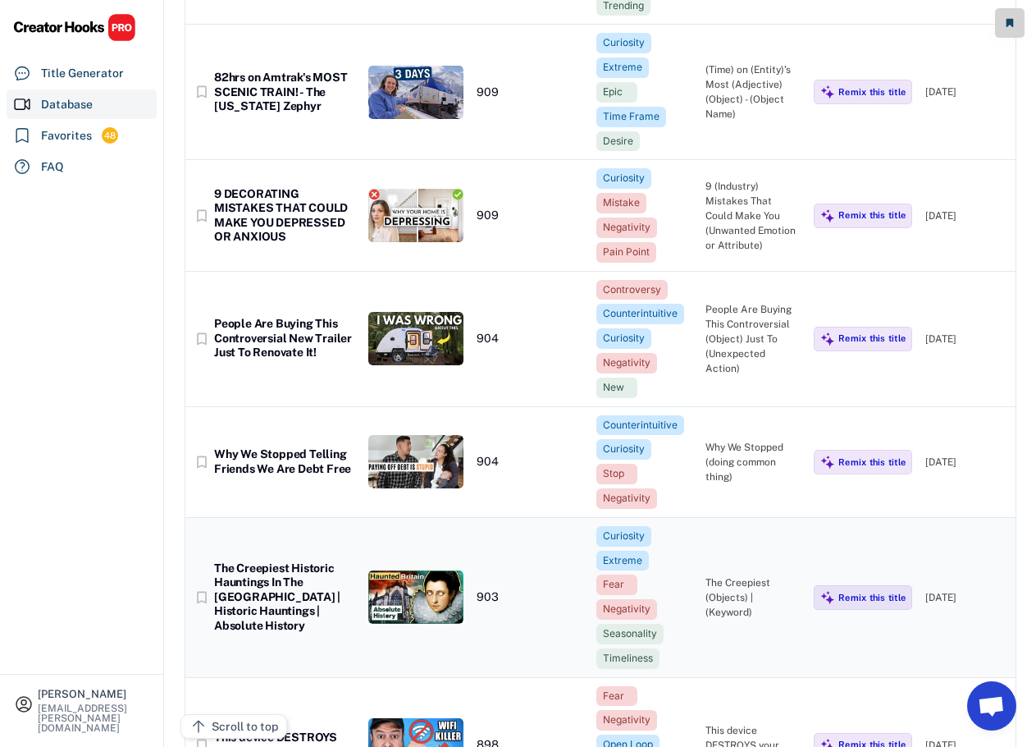
click at [339, 561] on div "The Creepiest Historic Hauntings In The [GEOGRAPHIC_DATA] | Historic Hauntings …" at bounding box center [284, 597] width 141 height 72
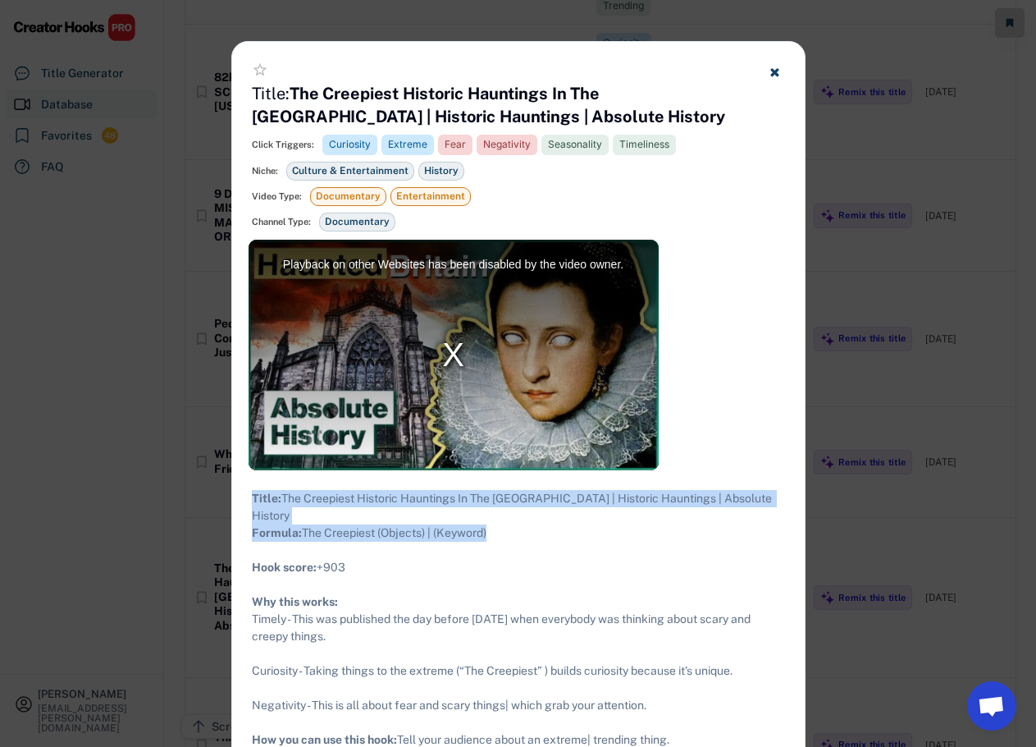
drag, startPoint x: 514, startPoint y: 537, endPoint x: 246, endPoint y: 505, distance: 269.3
click at [246, 505] on div "Title: The Creepiest Historic Hauntings In The [GEOGRAPHIC_DATA] | Historic Hau…" at bounding box center [518, 653] width 573 height 367
click at [779, 66] on icon at bounding box center [775, 72] width 12 height 12
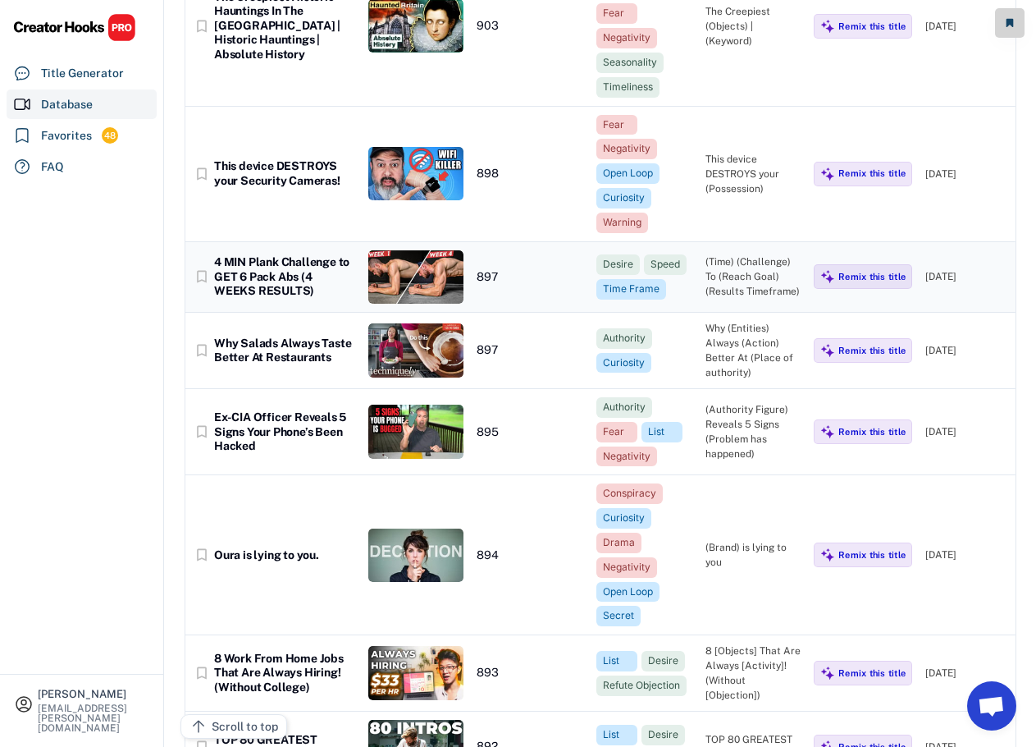
scroll to position [45045, 0]
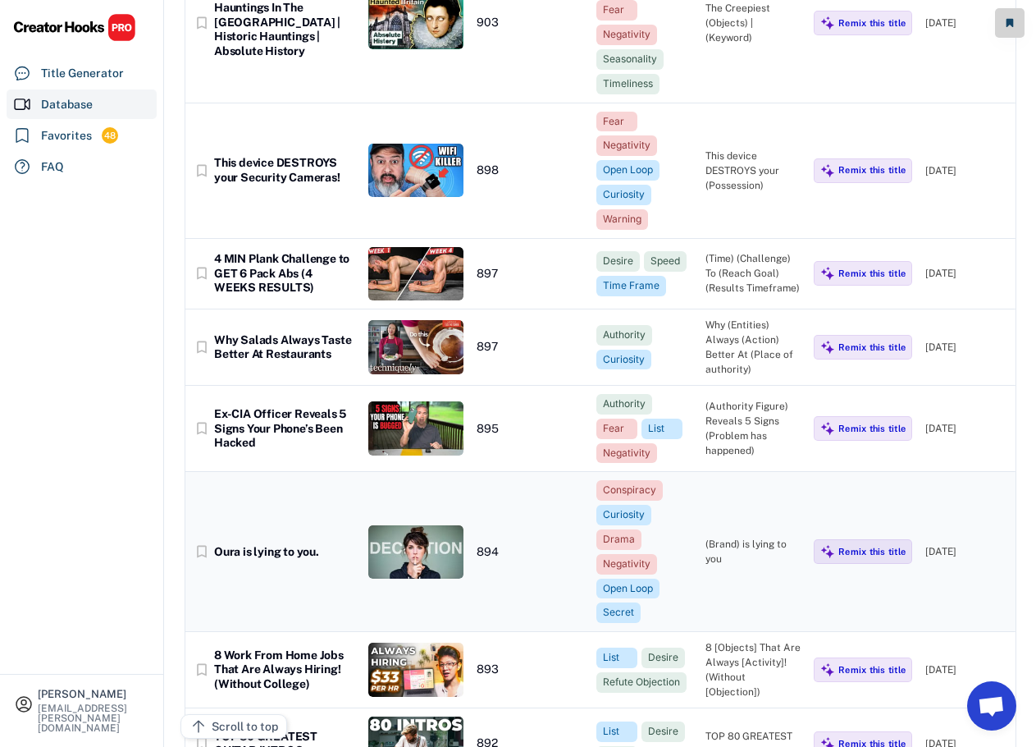
click at [286, 545] on div "Oura is lying to you." at bounding box center [284, 552] width 141 height 15
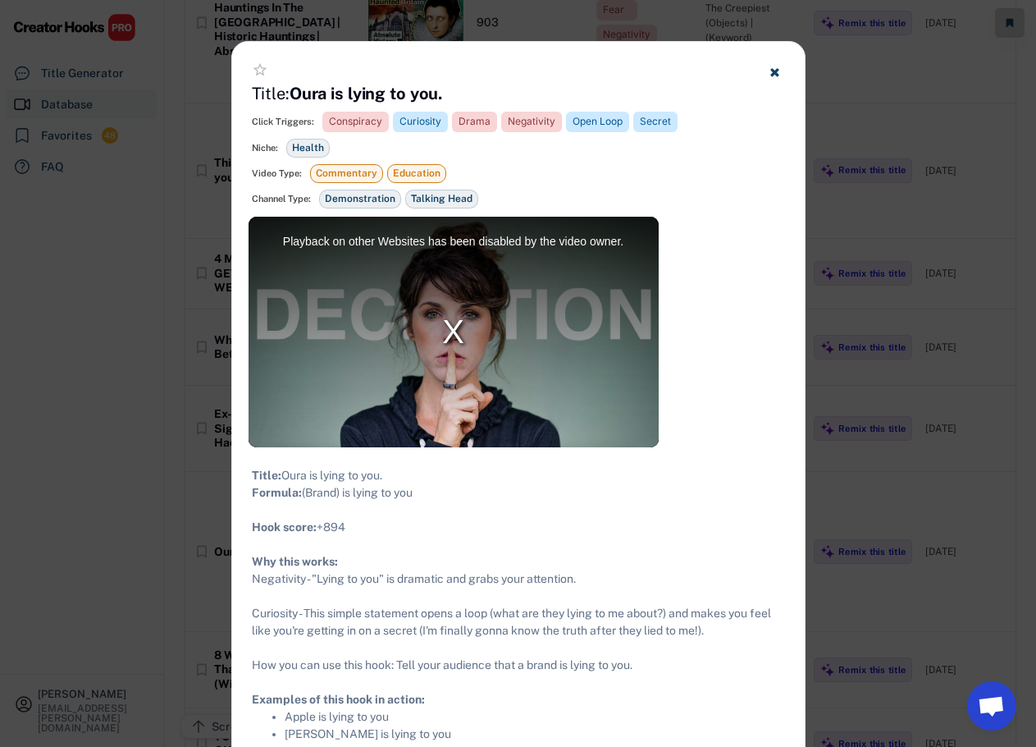
drag, startPoint x: 436, startPoint y: 514, endPoint x: 251, endPoint y: 478, distance: 188.1
click at [252, 478] on div "Title: Oura is lying to you. Formula: (Brand) is lying to you Hook score: +894 …" at bounding box center [518, 605] width 533 height 276
click at [846, 249] on div at bounding box center [518, 373] width 1036 height 747
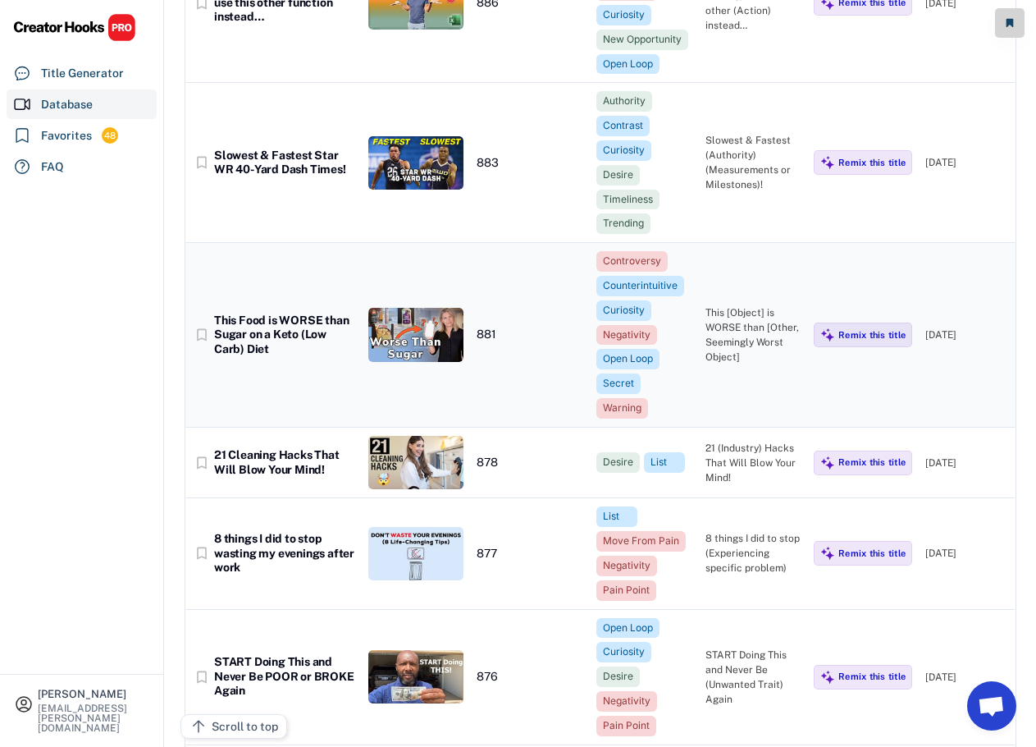
scroll to position [46358, 0]
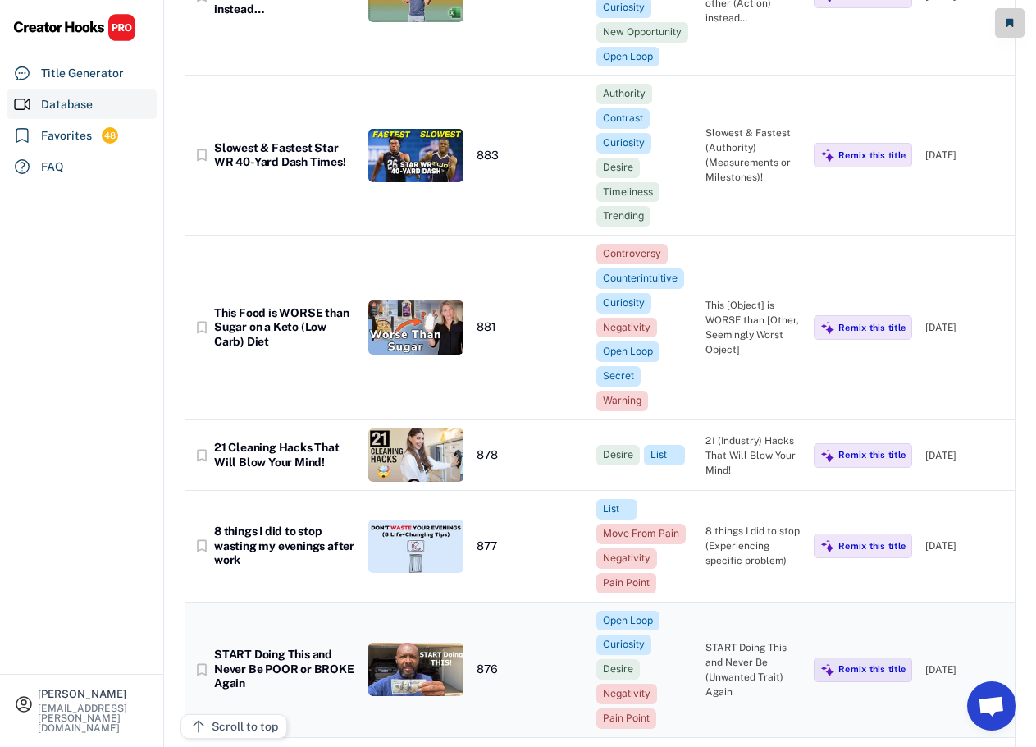
click at [289, 647] on div "START Doing This and Never Be POOR or BROKE Again" at bounding box center [284, 668] width 141 height 43
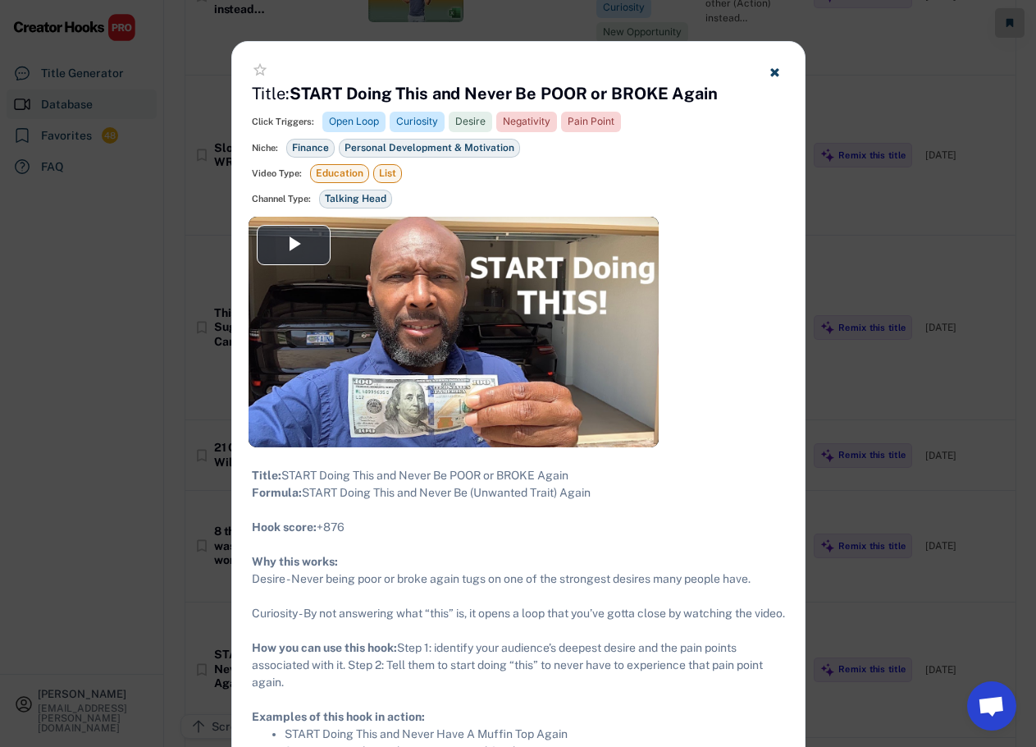
drag, startPoint x: 600, startPoint y: 505, endPoint x: 252, endPoint y: 473, distance: 349.3
click at [252, 473] on div "Title: START Doing This and Never Be POOR or BROKE Again Formula: START Doing T…" at bounding box center [518, 613] width 533 height 293
click at [821, 266] on div at bounding box center [518, 373] width 1036 height 747
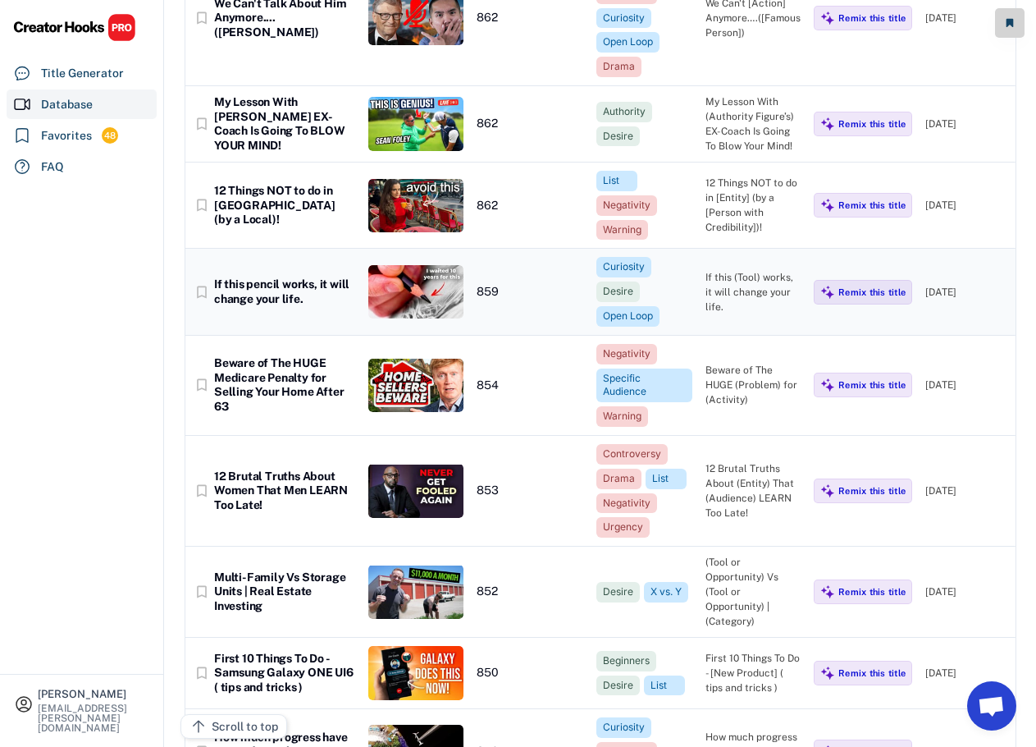
scroll to position [47507, 0]
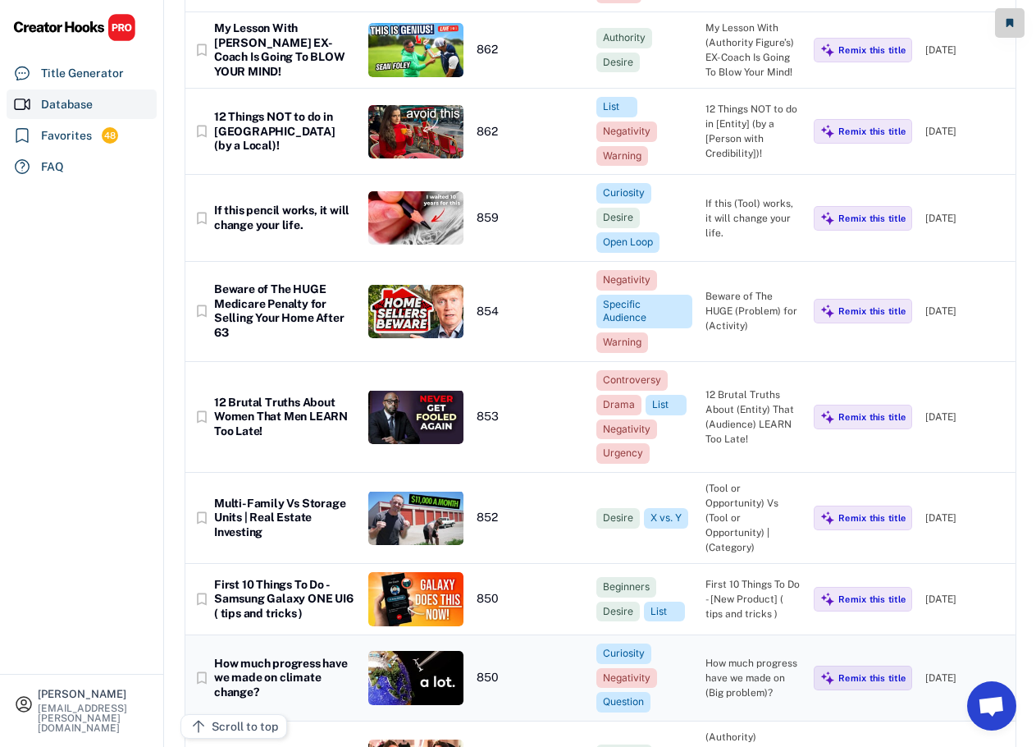
click at [257, 656] on div "How much progress have we made on climate change?" at bounding box center [284, 677] width 141 height 43
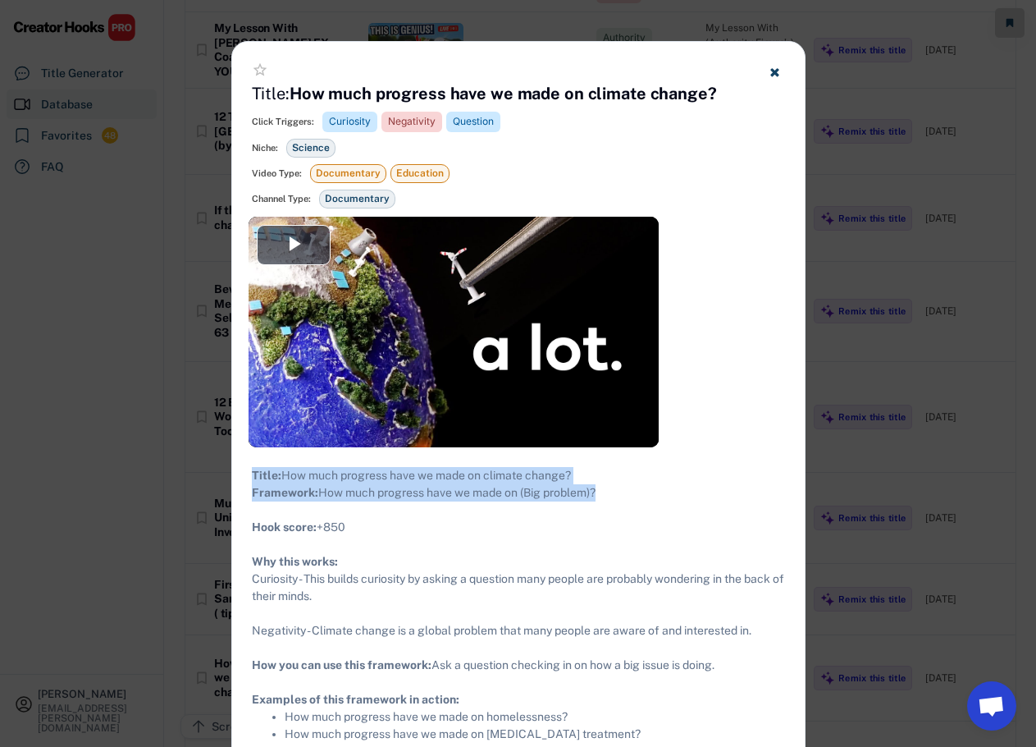
drag, startPoint x: 609, startPoint y: 513, endPoint x: 254, endPoint y: 476, distance: 356.4
click at [254, 476] on div "Title: How much progress have we made on climate change? Framework: How much pr…" at bounding box center [518, 605] width 533 height 276
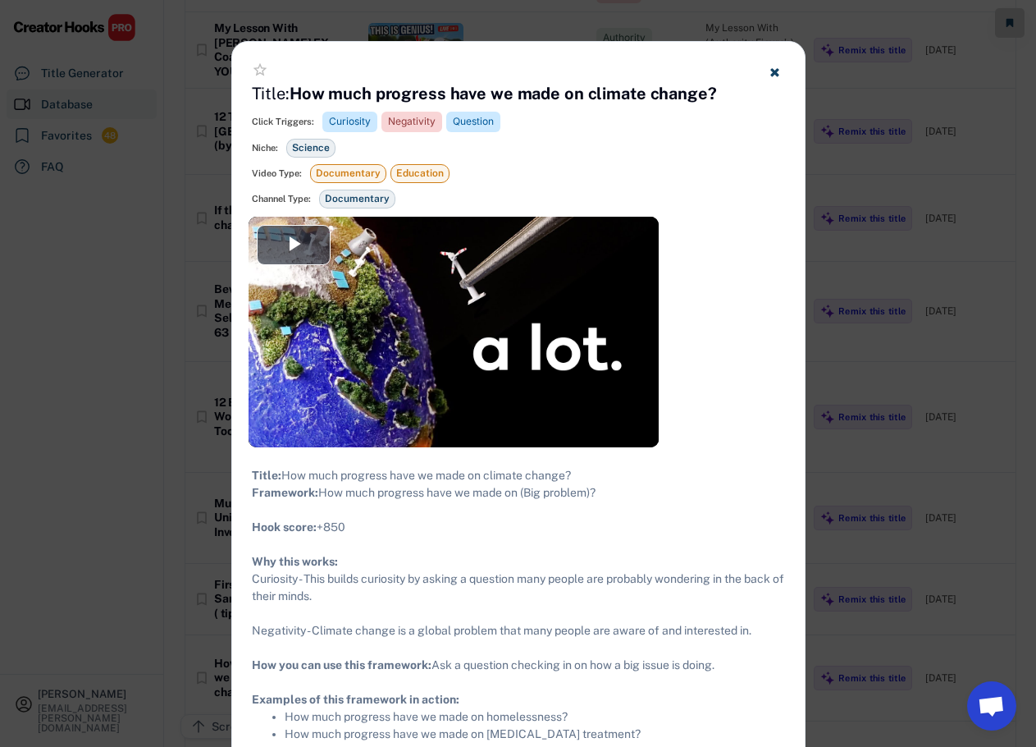
click at [857, 368] on div at bounding box center [518, 373] width 1036 height 747
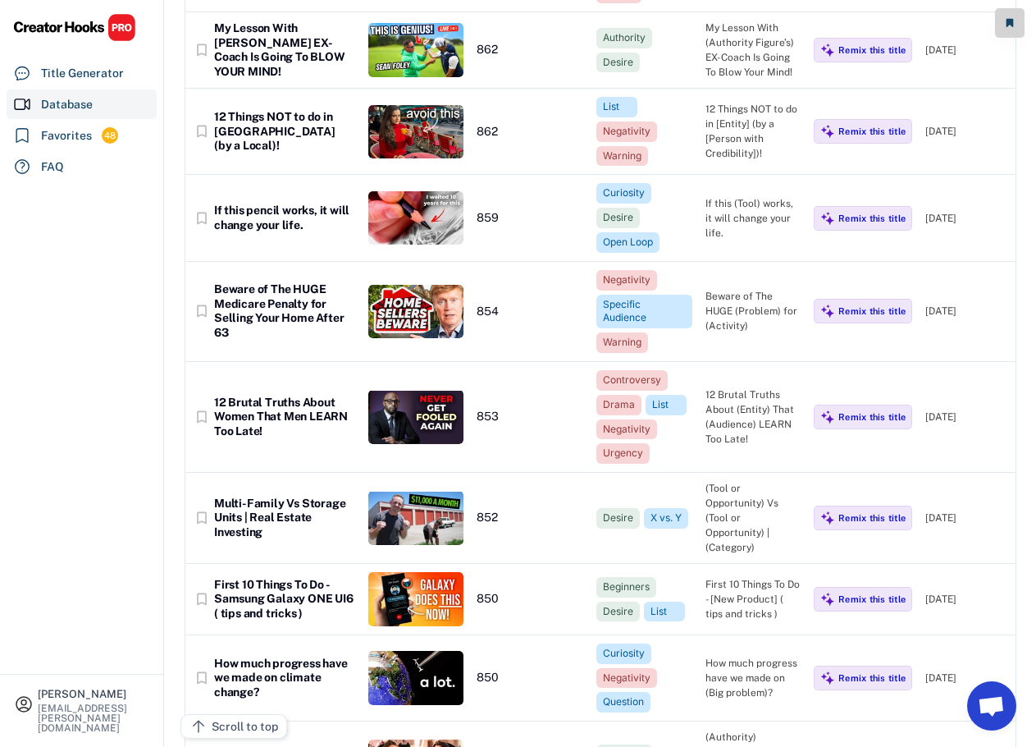
click at [124, 368] on div "[PERSON_NAME] [PERSON_NAME][EMAIL_ADDRESS][PERSON_NAME][DOMAIN_NAME] Title Gene…" at bounding box center [82, 373] width 164 height 747
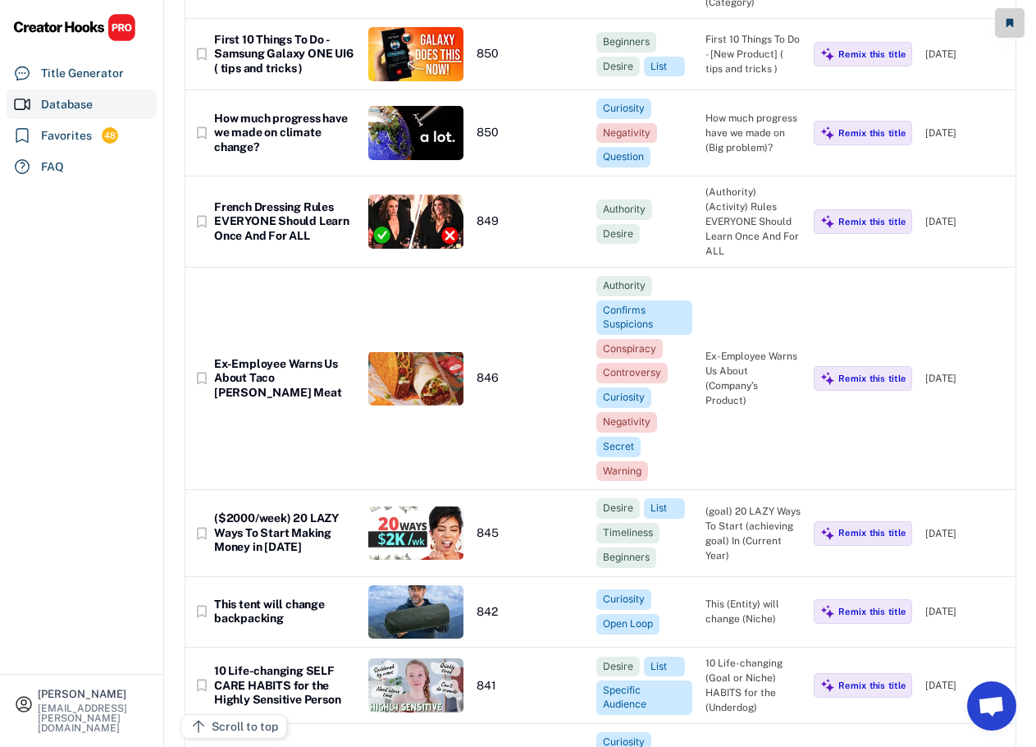
scroll to position [48081, 0]
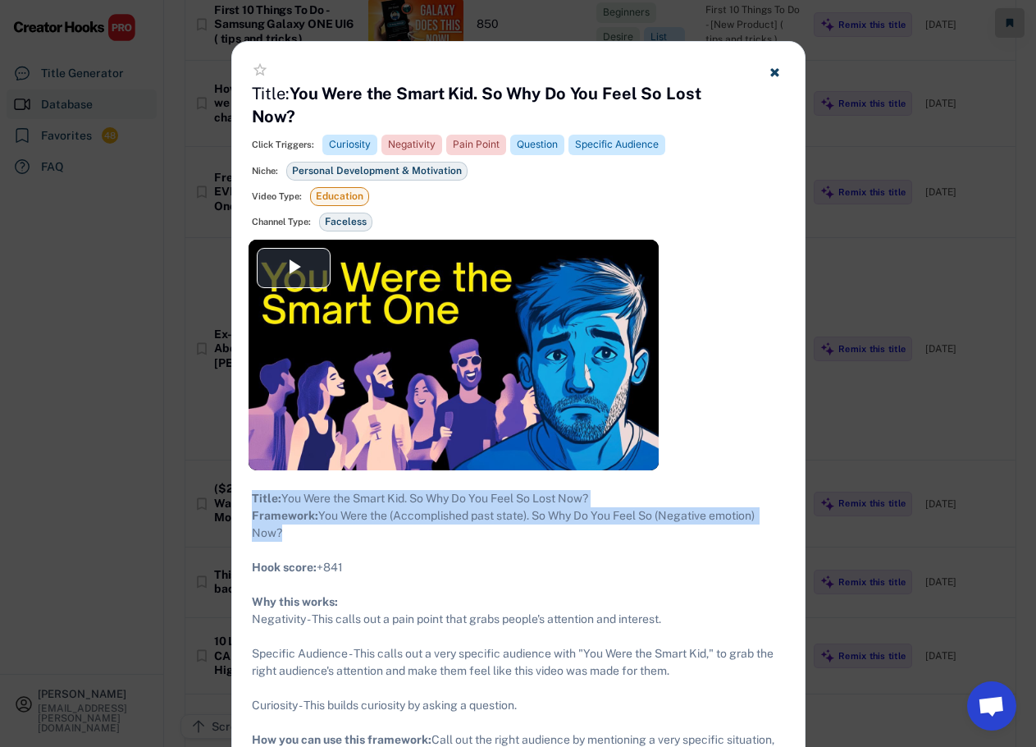
drag, startPoint x: 331, startPoint y: 532, endPoint x: 240, endPoint y: 483, distance: 102.4
click at [240, 483] on div "Title: You Were the Smart Kid. So Why Do You Feel So Lost Now? Framework: You W…" at bounding box center [518, 662] width 573 height 384
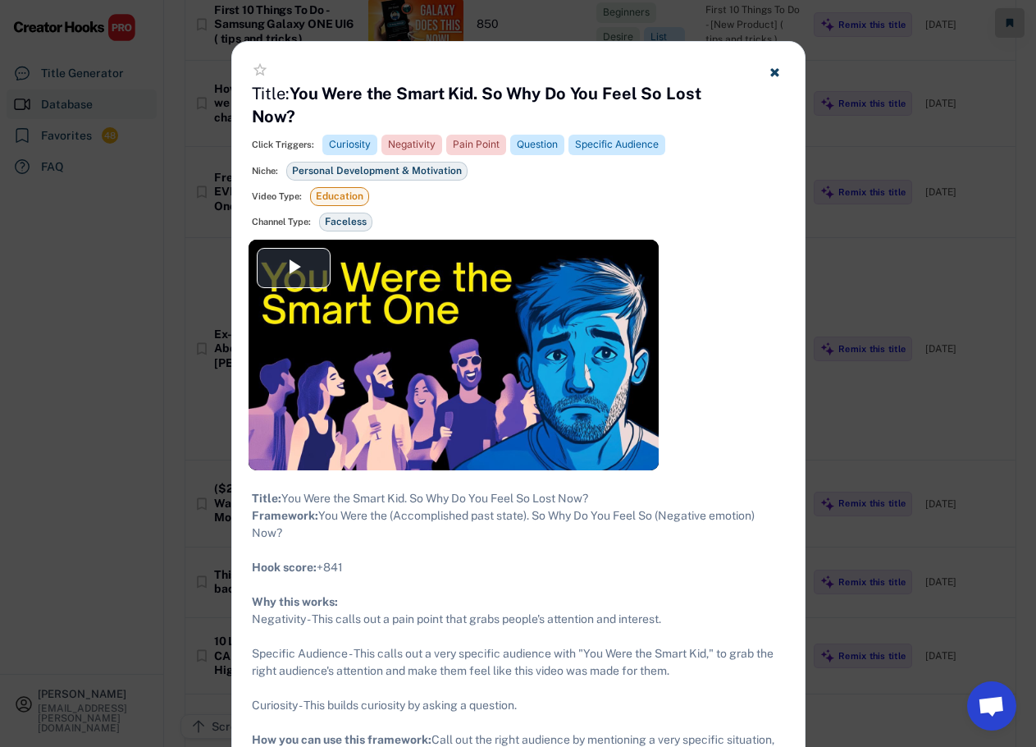
click at [179, 360] on div at bounding box center [518, 373] width 1036 height 747
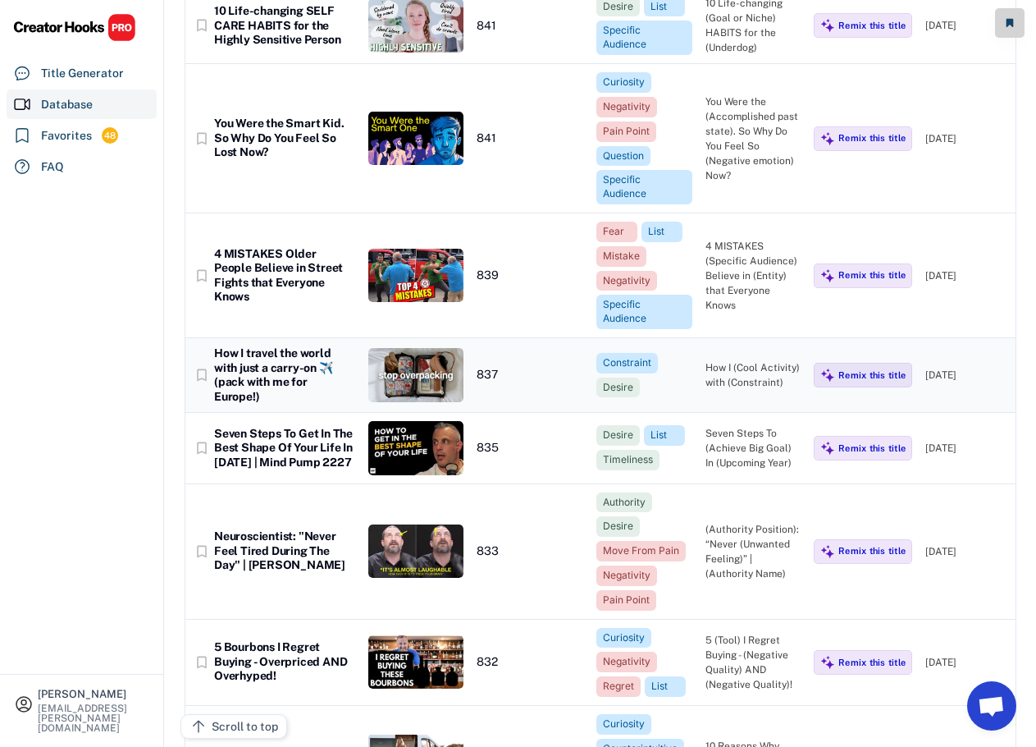
scroll to position [48737, 0]
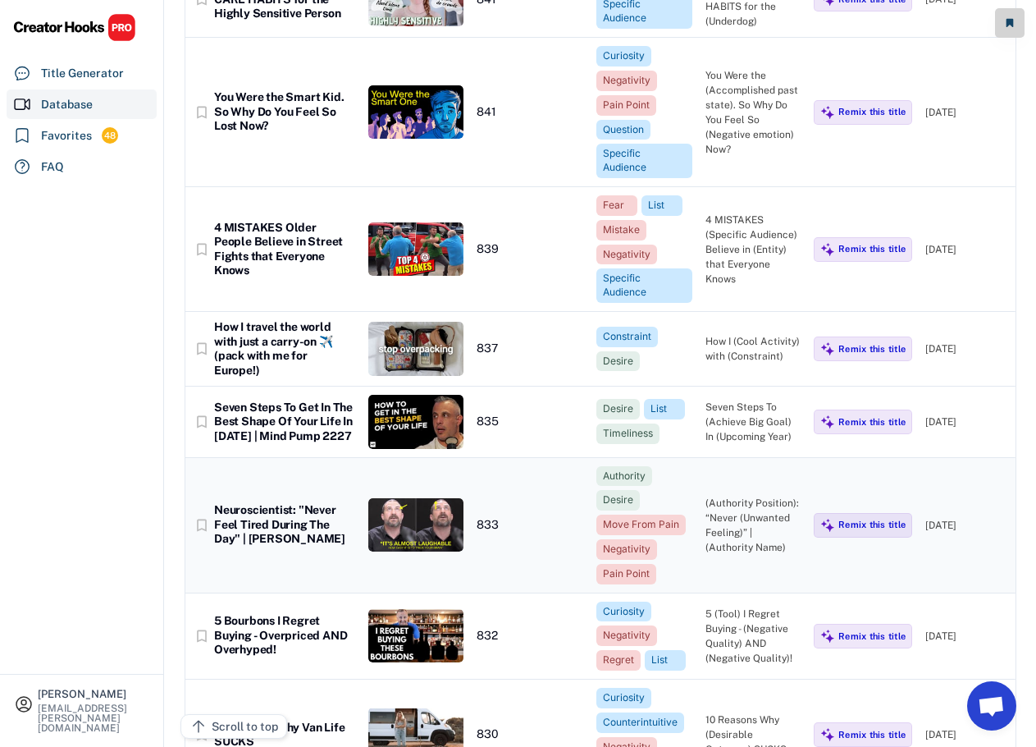
click at [282, 503] on div "Neuroscientist: "Never Feel Tired During The Day" | [PERSON_NAME]" at bounding box center [284, 524] width 141 height 43
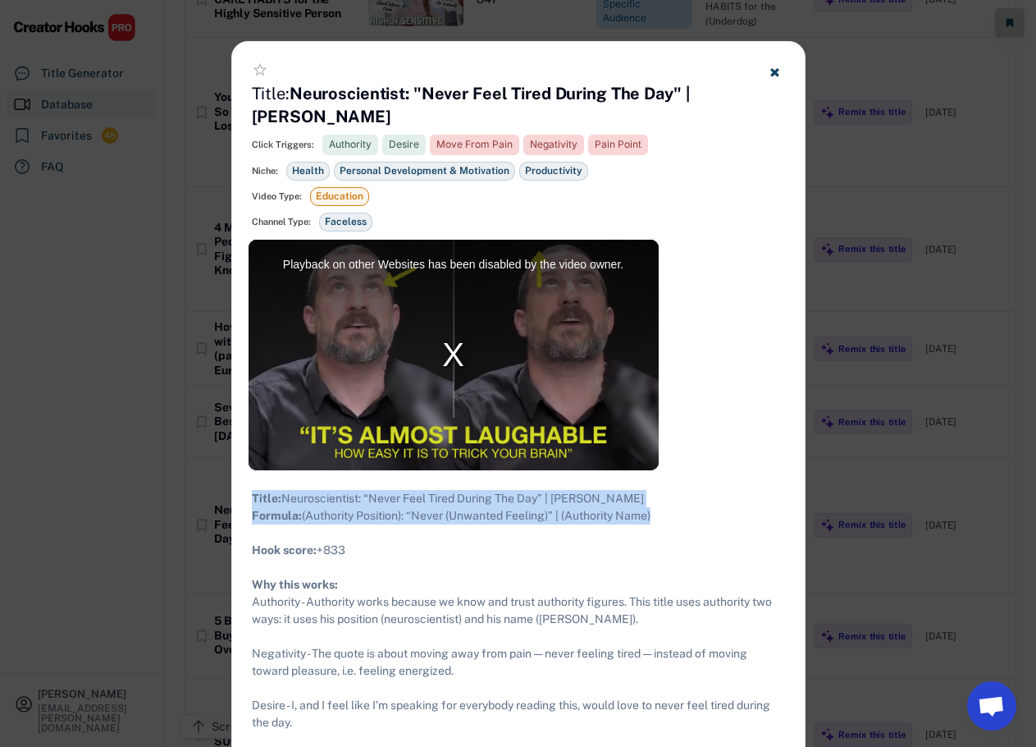
drag, startPoint x: 644, startPoint y: 533, endPoint x: 254, endPoint y: 494, distance: 391.6
click at [254, 494] on div "Title: Neuroscientist: “Never Feel Tired During The Day” | [PERSON_NAME] Formul…" at bounding box center [518, 671] width 533 height 362
click at [774, 71] on use at bounding box center [774, 72] width 8 height 8
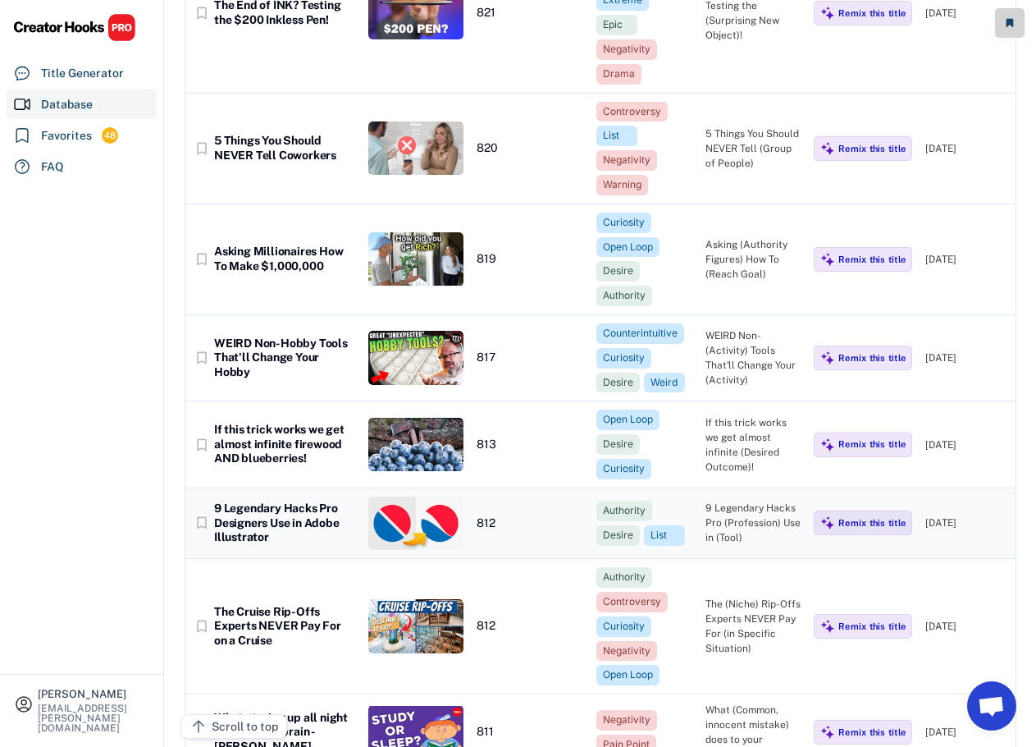
scroll to position [50214, 0]
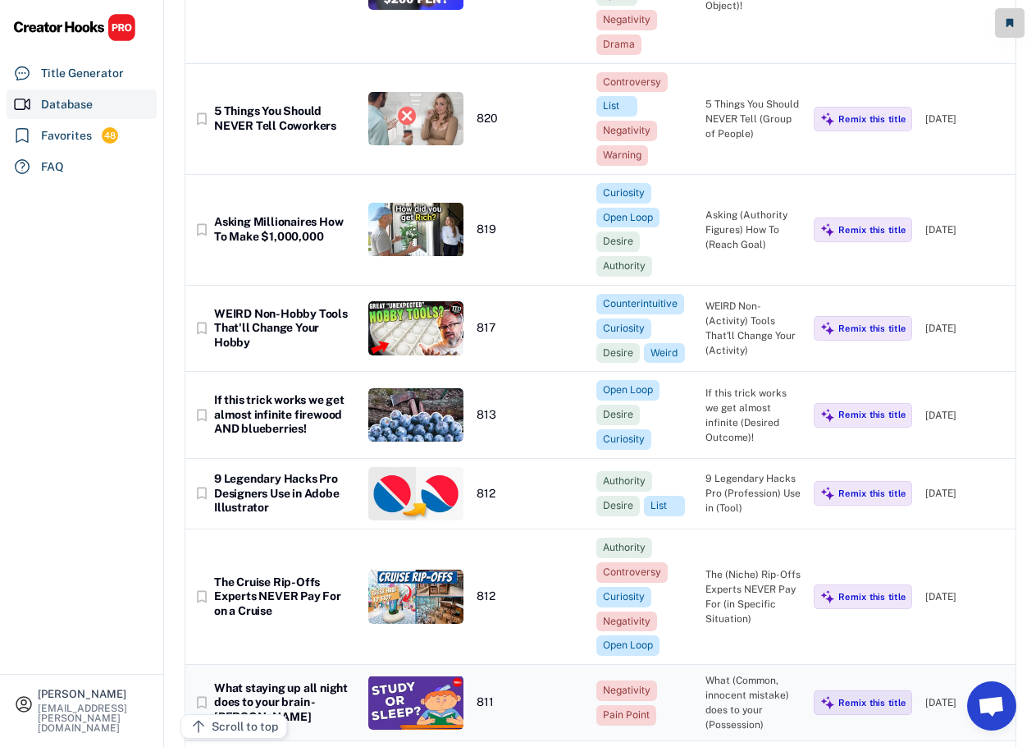
click at [279, 681] on div "What staying up all night does to your brain - [PERSON_NAME]" at bounding box center [284, 702] width 141 height 43
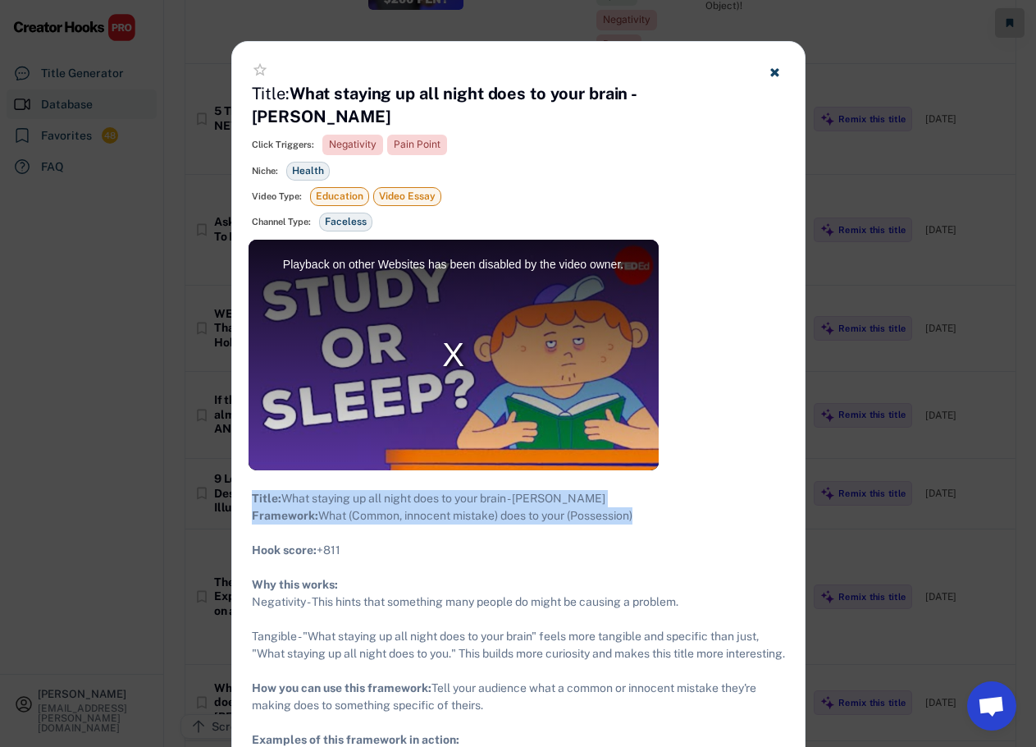
drag, startPoint x: 650, startPoint y: 529, endPoint x: 237, endPoint y: 493, distance: 414.3
click at [237, 493] on div "Title: What staying up all night does to your brain - [PERSON_NAME] Framework: …" at bounding box center [518, 636] width 573 height 332
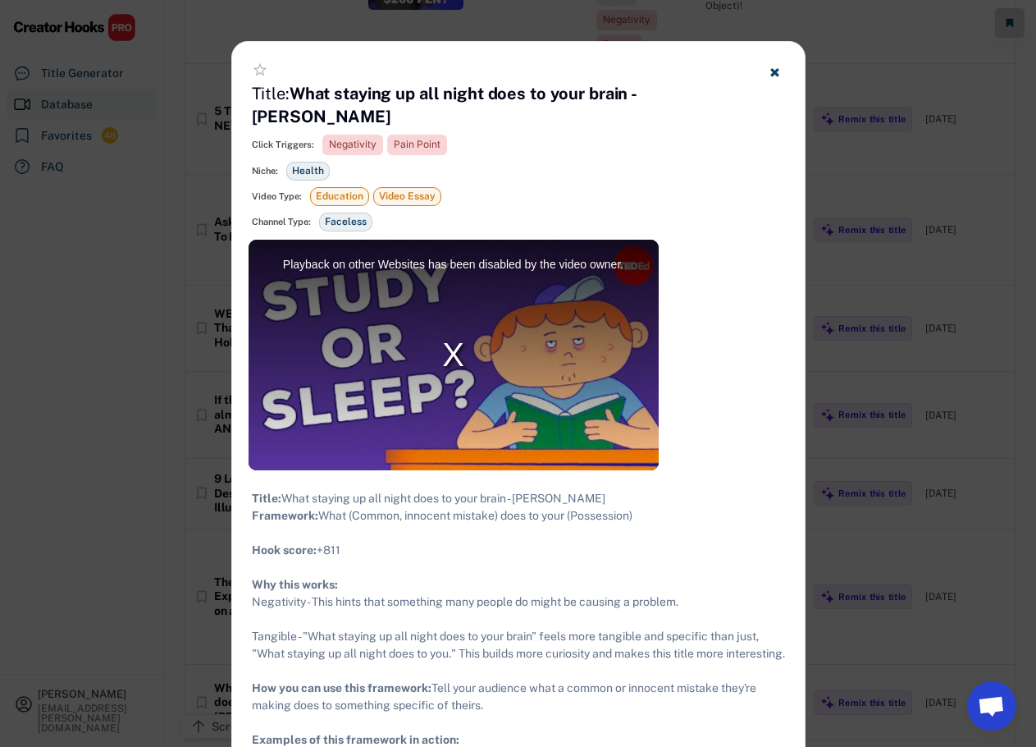
click at [839, 301] on div at bounding box center [518, 373] width 1036 height 747
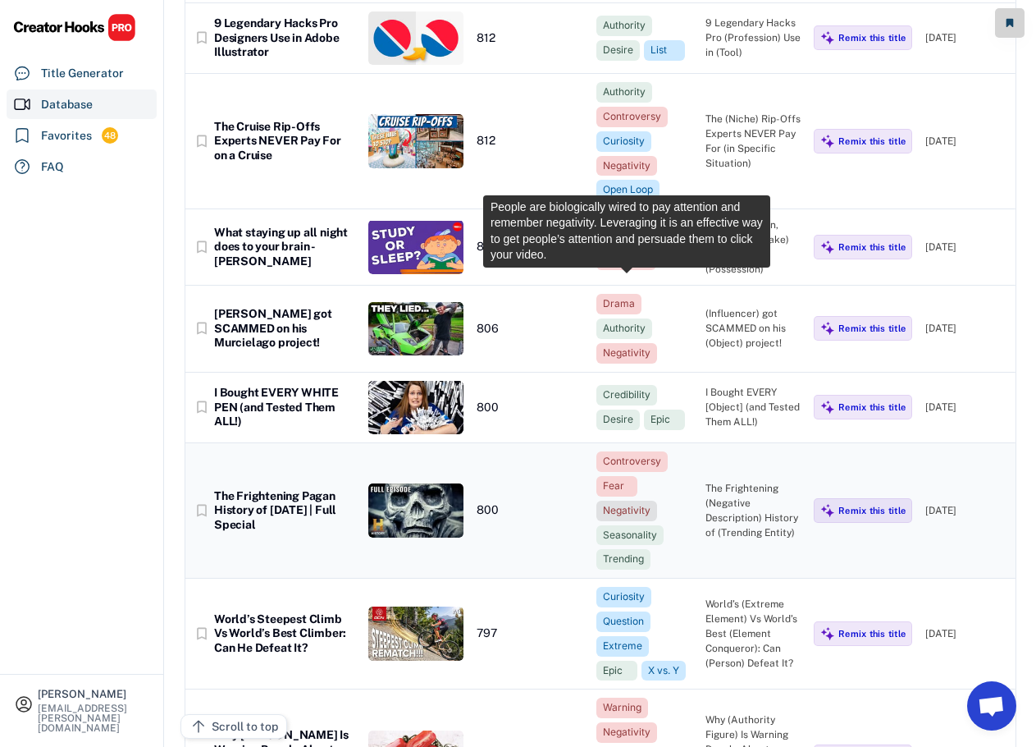
scroll to position [50707, 0]
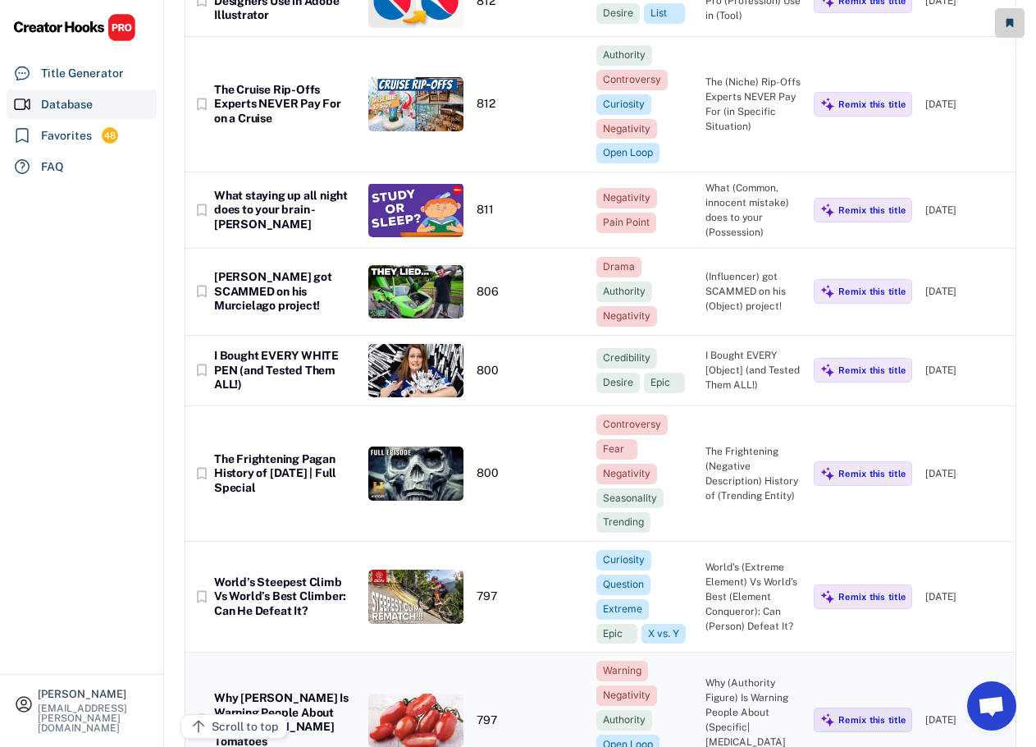
click at [296, 691] on div "Why [PERSON_NAME] Is Warning People About San [PERSON_NAME] Tomatoes" at bounding box center [284, 719] width 141 height 57
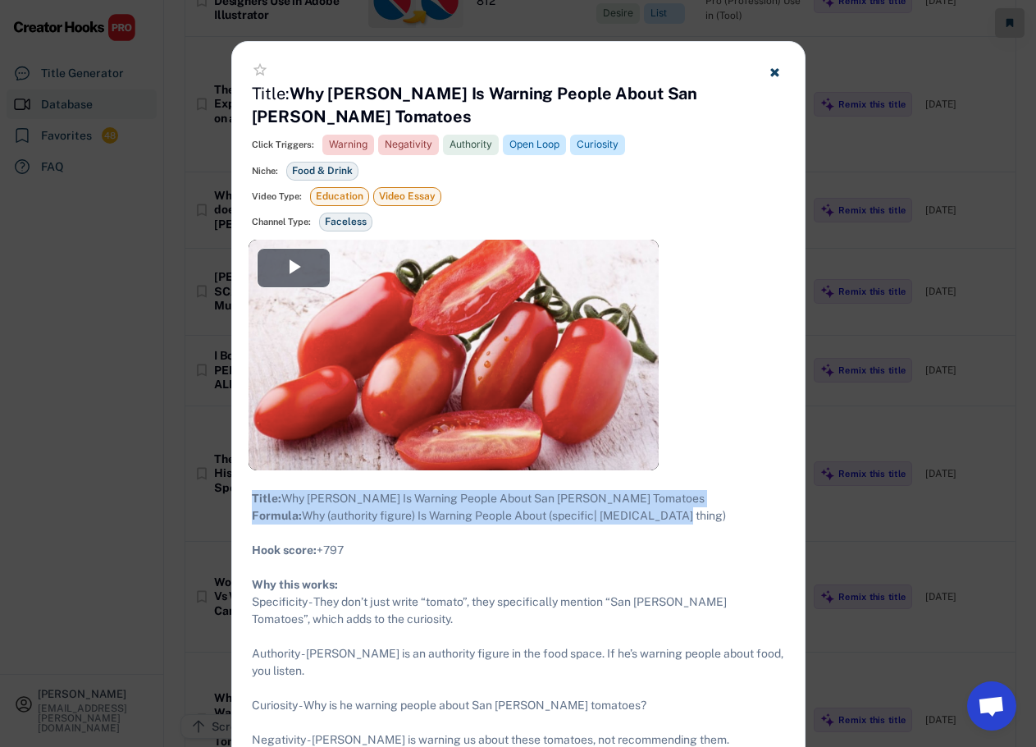
drag, startPoint x: 689, startPoint y: 534, endPoint x: 253, endPoint y: 491, distance: 438.7
click at [253, 491] on div "Title: Why [PERSON_NAME] Is Warning People About San [PERSON_NAME] Tomatoes For…" at bounding box center [518, 688] width 533 height 396
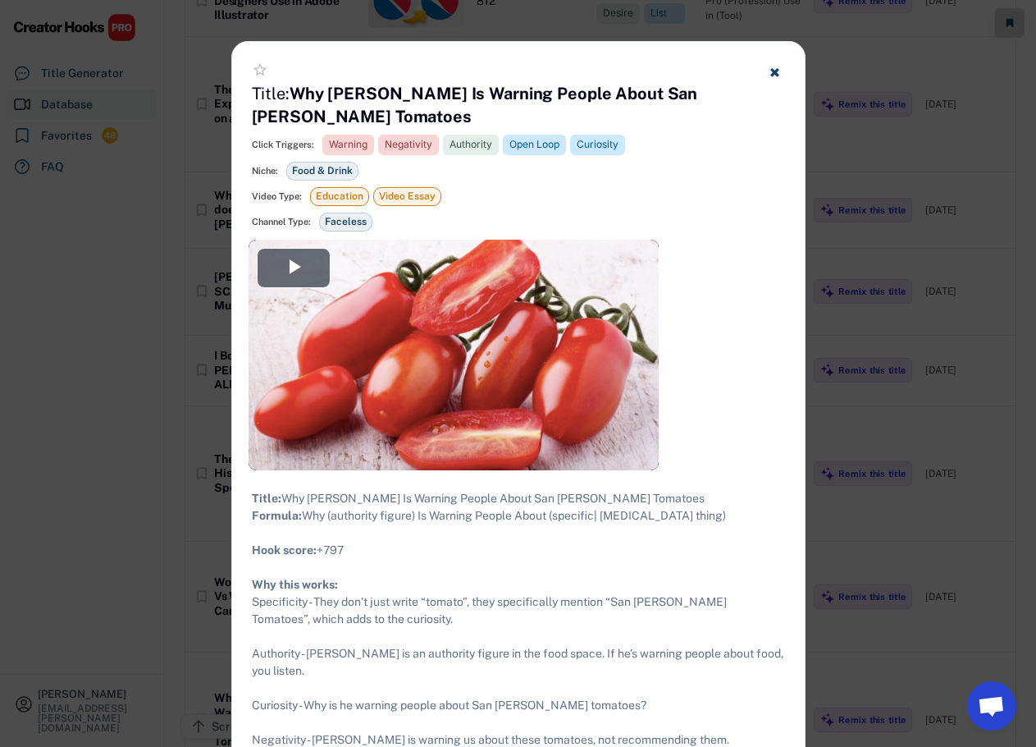
click at [862, 268] on div at bounding box center [518, 373] width 1036 height 747
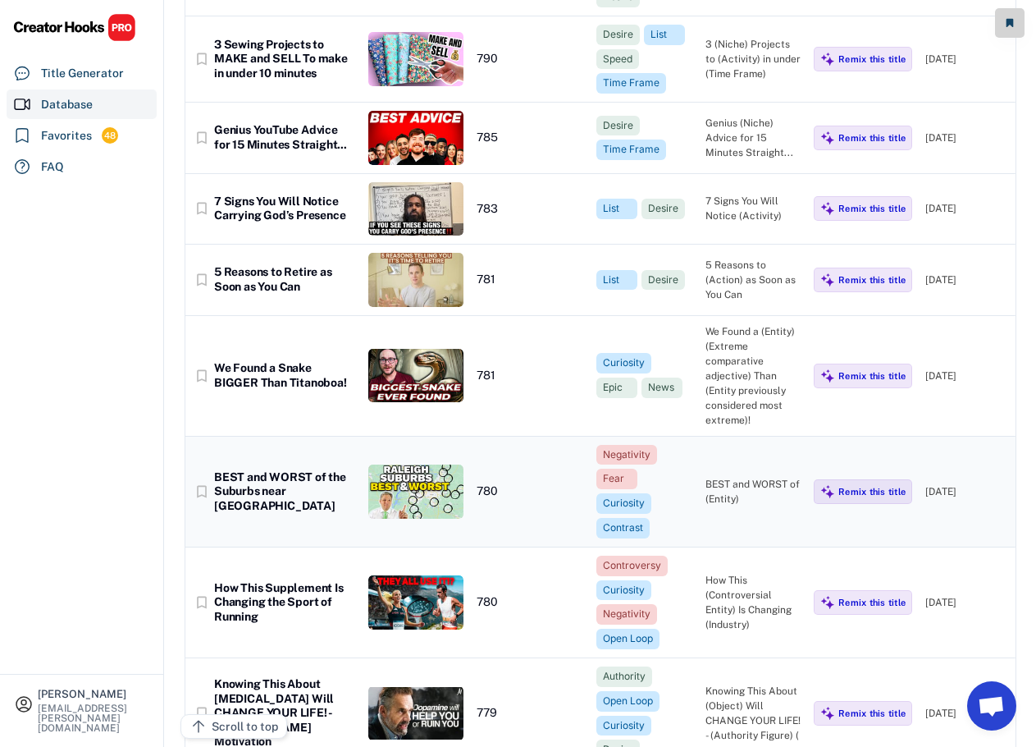
scroll to position [51773, 0]
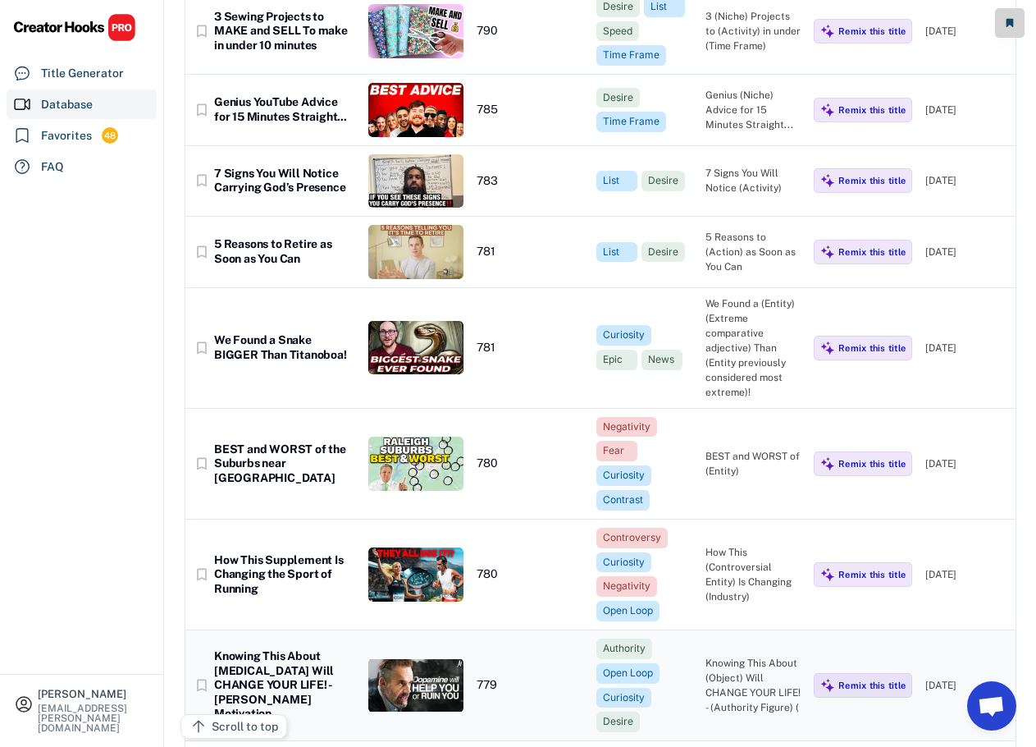
click at [295, 649] on div "Knowing This About [MEDICAL_DATA] Will CHANGE YOUR LIFE! - [PERSON_NAME] Motiva…" at bounding box center [284, 685] width 141 height 72
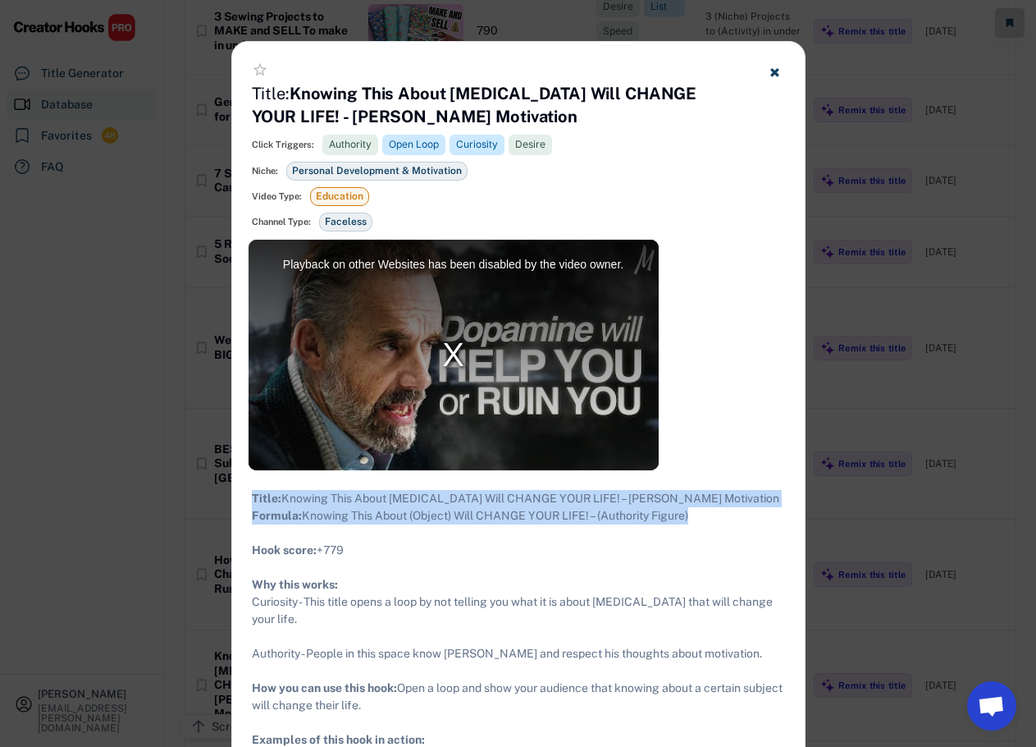
drag, startPoint x: 711, startPoint y: 536, endPoint x: 253, endPoint y: 499, distance: 459.3
click at [253, 499] on div "Title: Knowing This About [MEDICAL_DATA] Will CHANGE YOUR LIFE! – [PERSON_NAME]…" at bounding box center [518, 636] width 533 height 293
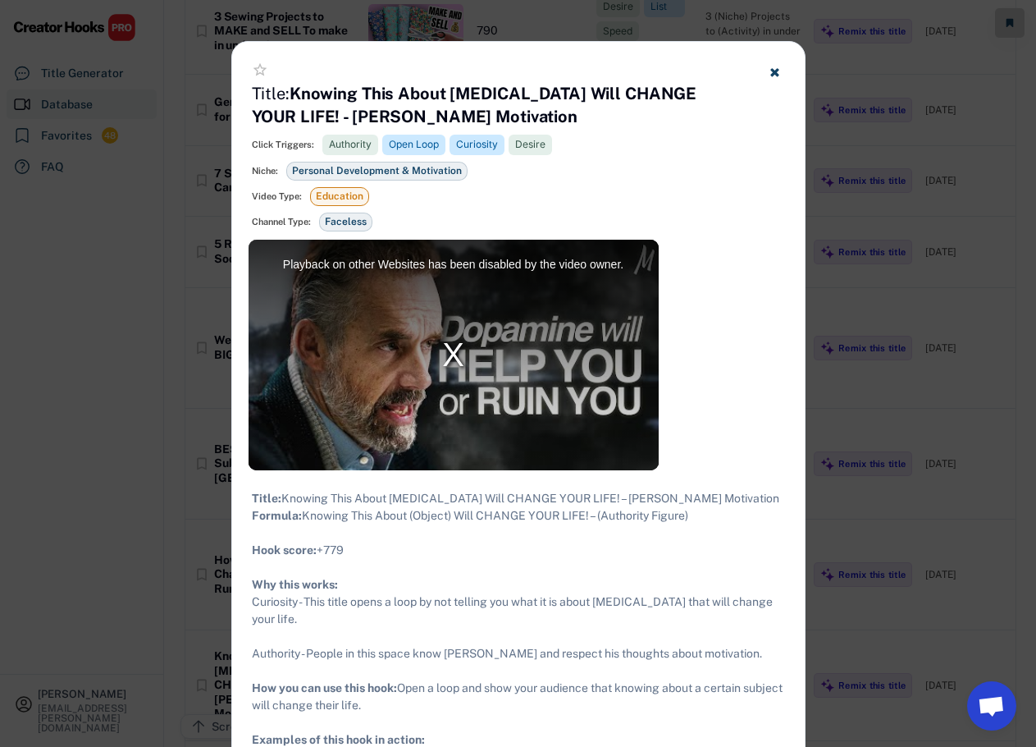
click at [934, 368] on div at bounding box center [518, 373] width 1036 height 747
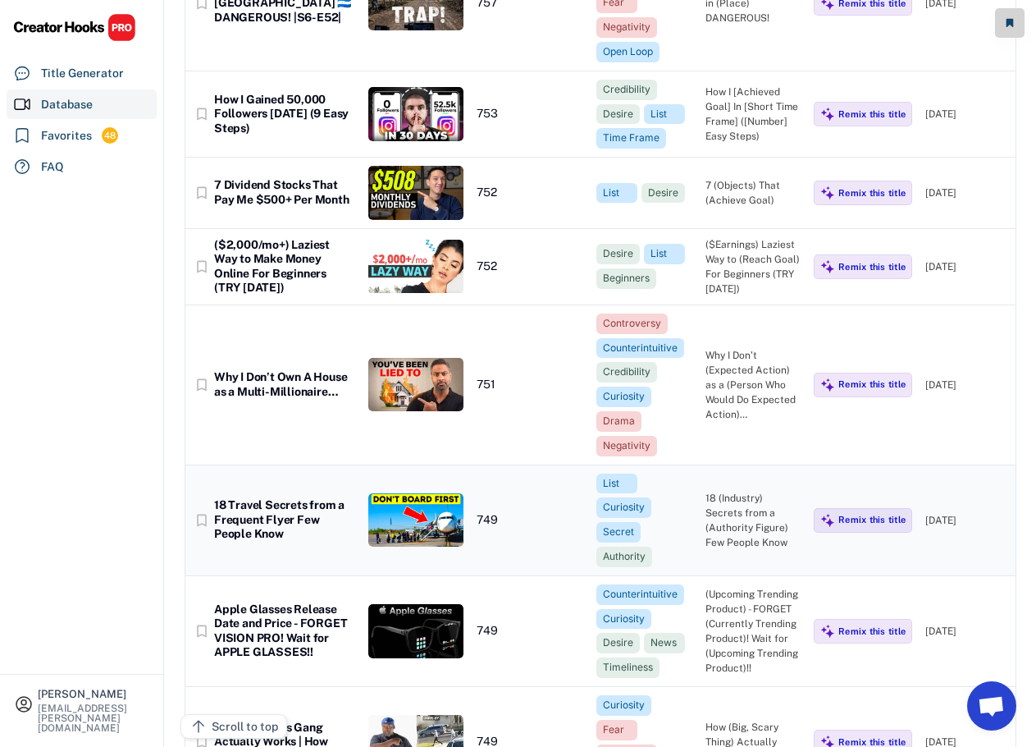
scroll to position [54399, 0]
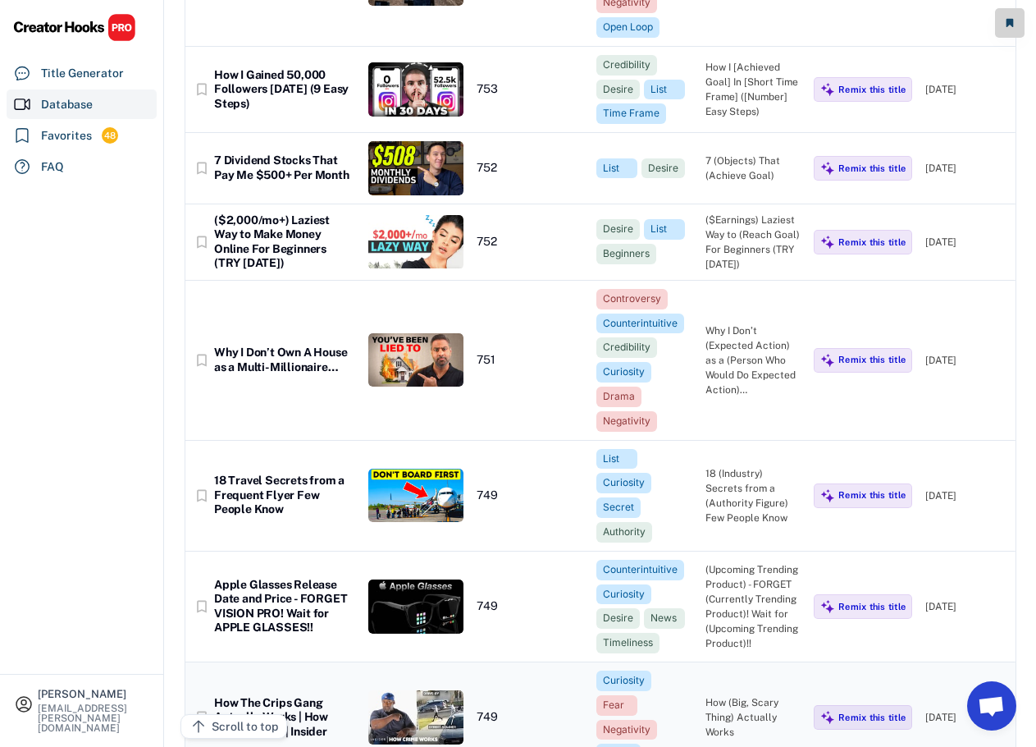
click at [299, 696] on div "How The Crips Gang Actually Works | How Crime Works | Insider" at bounding box center [284, 717] width 141 height 43
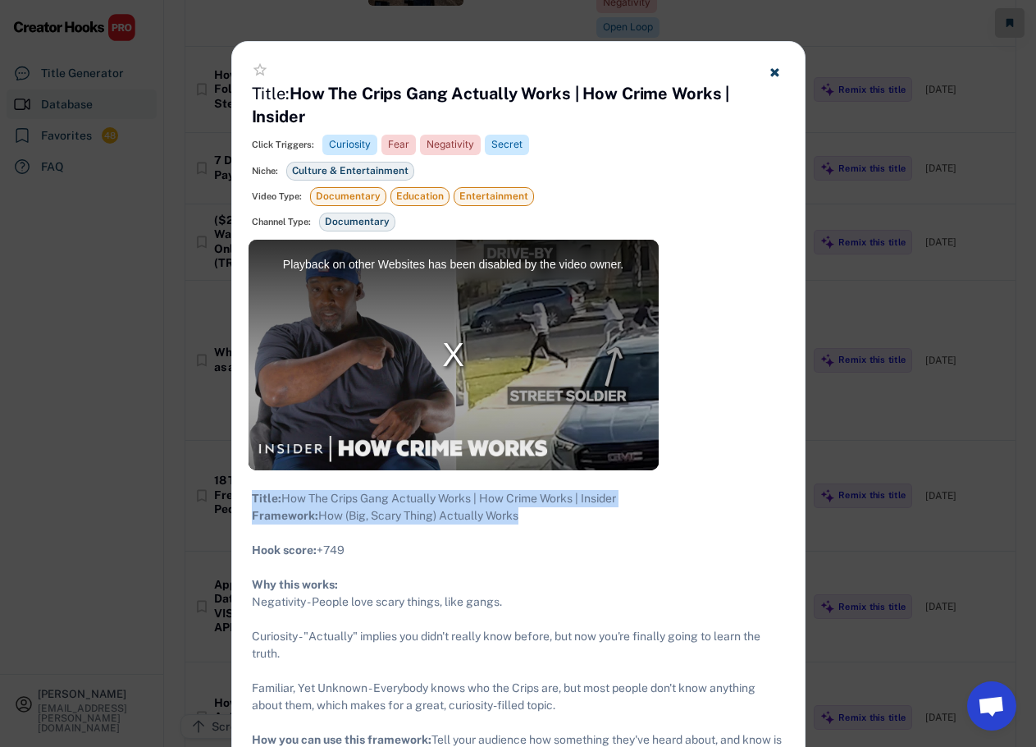
drag, startPoint x: 547, startPoint y: 530, endPoint x: 252, endPoint y: 496, distance: 297.4
click at [252, 496] on div "Title: How The Crips Gang Actually Works | How Crime Works | Insider Framework:…" at bounding box center [518, 662] width 533 height 345
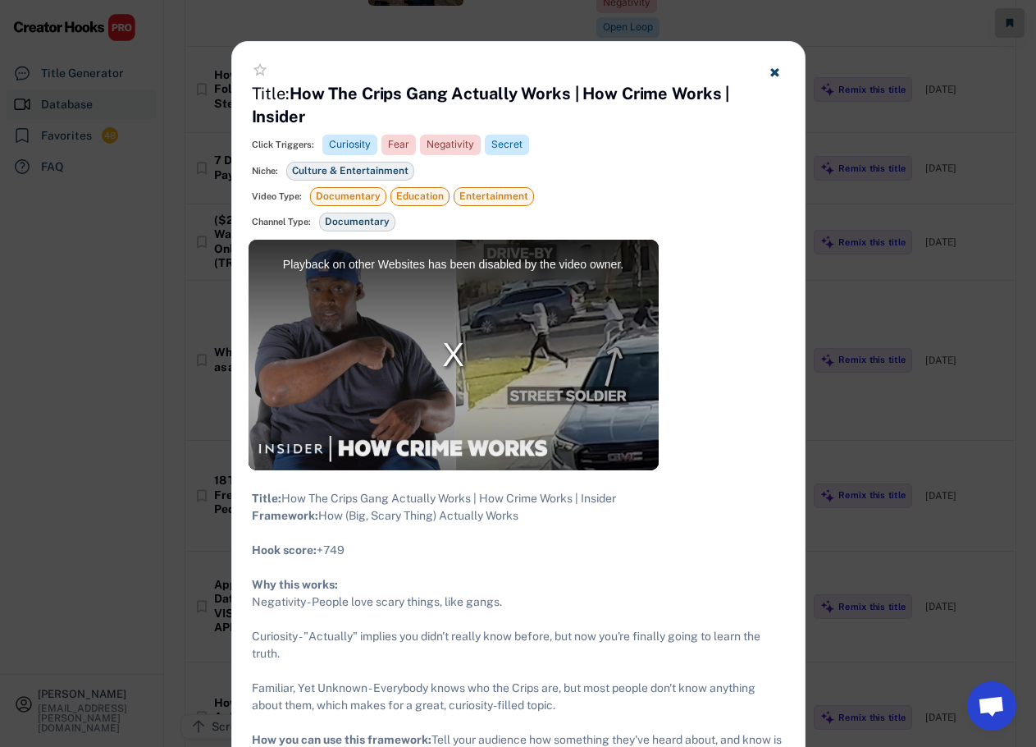
click at [871, 249] on div at bounding box center [518, 373] width 1036 height 747
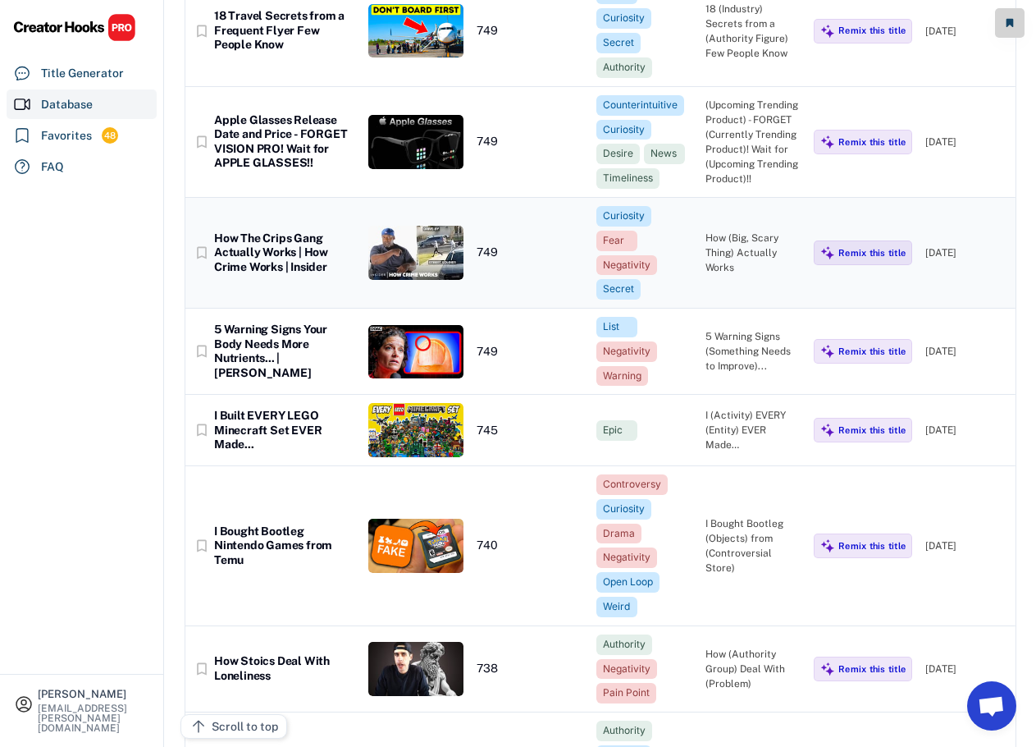
scroll to position [54891, 0]
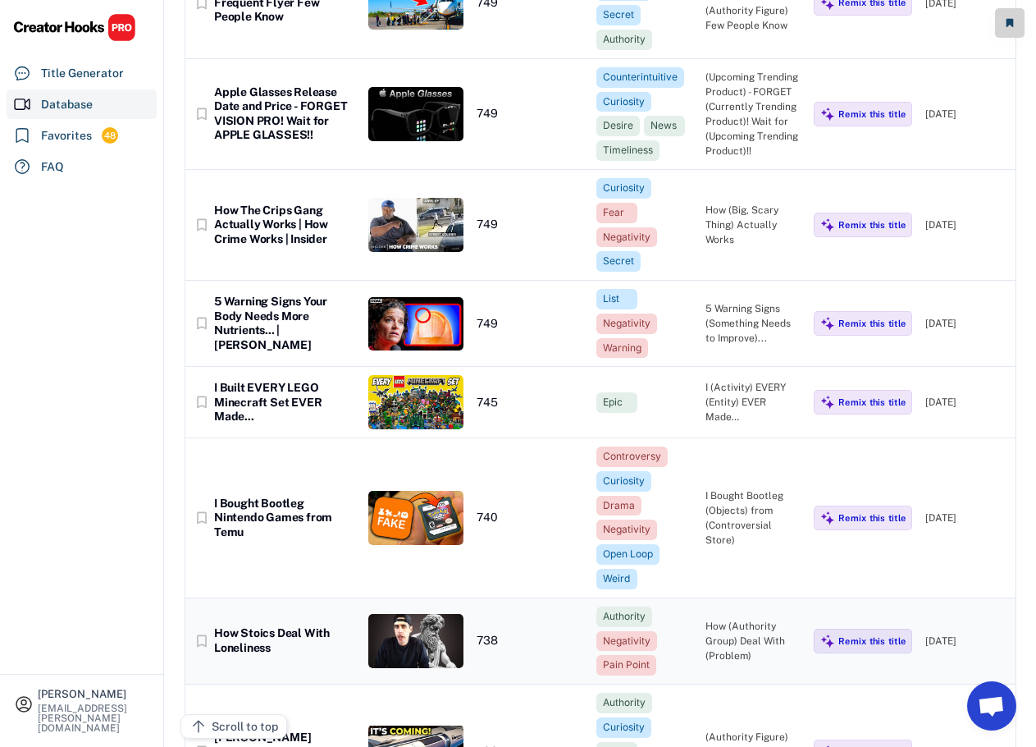
click at [274, 626] on div "How Stoics Deal With Loneliness" at bounding box center [284, 640] width 141 height 29
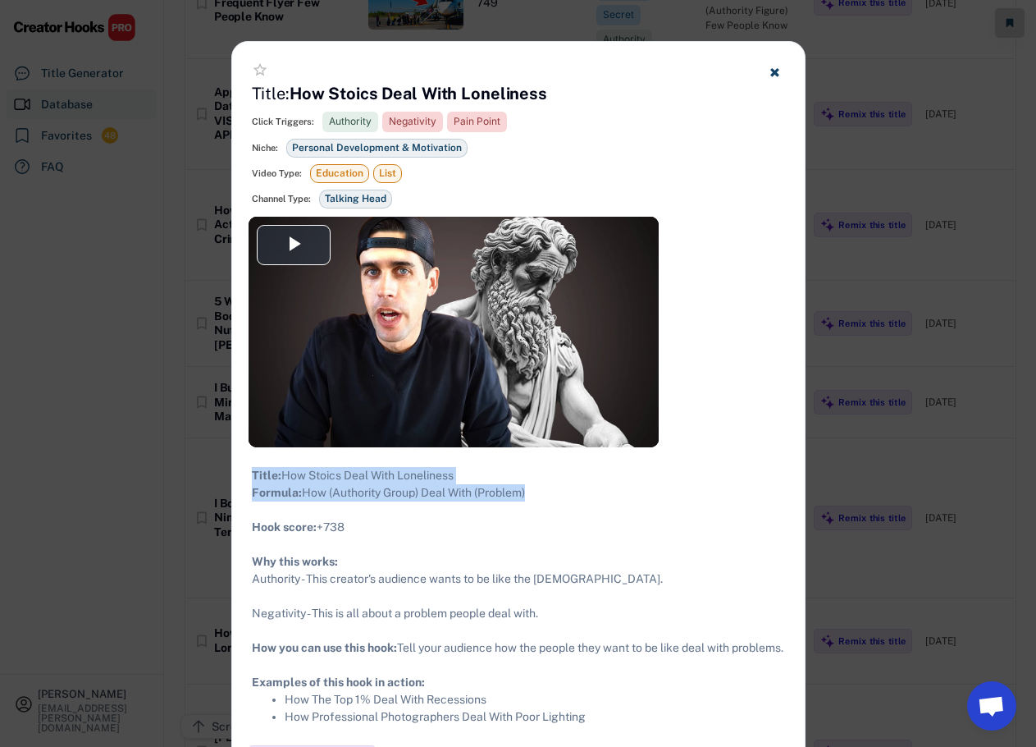
drag, startPoint x: 561, startPoint y: 506, endPoint x: 250, endPoint y: 470, distance: 313.1
click at [250, 470] on div "Title: How Stoics Deal With Loneliness Formula: How (Authority Group) Deal With…" at bounding box center [518, 596] width 573 height 298
click at [856, 271] on div at bounding box center [518, 373] width 1036 height 747
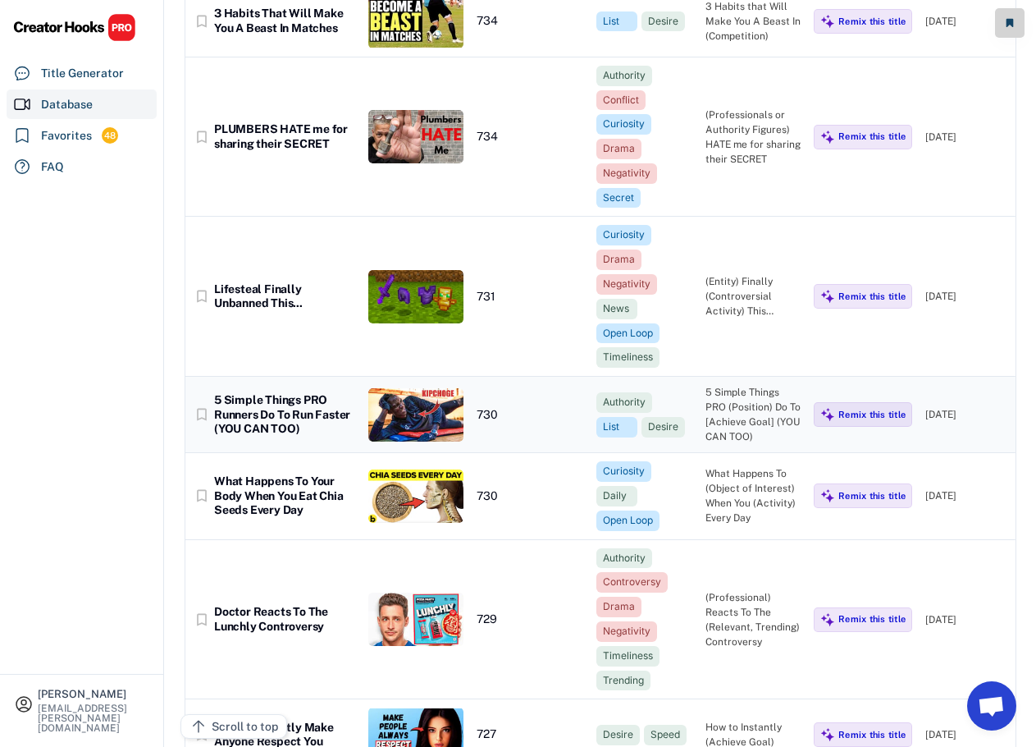
scroll to position [55958, 0]
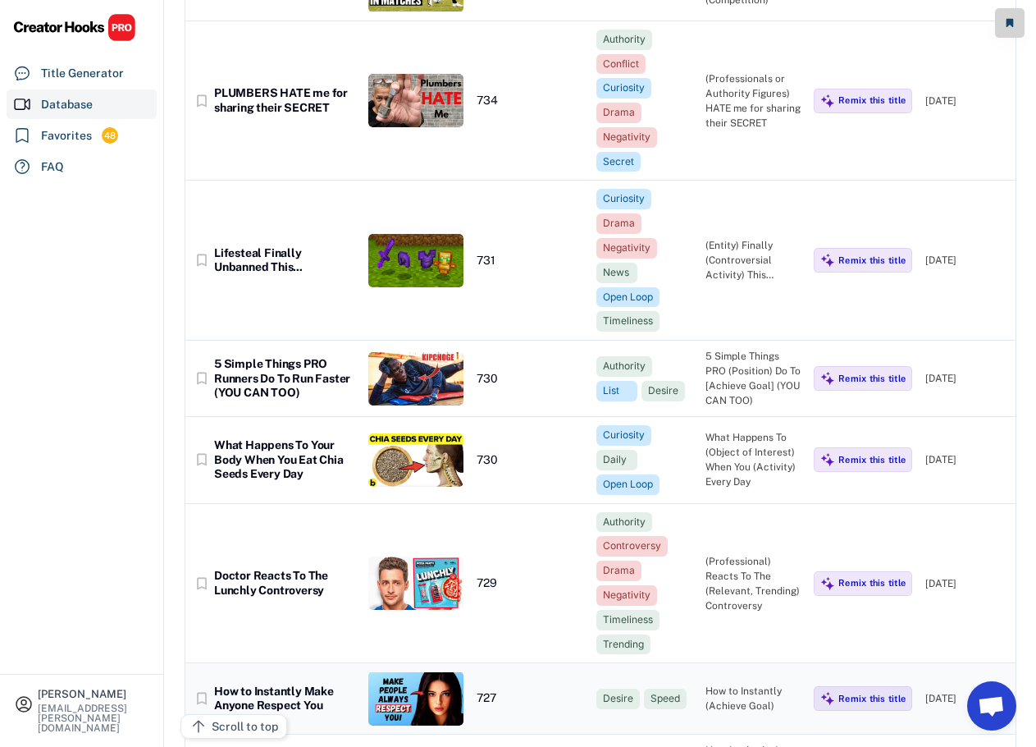
click at [297, 684] on div "How to Instantly Make Anyone Respect You" at bounding box center [284, 698] width 141 height 29
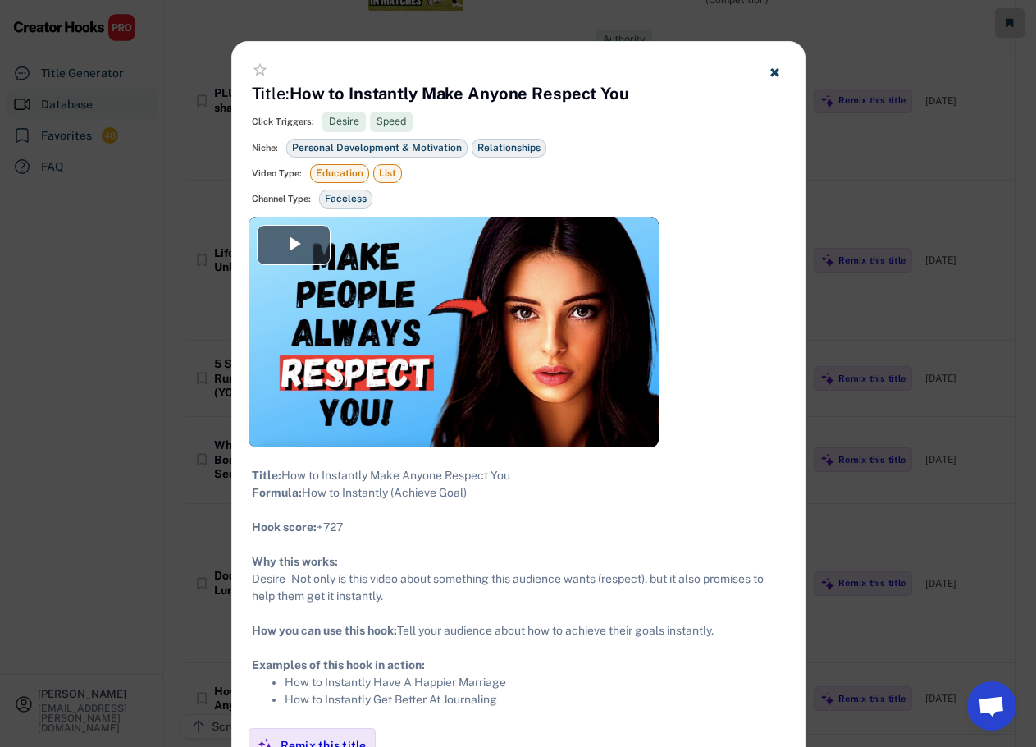
drag, startPoint x: 473, startPoint y: 514, endPoint x: 252, endPoint y: 475, distance: 224.9
click at [252, 475] on div "Title: How to Instantly Make Anyone Respect You Formula: How to Instantly (Achi…" at bounding box center [518, 587] width 533 height 241
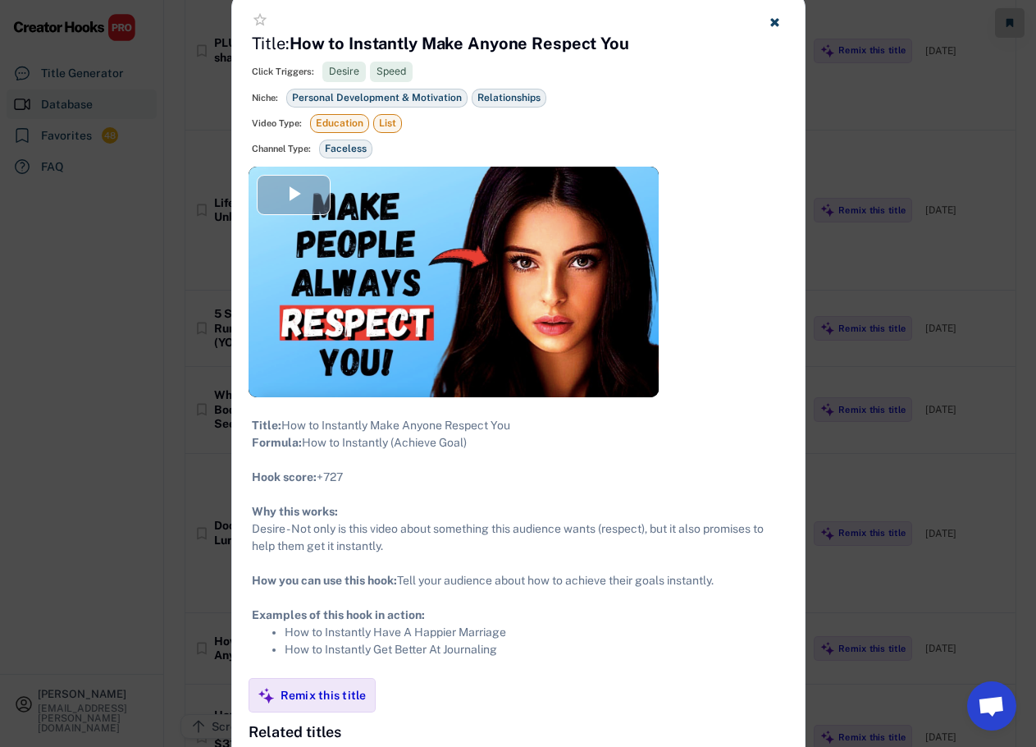
scroll to position [56122, 0]
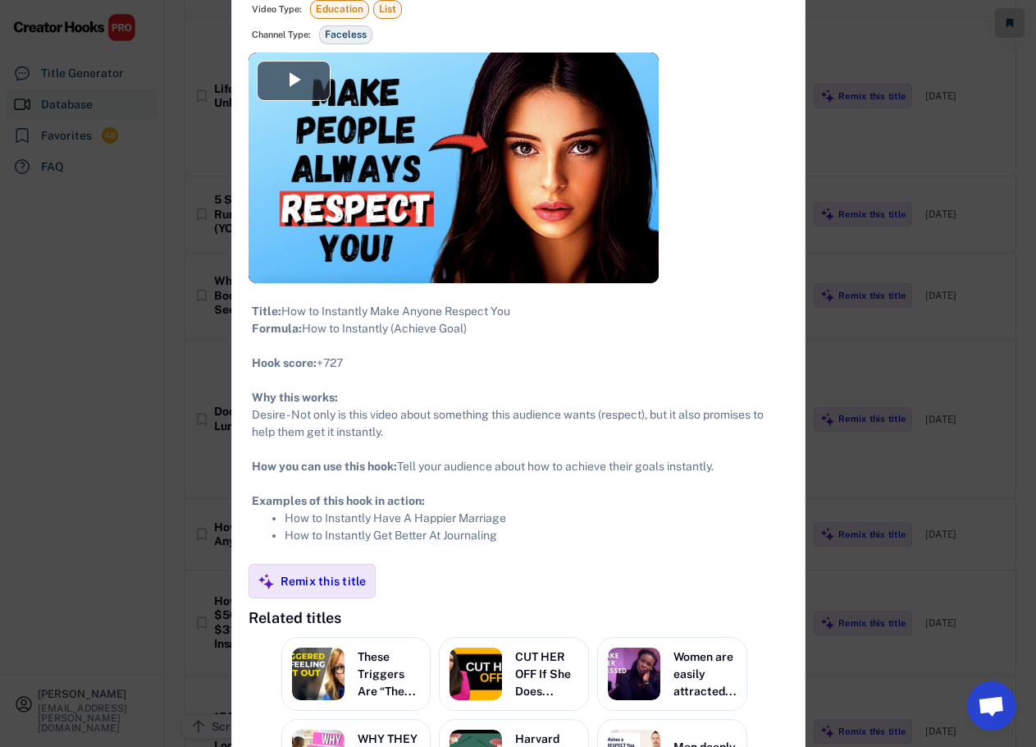
click at [941, 290] on div at bounding box center [518, 373] width 1036 height 747
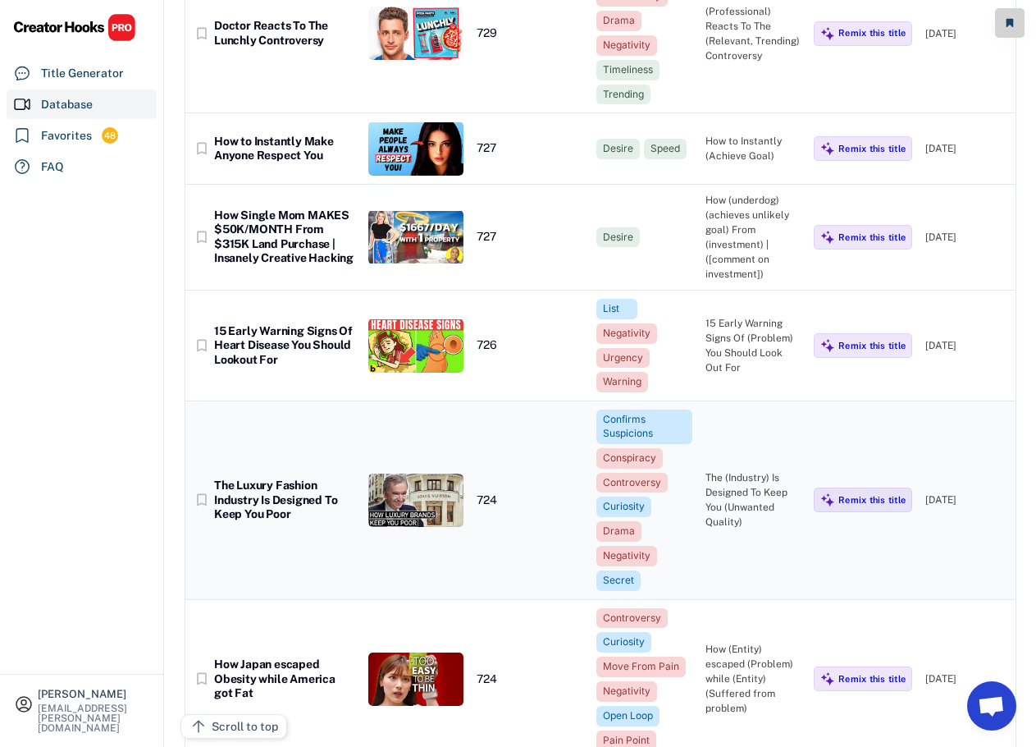
scroll to position [56532, 0]
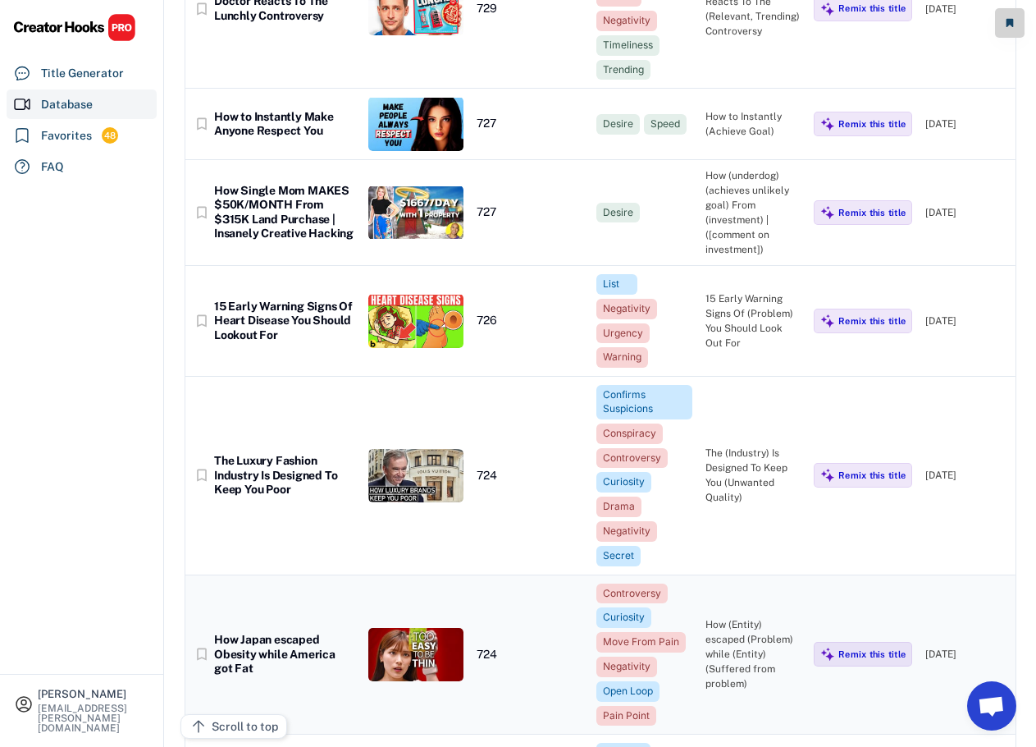
click at [276, 633] on div "How Japan escaped Obesity while America got Fat" at bounding box center [284, 654] width 141 height 43
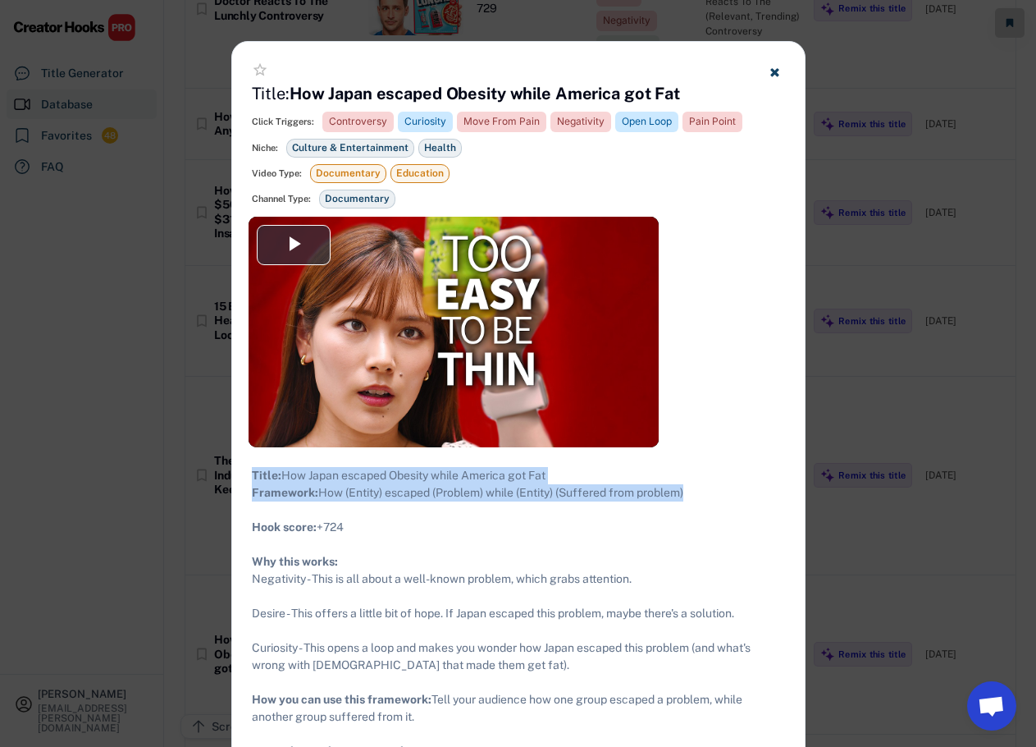
drag, startPoint x: 702, startPoint y: 511, endPoint x: 245, endPoint y: 472, distance: 458.7
click at [245, 472] on div "Title: How Japan escaped Obesity while America got Fat Framework: How (Entity) …" at bounding box center [518, 630] width 573 height 367
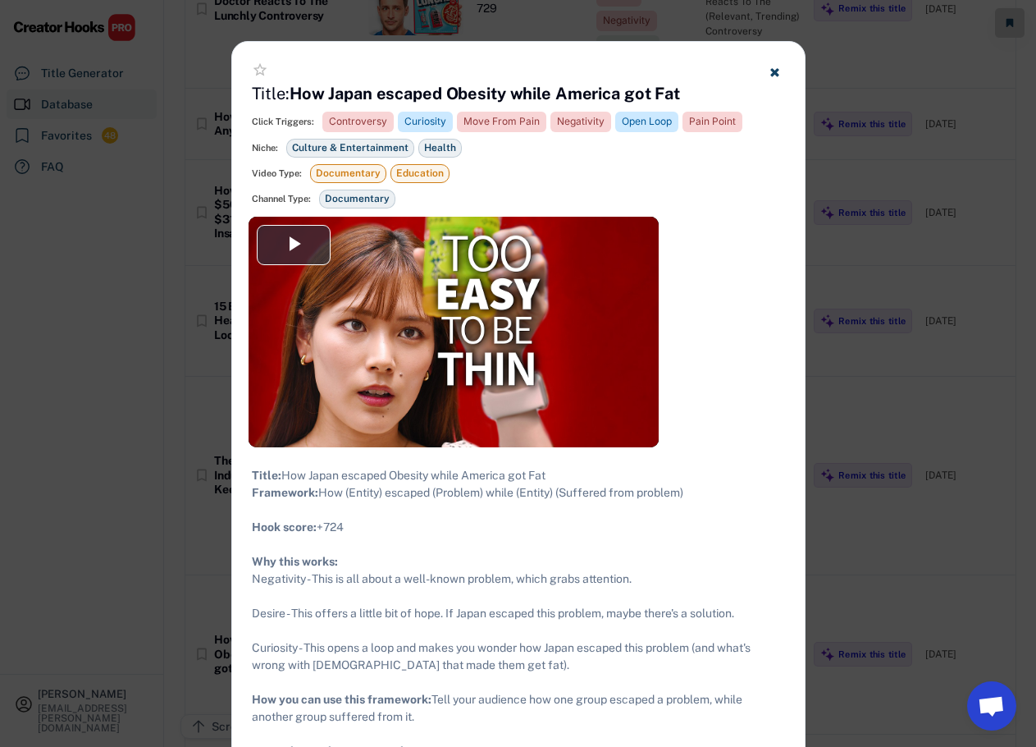
click at [941, 414] on div at bounding box center [518, 373] width 1036 height 747
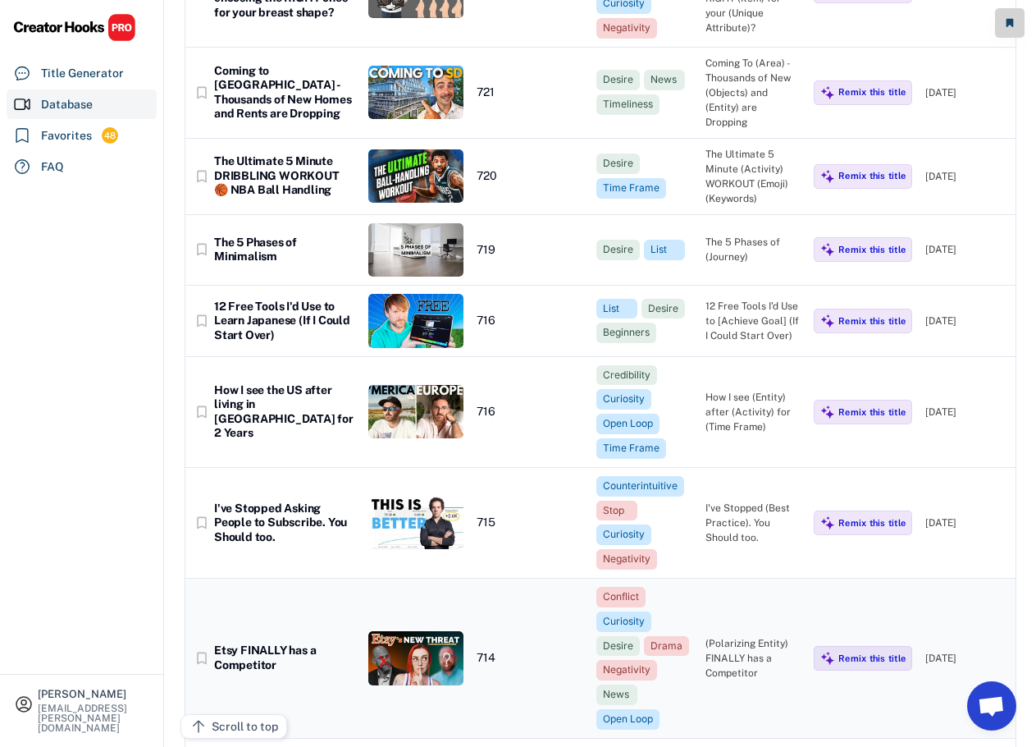
scroll to position [57353, 0]
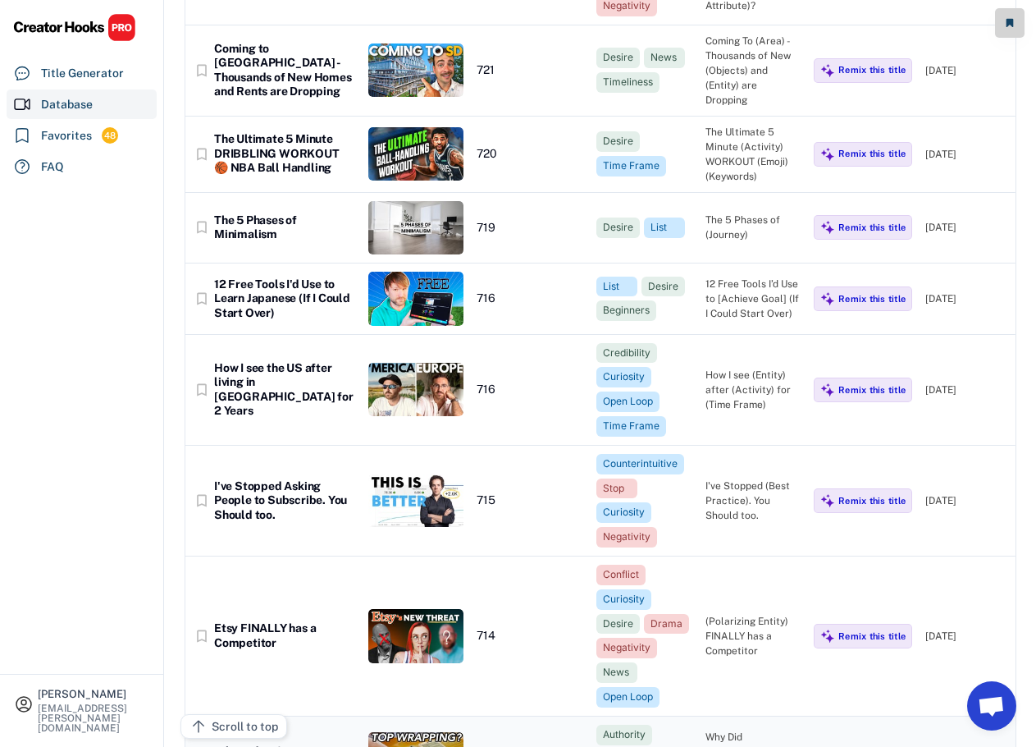
click at [321, 744] on div "Why Did LEGENDARY Guitarists Do This?" at bounding box center [284, 758] width 141 height 29
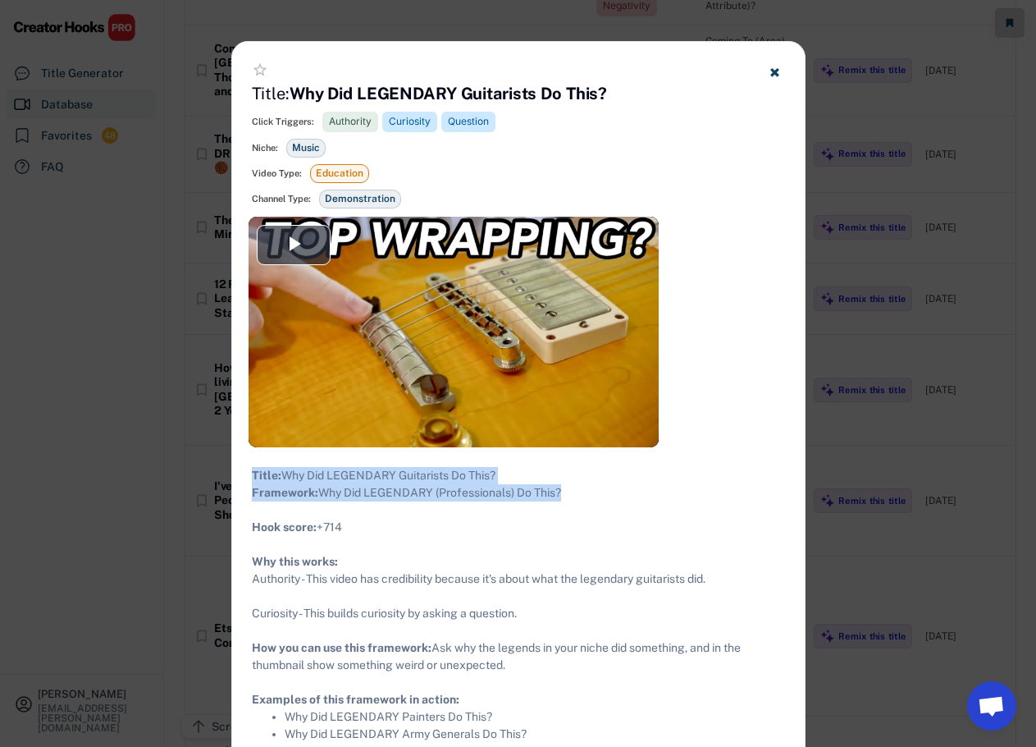
drag, startPoint x: 578, startPoint y: 504, endPoint x: 254, endPoint y: 473, distance: 325.6
click at [254, 473] on div "Title: Why Did LEGENDARY Guitarists Do This? Framework: Why Did LEGENDARY (Prof…" at bounding box center [518, 605] width 533 height 276
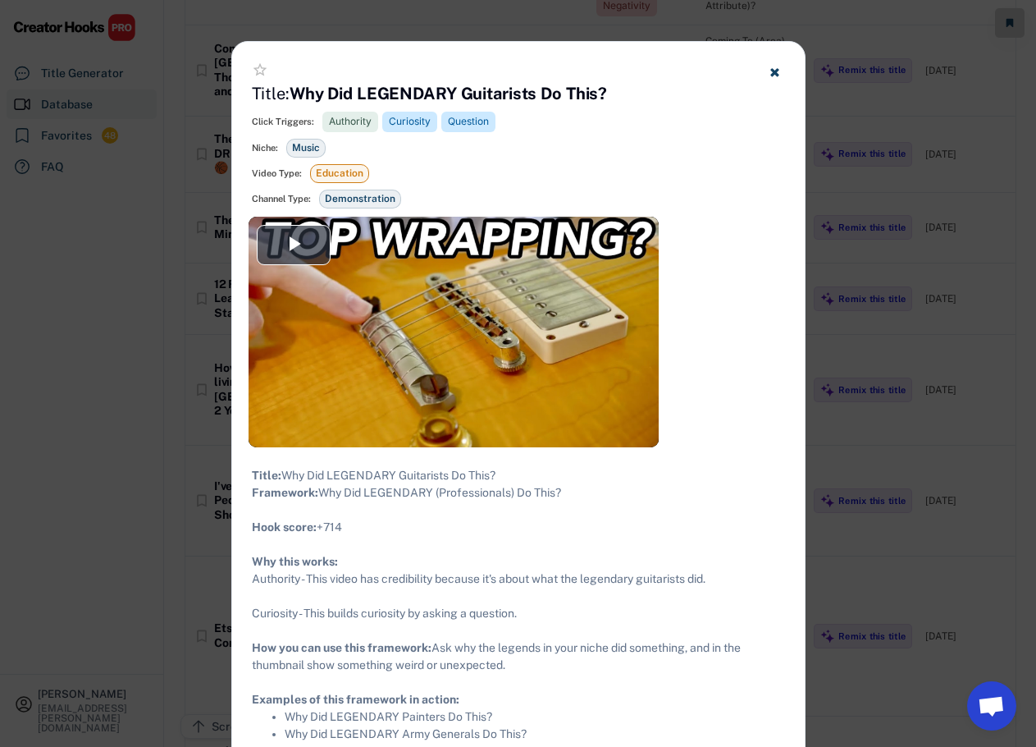
click at [117, 380] on div at bounding box center [518, 373] width 1036 height 747
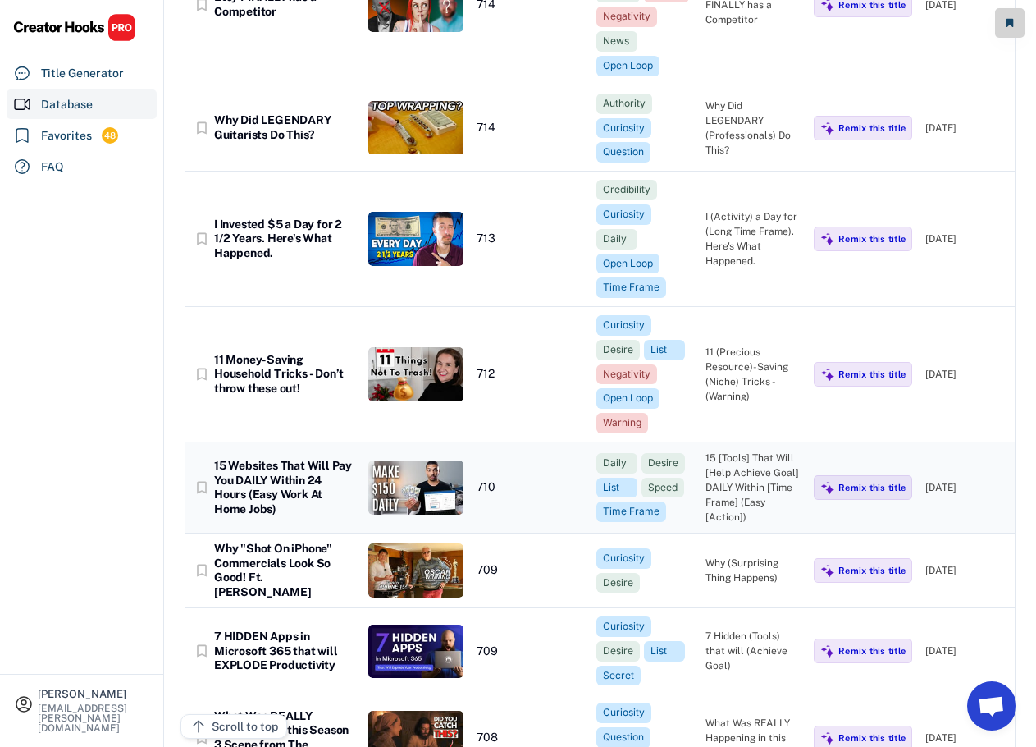
scroll to position [58009, 0]
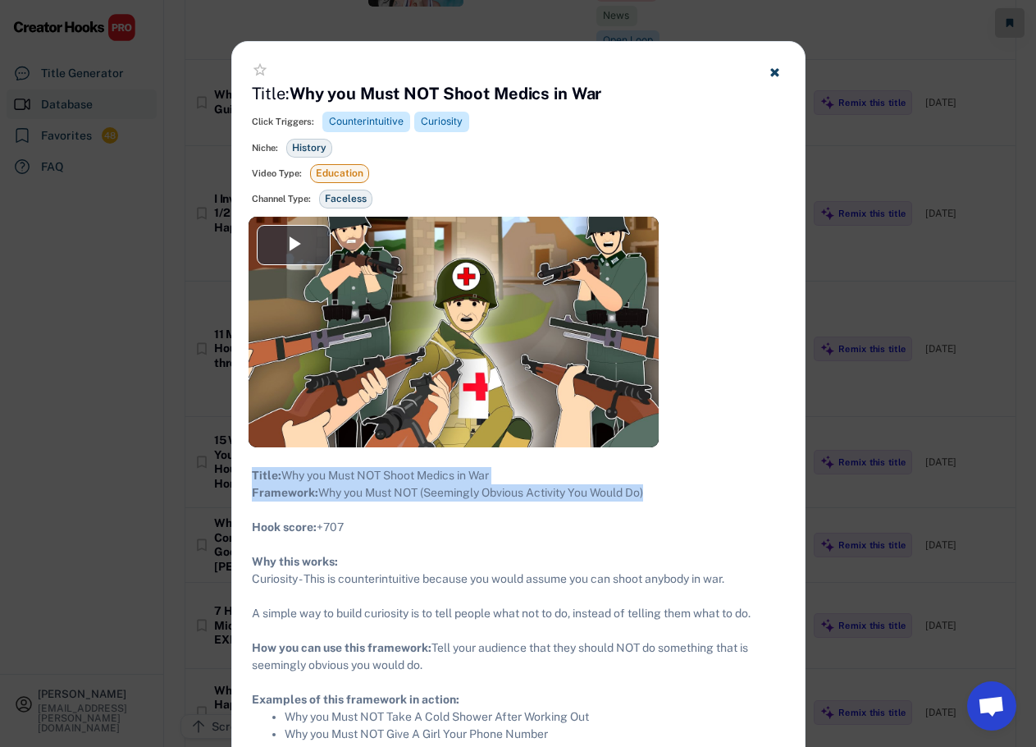
drag, startPoint x: 616, startPoint y: 510, endPoint x: 237, endPoint y: 476, distance: 380.6
click at [237, 476] on div "Title: Why you Must NOT Shoot Medics in War Framework: Why you Must NOT (Seemin…" at bounding box center [518, 604] width 573 height 315
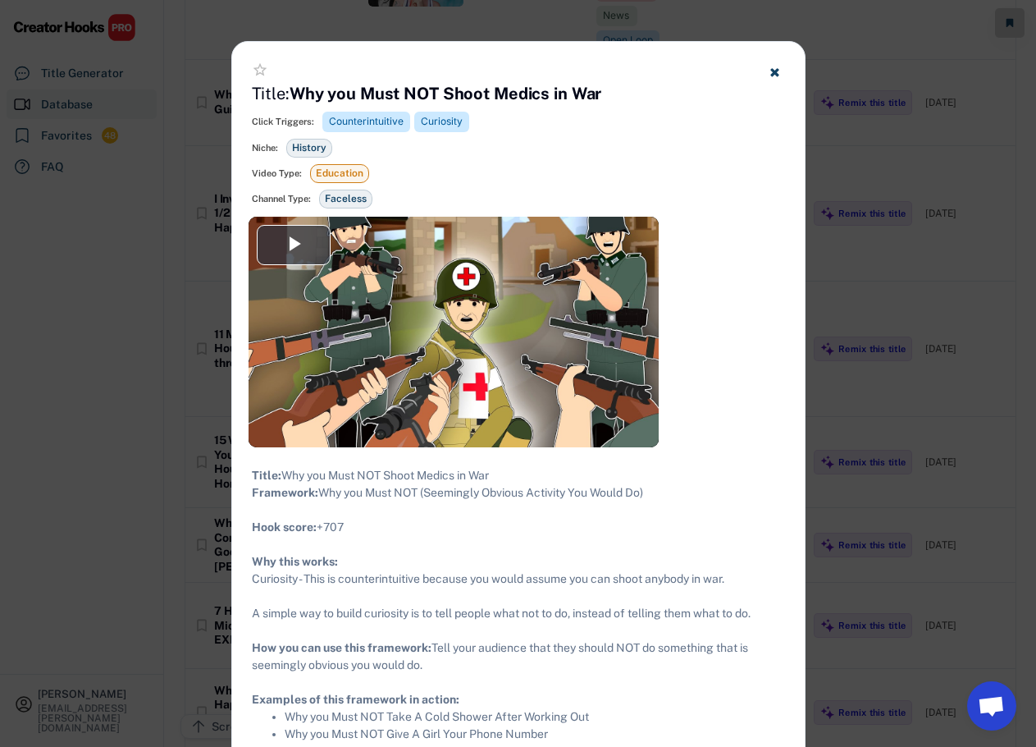
click at [105, 476] on div at bounding box center [518, 373] width 1036 height 747
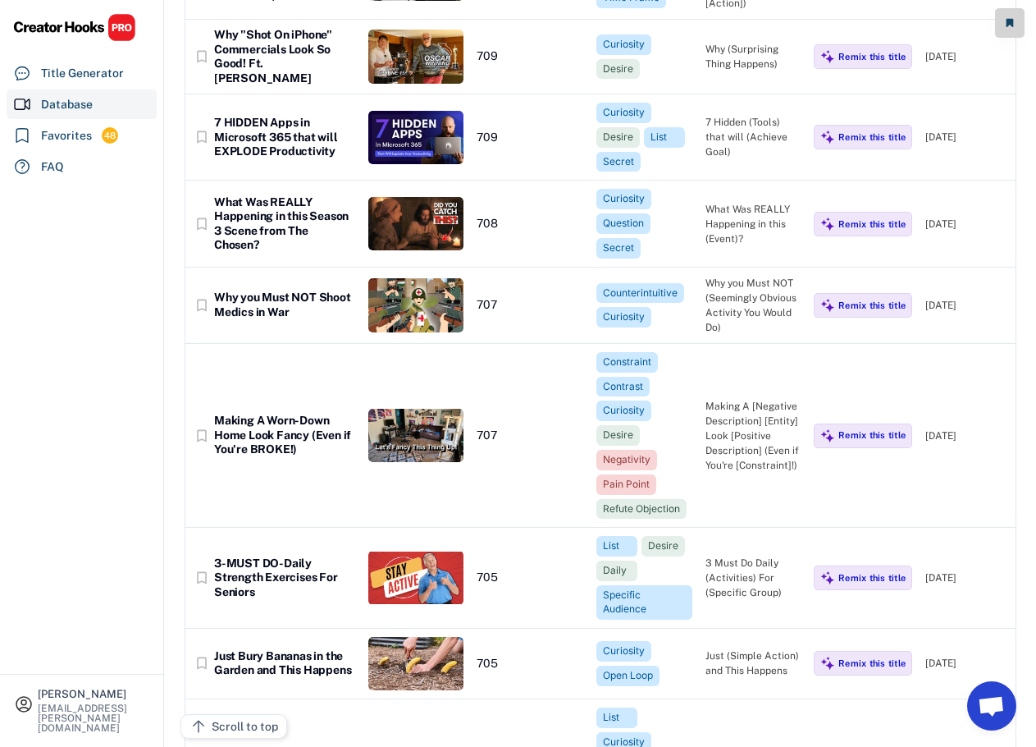
scroll to position [58501, 0]
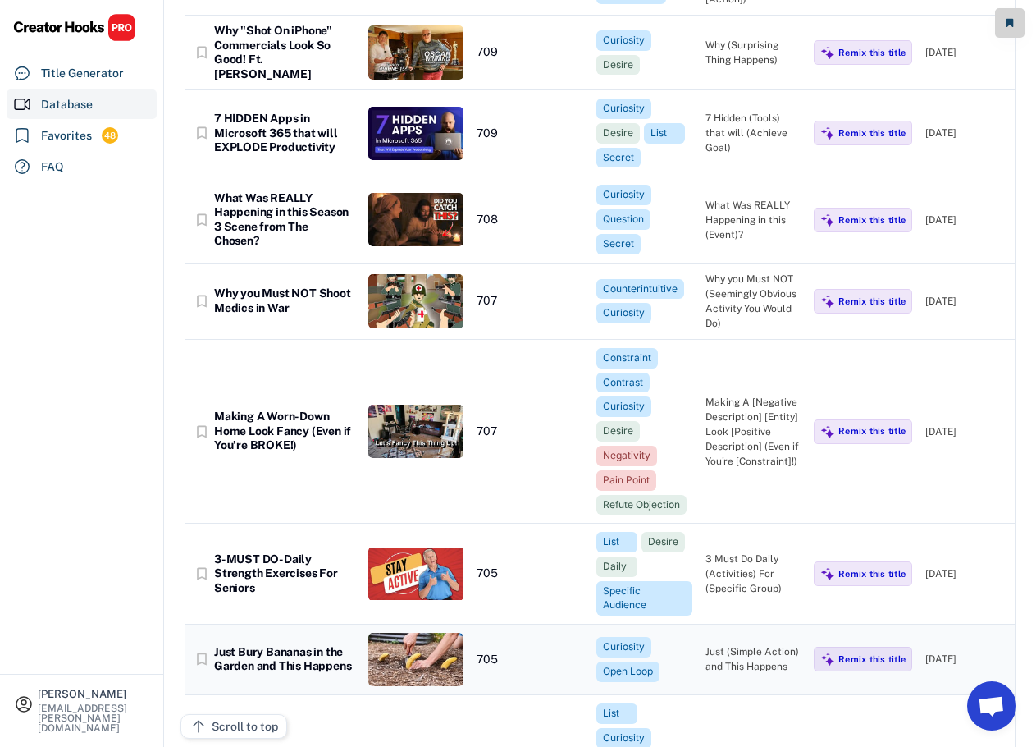
click at [266, 645] on div "Just Bury Bananas in the Garden and This Happens" at bounding box center [284, 659] width 141 height 29
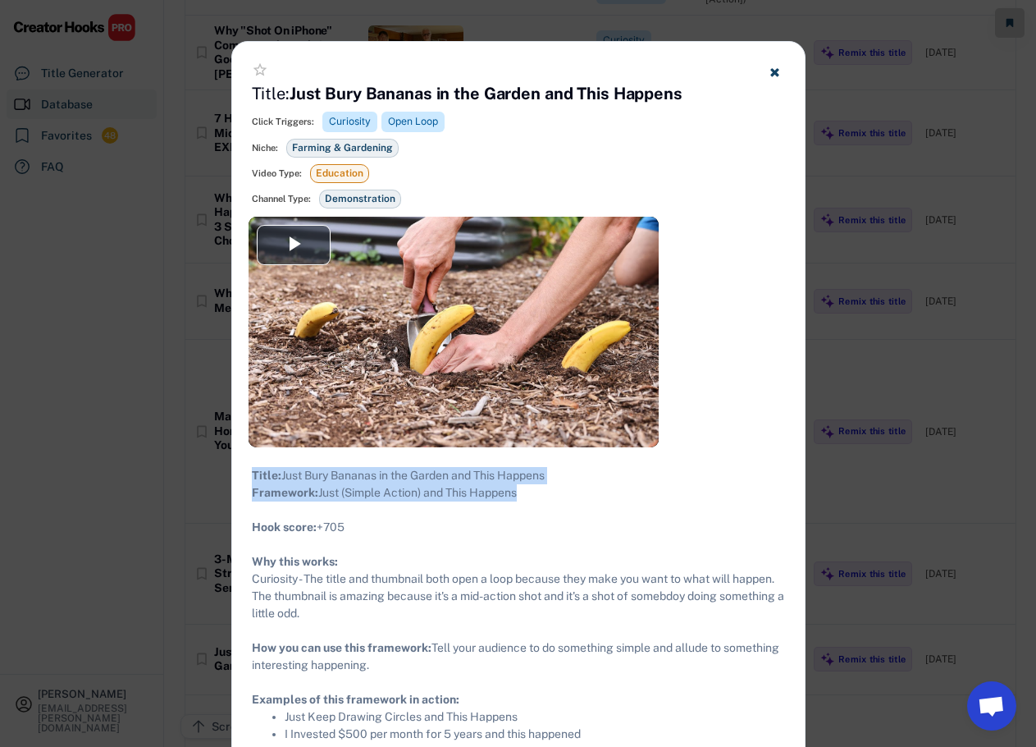
drag, startPoint x: 566, startPoint y: 514, endPoint x: 242, endPoint y: 470, distance: 327.1
click at [242, 470] on div "Title: Just Bury Bananas in the Garden and This Happens Framework: Just (Simple…" at bounding box center [518, 604] width 573 height 315
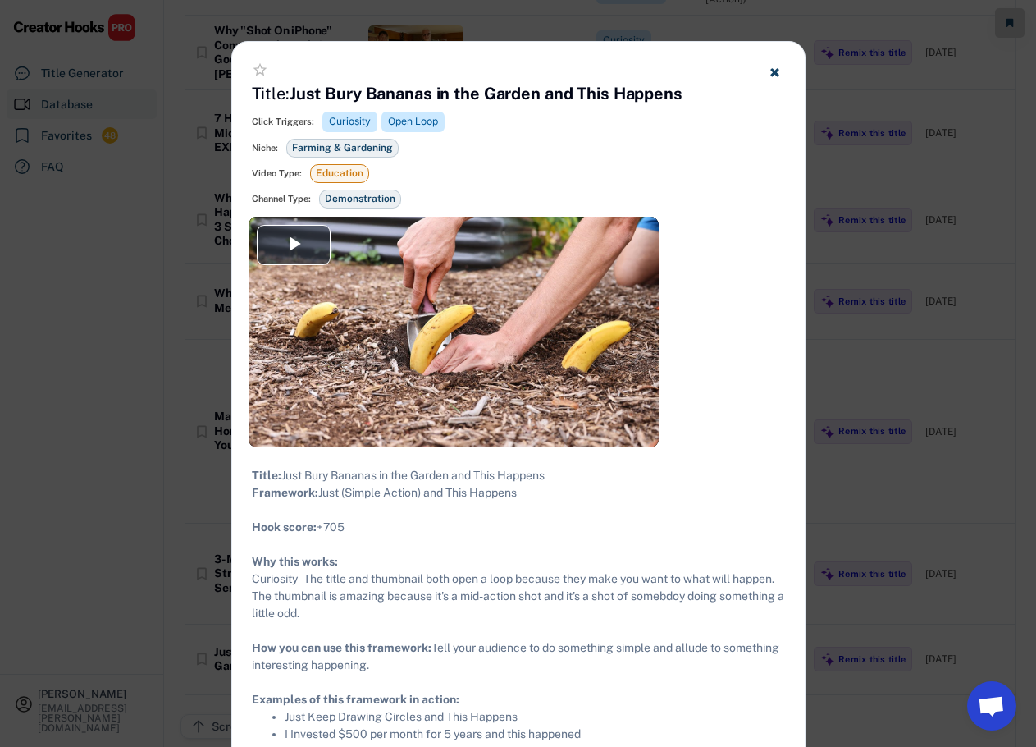
click at [93, 269] on div at bounding box center [518, 373] width 1036 height 747
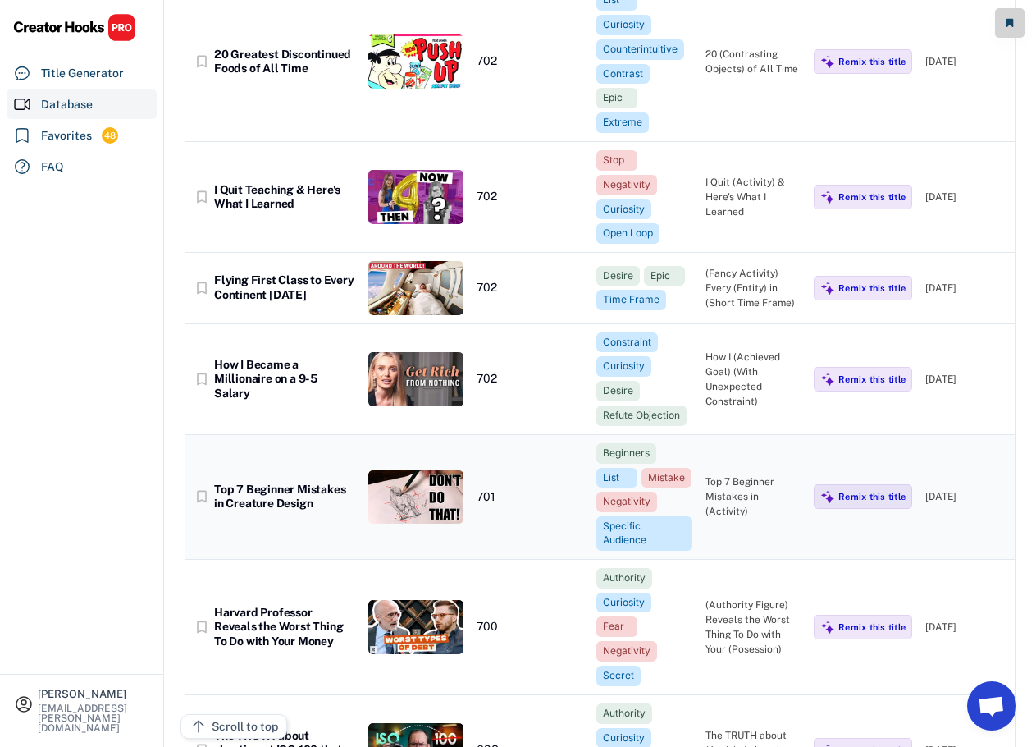
scroll to position [59240, 0]
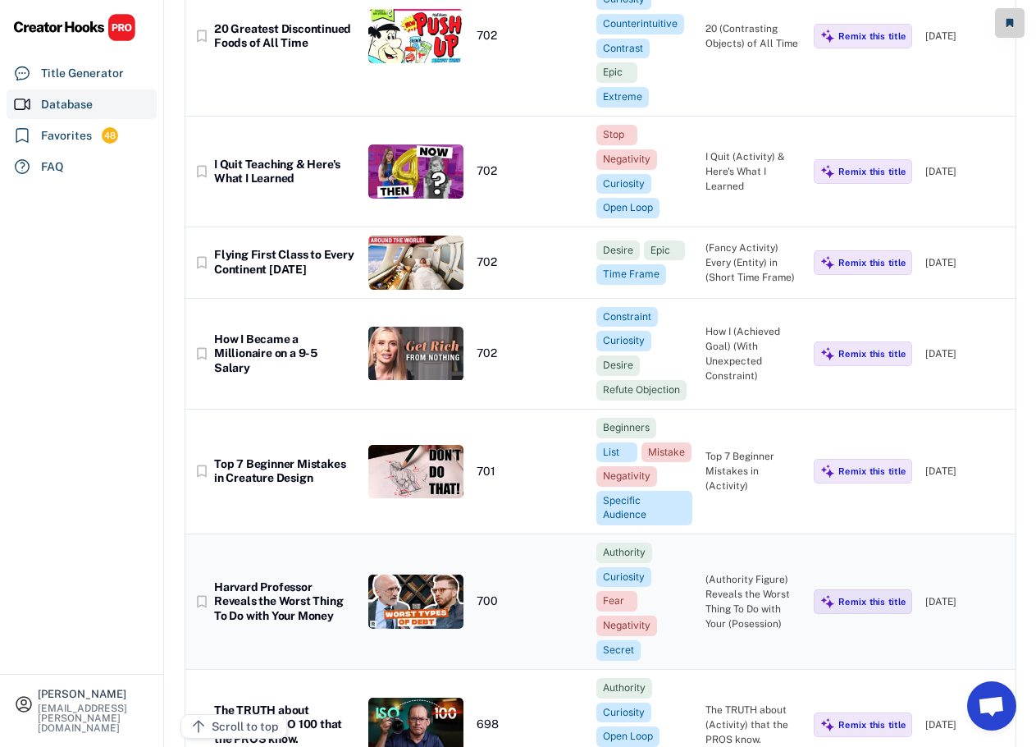
click at [252, 580] on div "Harvard Professor Reveals the Worst Thing To Do with Your Money" at bounding box center [284, 601] width 141 height 43
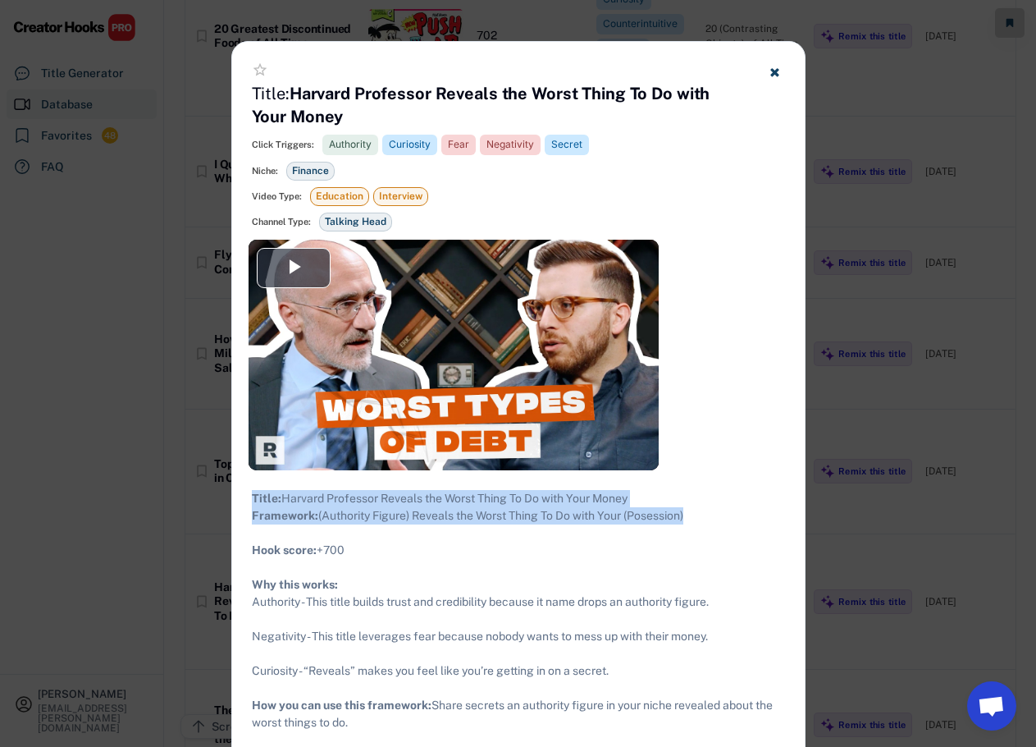
drag, startPoint x: 694, startPoint y: 531, endPoint x: 252, endPoint y: 496, distance: 443.7
click at [252, 496] on div "Title: Harvard Professor Reveals the Worst Thing To Do with Your Money Framewor…" at bounding box center [518, 645] width 533 height 310
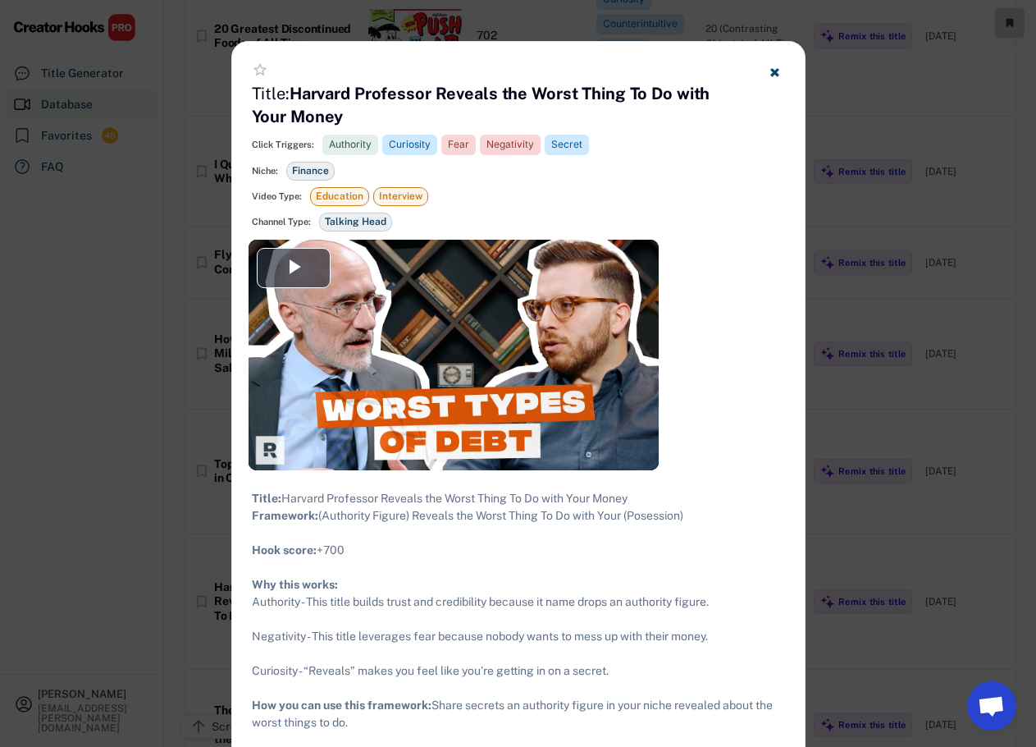
click at [187, 308] on div at bounding box center [518, 373] width 1036 height 747
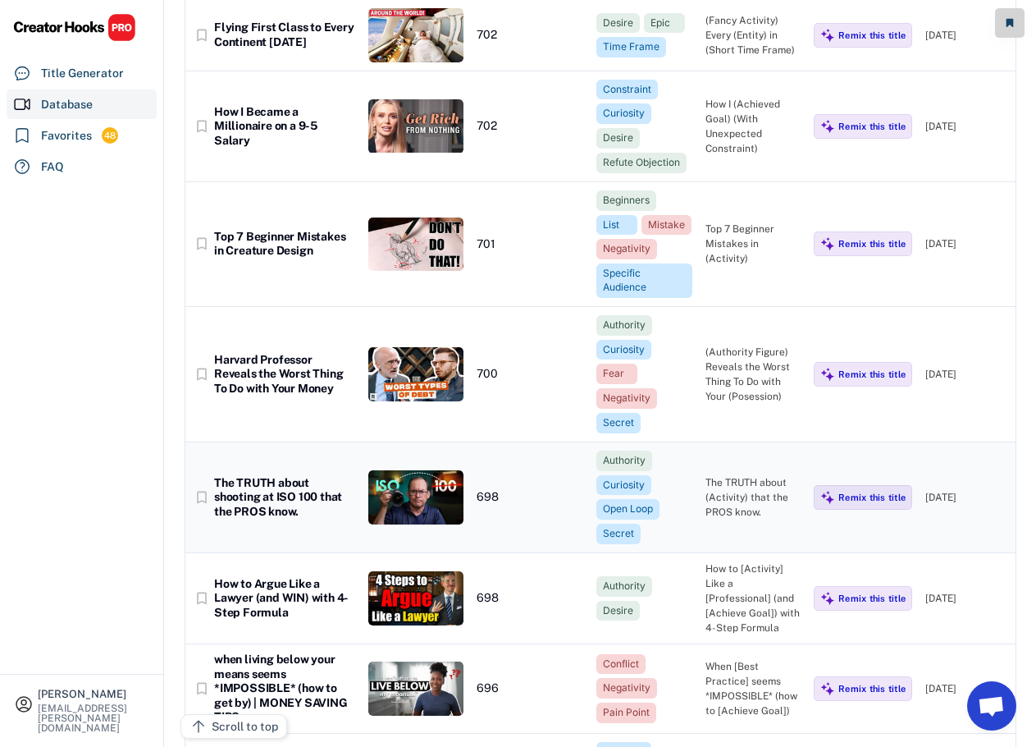
scroll to position [59486, 0]
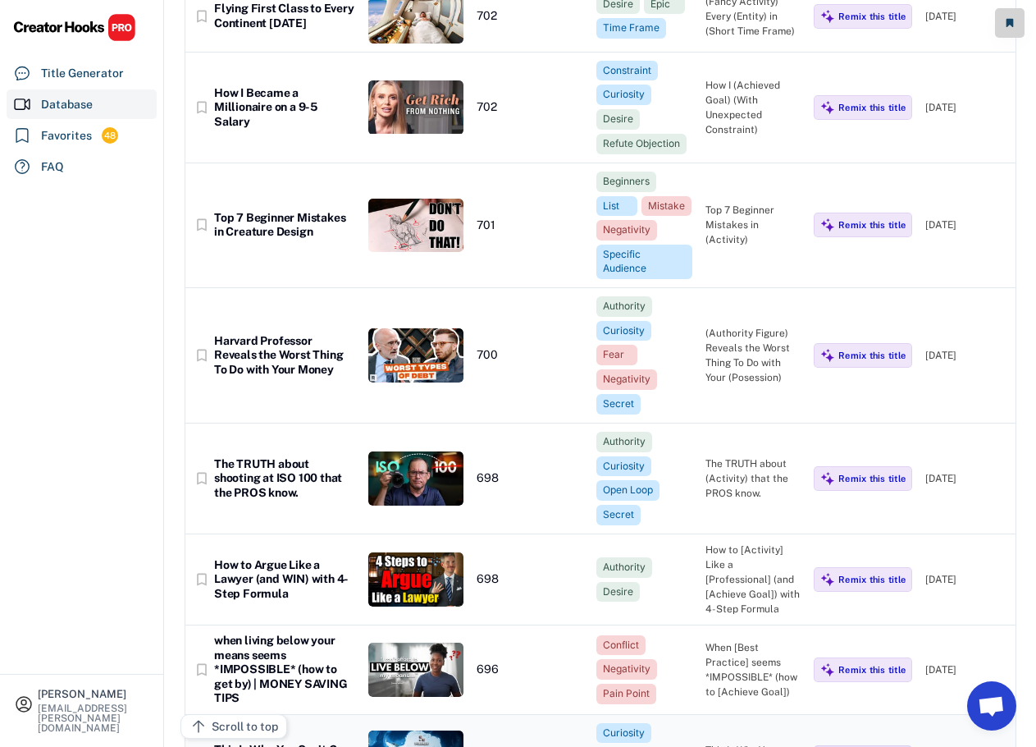
click at [272, 743] on div "This Is Why You Can’t Go To [GEOGRAPHIC_DATA]" at bounding box center [284, 757] width 141 height 29
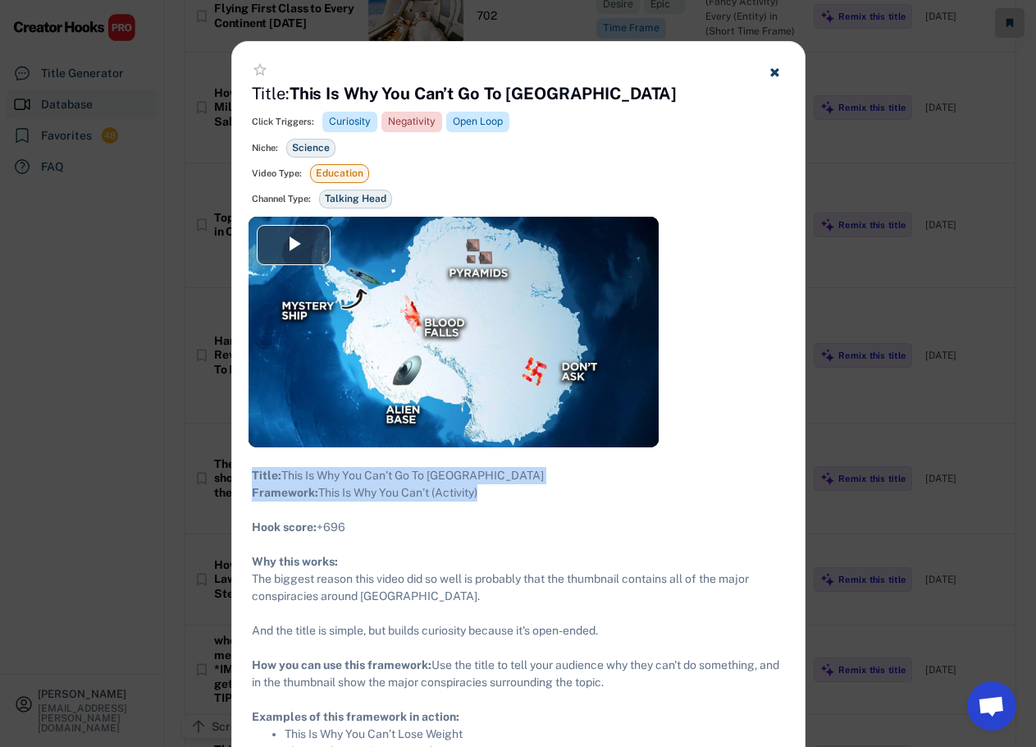
drag, startPoint x: 497, startPoint y: 505, endPoint x: 245, endPoint y: 468, distance: 254.7
click at [245, 468] on div "Title: This Is Why You Can’t Go To [GEOGRAPHIC_DATA] Framework: This Is Why You…" at bounding box center [518, 613] width 573 height 332
click at [110, 336] on div at bounding box center [518, 373] width 1036 height 747
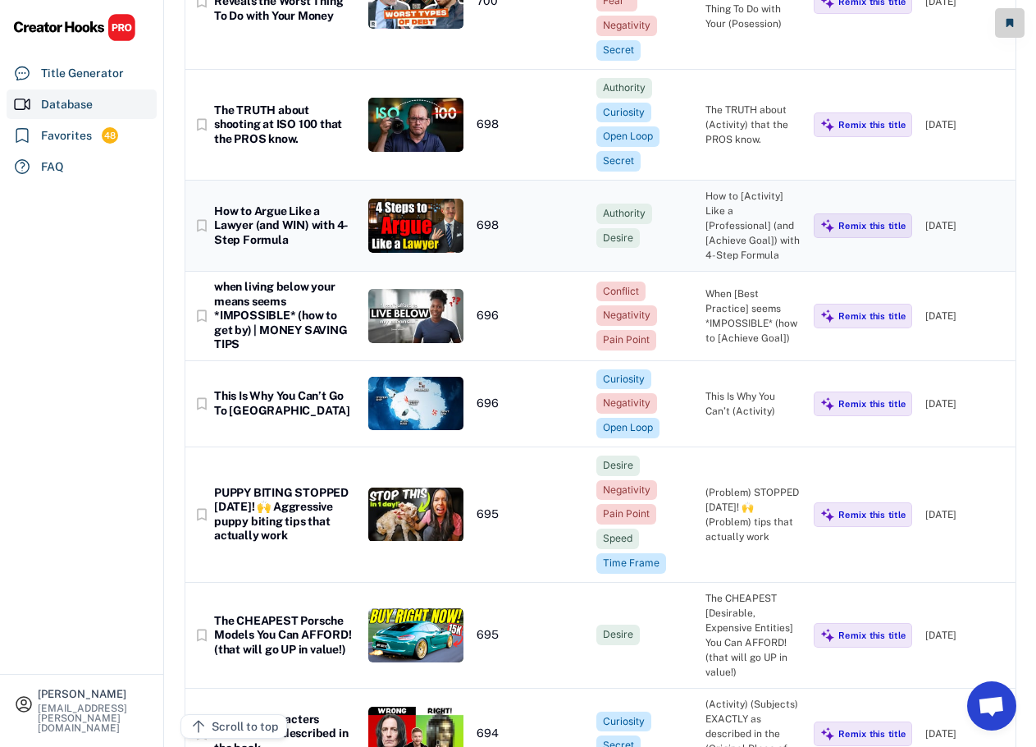
scroll to position [59896, 0]
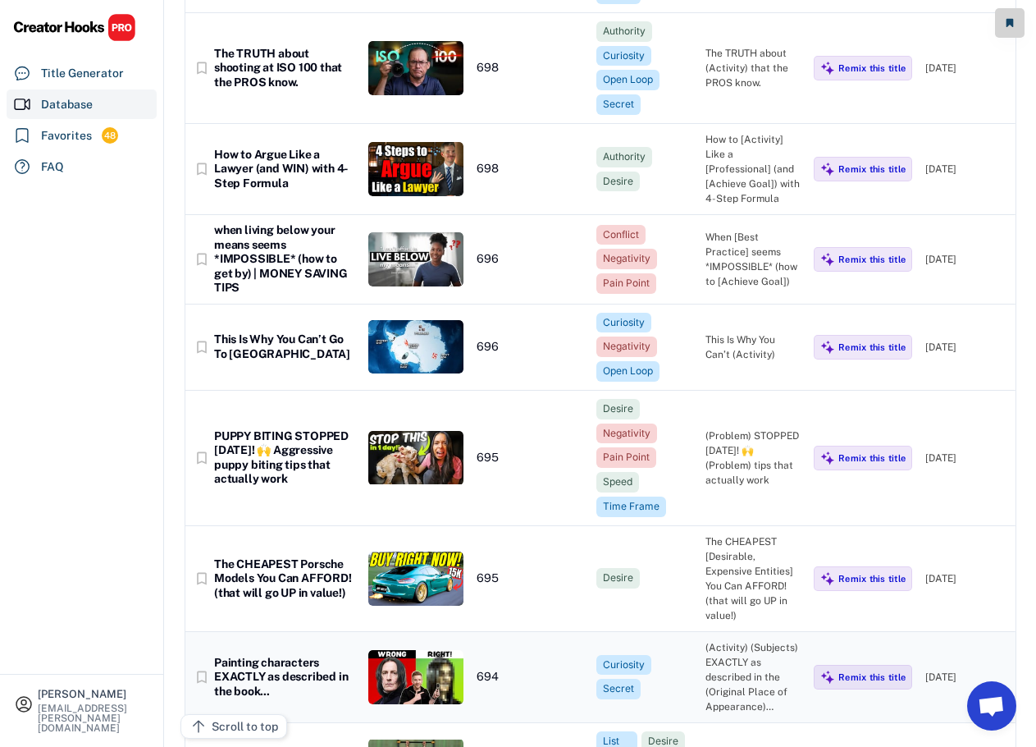
click at [293, 656] on div "Painting characters EXACTLY as described in the book..." at bounding box center [284, 677] width 141 height 43
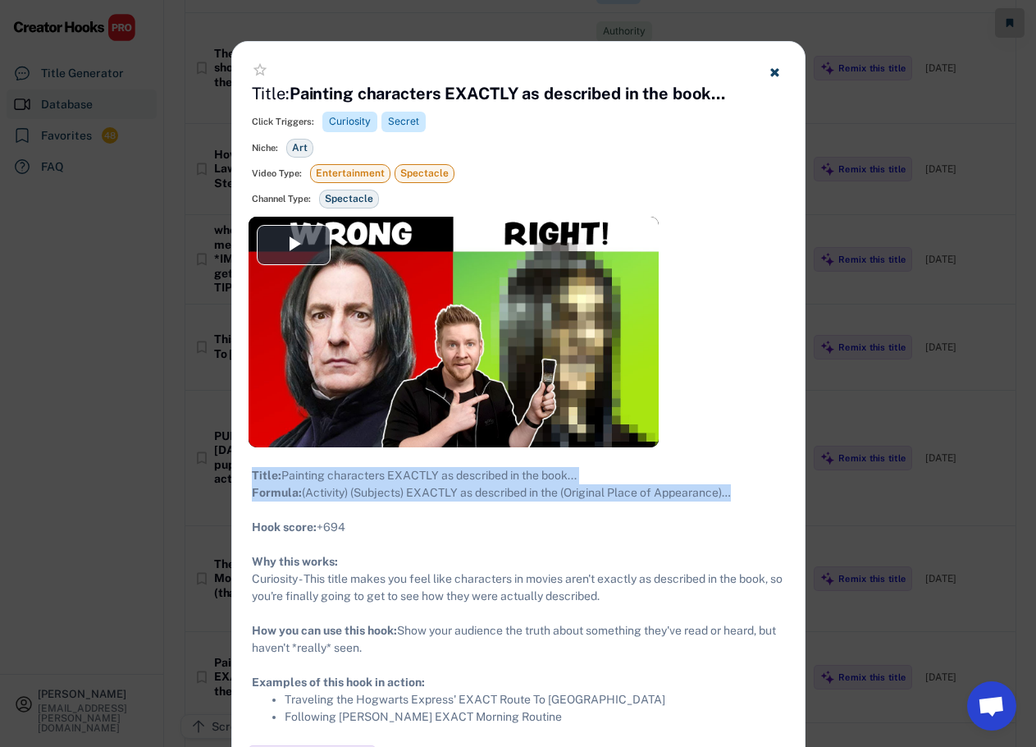
drag, startPoint x: 733, startPoint y: 508, endPoint x: 252, endPoint y: 473, distance: 482.1
click at [252, 473] on div "Title: Painting characters EXACTLY as described in the book... Formula: (Activi…" at bounding box center [518, 596] width 533 height 258
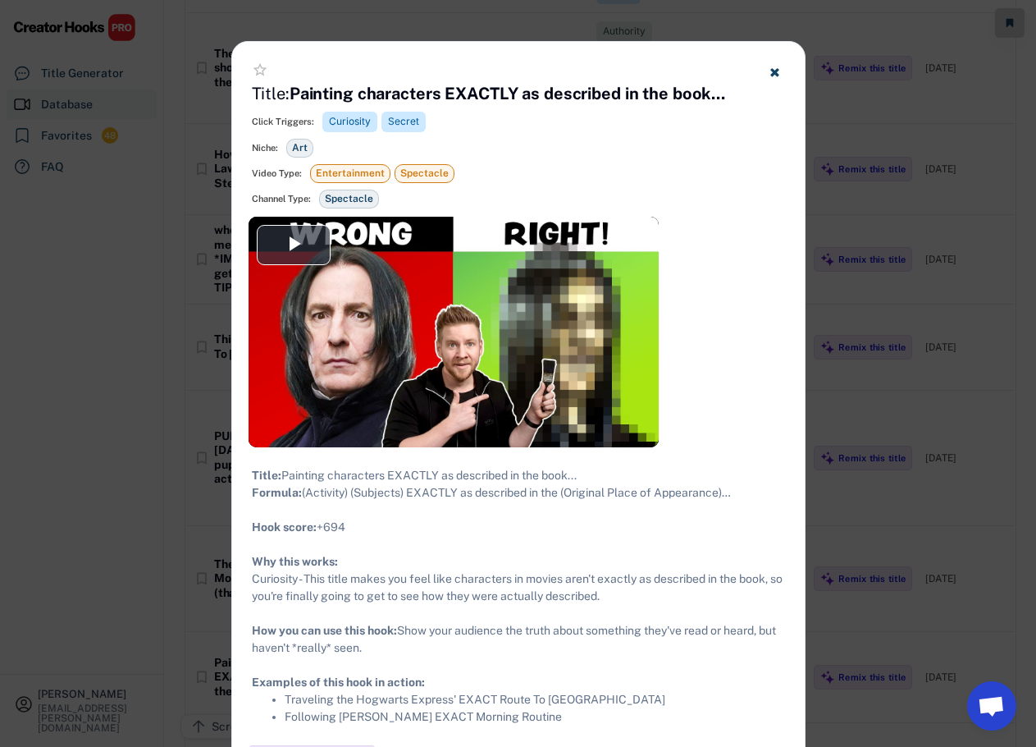
click at [884, 272] on div at bounding box center [518, 373] width 1036 height 747
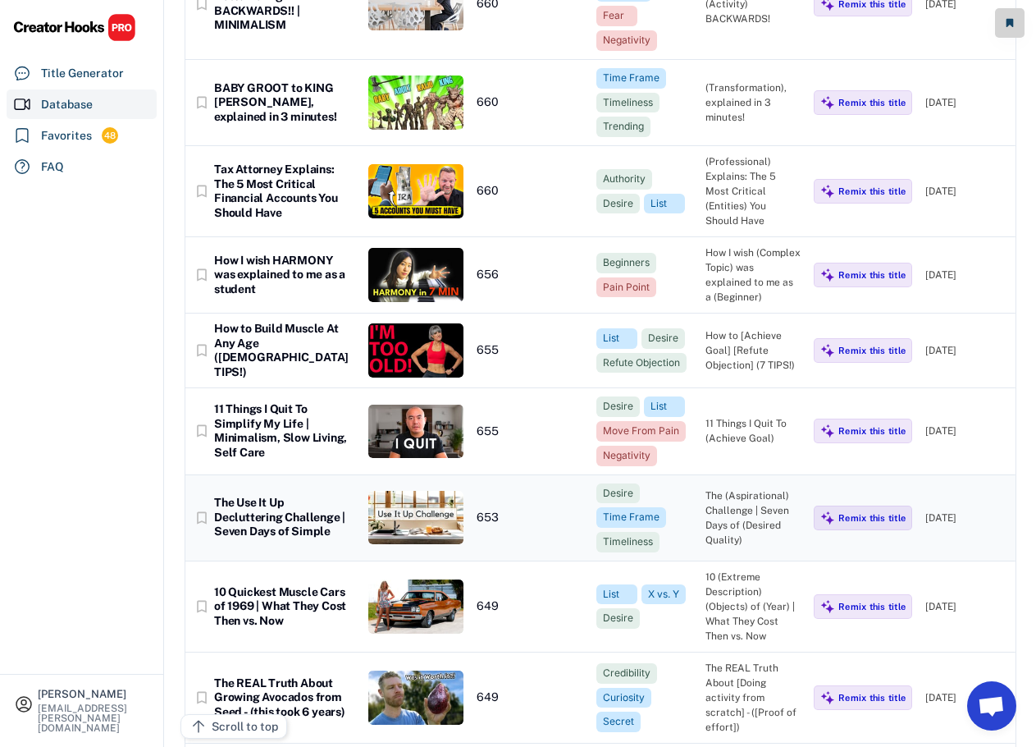
scroll to position [63506, 0]
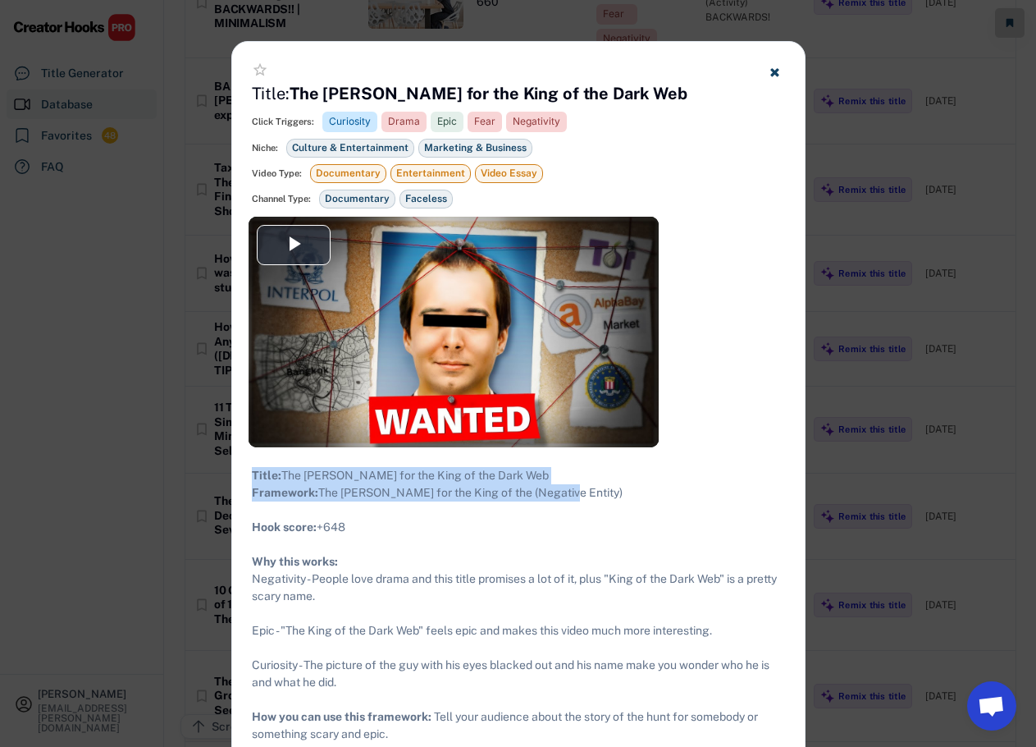
drag, startPoint x: 538, startPoint y: 504, endPoint x: 252, endPoint y: 473, distance: 288.0
click at [252, 473] on div "Title: The [PERSON_NAME] for the King of the Dark Web Framework: The [PERSON_NA…" at bounding box center [518, 639] width 533 height 345
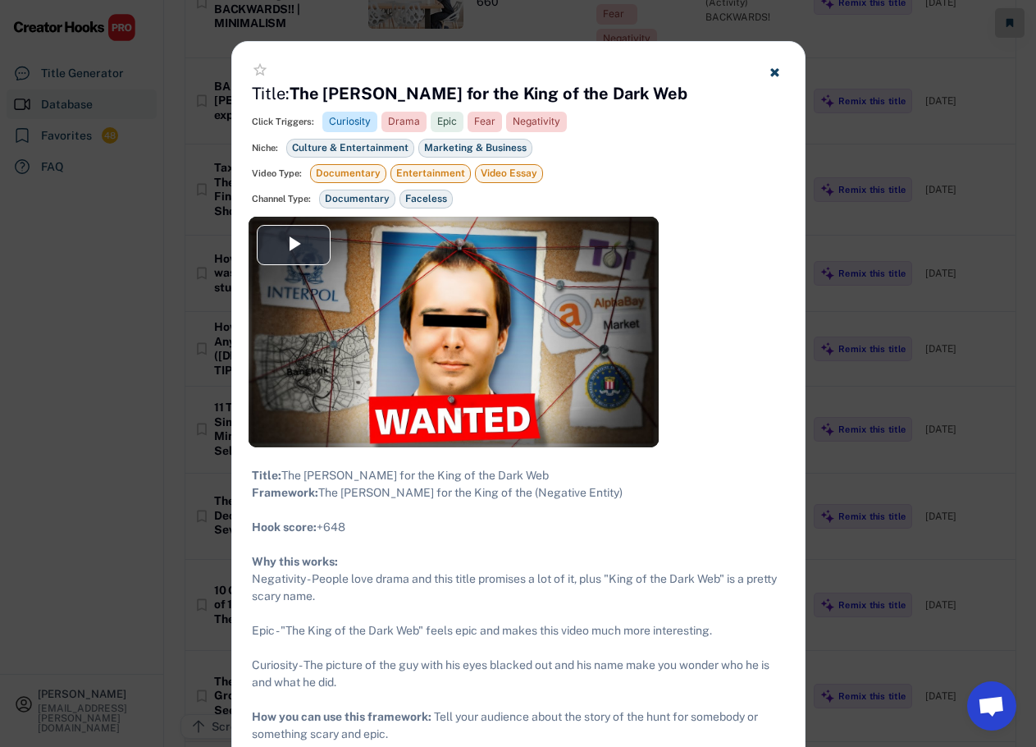
click at [211, 433] on div at bounding box center [518, 373] width 1036 height 747
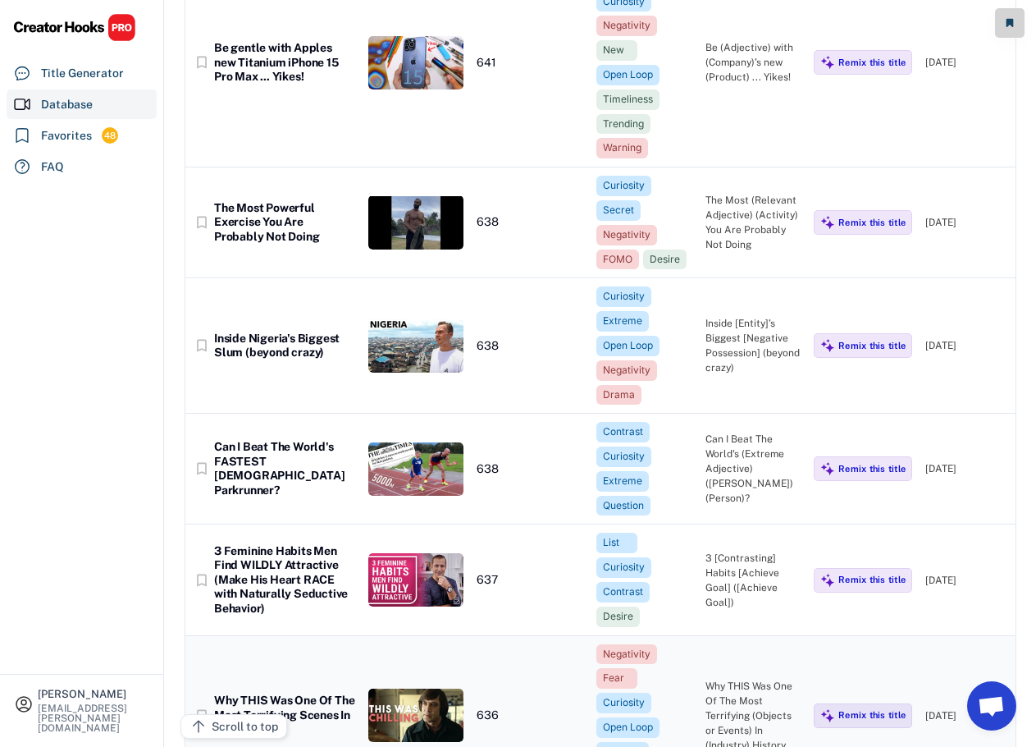
scroll to position [65557, 0]
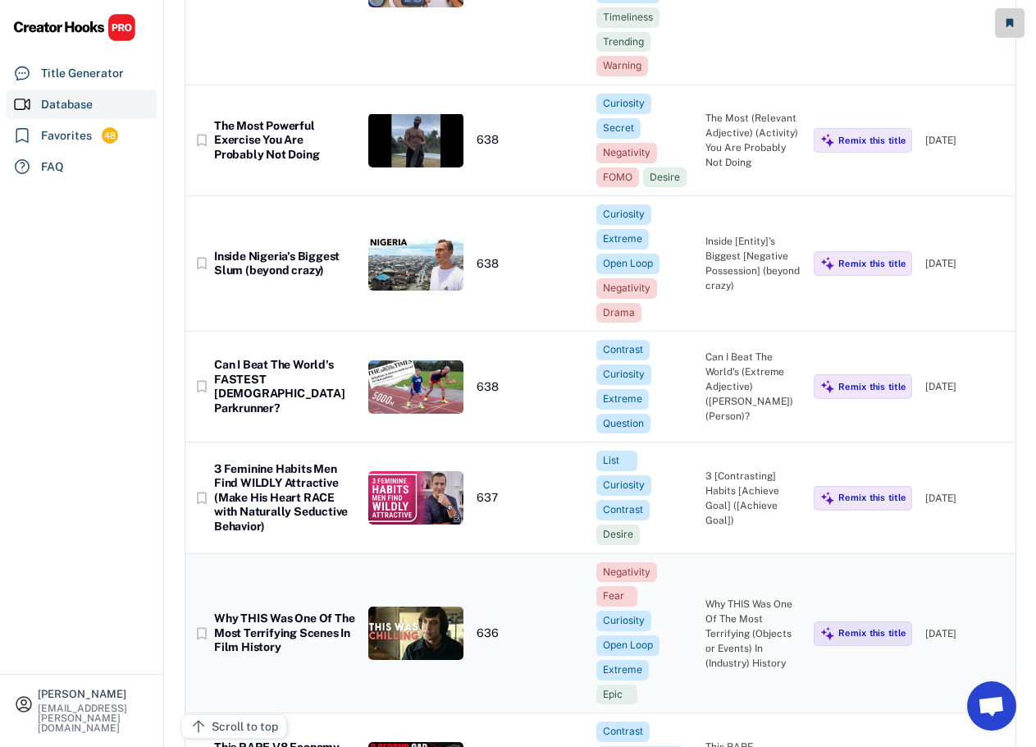
click at [290, 611] on div "Why THIS Was One Of The Most Terrifying Scenes In Film History" at bounding box center [284, 632] width 141 height 43
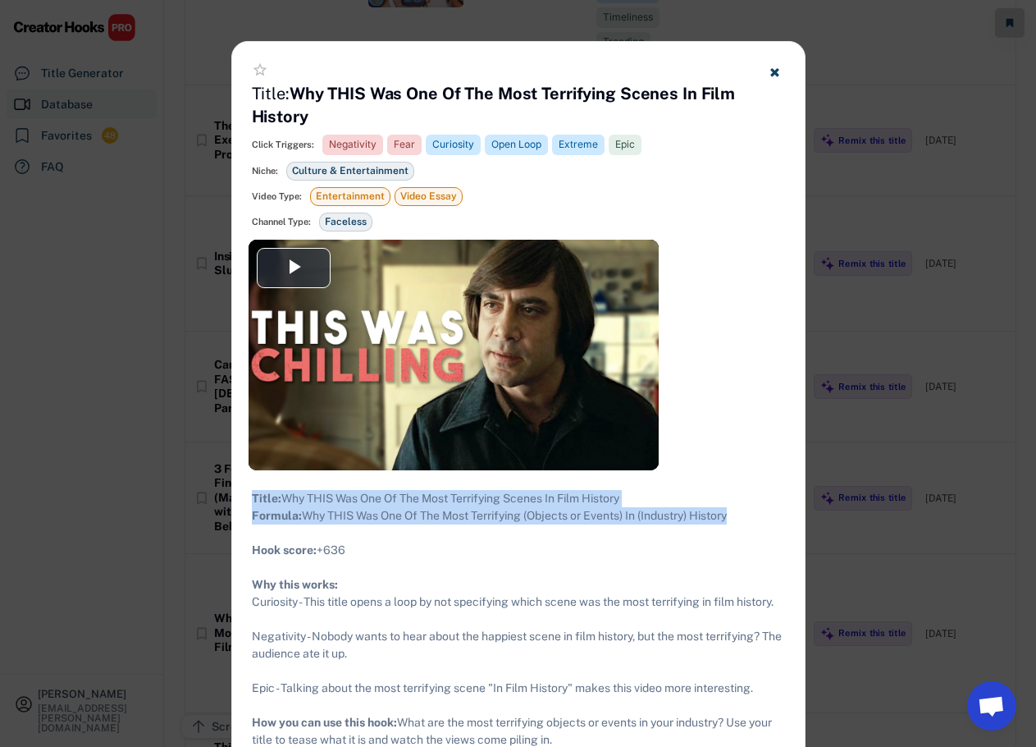
drag, startPoint x: 756, startPoint y: 533, endPoint x: 248, endPoint y: 497, distance: 510.0
click at [248, 497] on div "Title: Why THIS Was One Of The Most Terrifying Scenes In Film History Formula: …" at bounding box center [518, 653] width 573 height 367
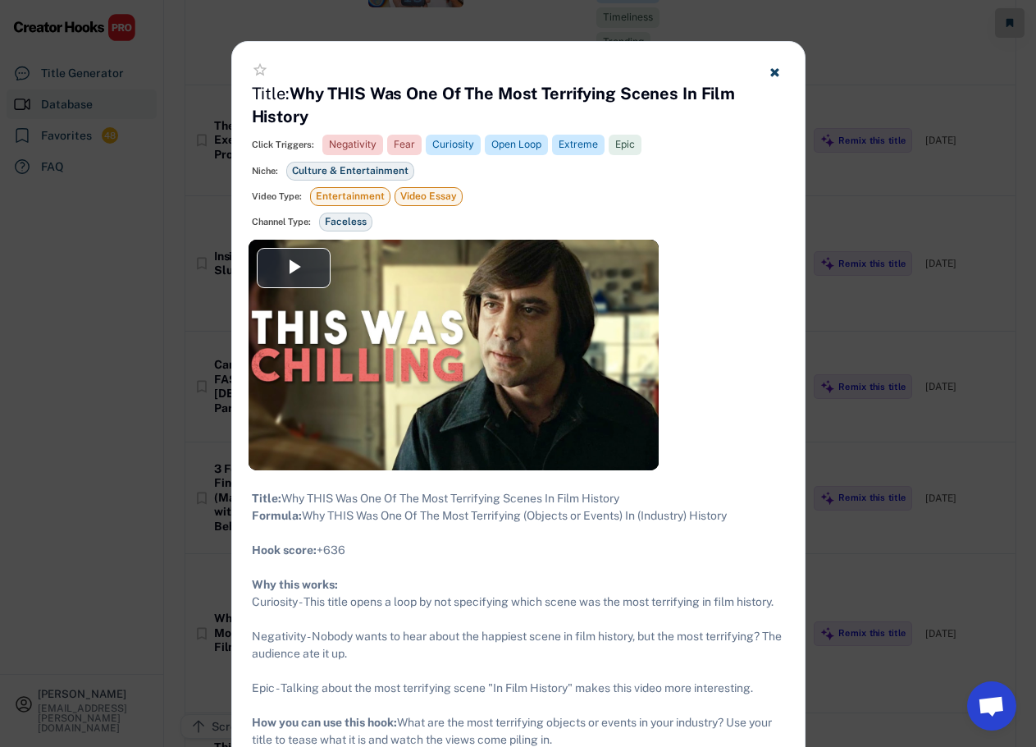
click at [832, 158] on div at bounding box center [518, 373] width 1036 height 747
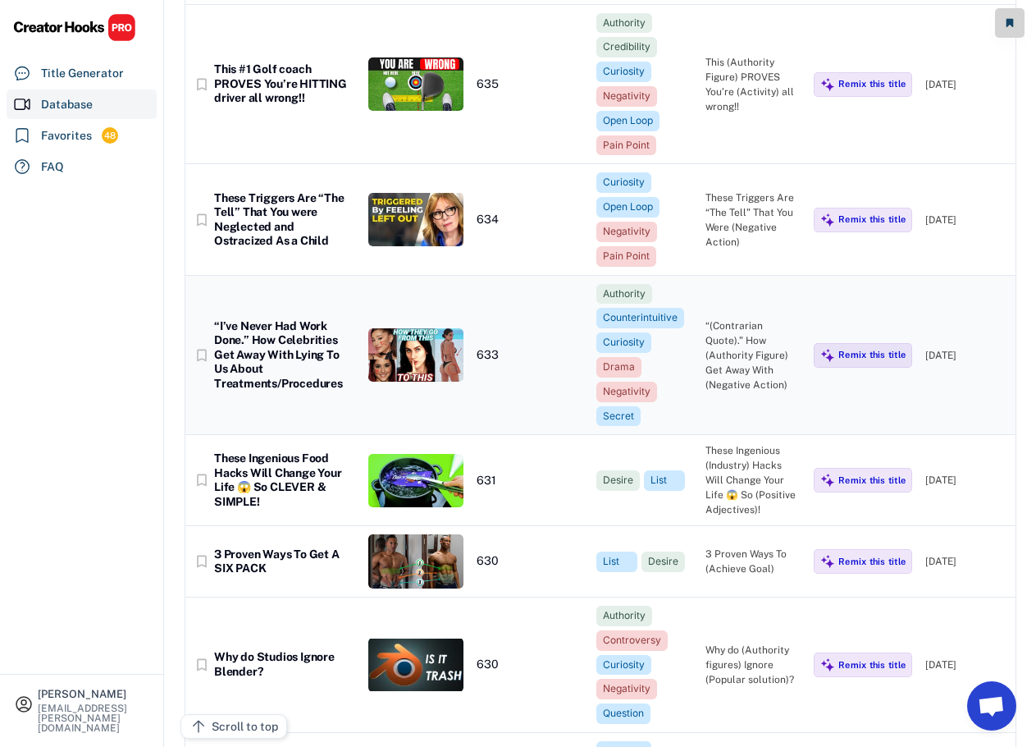
scroll to position [66378, 0]
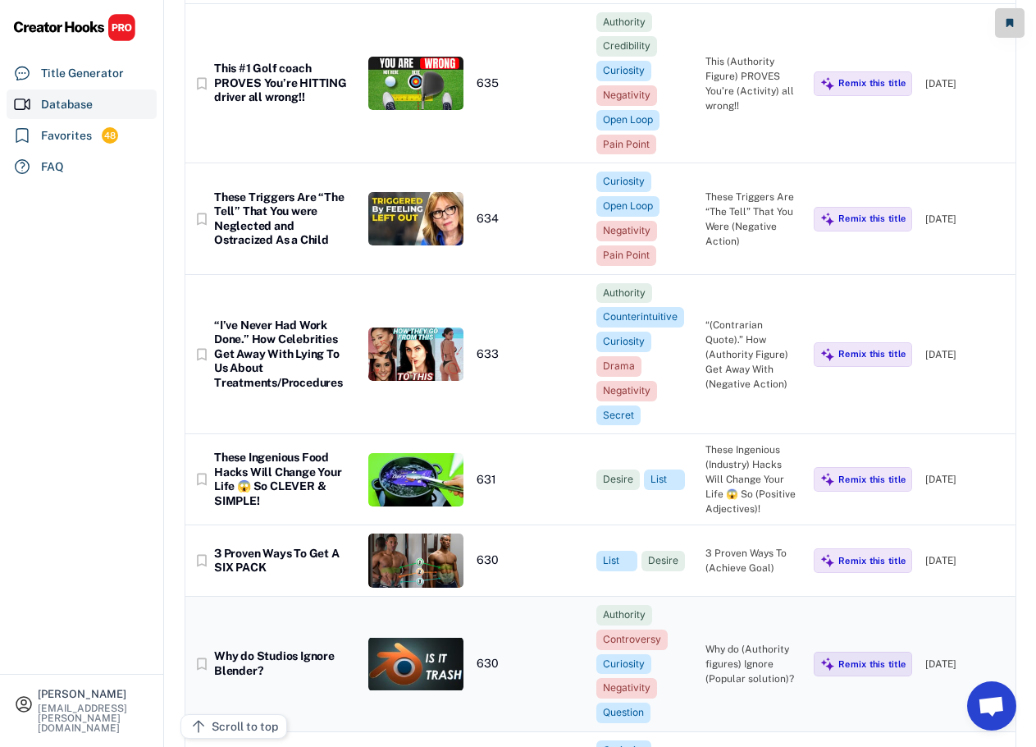
click at [281, 649] on div "Why do Studios Ignore Blender?" at bounding box center [284, 663] width 141 height 29
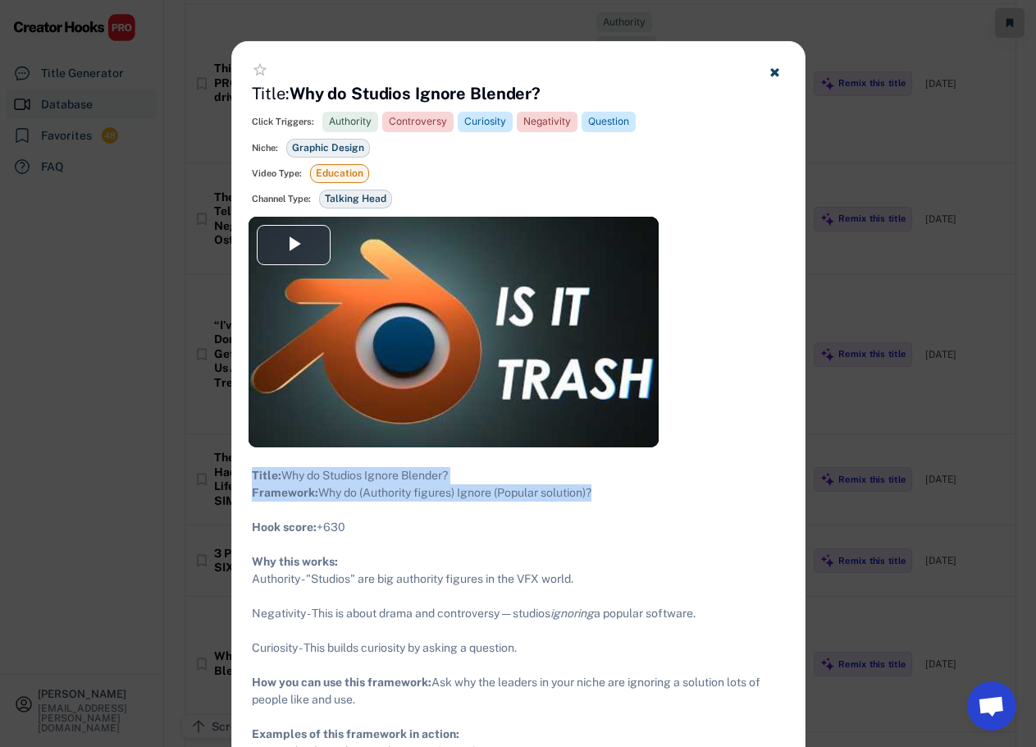
drag, startPoint x: 617, startPoint y: 510, endPoint x: 254, endPoint y: 473, distance: 365.4
click at [254, 473] on div "Title: Why do Studios Ignore Blender? Framework: Why do (Authority figures) Ign…" at bounding box center [518, 622] width 533 height 310
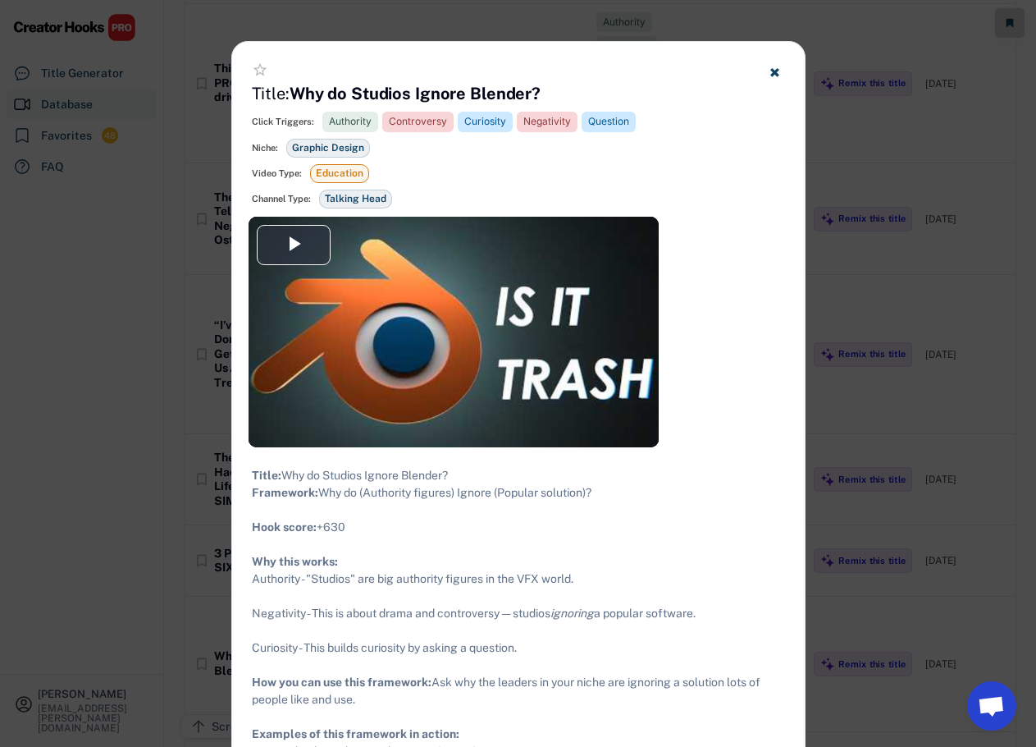
click at [899, 328] on div at bounding box center [518, 373] width 1036 height 747
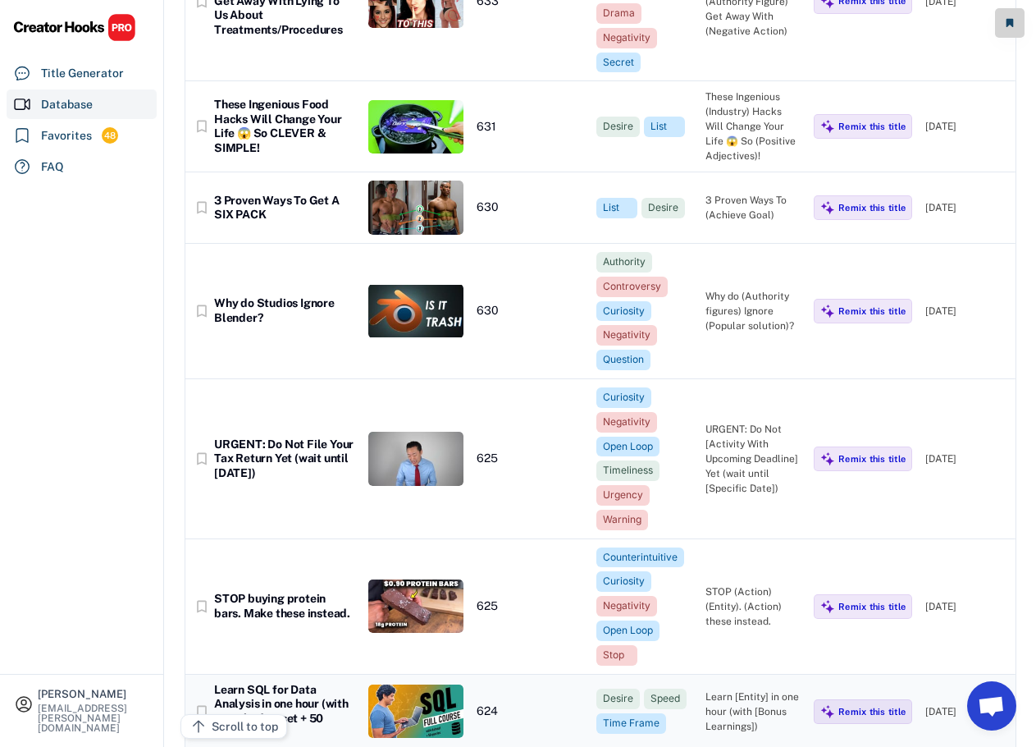
scroll to position [66706, 0]
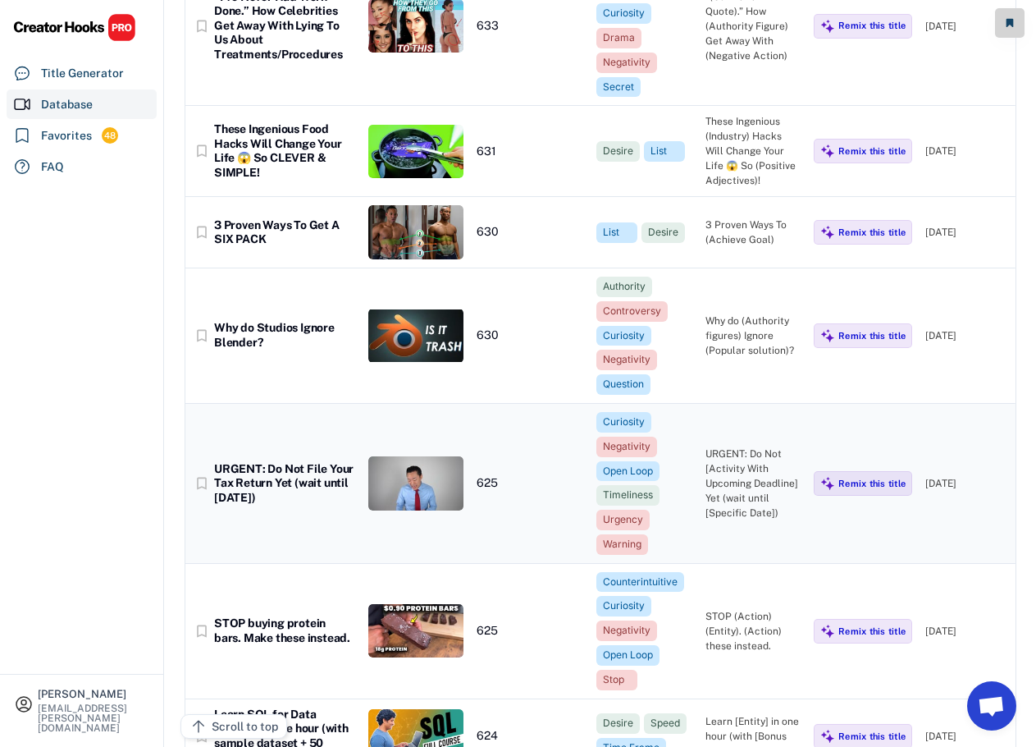
click at [289, 462] on div "URGENT: Do Not File Your Tax Return Yet (wait until [DATE])" at bounding box center [284, 483] width 141 height 43
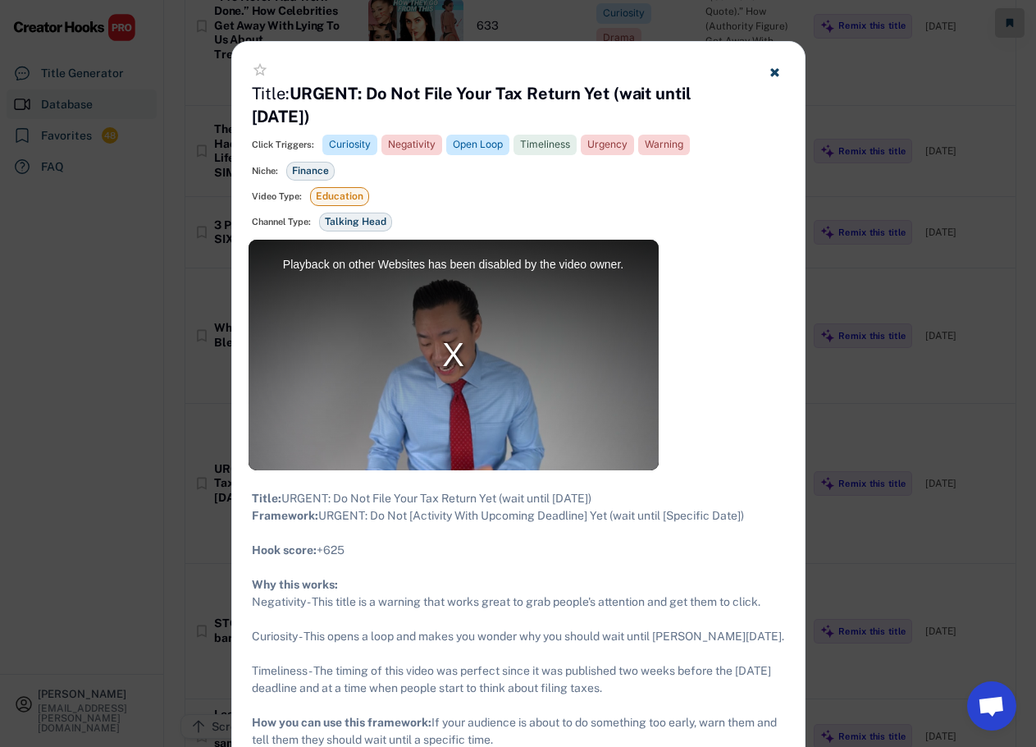
drag, startPoint x: 765, startPoint y: 529, endPoint x: 240, endPoint y: 497, distance: 526.1
click at [240, 497] on div "Title: URGENT: Do Not File Your Tax Return Yet (wait until [PERSON_NAME][DATE])…" at bounding box center [518, 653] width 573 height 367
click at [206, 358] on div at bounding box center [518, 373] width 1036 height 747
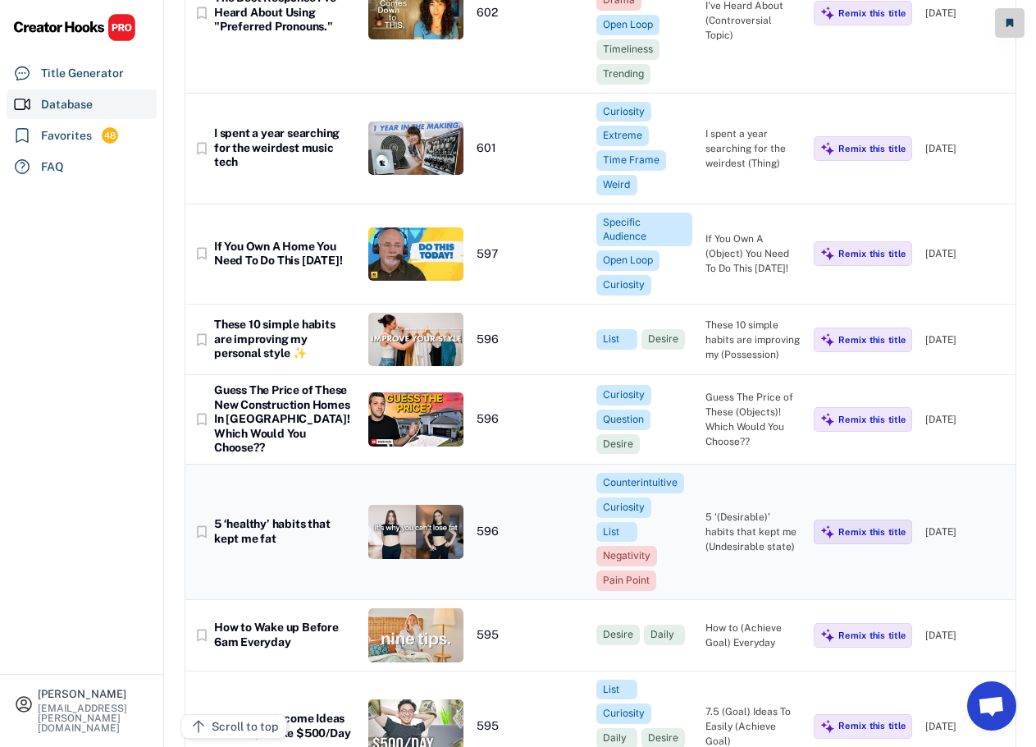
scroll to position [69988, 0]
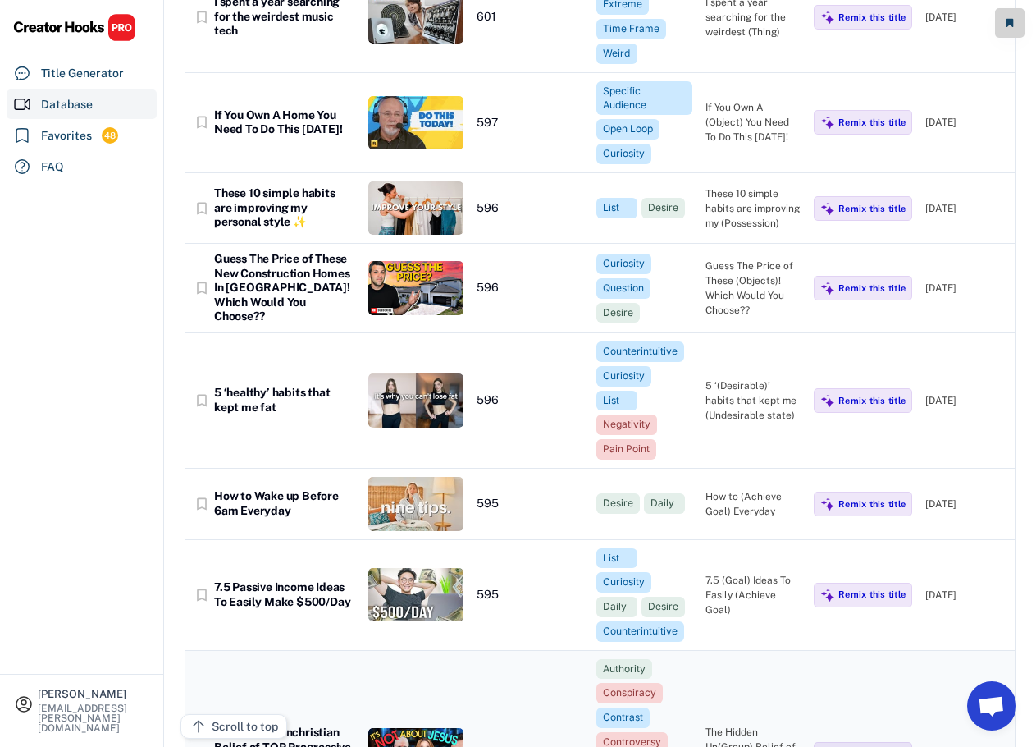
click at [309, 725] on div "The Hidden Unchristian Belief of TOP Progressive [DEMOGRAPHIC_DATA] Influencers" at bounding box center [284, 753] width 141 height 57
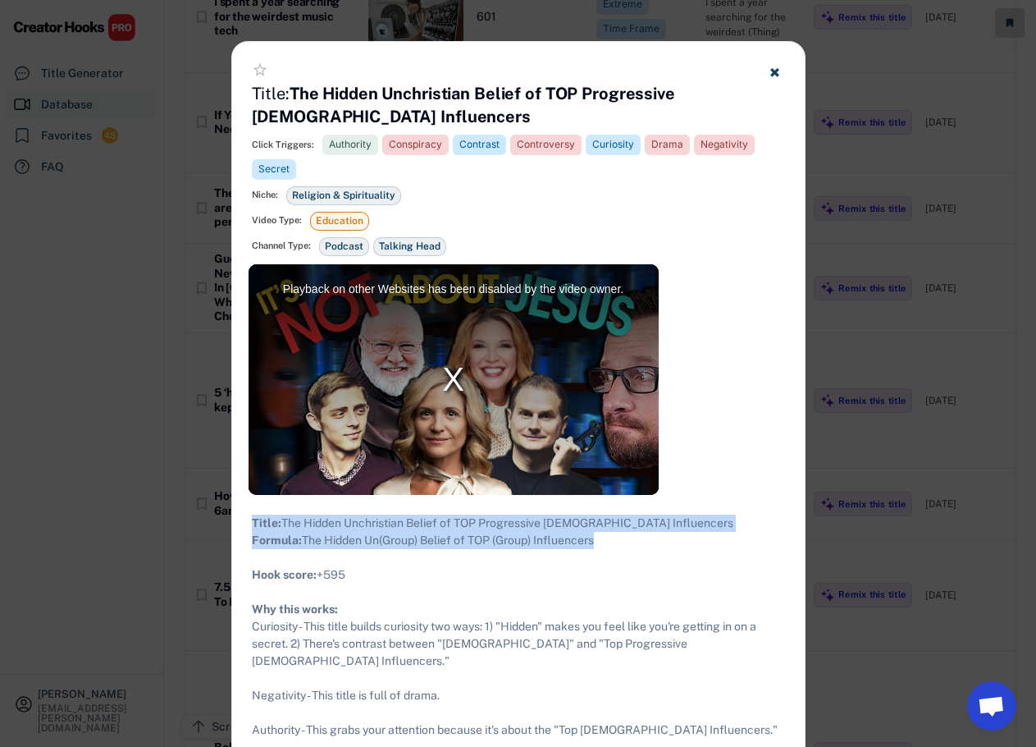
drag, startPoint x: 609, startPoint y: 562, endPoint x: 248, endPoint y: 522, distance: 363.2
click at [248, 522] on div "Title: The Hidden Unchristian Belief of TOP Progressive [DEMOGRAPHIC_DATA] Infl…" at bounding box center [518, 687] width 573 height 384
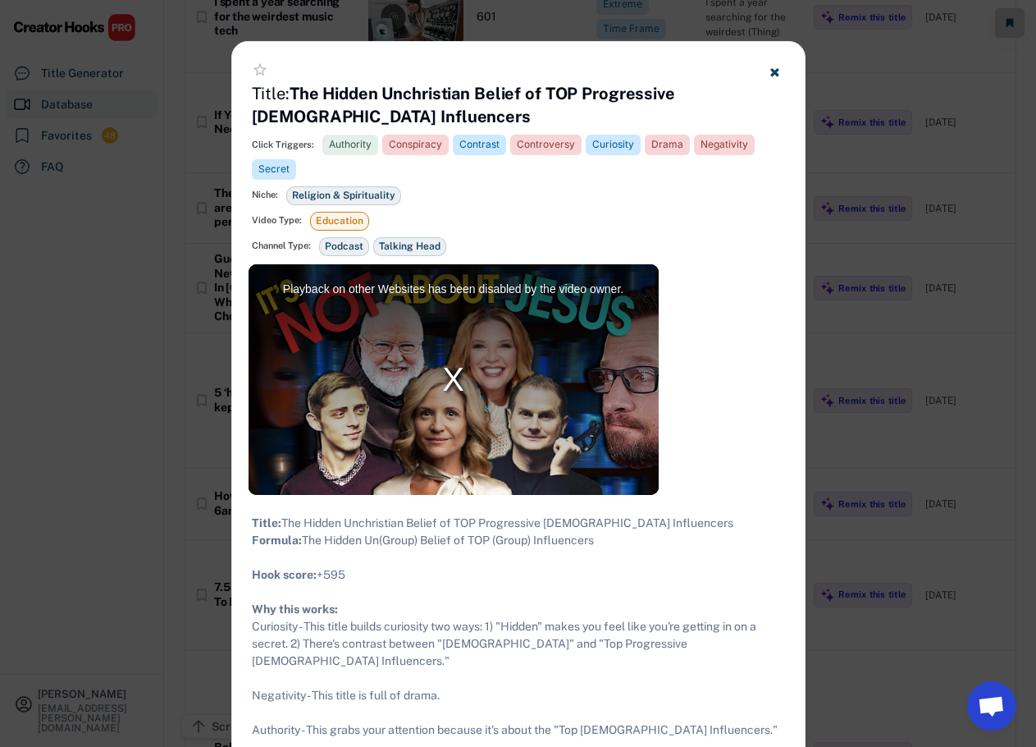
click at [176, 373] on div at bounding box center [518, 373] width 1036 height 747
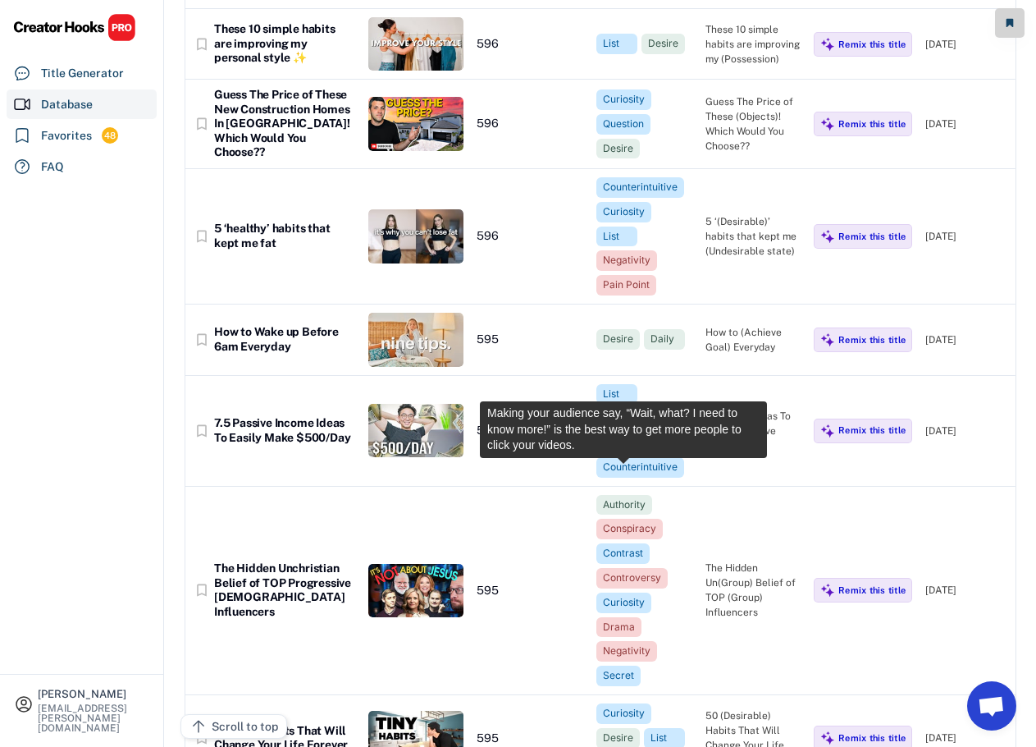
scroll to position [70234, 0]
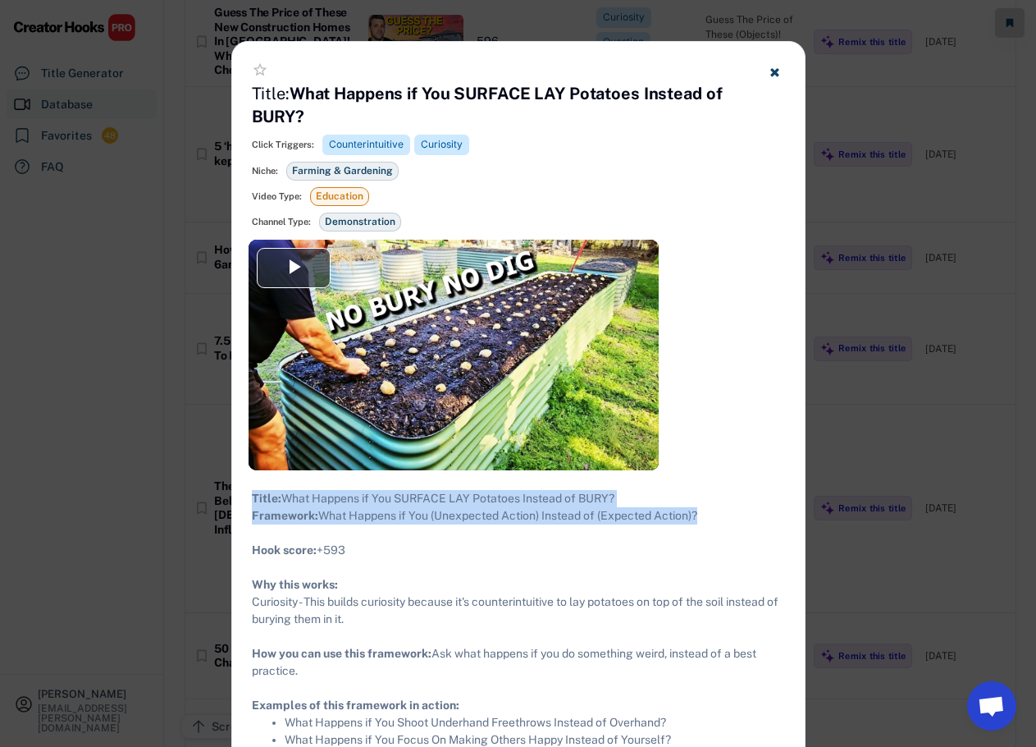
drag, startPoint x: 714, startPoint y: 529, endPoint x: 249, endPoint y: 487, distance: 467.1
click at [249, 487] on div "Title: What Happens if You SURFACE LAY Potatoes Instead of BURY? Framework: Wha…" at bounding box center [518, 619] width 573 height 298
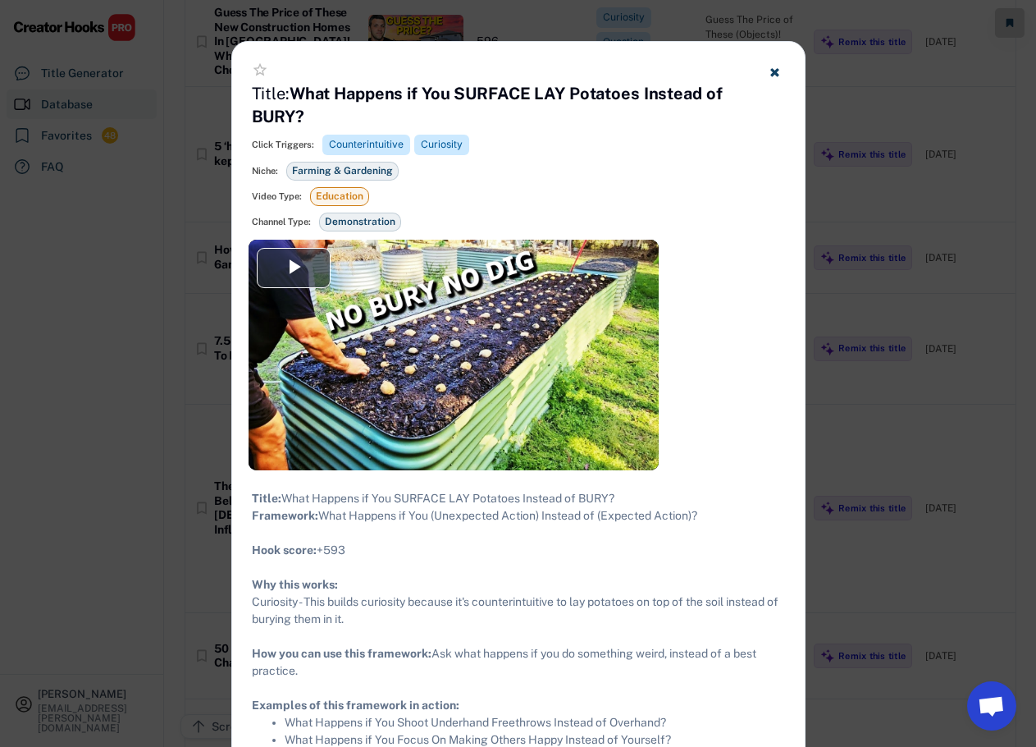
click at [836, 318] on div at bounding box center [518, 373] width 1036 height 747
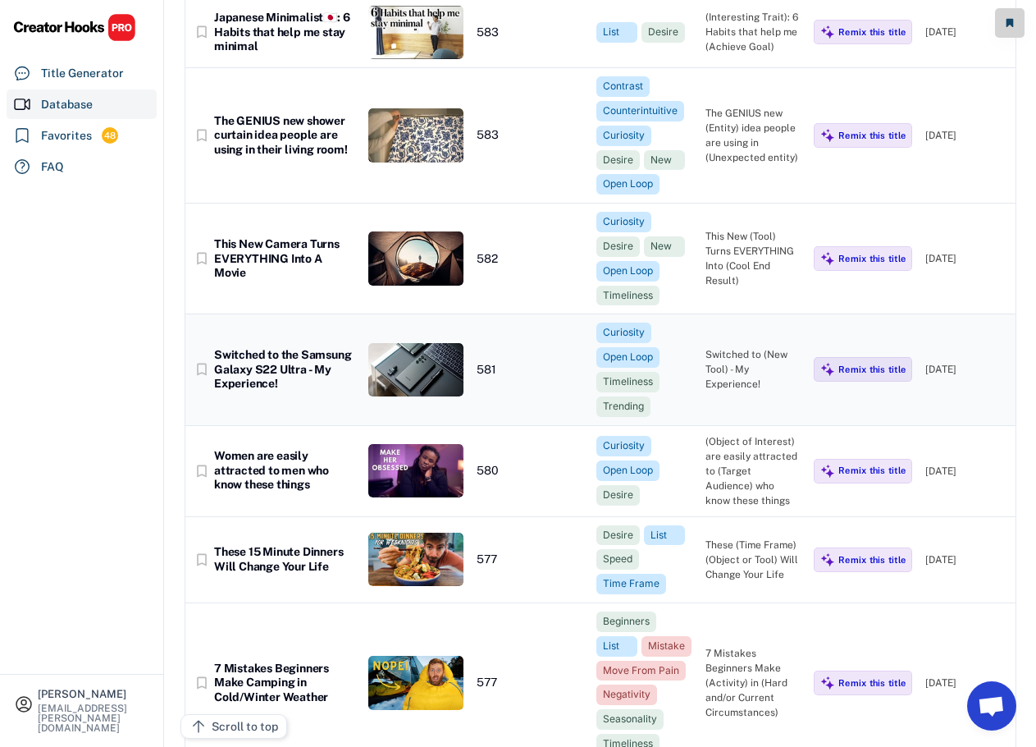
scroll to position [72203, 0]
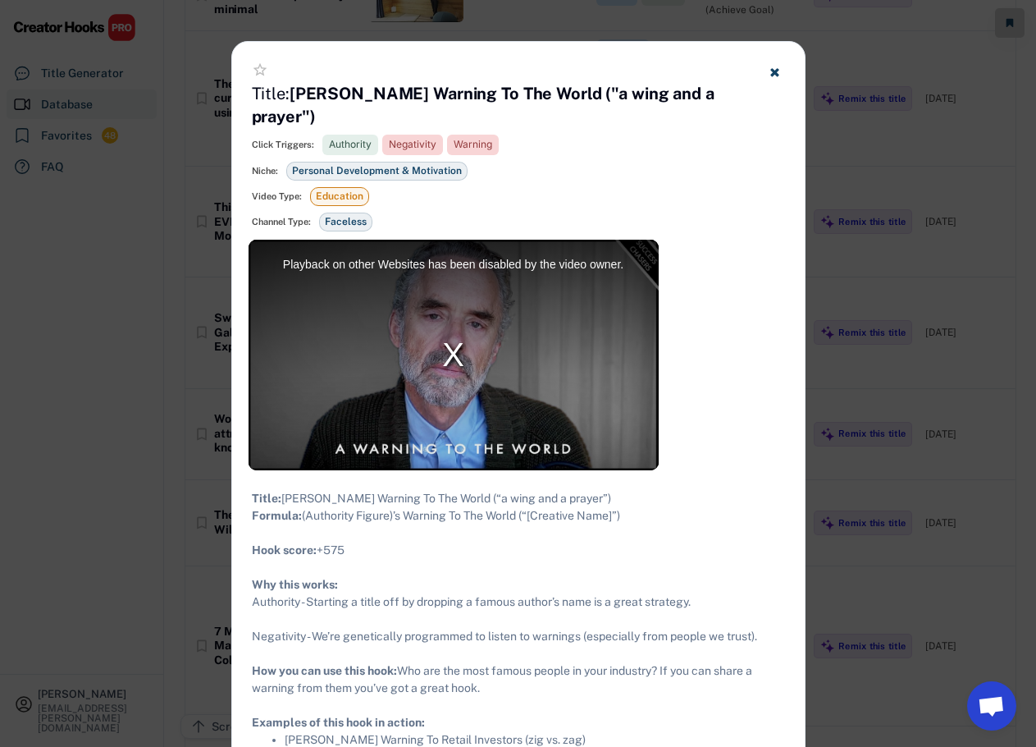
drag, startPoint x: 623, startPoint y: 532, endPoint x: 240, endPoint y: 491, distance: 384.5
click at [240, 491] on div "Title: [PERSON_NAME] Warning To The World (“a wing and a prayer”) Formula: (Aut…" at bounding box center [518, 627] width 573 height 315
click at [225, 231] on div at bounding box center [518, 373] width 1036 height 747
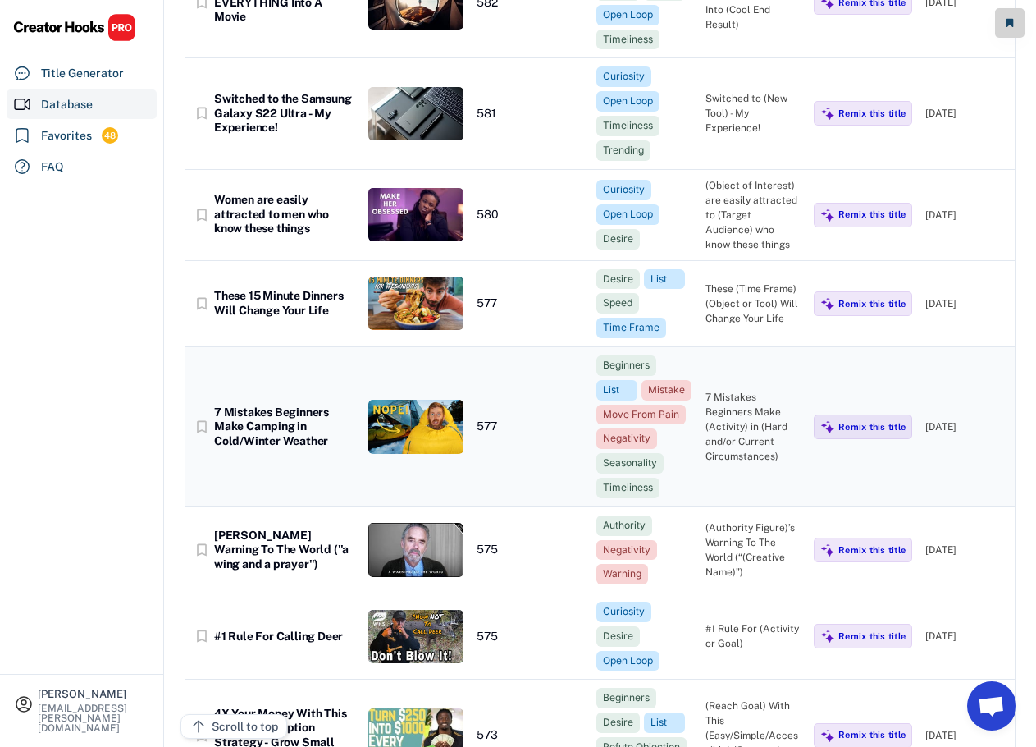
scroll to position [72450, 0]
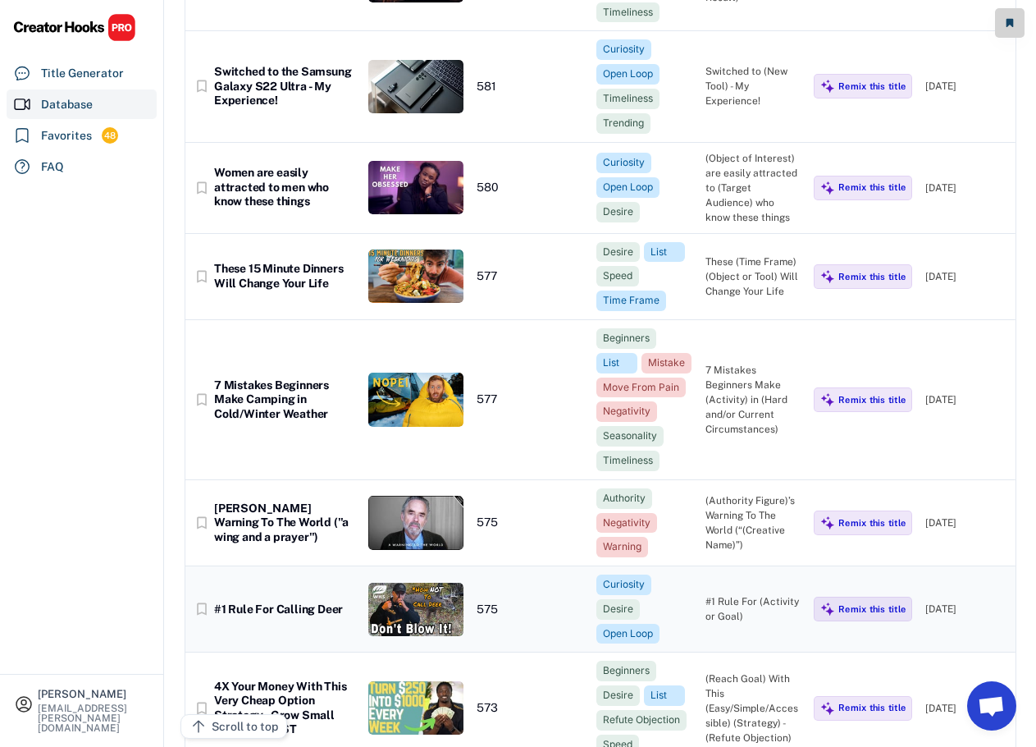
click at [285, 602] on div "#1 Rule For Calling Deer" at bounding box center [284, 609] width 141 height 15
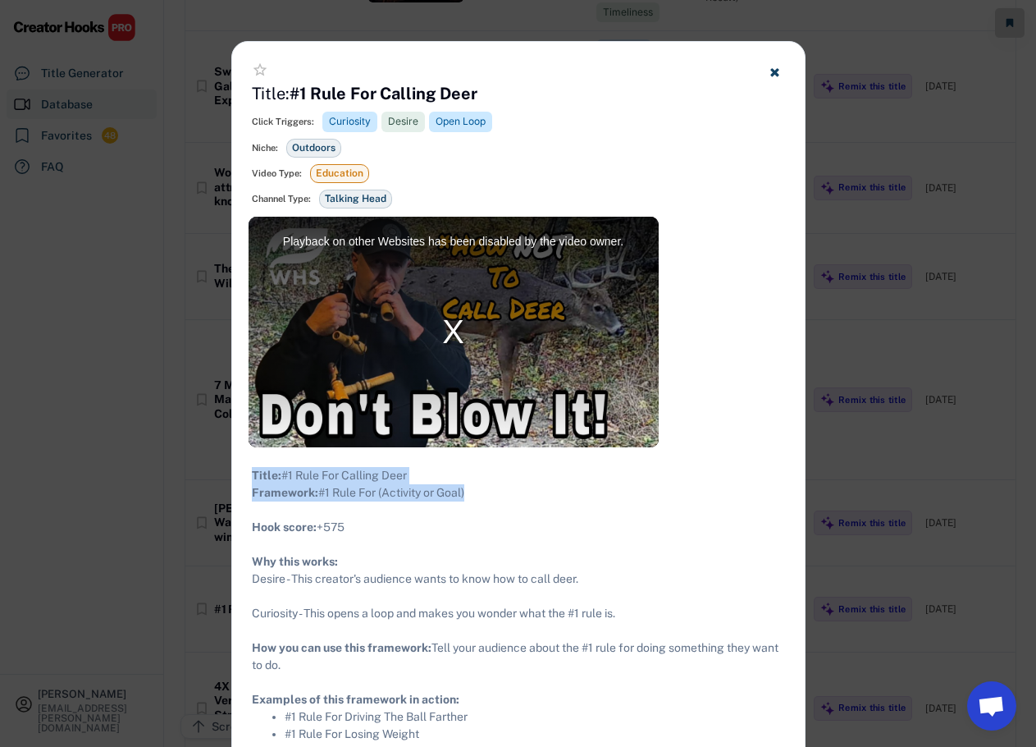
drag, startPoint x: 418, startPoint y: 503, endPoint x: 245, endPoint y: 473, distance: 175.8
click at [245, 473] on div "Title: #1 Rule For Calling Deer Framework: #1 Rule For (Activity or Goal) ​ Hoo…" at bounding box center [518, 604] width 573 height 315
click at [193, 342] on div at bounding box center [518, 373] width 1036 height 747
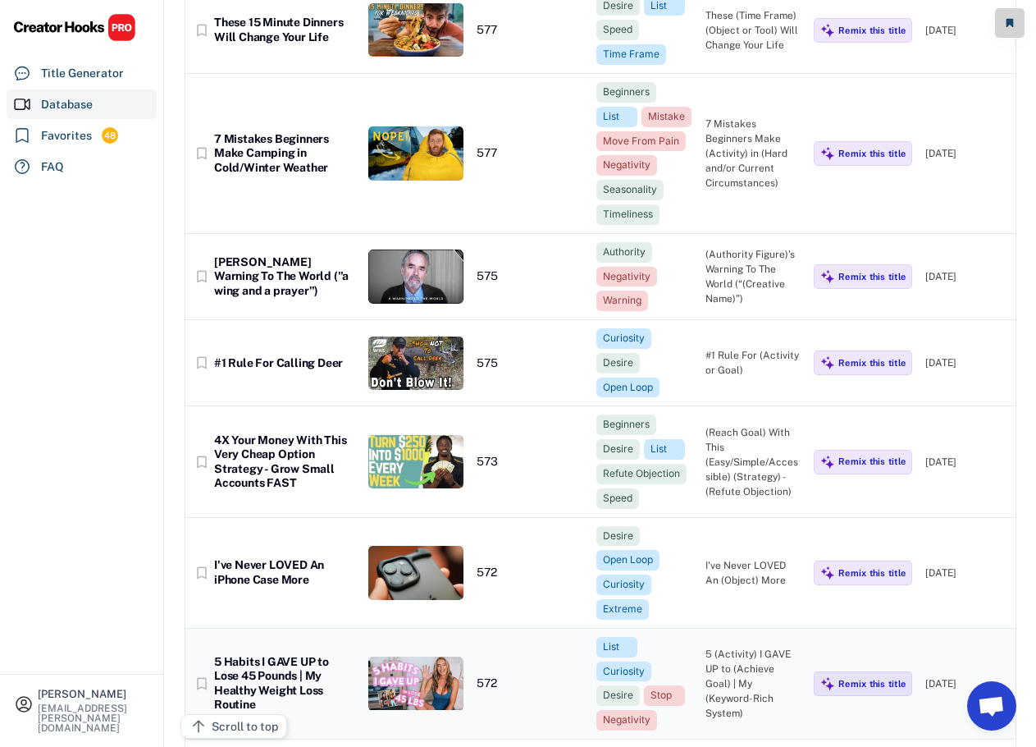
scroll to position [72860, 0]
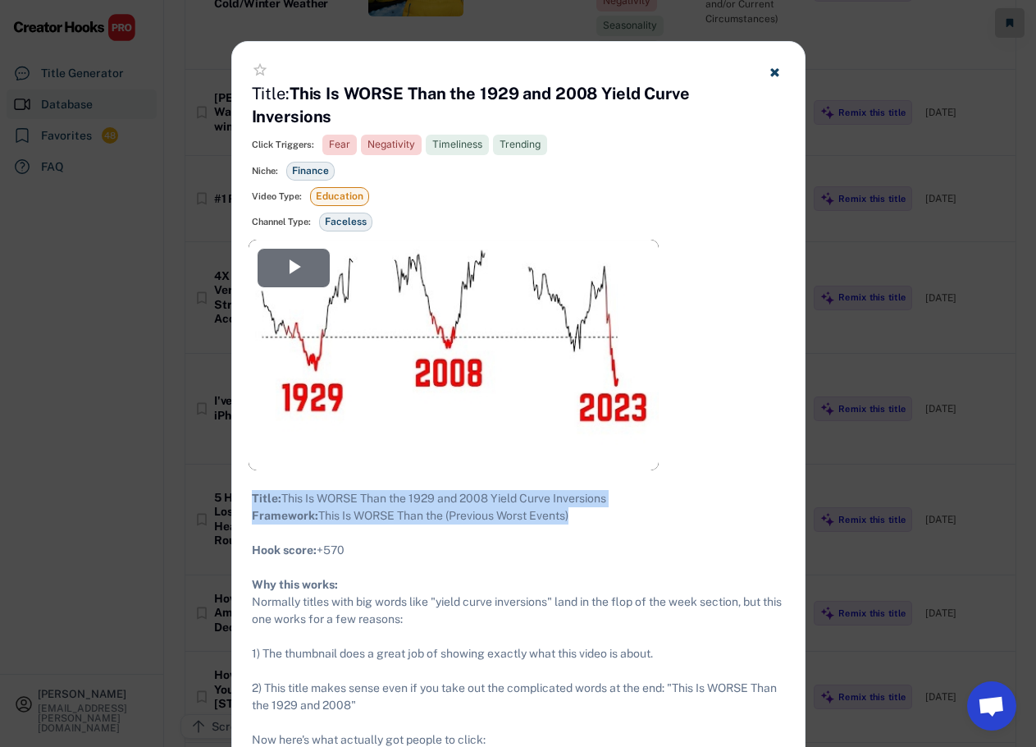
drag, startPoint x: 588, startPoint y: 529, endPoint x: 233, endPoint y: 490, distance: 357.5
click at [233, 490] on div "Title: This Is WORSE Than the 1929 and 2008 Yield Curve Inversions Framework: T…" at bounding box center [518, 722] width 573 height 505
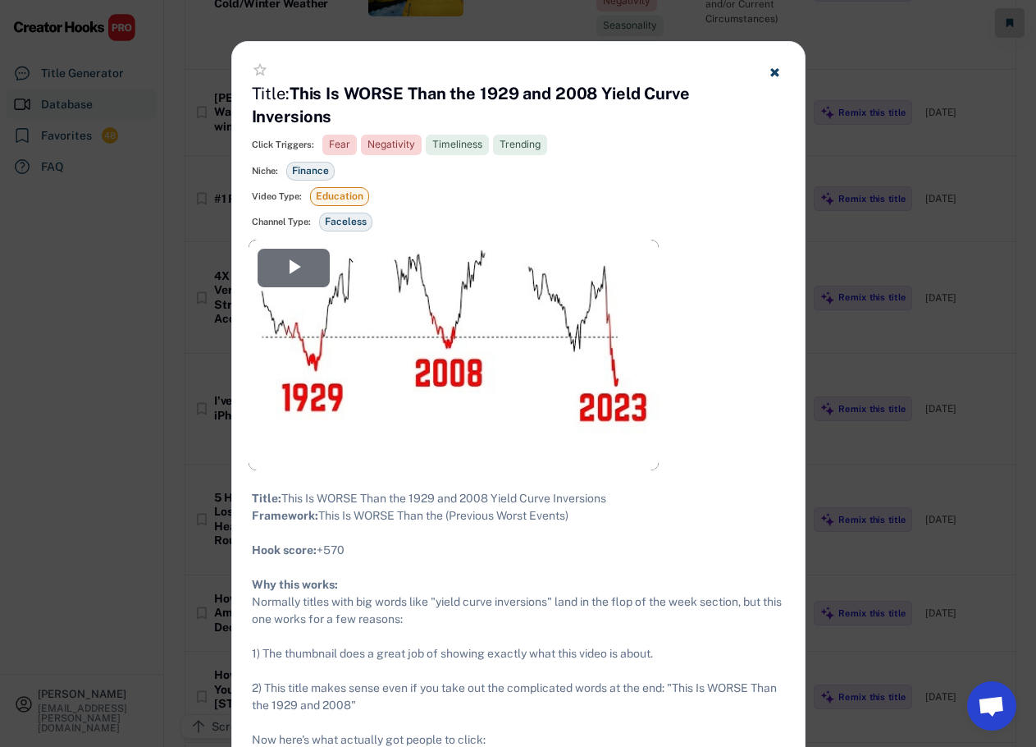
click at [153, 343] on div at bounding box center [518, 373] width 1036 height 747
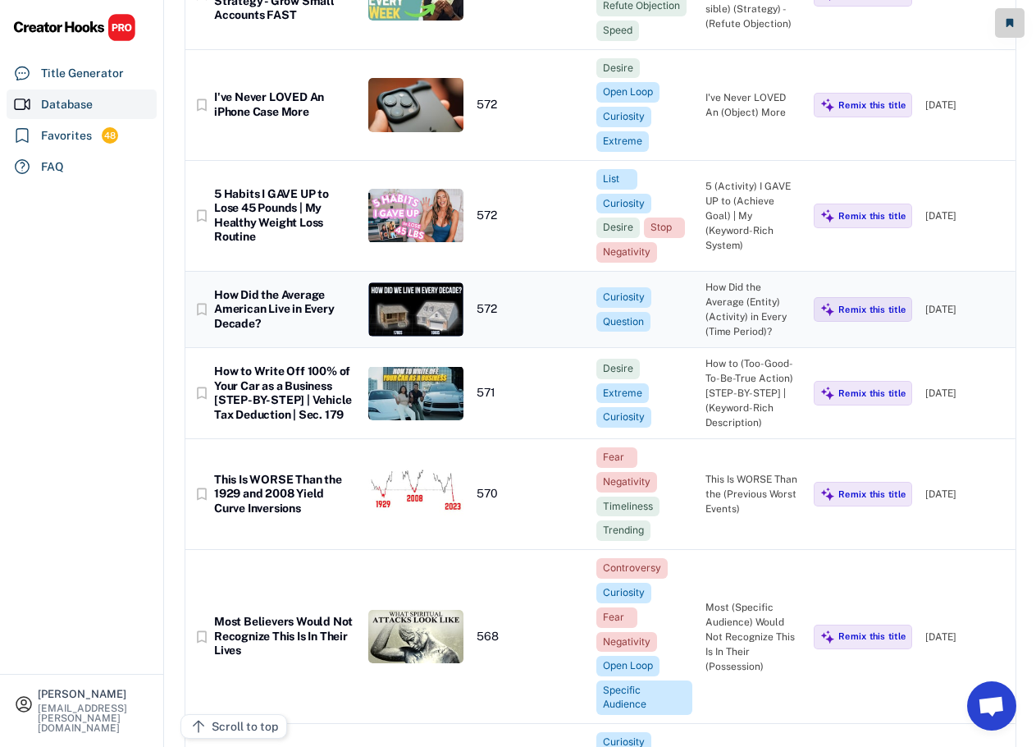
scroll to position [73188, 0]
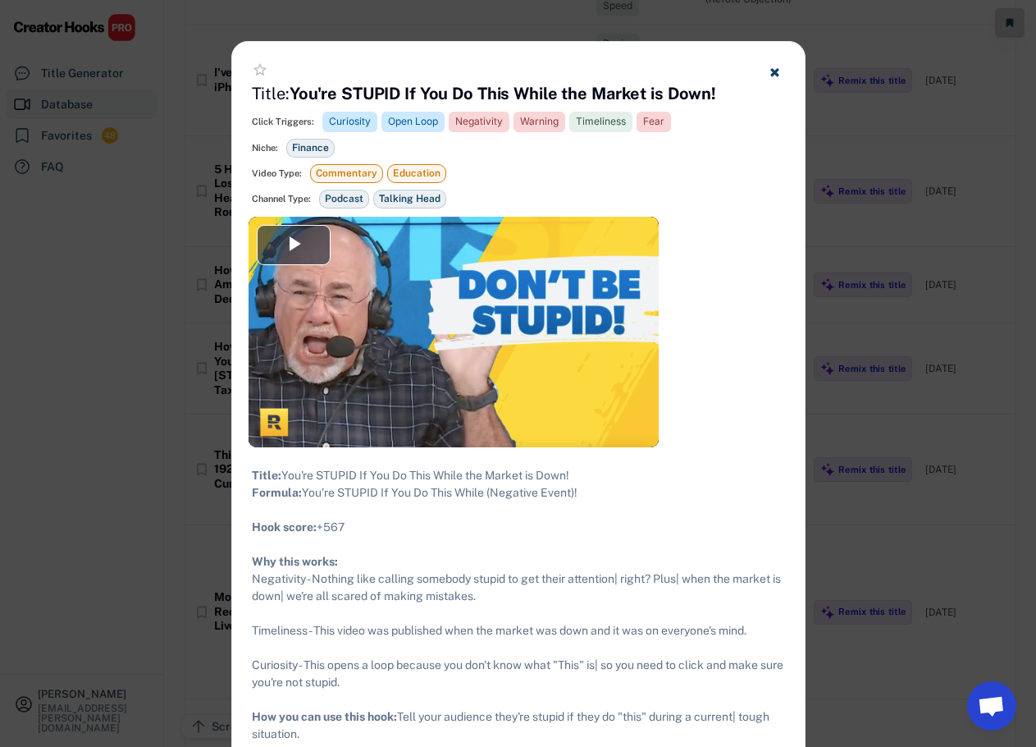
click at [189, 312] on div at bounding box center [518, 373] width 1036 height 747
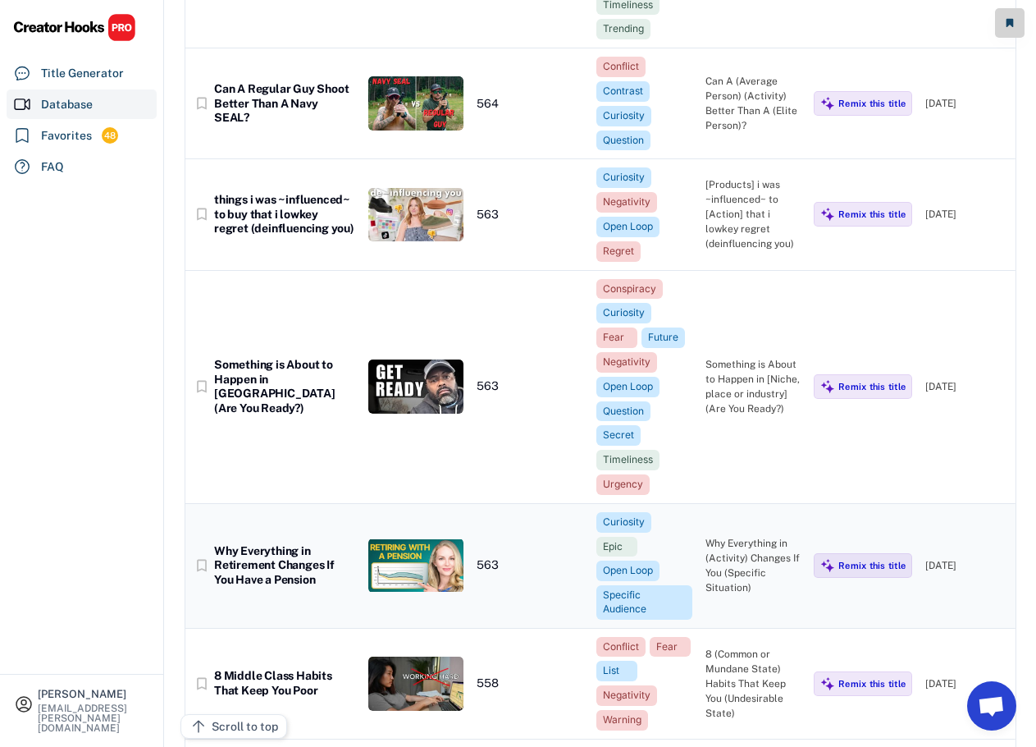
scroll to position [74337, 0]
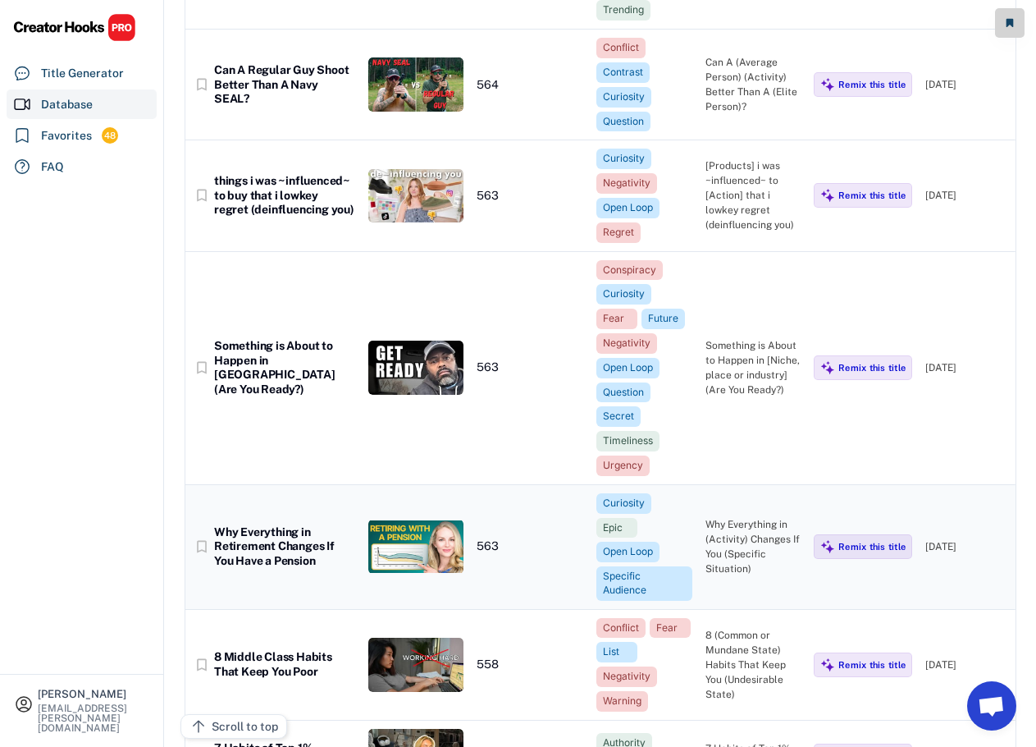
click at [291, 525] on div "Why Everything in Retirement Changes If You Have a Pension" at bounding box center [284, 546] width 141 height 43
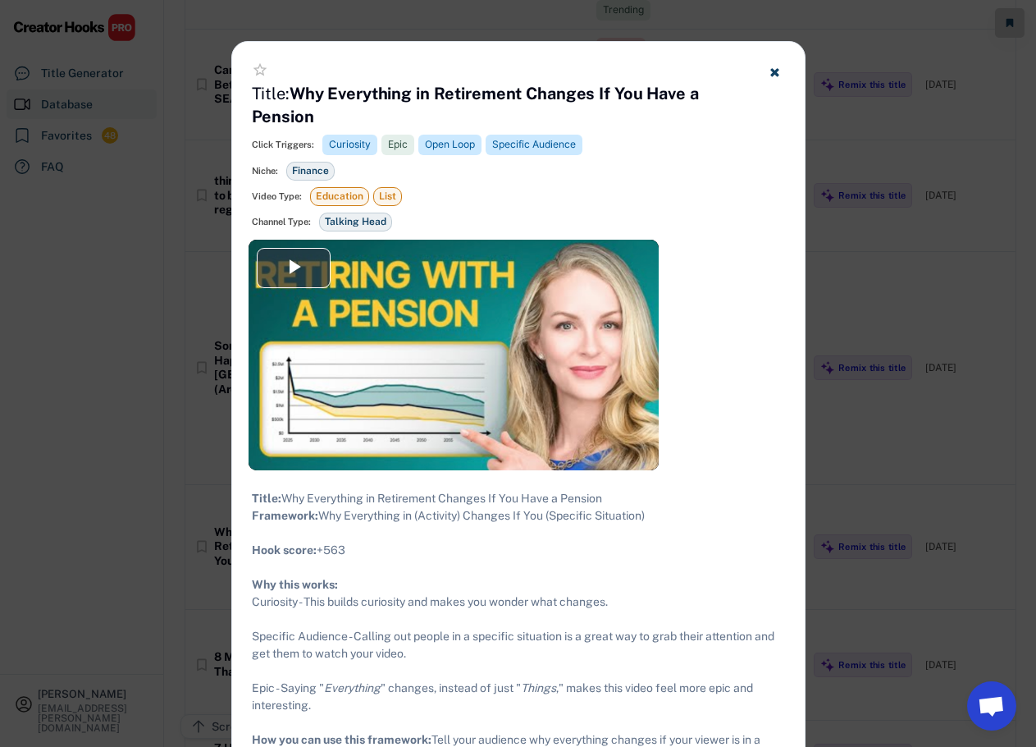
click at [854, 314] on div at bounding box center [518, 373] width 1036 height 747
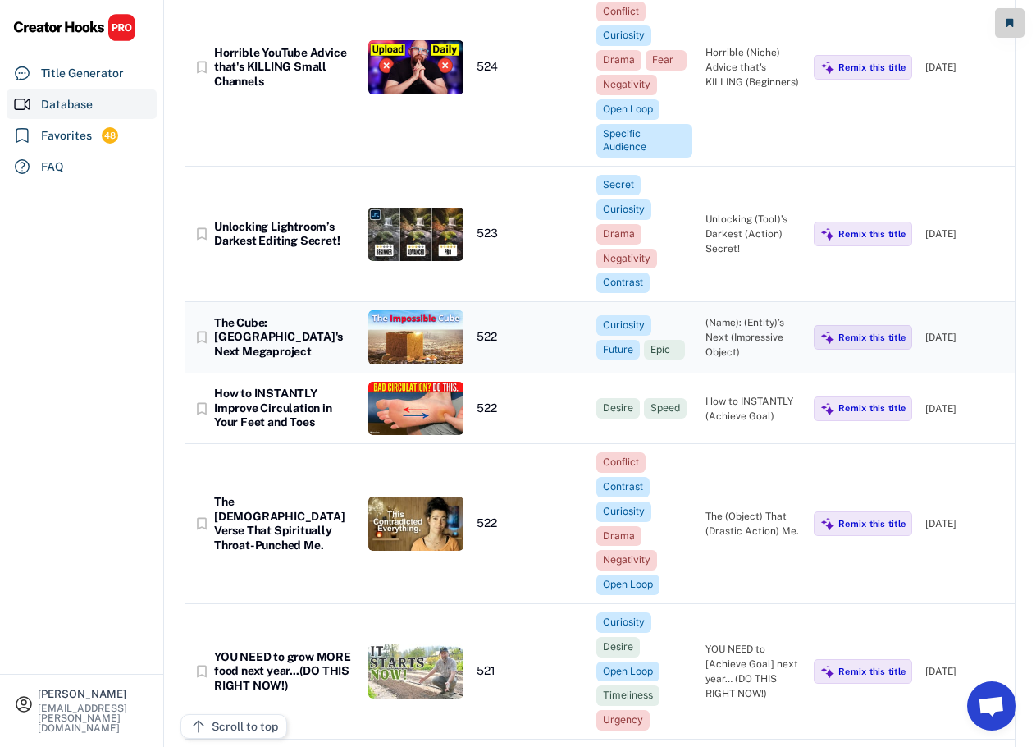
scroll to position [80737, 0]
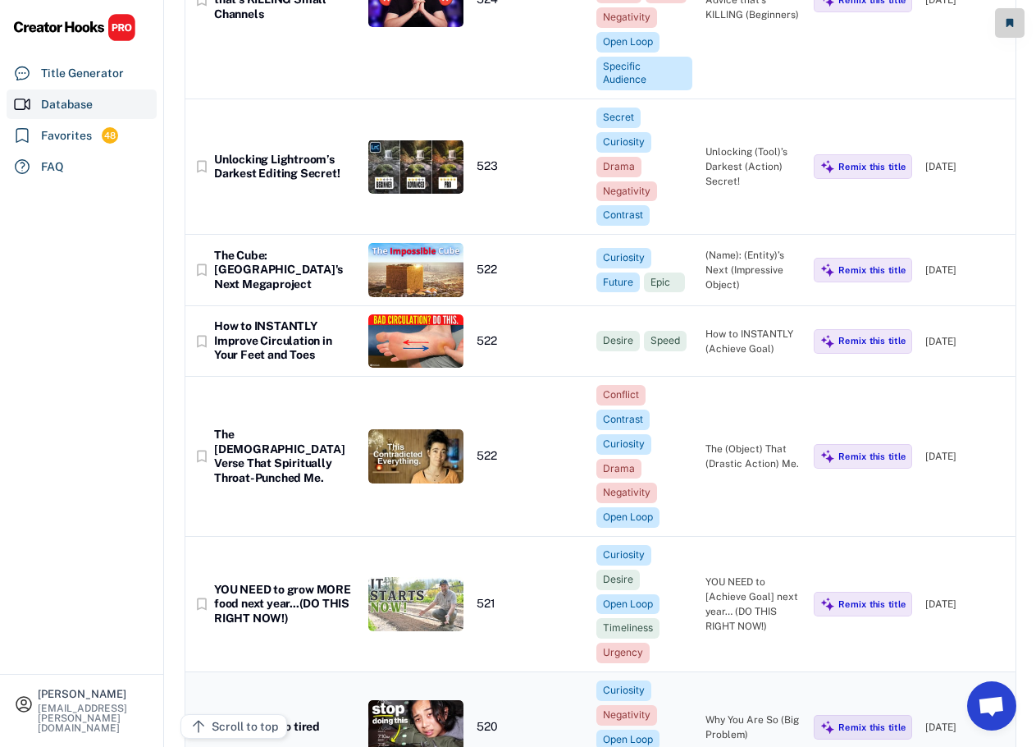
click at [281, 720] on div "why you are so tired" at bounding box center [284, 727] width 141 height 15
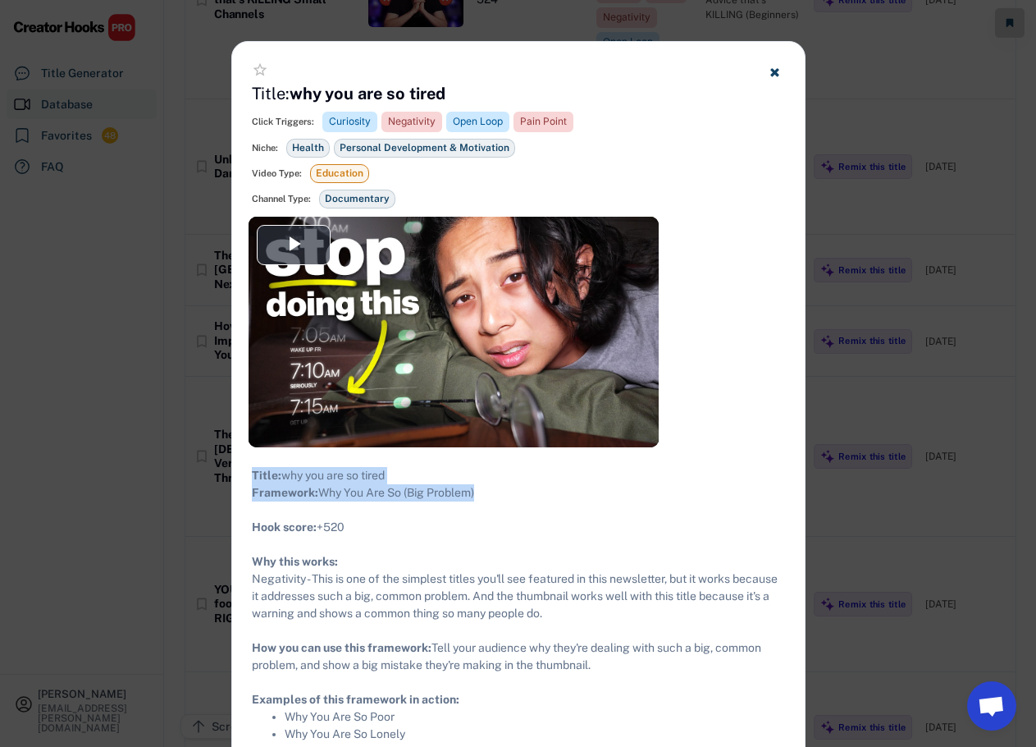
drag, startPoint x: 490, startPoint y: 509, endPoint x: 252, endPoint y: 478, distance: 240.0
click at [252, 478] on div "Title: why you are so tired Framework: Why You Are So (Big Problem) ​ Hook scor…" at bounding box center [518, 605] width 533 height 276
click at [179, 319] on div at bounding box center [518, 373] width 1036 height 747
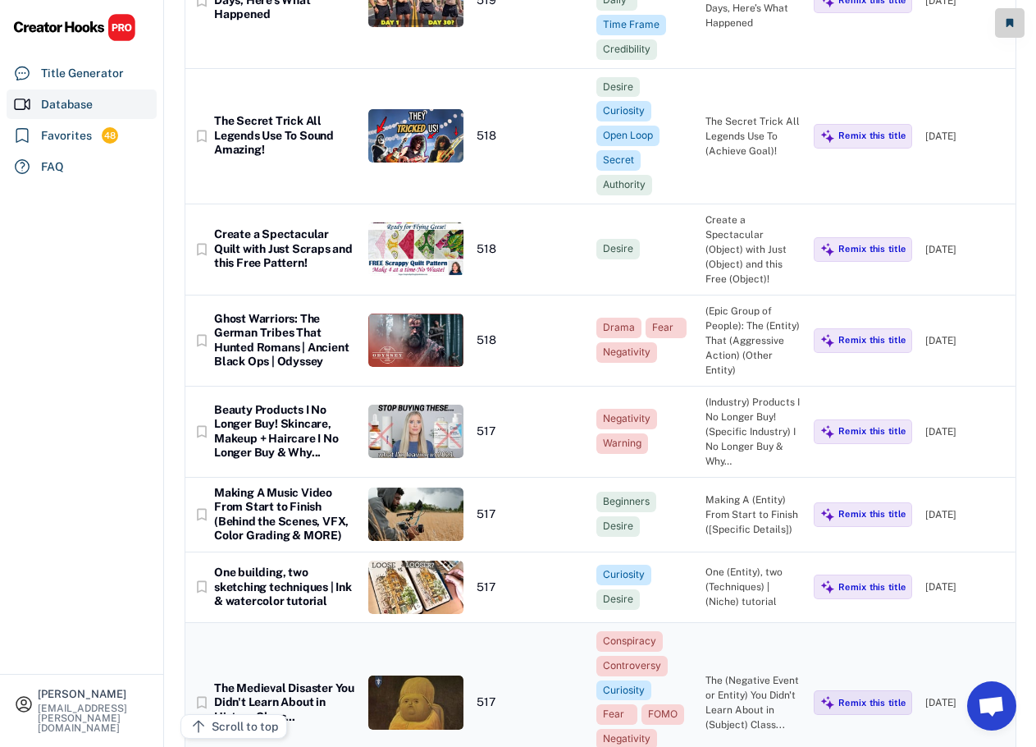
scroll to position [82049, 0]
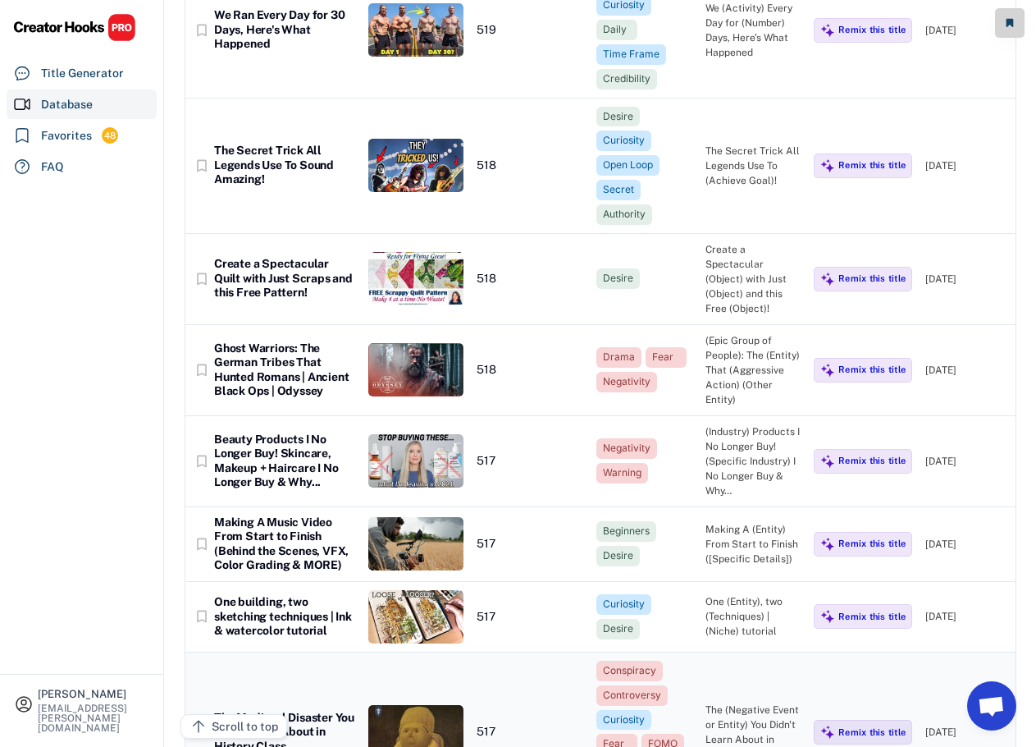
click at [296, 711] on div "The Medieval Disaster You Didn't Learn About in History Class..." at bounding box center [284, 732] width 141 height 43
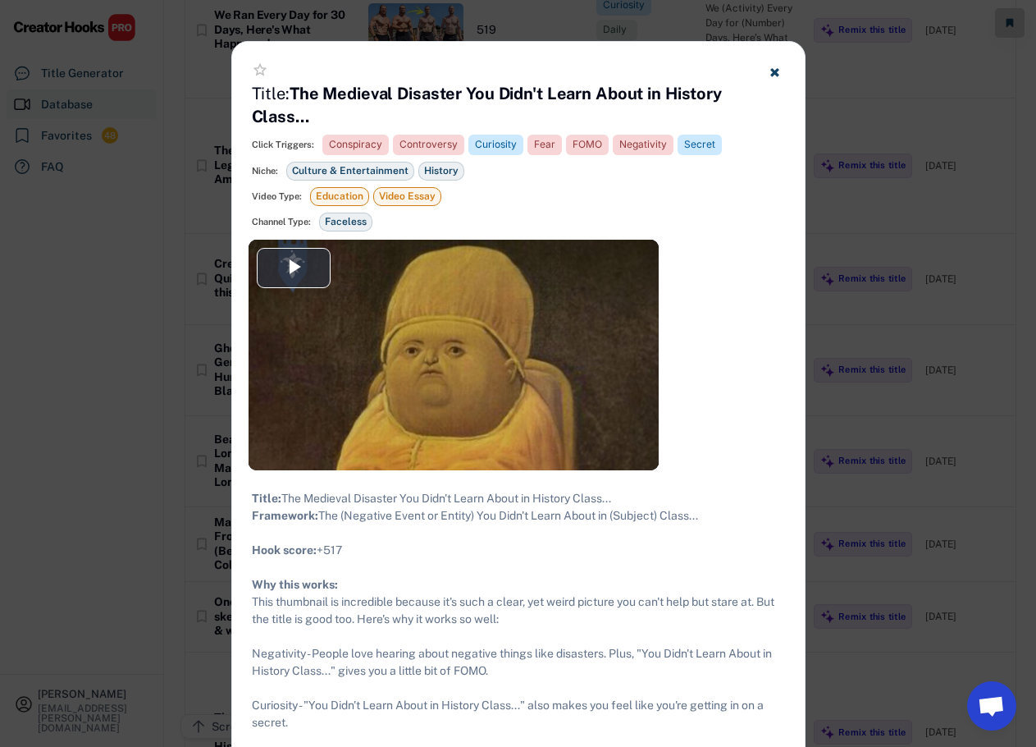
drag, startPoint x: 688, startPoint y: 533, endPoint x: 254, endPoint y: 494, distance: 434.9
click at [254, 494] on div "Title: The Medieval Disaster You Didn't Learn About in History Class... Framewo…" at bounding box center [518, 671] width 533 height 362
click at [149, 254] on div at bounding box center [518, 373] width 1036 height 747
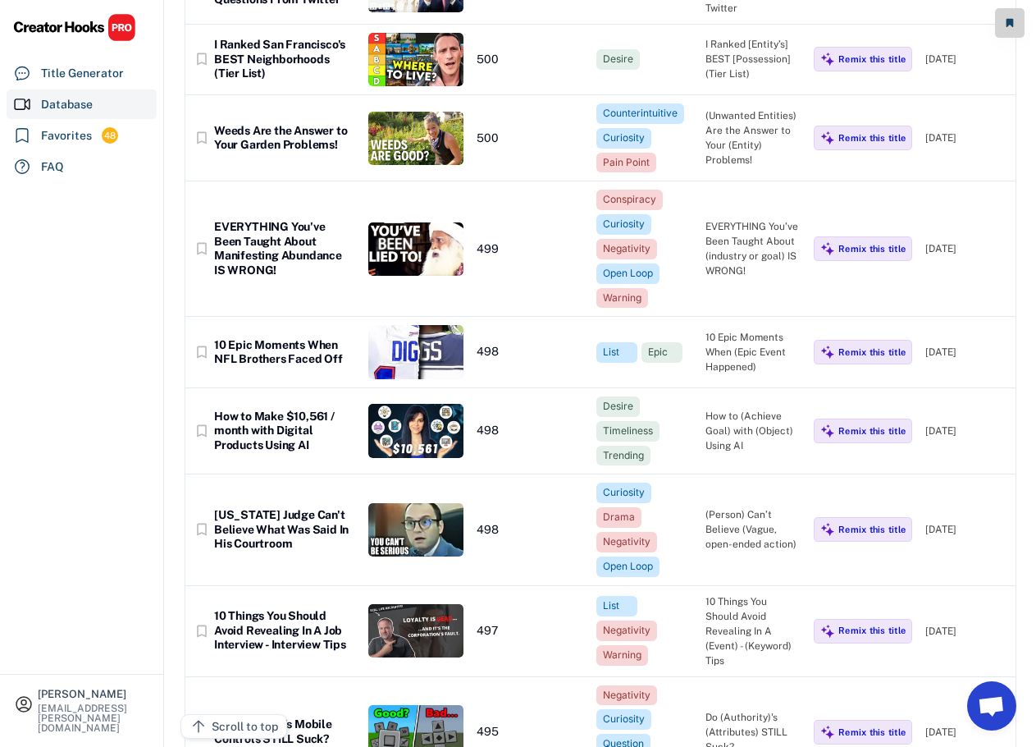
scroll to position [85988, 0]
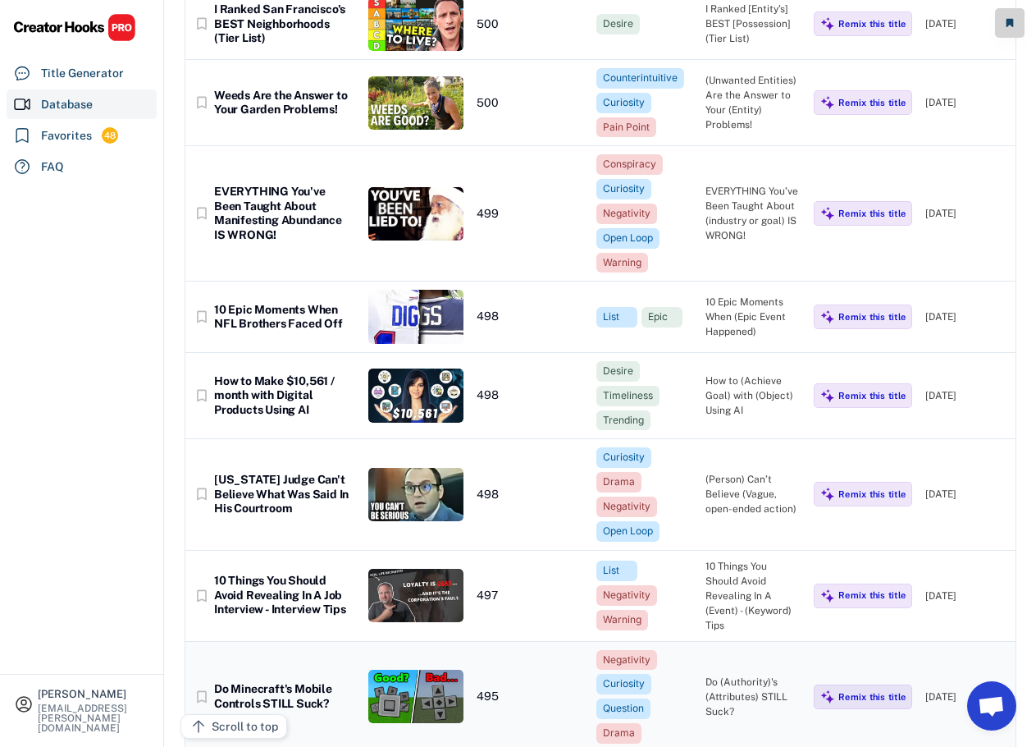
click at [276, 682] on div "Do Minecraft's Mobile Controls STILL Suck?" at bounding box center [284, 696] width 141 height 29
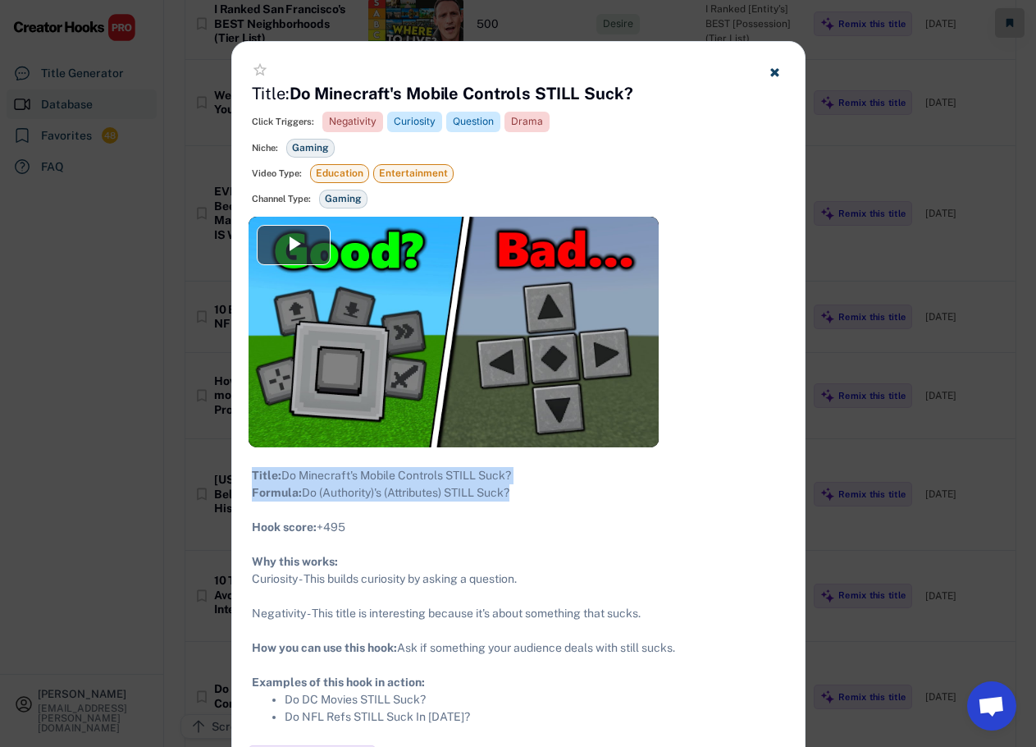
drag, startPoint x: 506, startPoint y: 495, endPoint x: 243, endPoint y: 469, distance: 264.7
click at [243, 469] on div "Title: Do Minecraft's Mobile Controls STILL Suck? Formula: Do (Authority)'s (At…" at bounding box center [518, 596] width 573 height 298
